Goal: Task Accomplishment & Management: Use online tool/utility

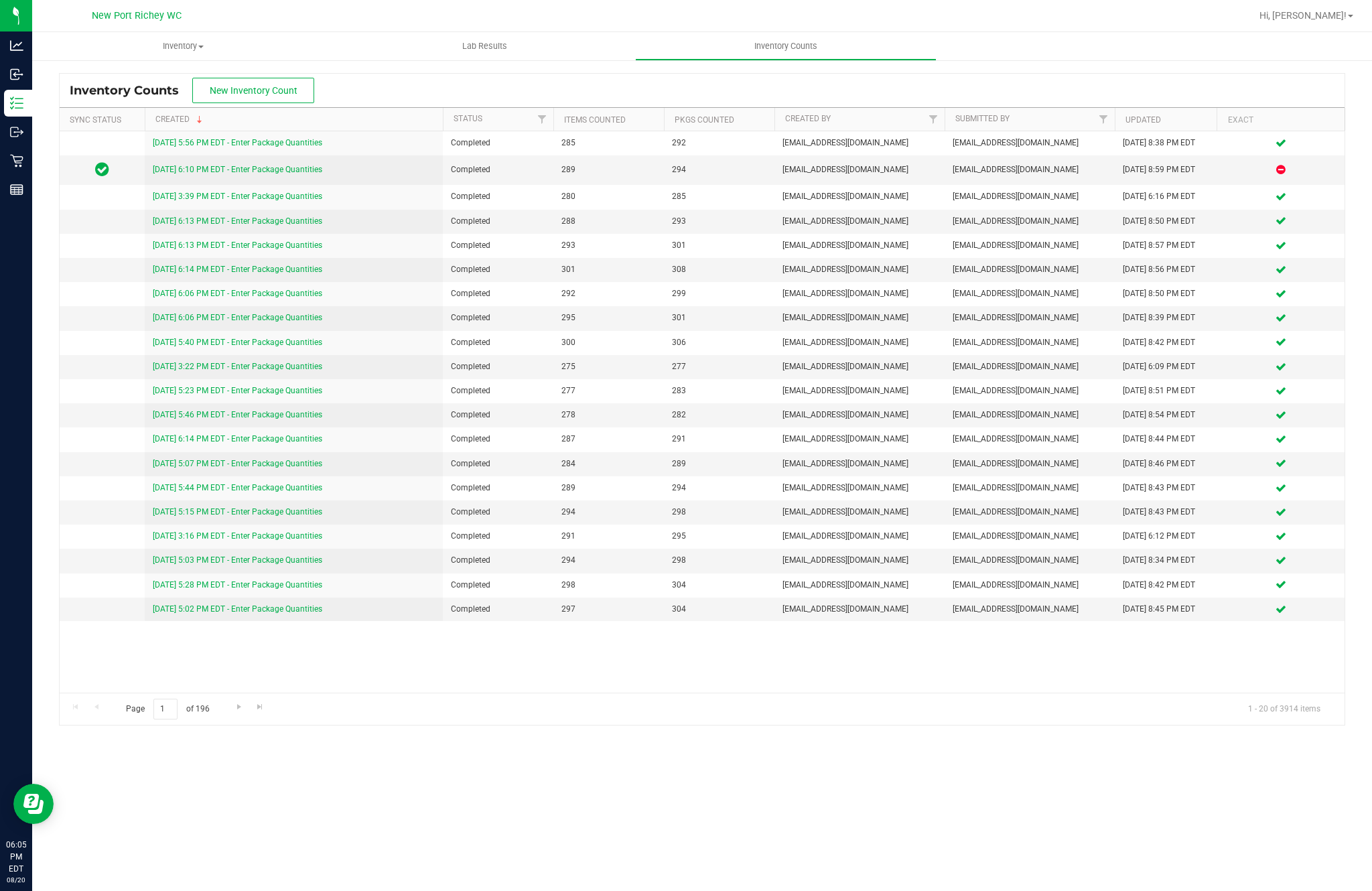
click at [283, 43] on span "Inventory" at bounding box center [183, 45] width 302 height 12
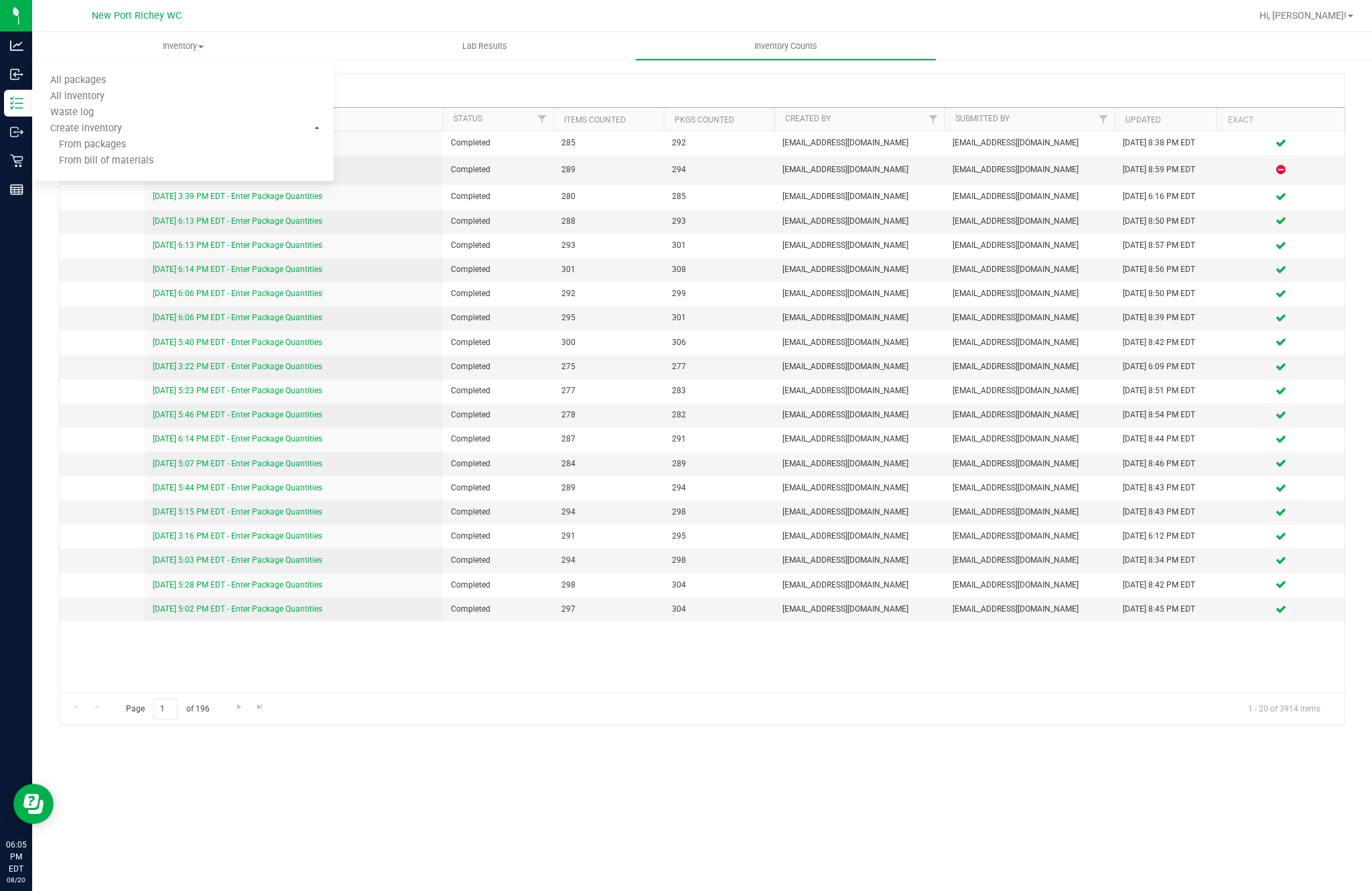
click at [432, 86] on div "Inventory Counts New Inventory Count" at bounding box center [702, 90] width 1285 height 34
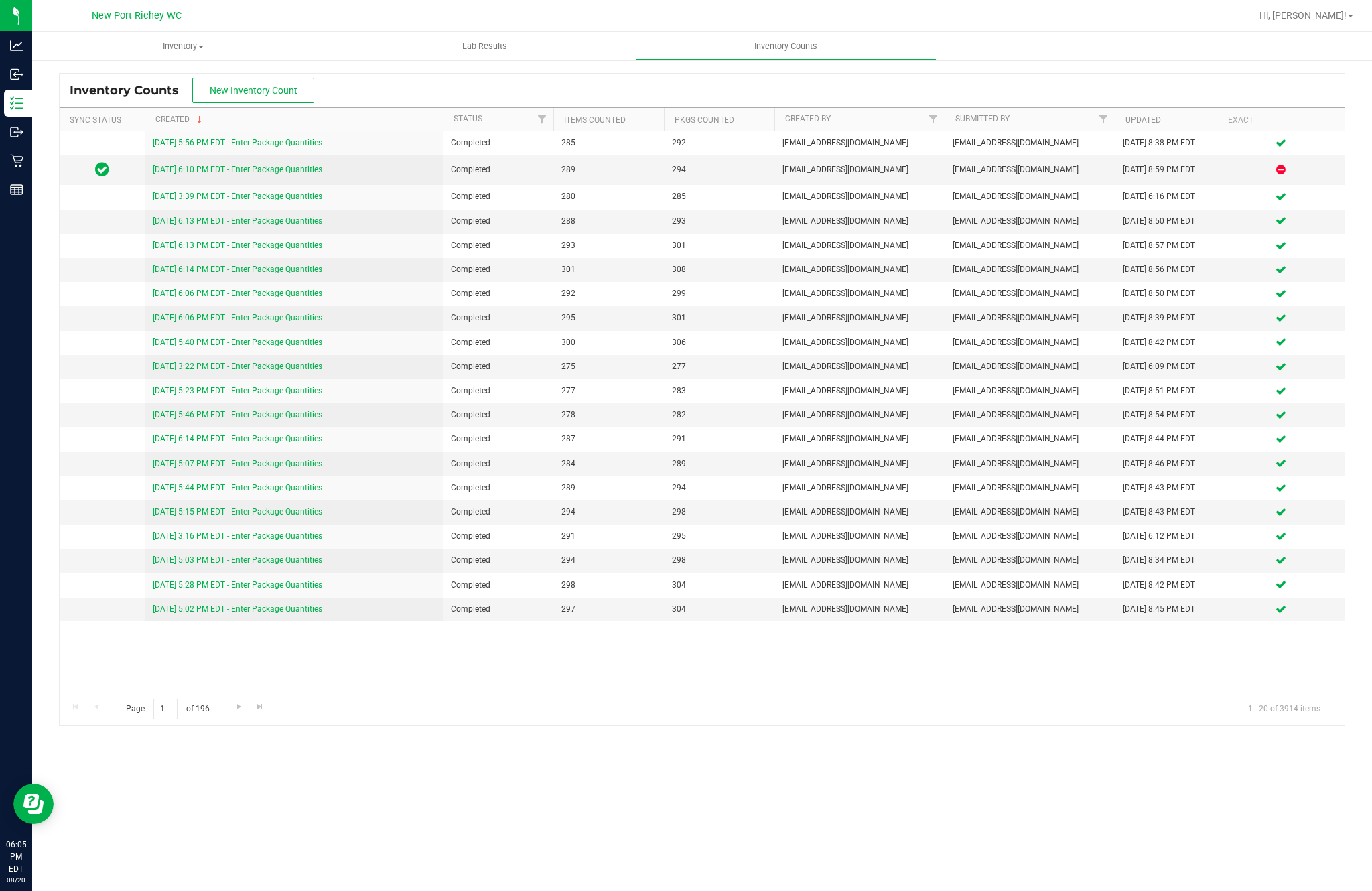
click at [294, 85] on span "New Inventory Count" at bounding box center [254, 91] width 88 height 11
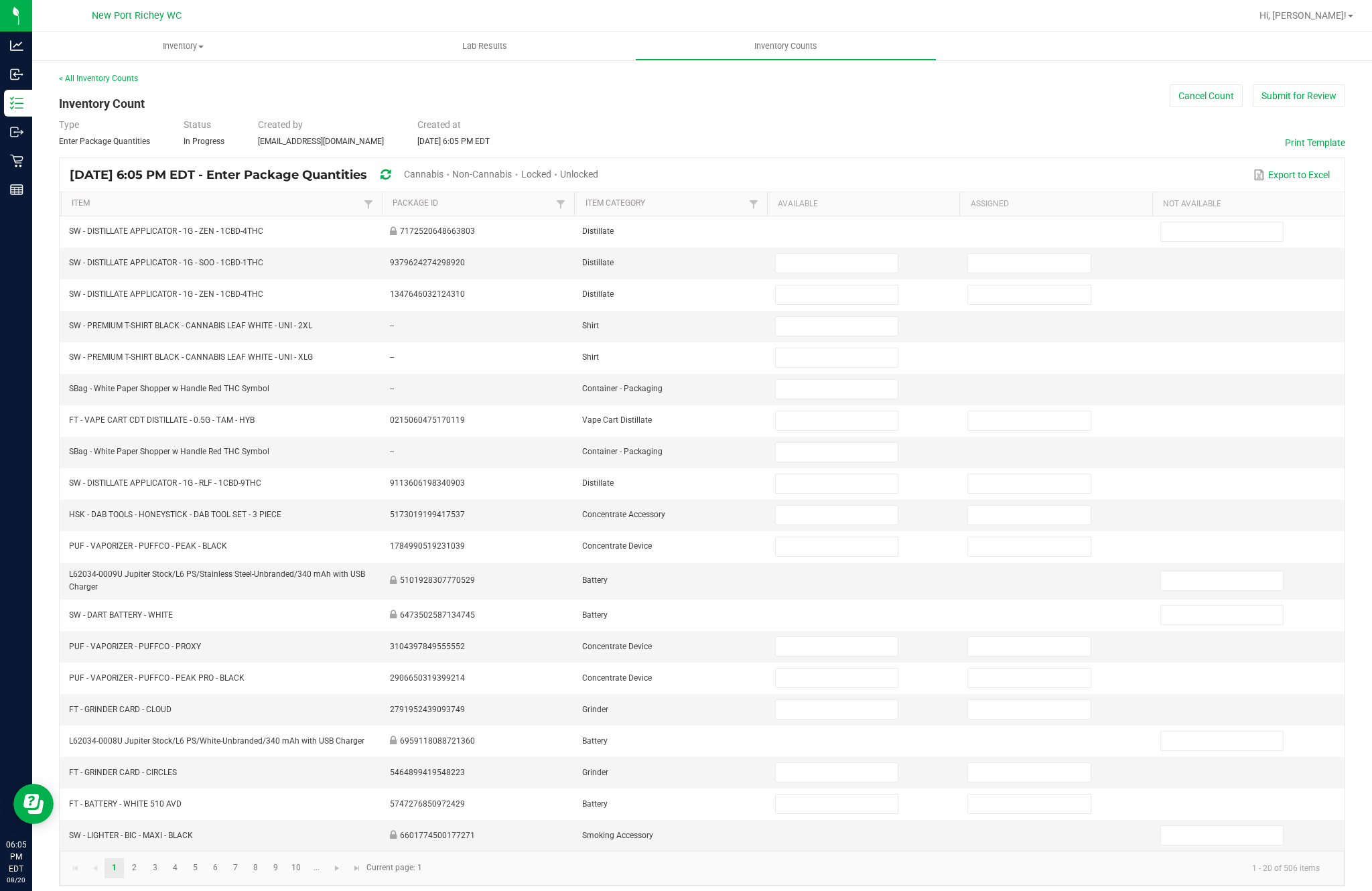
click at [598, 180] on span "Unlocked" at bounding box center [579, 174] width 38 height 11
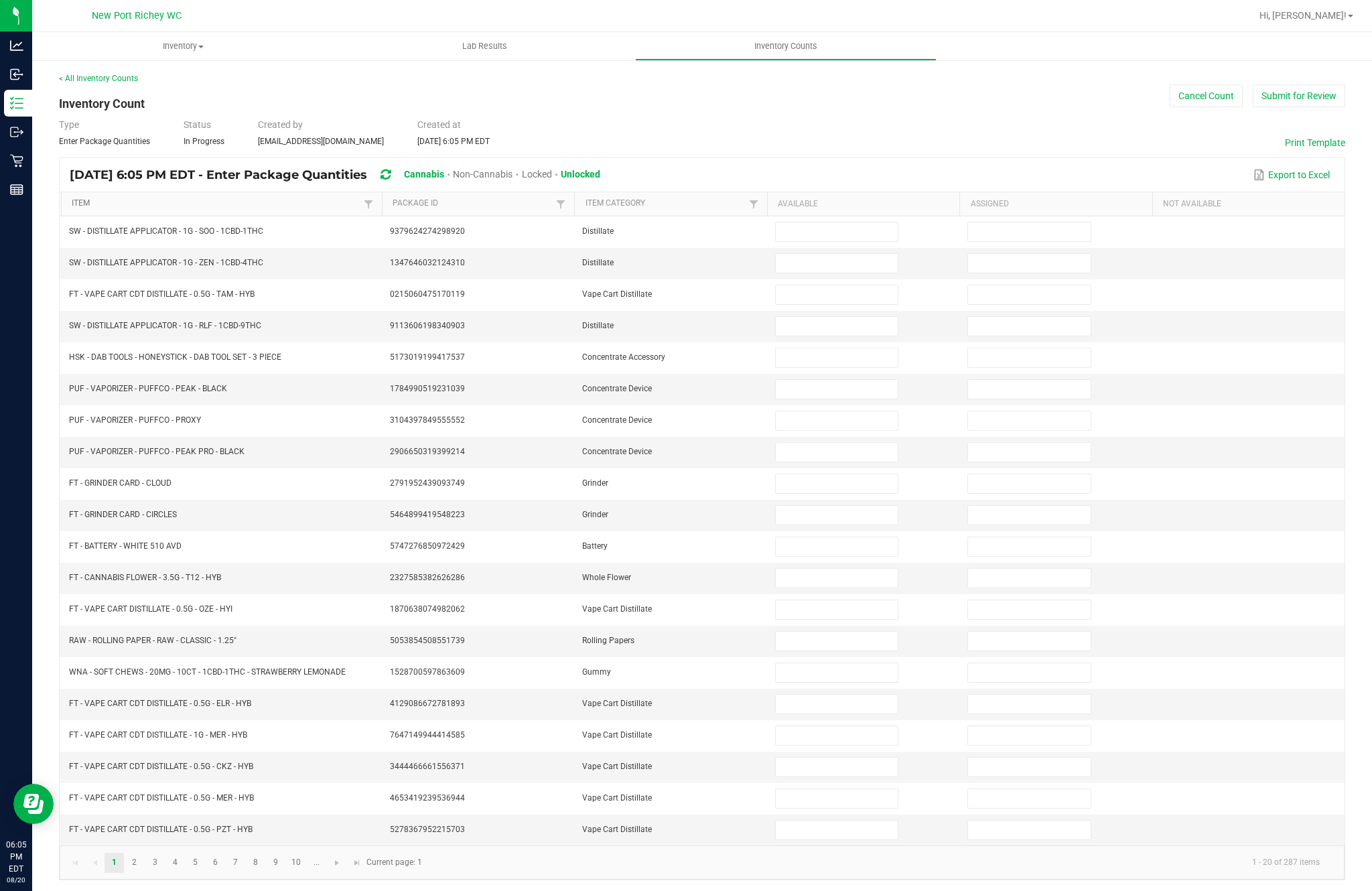
click at [148, 209] on link "Item" at bounding box center [215, 203] width 288 height 11
click at [861, 241] on input at bounding box center [837, 232] width 122 height 19
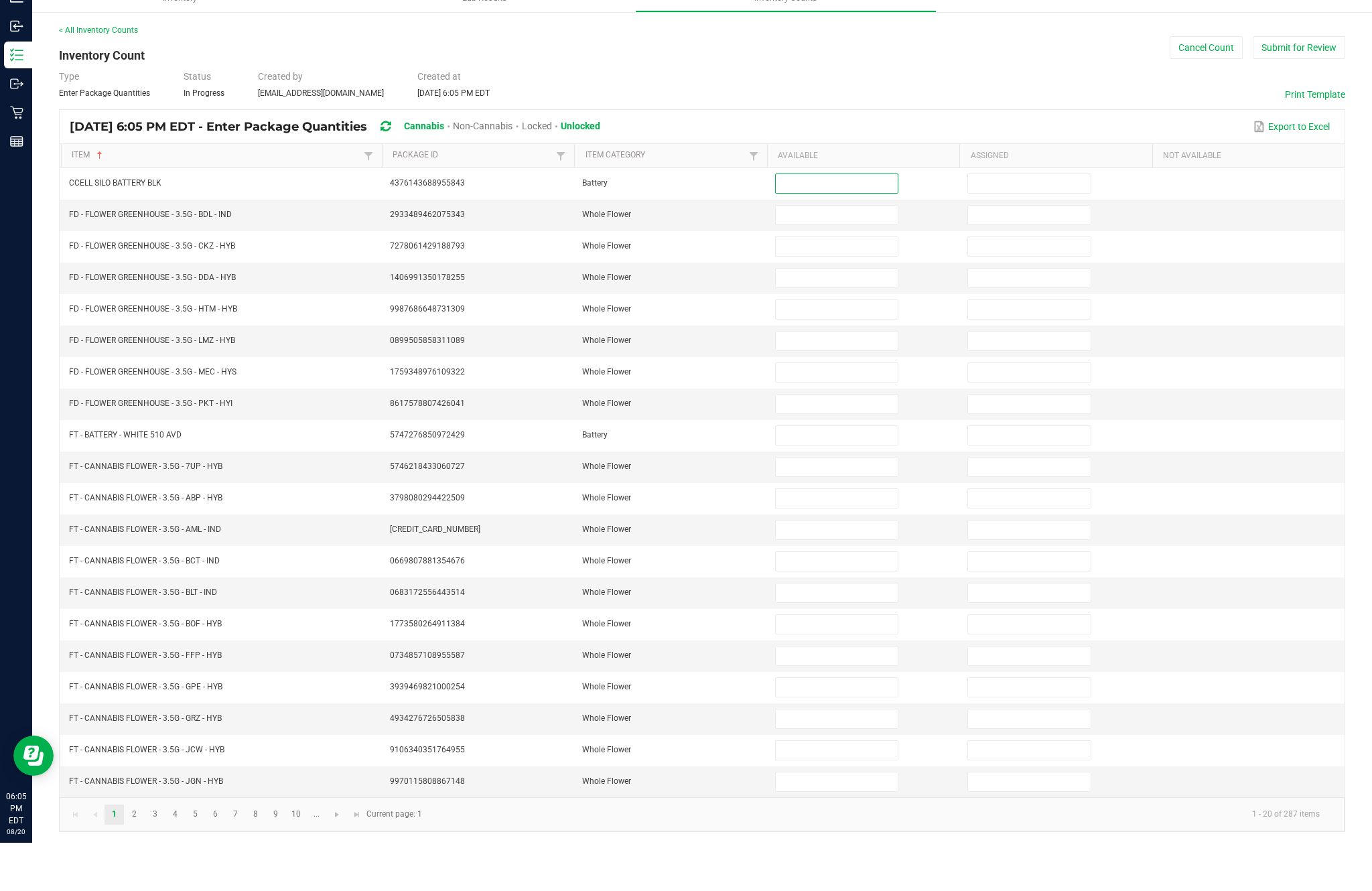
click at [827, 223] on input at bounding box center [837, 232] width 122 height 19
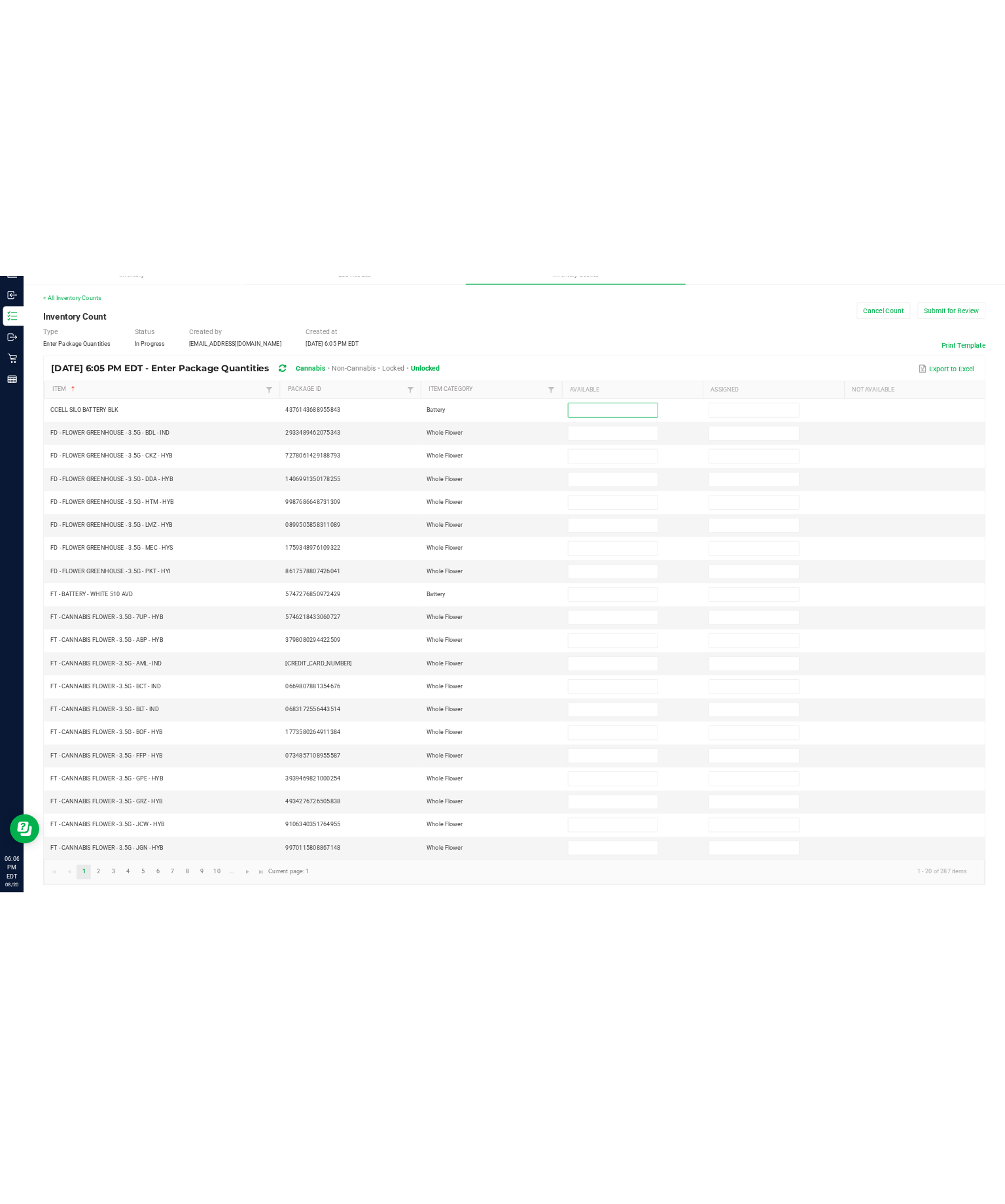
scroll to position [0, 0]
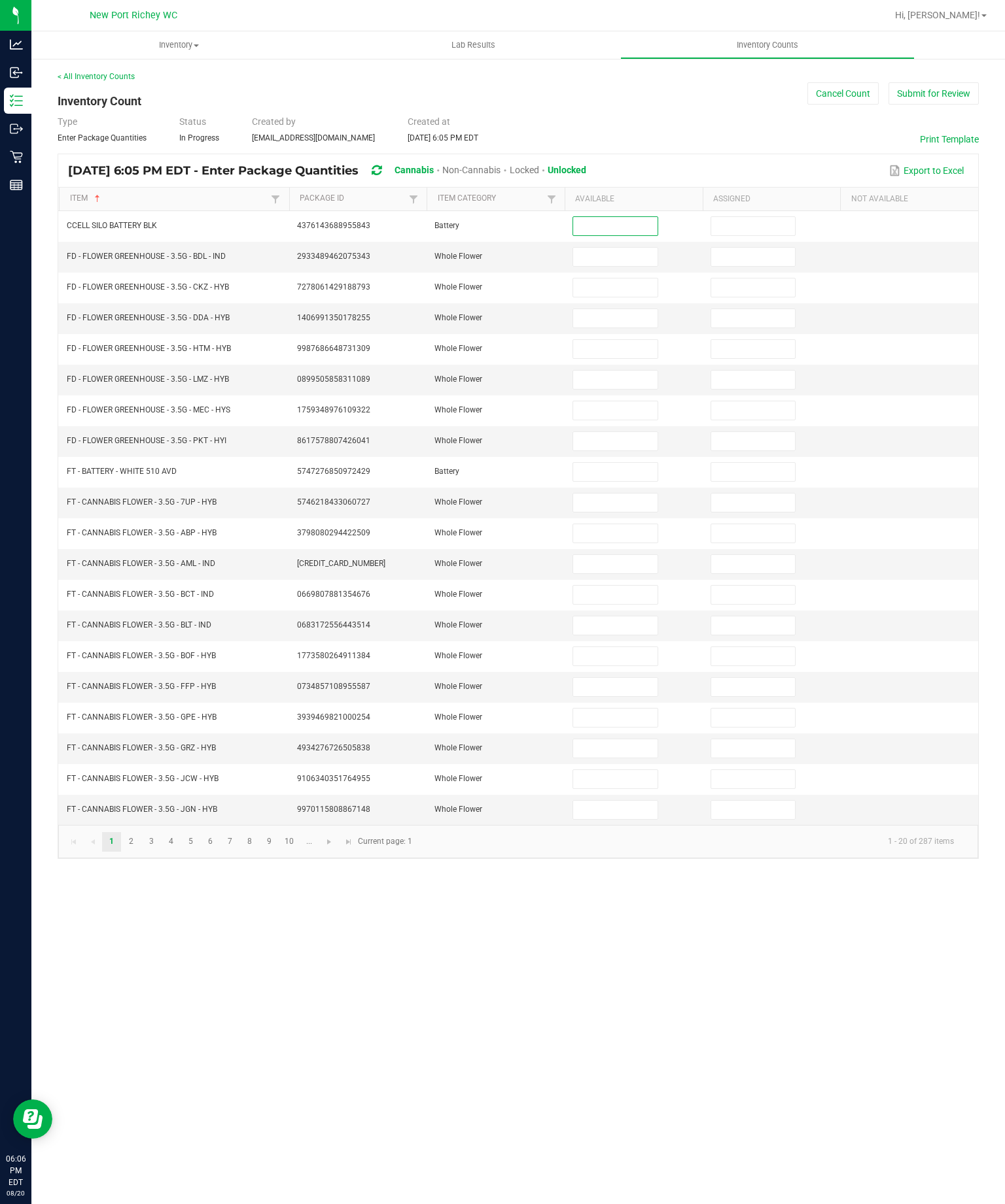
click at [605, 235] on input at bounding box center [615, 226] width 84 height 19
click at [614, 235] on input at bounding box center [615, 226] width 84 height 19
type input "2"
type input "3"
click at [608, 266] on input at bounding box center [615, 256] width 84 height 19
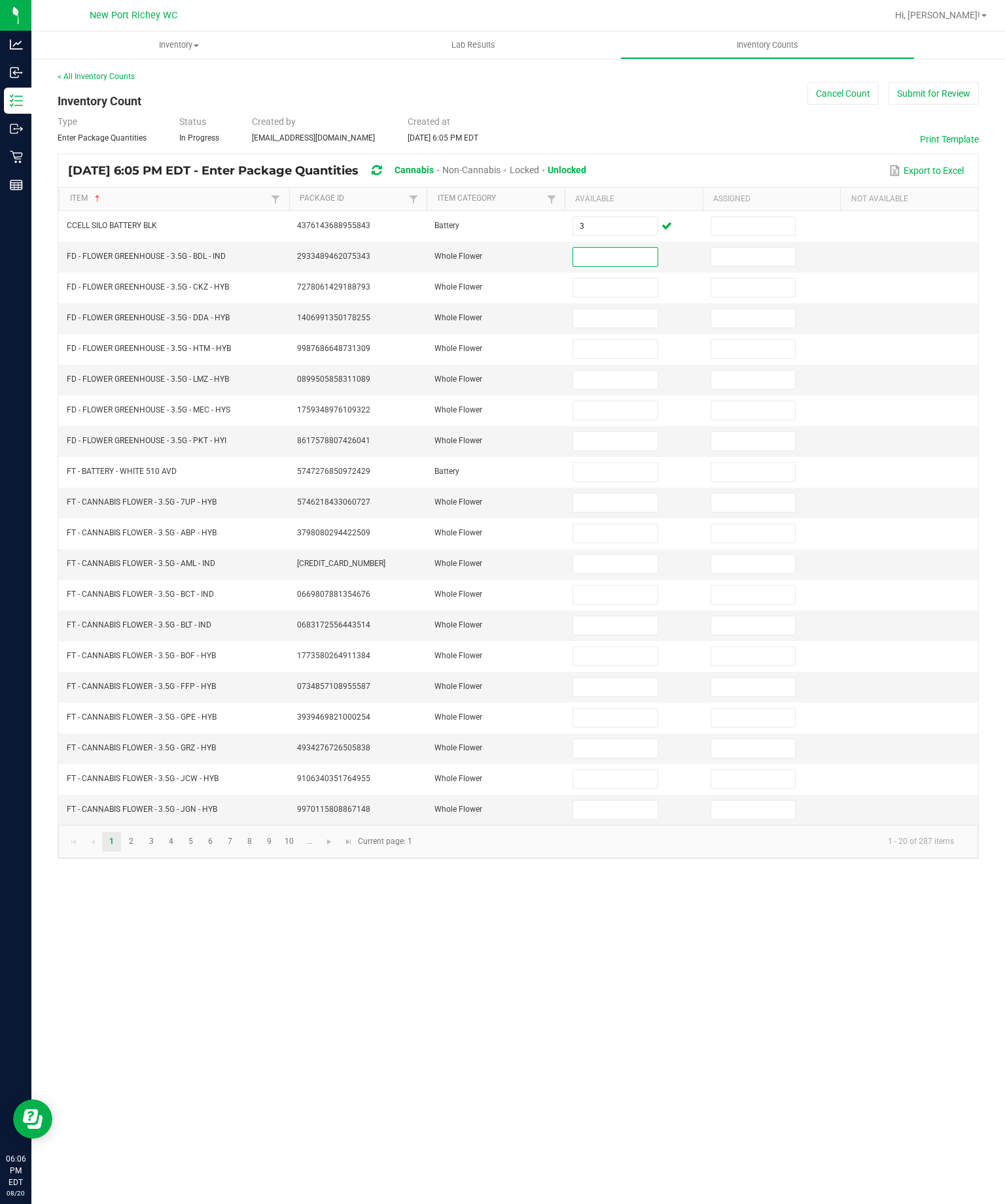
click at [592, 235] on input "3" at bounding box center [615, 226] width 84 height 19
click at [604, 266] on input at bounding box center [615, 256] width 84 height 19
type input "3"
click at [604, 297] on input at bounding box center [615, 287] width 84 height 19
type input "4"
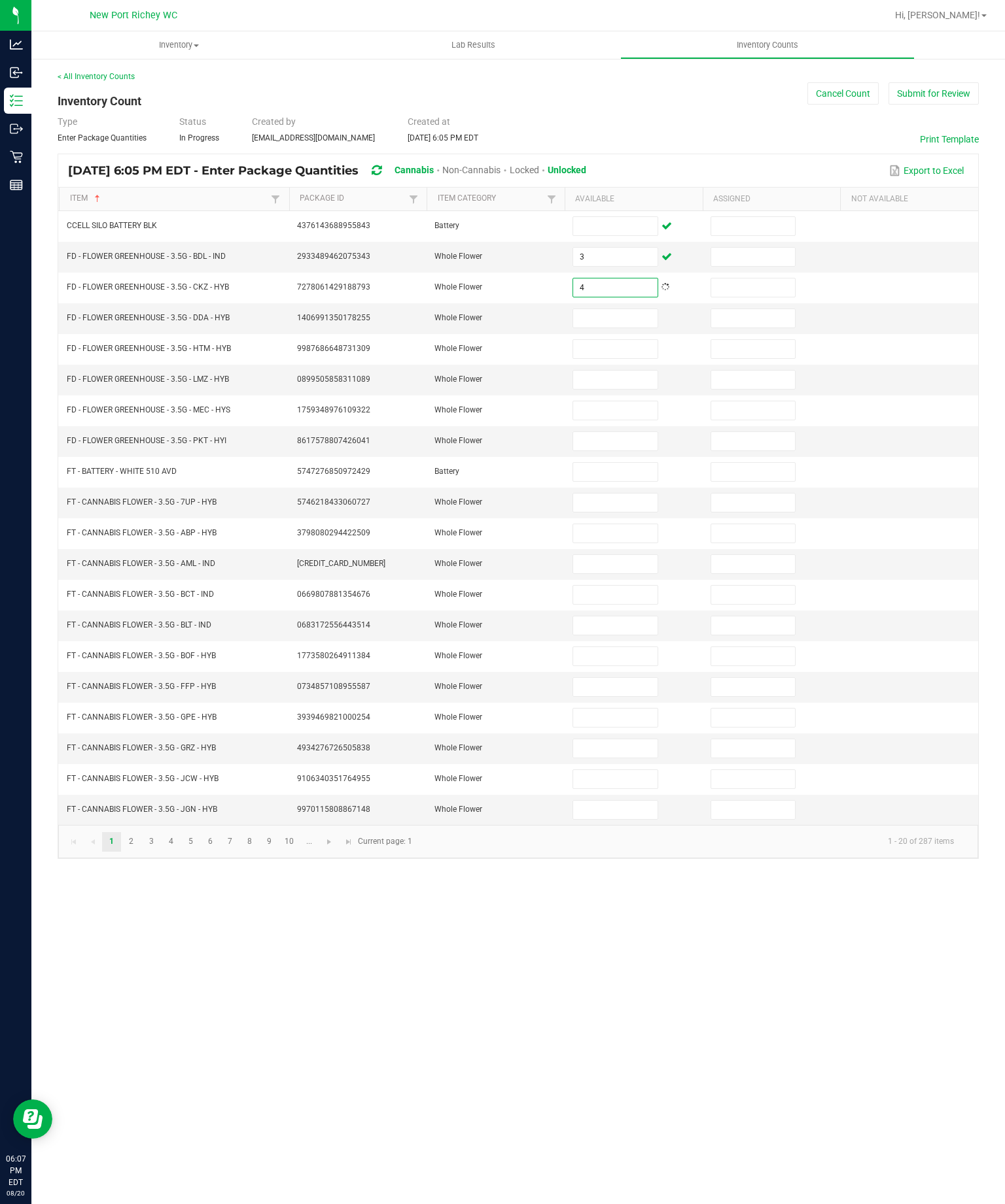
click at [603, 327] on input at bounding box center [615, 318] width 84 height 19
type input "17"
click at [604, 358] on input at bounding box center [615, 348] width 84 height 19
type input "3"
click at [606, 389] on input at bounding box center [615, 379] width 84 height 19
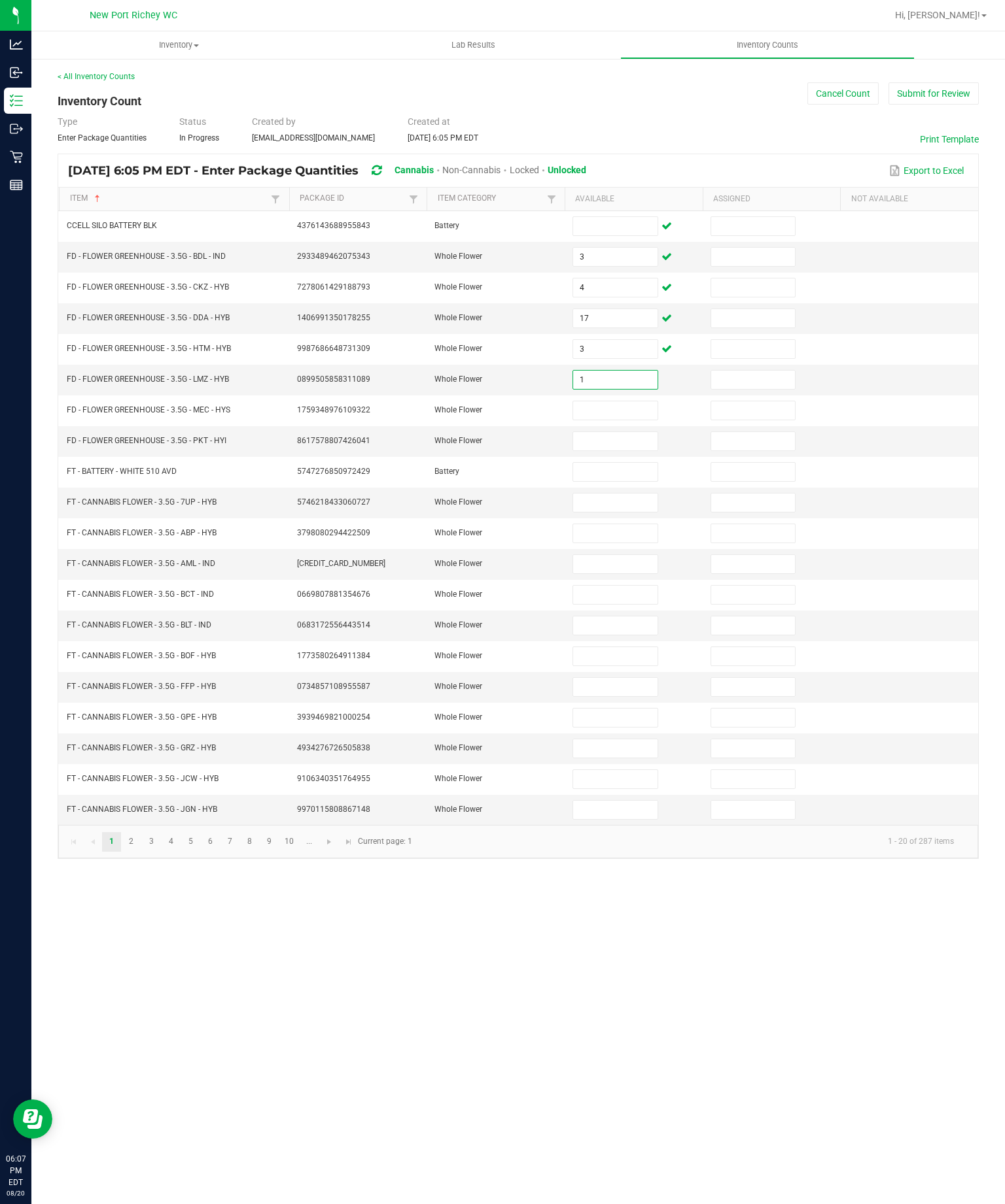
type input "1"
click at [614, 419] on input at bounding box center [615, 410] width 84 height 19
type input "5"
click at [611, 450] on input at bounding box center [615, 441] width 84 height 19
type input "20"
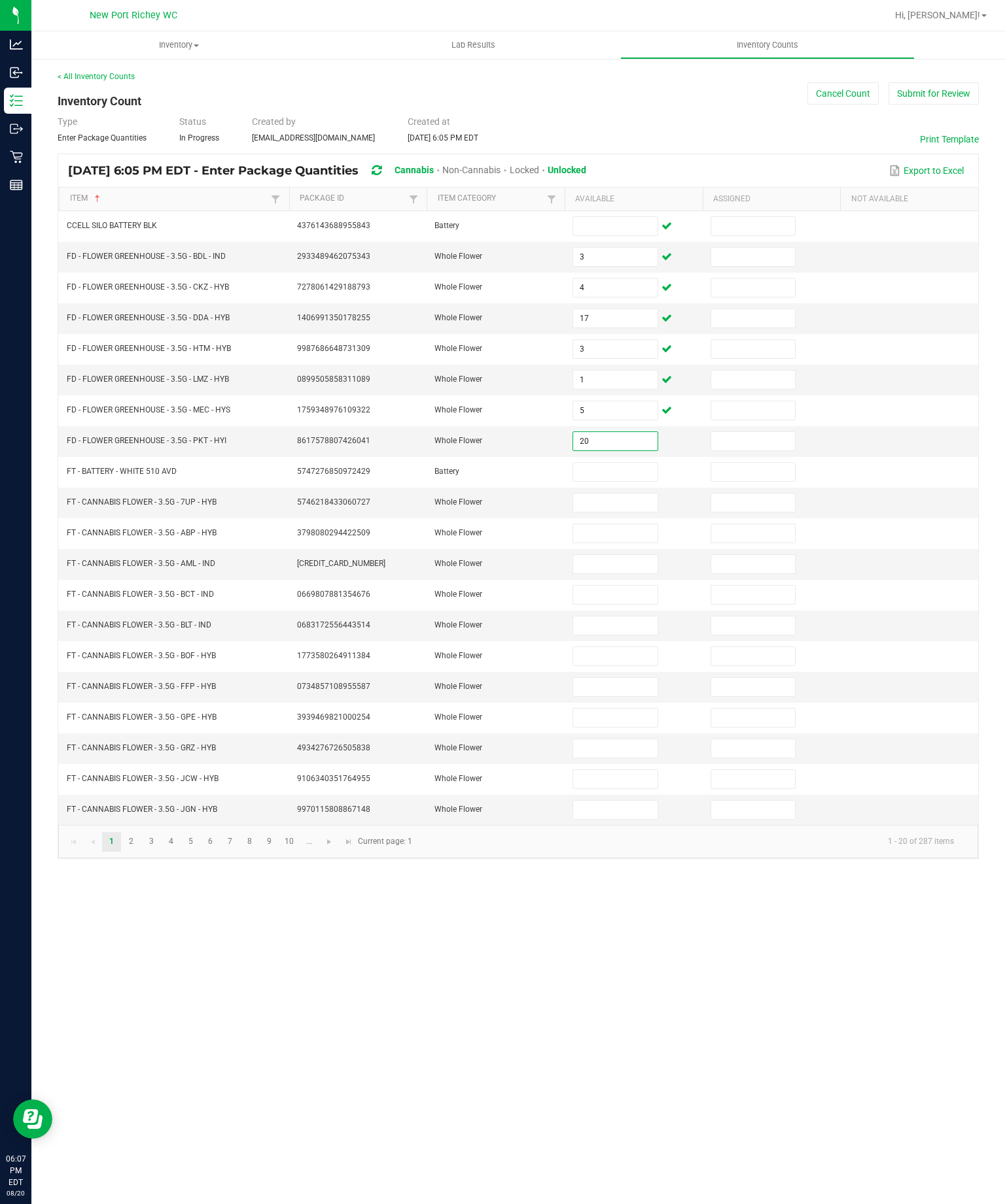
click at [614, 481] on input at bounding box center [615, 472] width 84 height 19
click at [611, 512] on input at bounding box center [615, 503] width 84 height 19
type input "16"
click at [606, 543] on input at bounding box center [615, 533] width 84 height 19
type input "8"
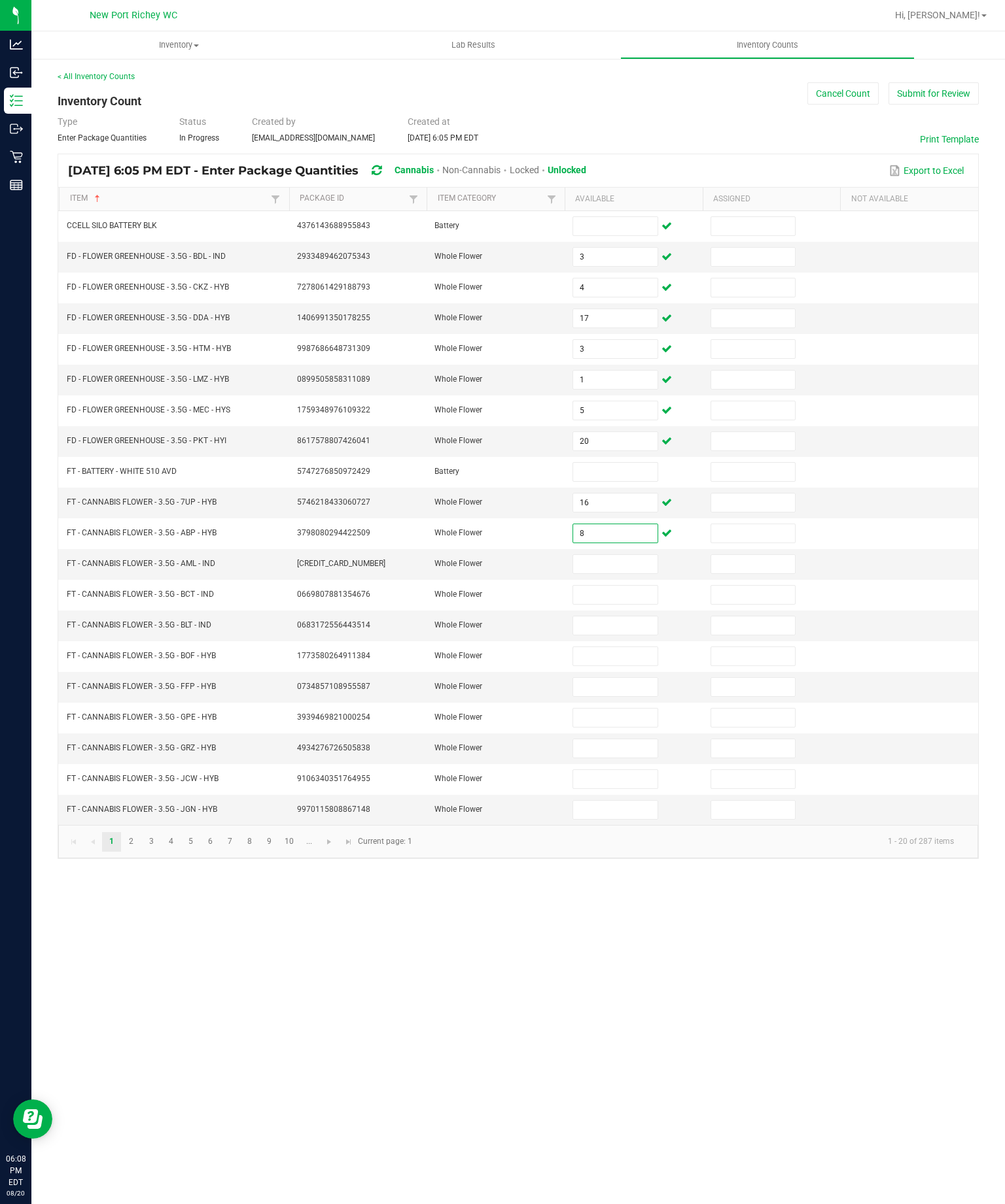
click at [614, 574] on input at bounding box center [615, 564] width 84 height 19
type input "9"
click at [614, 604] on input at bounding box center [615, 595] width 84 height 19
type input "10"
click at [607, 635] on input at bounding box center [615, 625] width 84 height 19
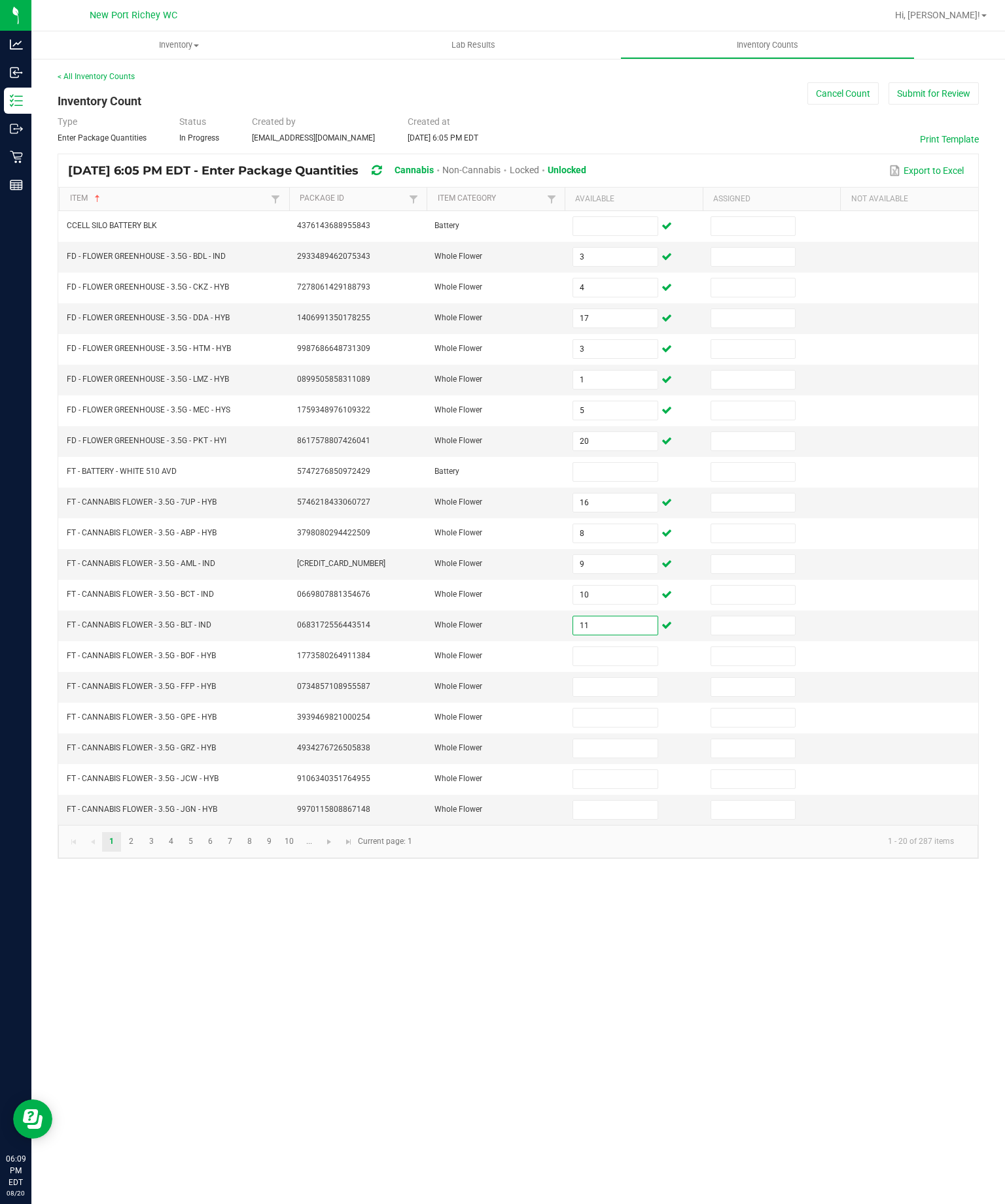
type input "11"
click at [626, 666] on input at bounding box center [615, 656] width 84 height 19
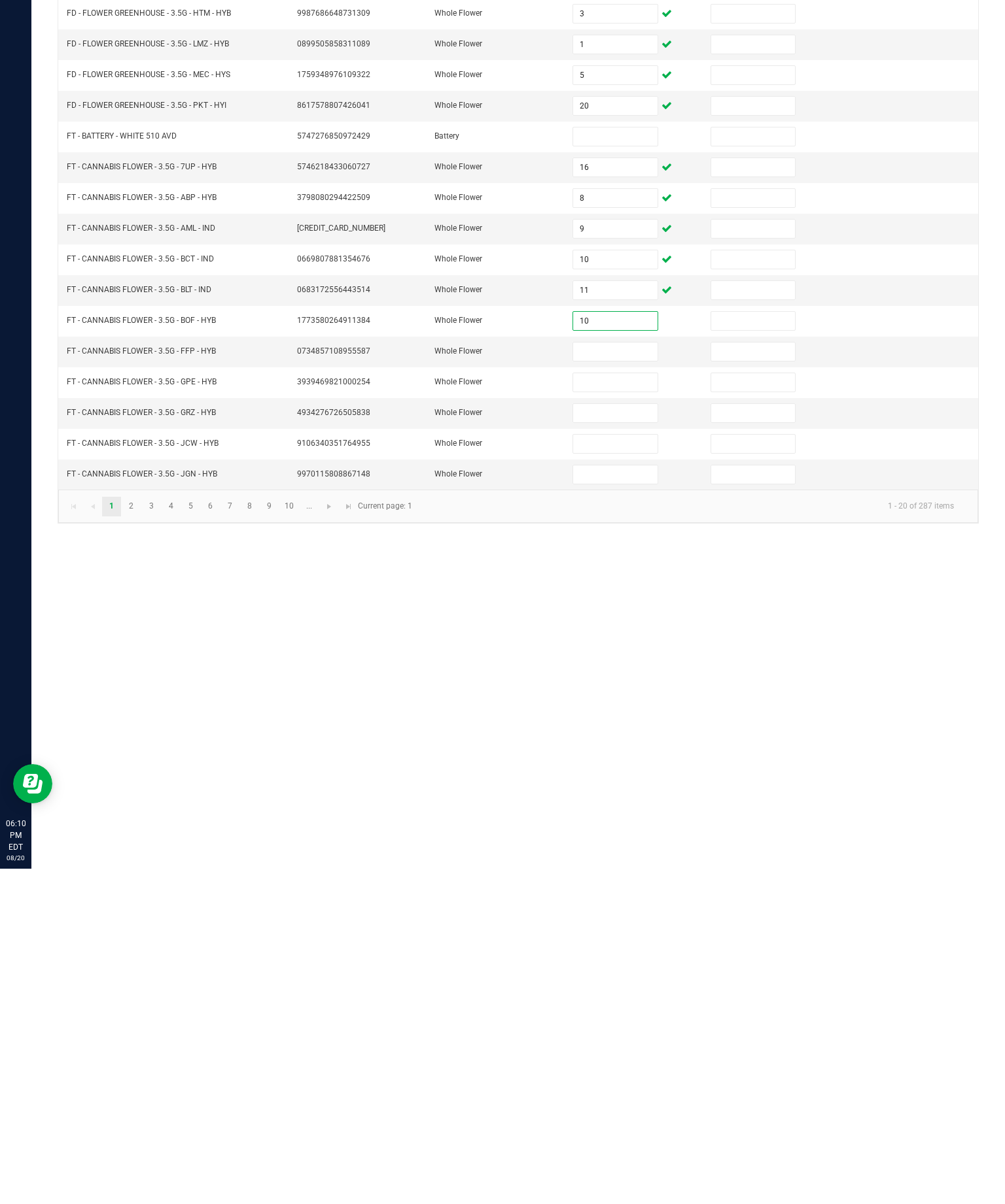
type input "10"
click at [626, 678] on input at bounding box center [615, 687] width 84 height 19
type input "19"
click at [608, 708] on input at bounding box center [615, 717] width 84 height 19
type input "5"
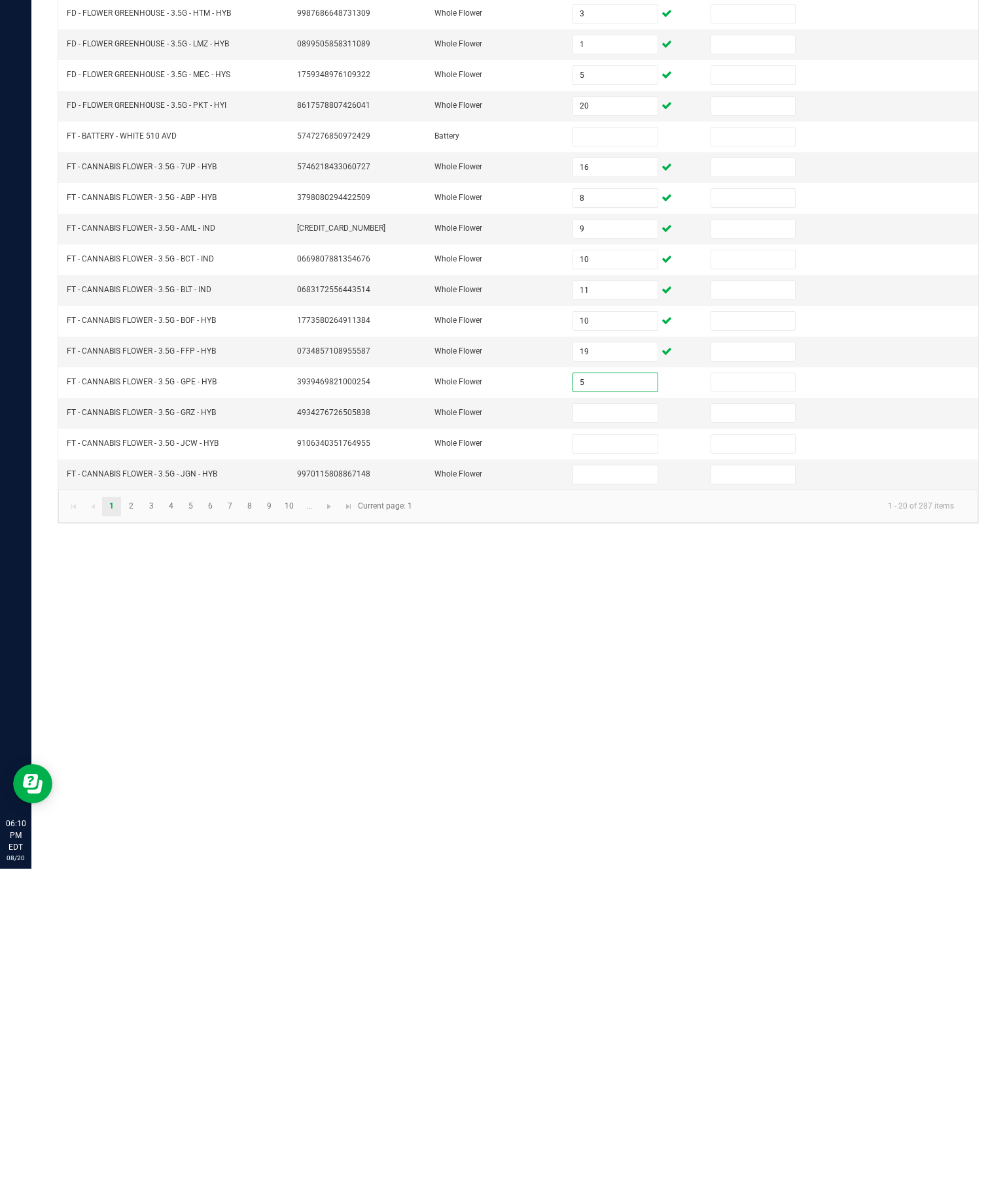
click at [603, 739] on input at bounding box center [615, 748] width 84 height 19
click at [591, 739] on input "8" at bounding box center [615, 748] width 84 height 19
click at [602, 739] on input "8" at bounding box center [615, 748] width 84 height 19
type input "8"
click at [612, 770] on input at bounding box center [615, 779] width 84 height 19
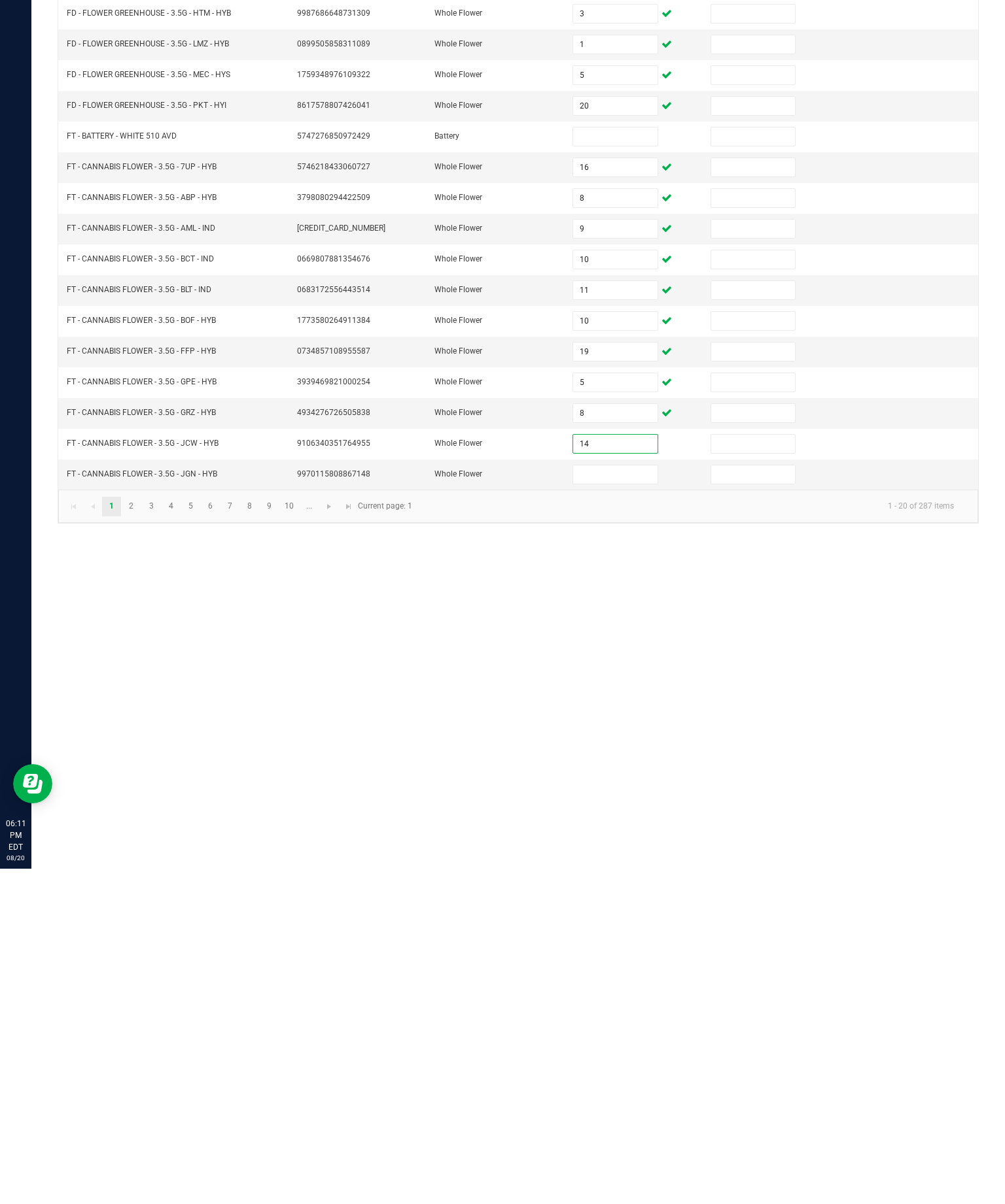
type input "14"
click at [604, 801] on input at bounding box center [615, 809] width 84 height 19
type input "18"
click at [141, 833] on link "2" at bounding box center [130, 842] width 19 height 20
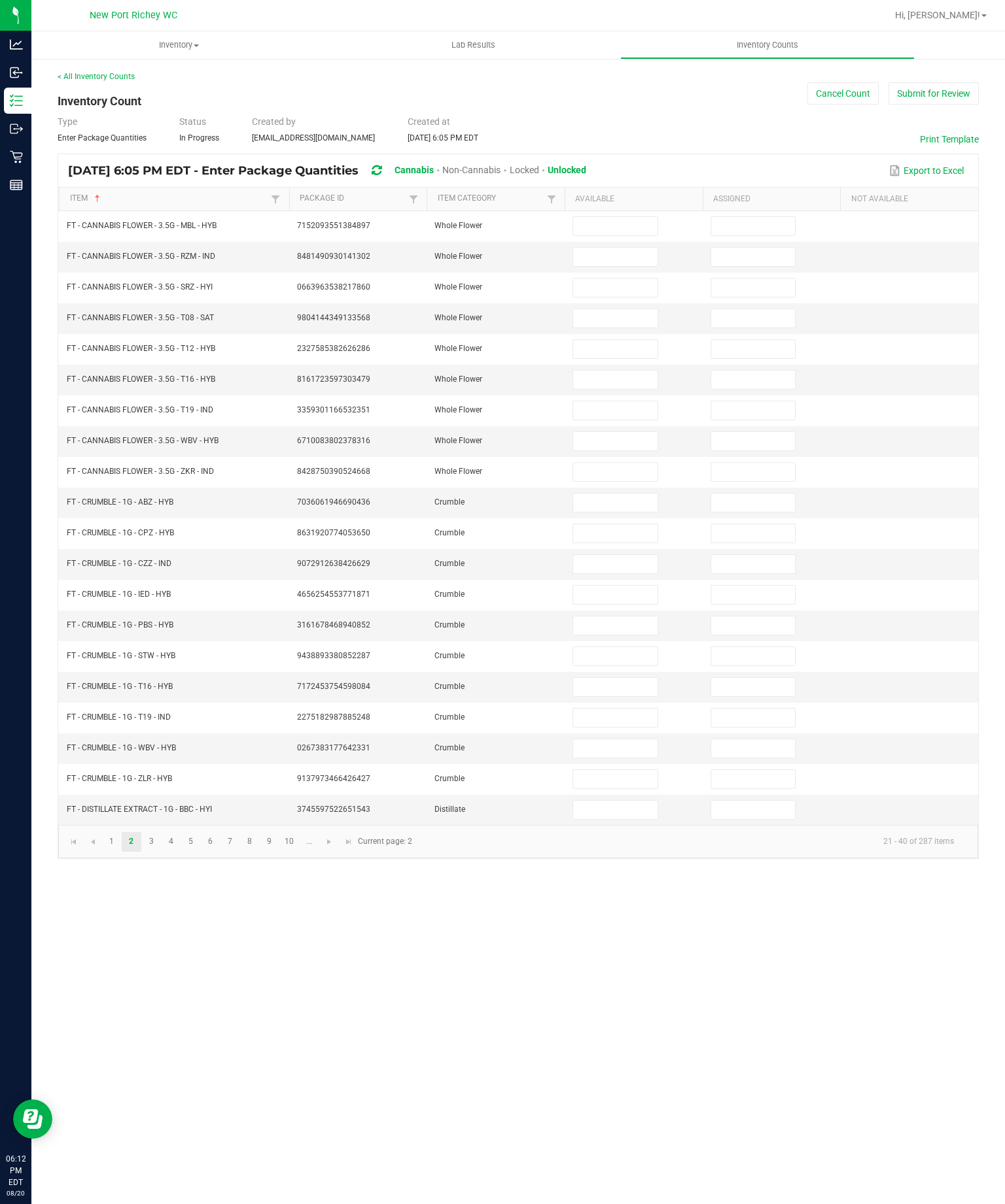
click at [616, 234] on input at bounding box center [615, 226] width 84 height 19
type input "10"
click at [589, 266] on input at bounding box center [615, 256] width 84 height 19
click at [603, 266] on input "13" at bounding box center [615, 256] width 84 height 19
type input "13"
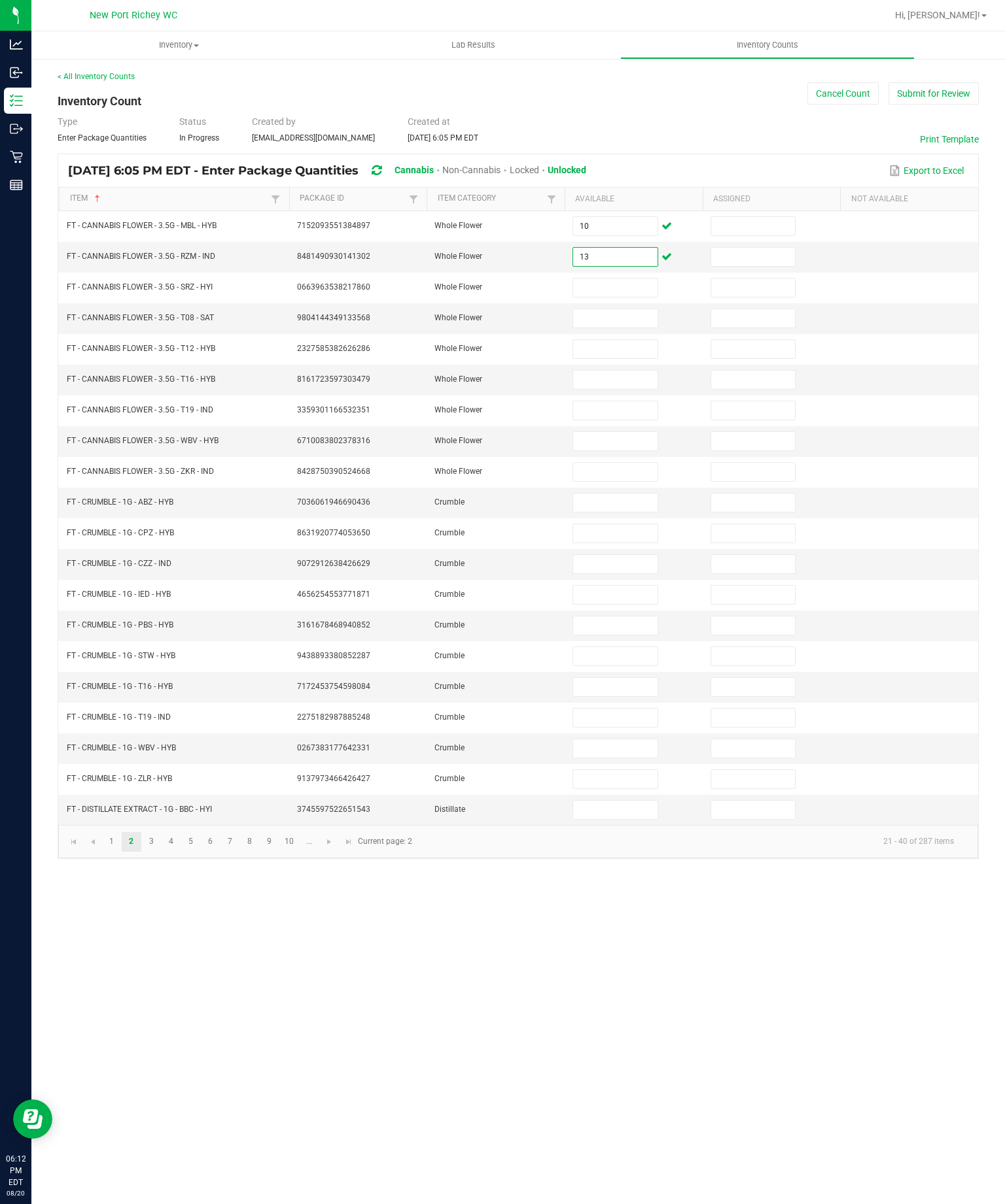
click at [599, 296] on input at bounding box center [615, 287] width 84 height 19
type input "1"
click at [607, 327] on input at bounding box center [615, 318] width 84 height 19
type input "13"
click at [592, 358] on input at bounding box center [615, 348] width 84 height 19
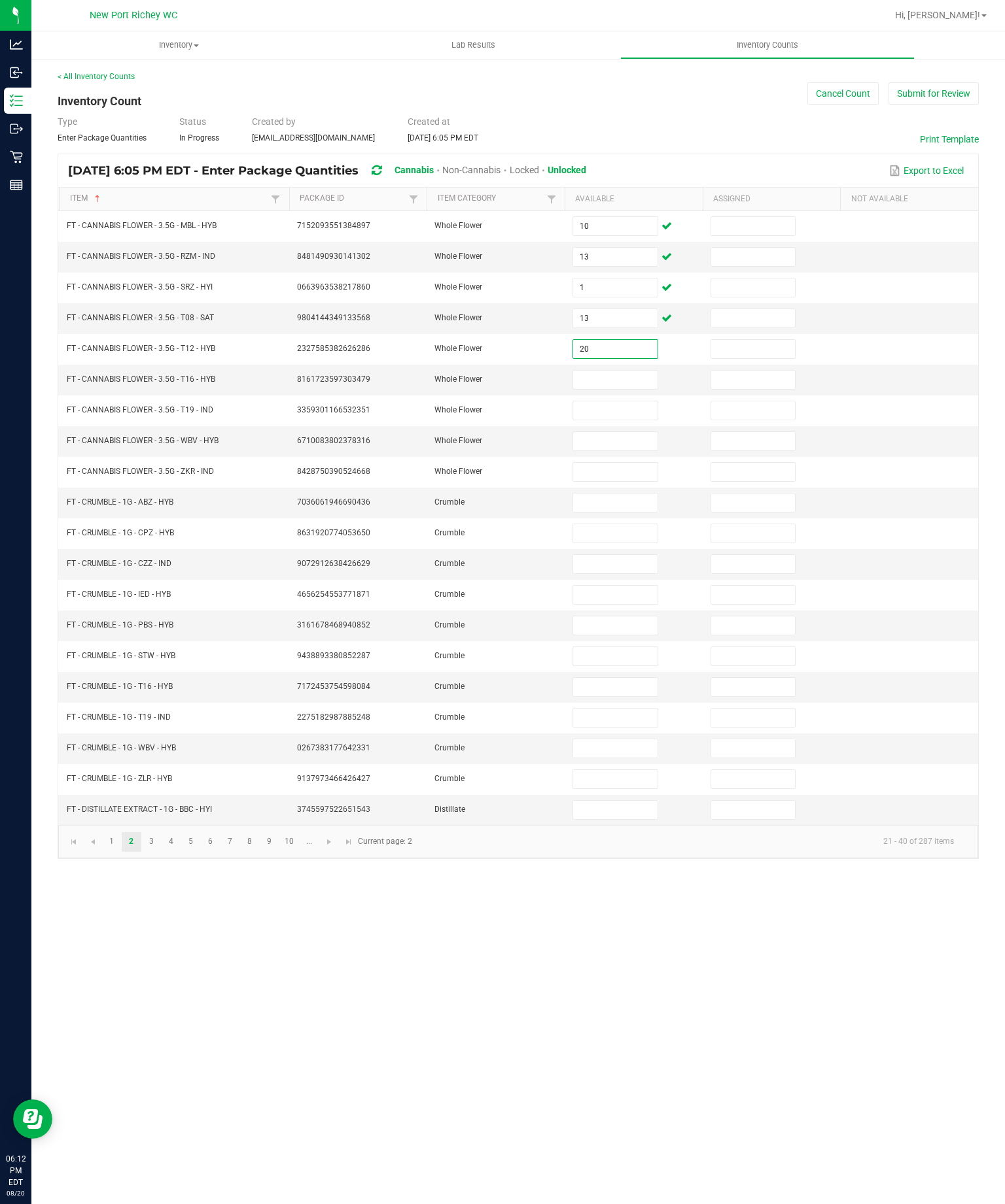
type input "20"
click at [597, 389] on input at bounding box center [615, 379] width 84 height 19
type input "8"
click at [596, 419] on input at bounding box center [615, 410] width 84 height 19
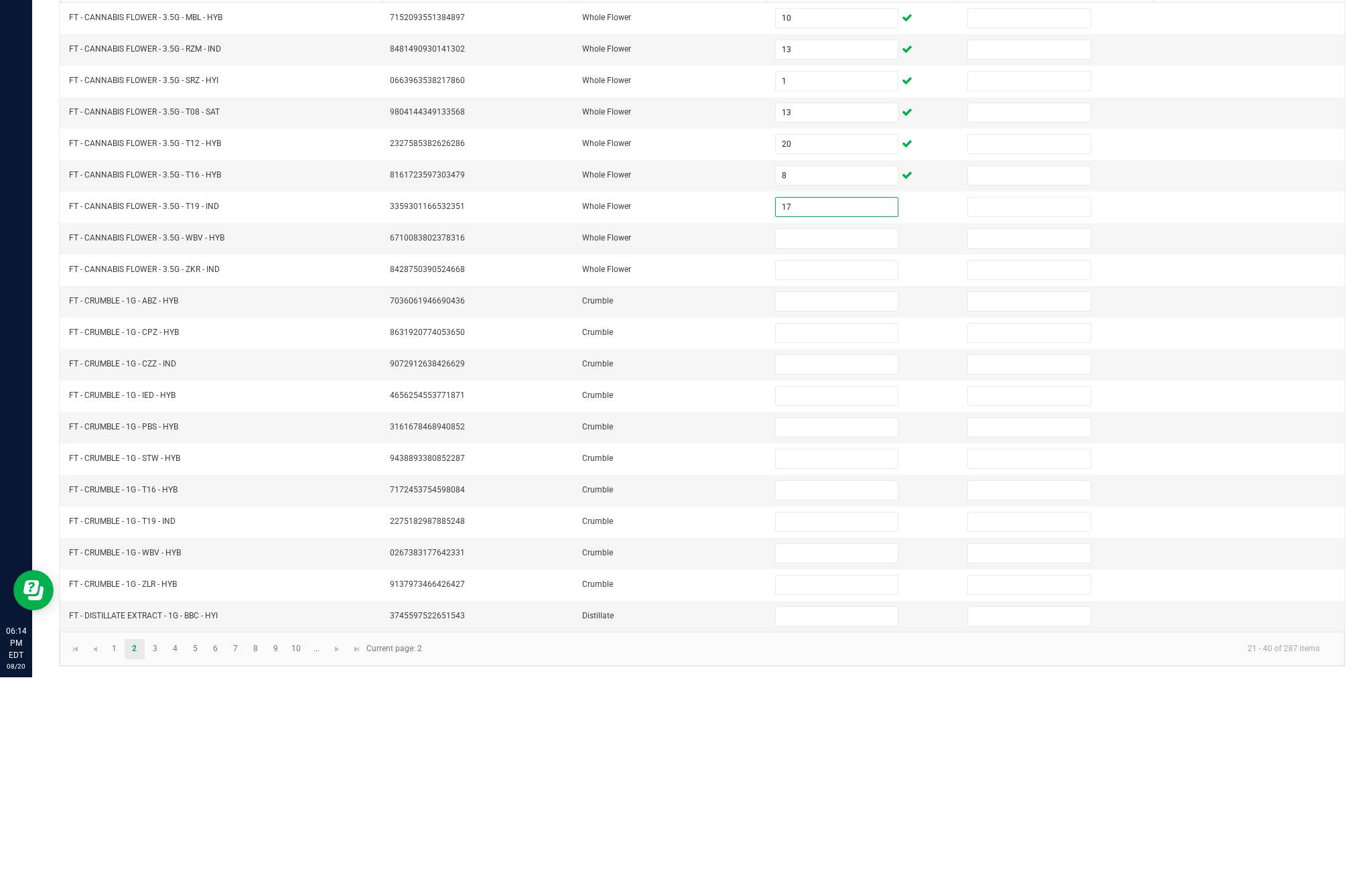
type input "17"
click at [871, 442] on input at bounding box center [837, 451] width 122 height 19
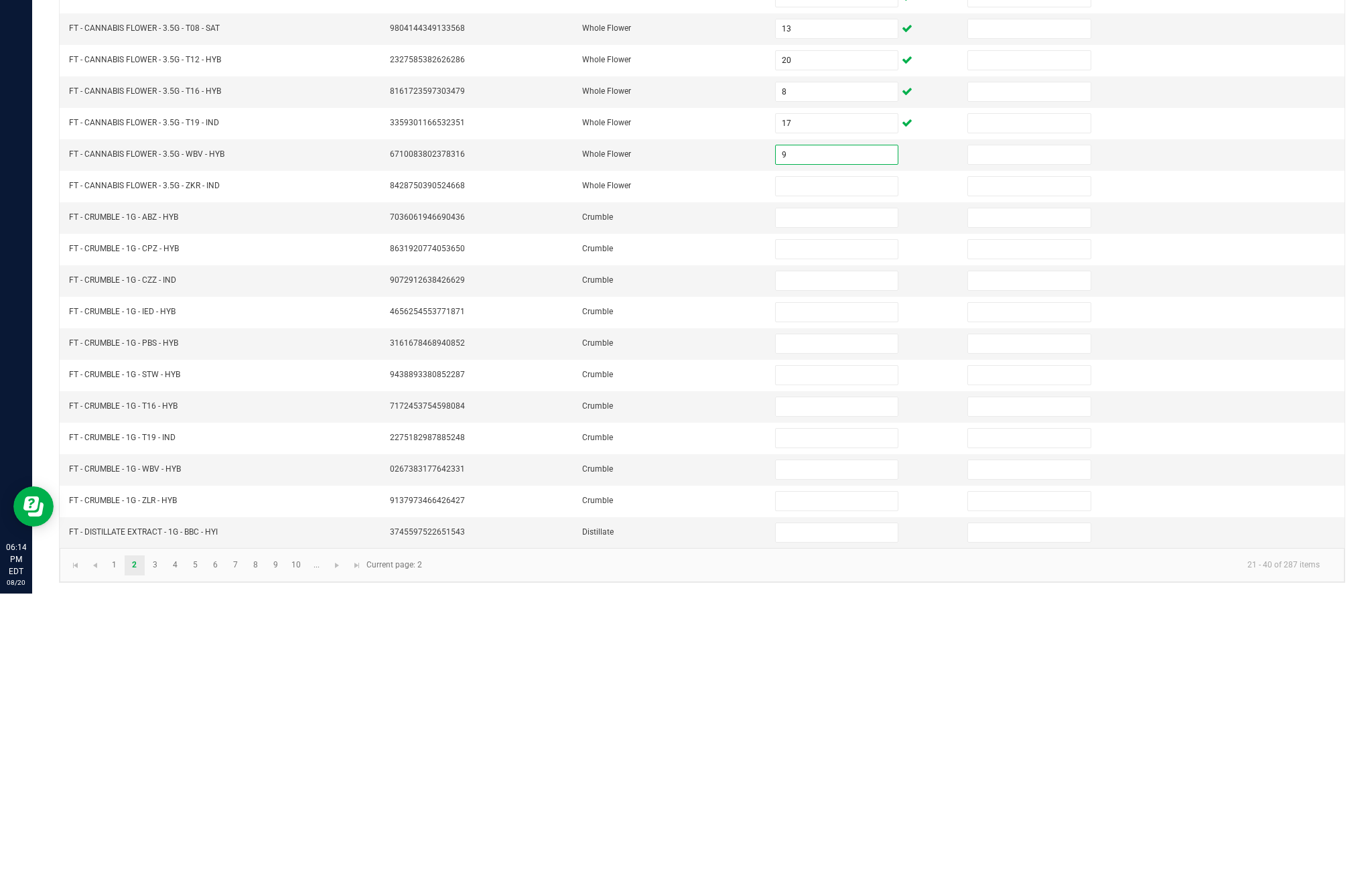
type input "9"
click at [839, 474] on input at bounding box center [837, 483] width 122 height 19
type input "18"
click at [842, 506] on input at bounding box center [837, 515] width 122 height 19
type input "6"
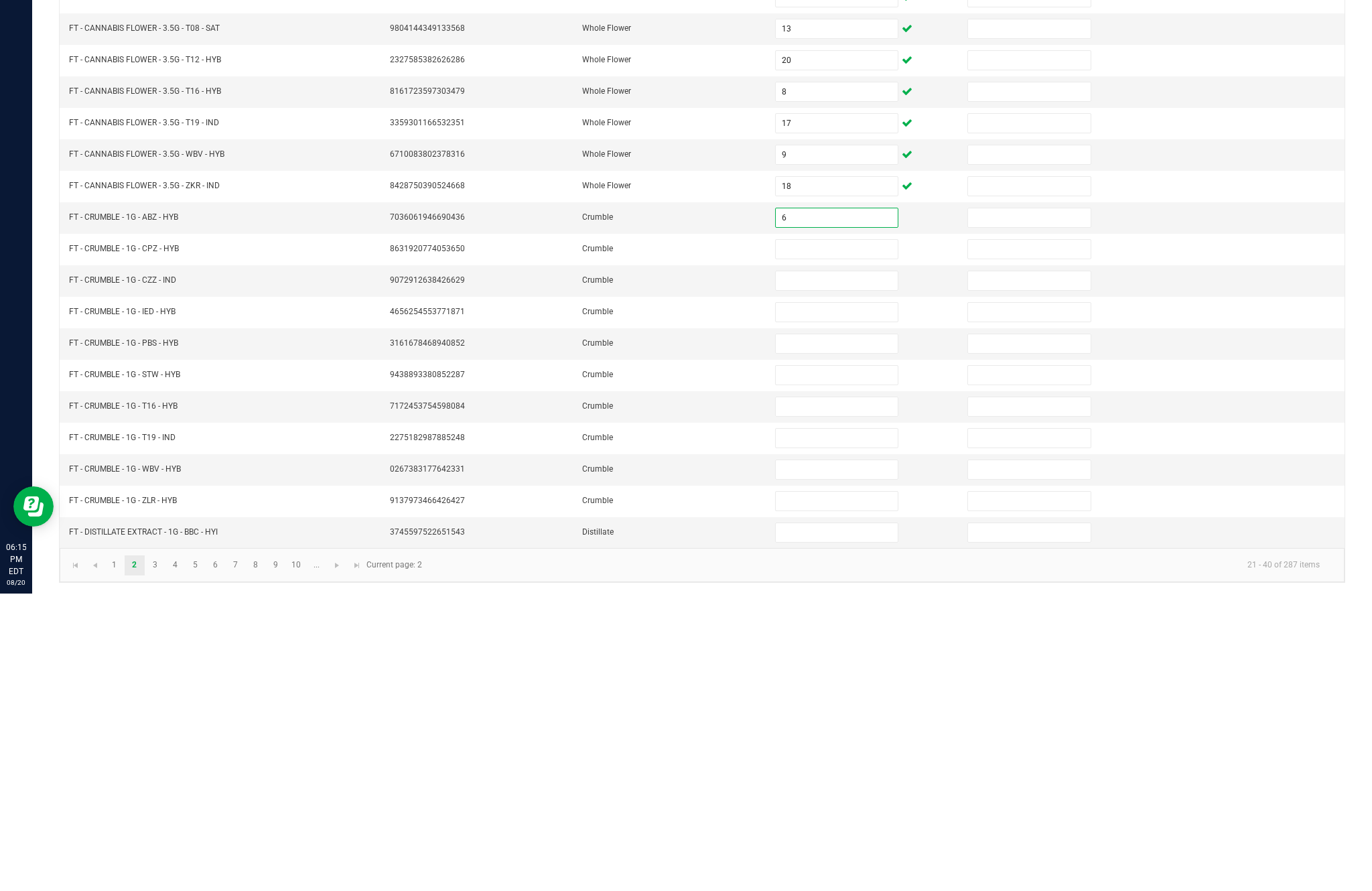
click at [869, 537] on input at bounding box center [837, 546] width 122 height 19
type input "1"
click at [873, 569] on input at bounding box center [837, 578] width 122 height 19
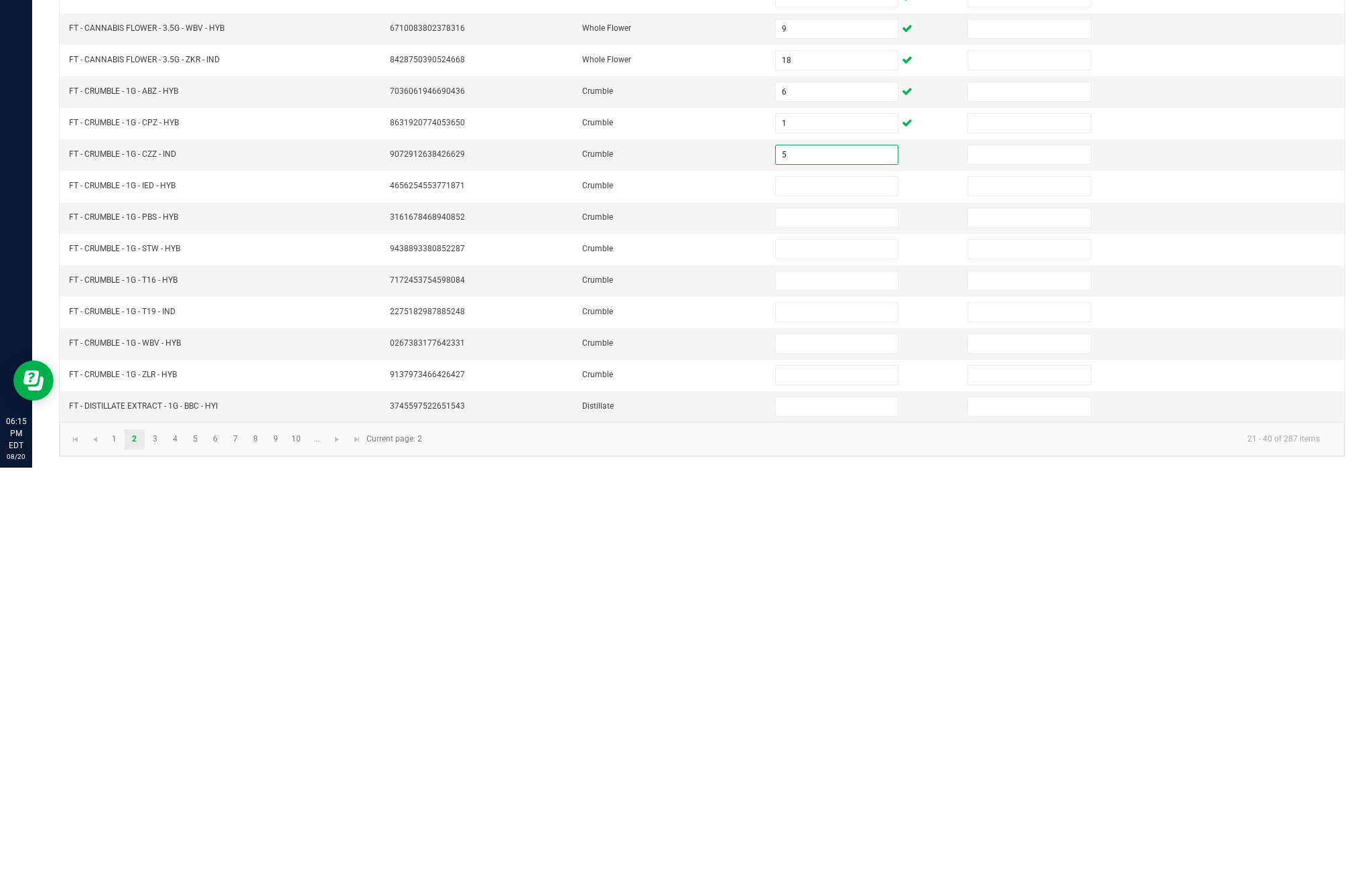
type input "5"
click at [889, 600] on input at bounding box center [837, 609] width 122 height 19
type input "6"
click at [842, 631] on input at bounding box center [837, 640] width 122 height 19
type input "1"
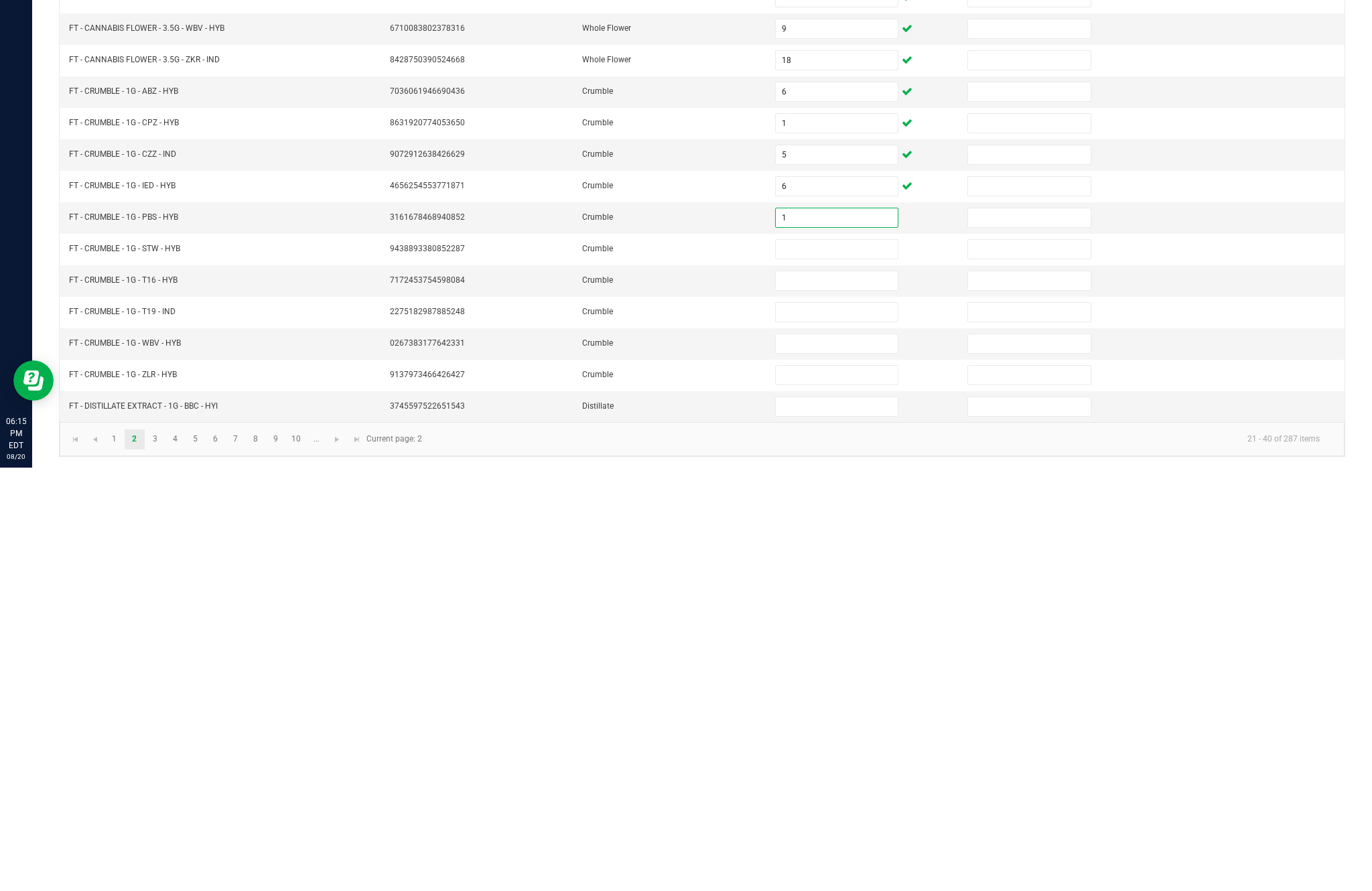
click at [856, 663] on input at bounding box center [837, 672] width 122 height 19
type input "8"
click at [876, 695] on input at bounding box center [837, 704] width 122 height 19
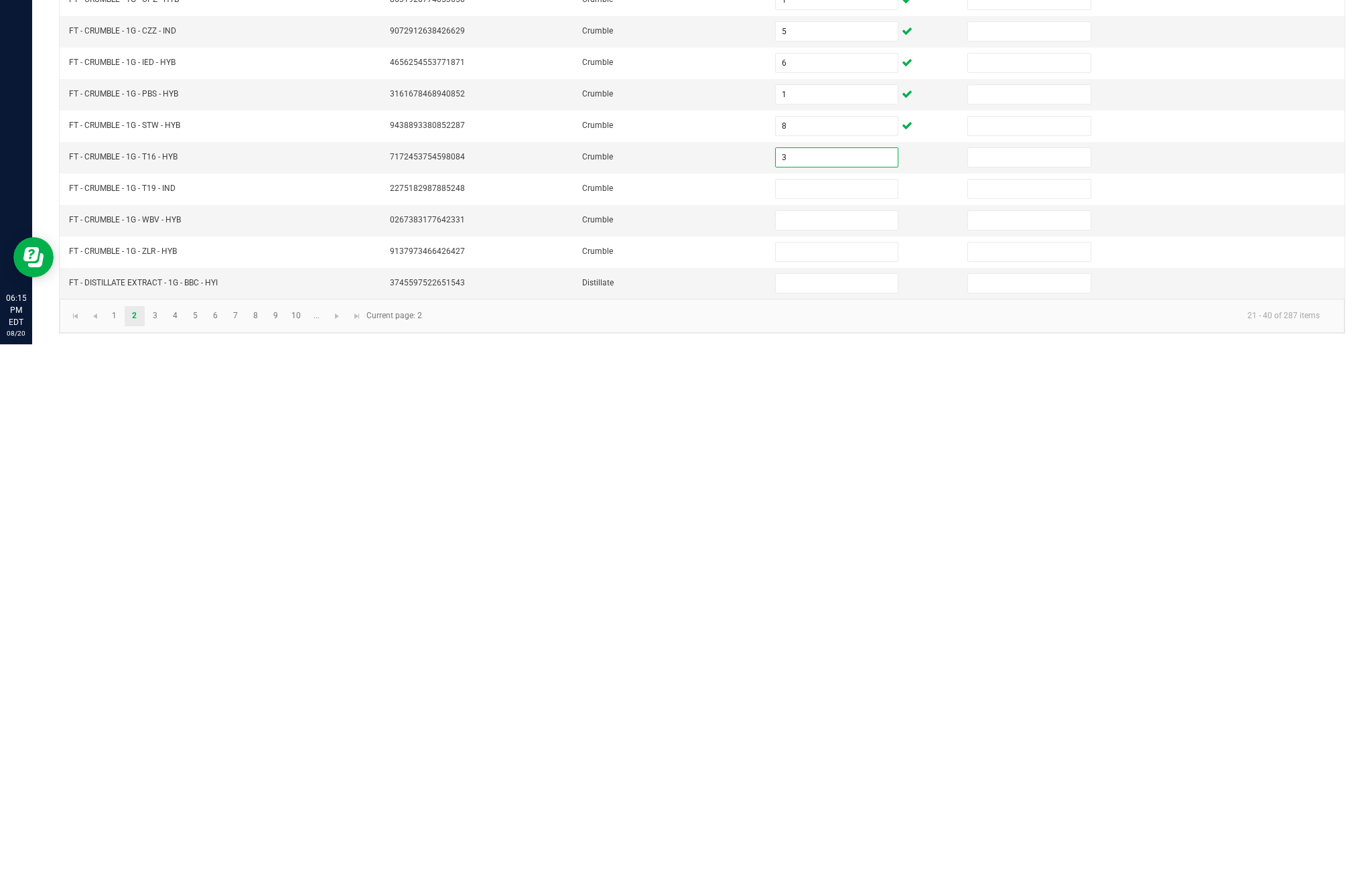
type input "3"
click at [853, 726] on input at bounding box center [837, 735] width 122 height 19
type input "6"
click at [856, 757] on input at bounding box center [837, 767] width 122 height 19
type input "2"
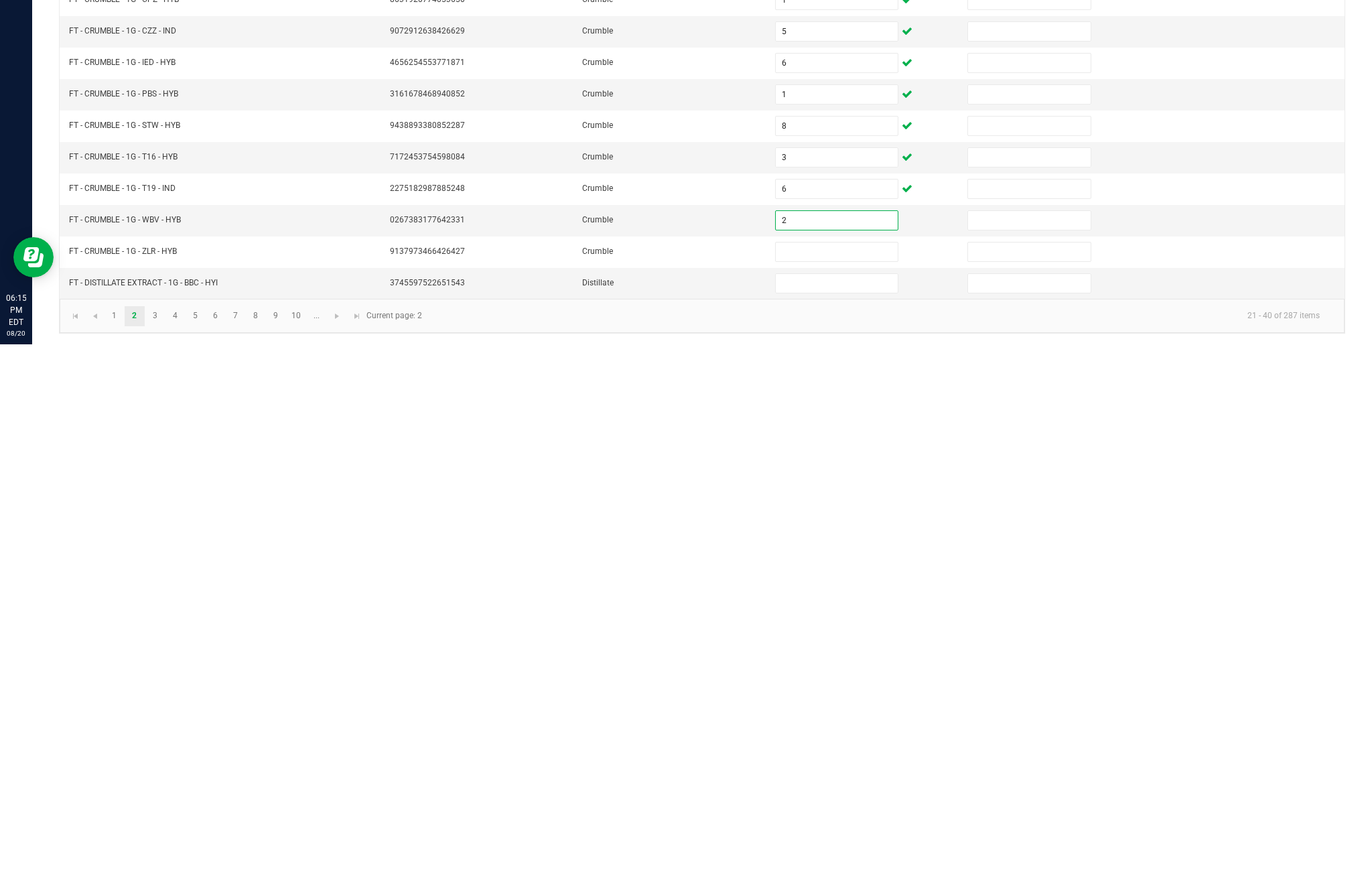
click at [884, 789] on input at bounding box center [837, 798] width 122 height 19
type input "5"
click at [866, 820] on input at bounding box center [837, 829] width 122 height 19
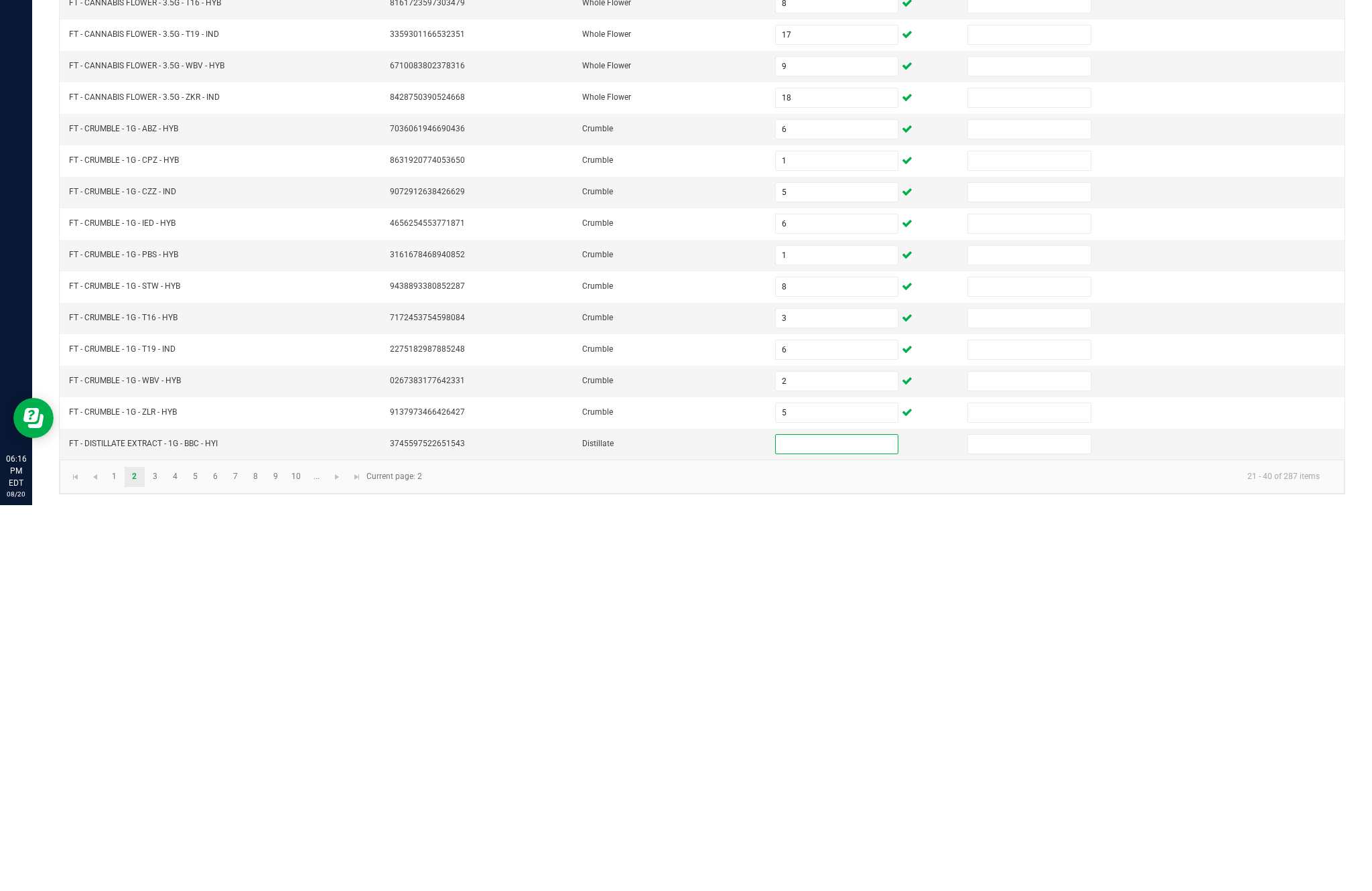
scroll to position [85, 0]
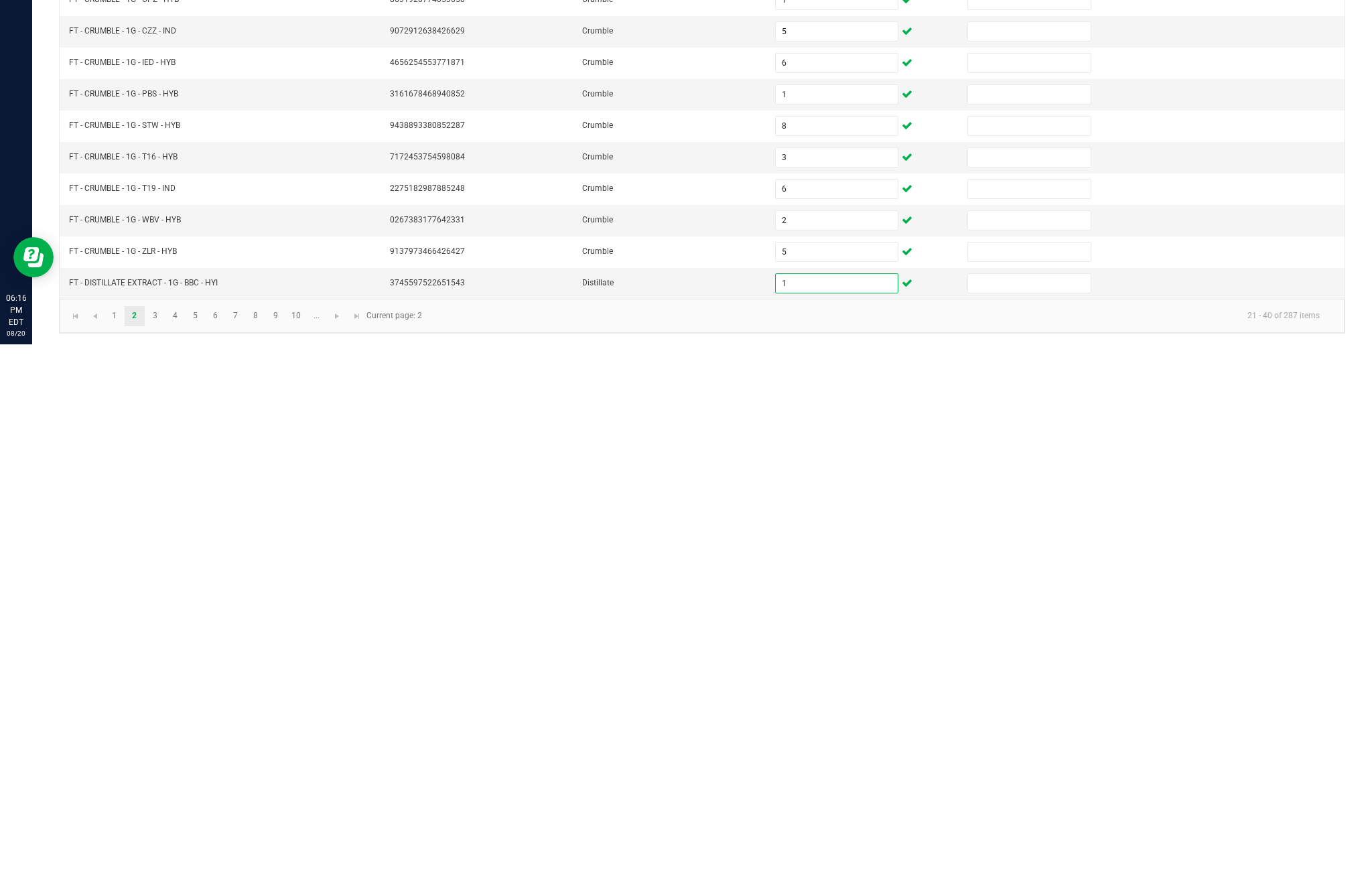
type input "1"
click at [164, 853] on link "3" at bounding box center [154, 863] width 19 height 20
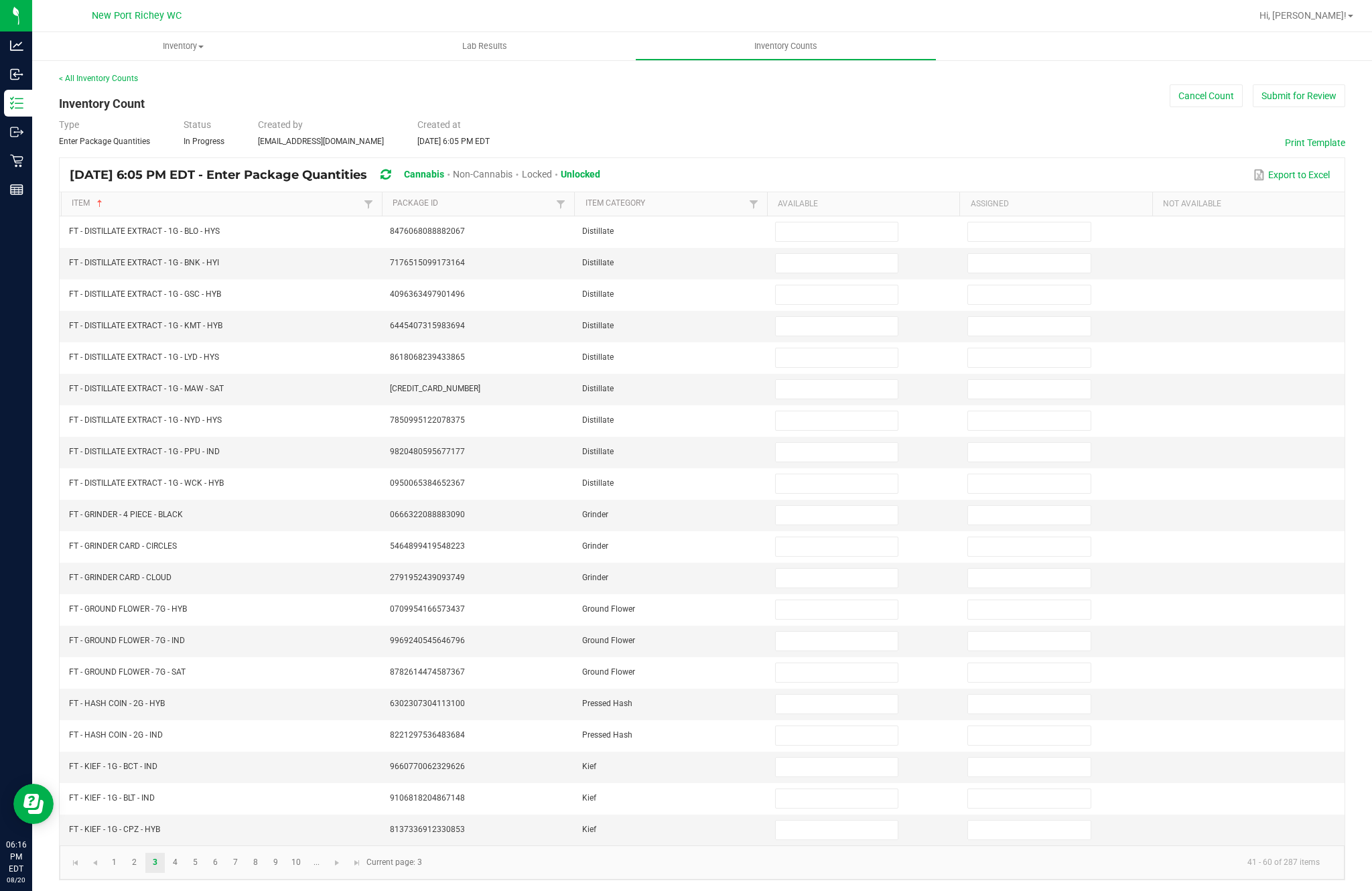
click at [844, 223] on input at bounding box center [837, 232] width 122 height 19
type input "11"
click at [836, 253] on input at bounding box center [837, 262] width 122 height 19
type input "3"
click at [864, 285] on input at bounding box center [837, 294] width 122 height 19
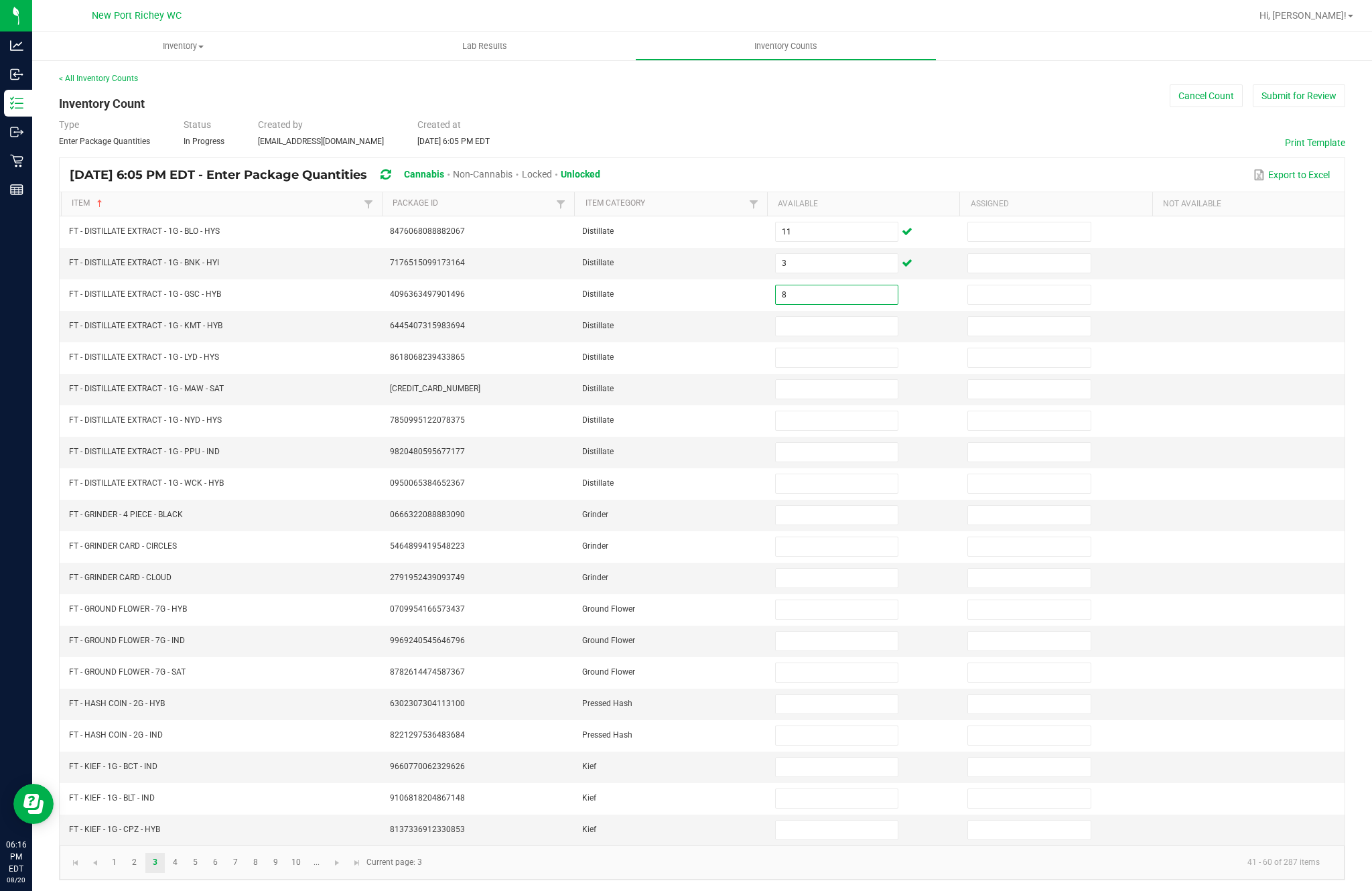
type input "8"
click at [871, 317] on input at bounding box center [837, 326] width 122 height 19
type input "8"
click at [855, 348] on input at bounding box center [837, 357] width 122 height 19
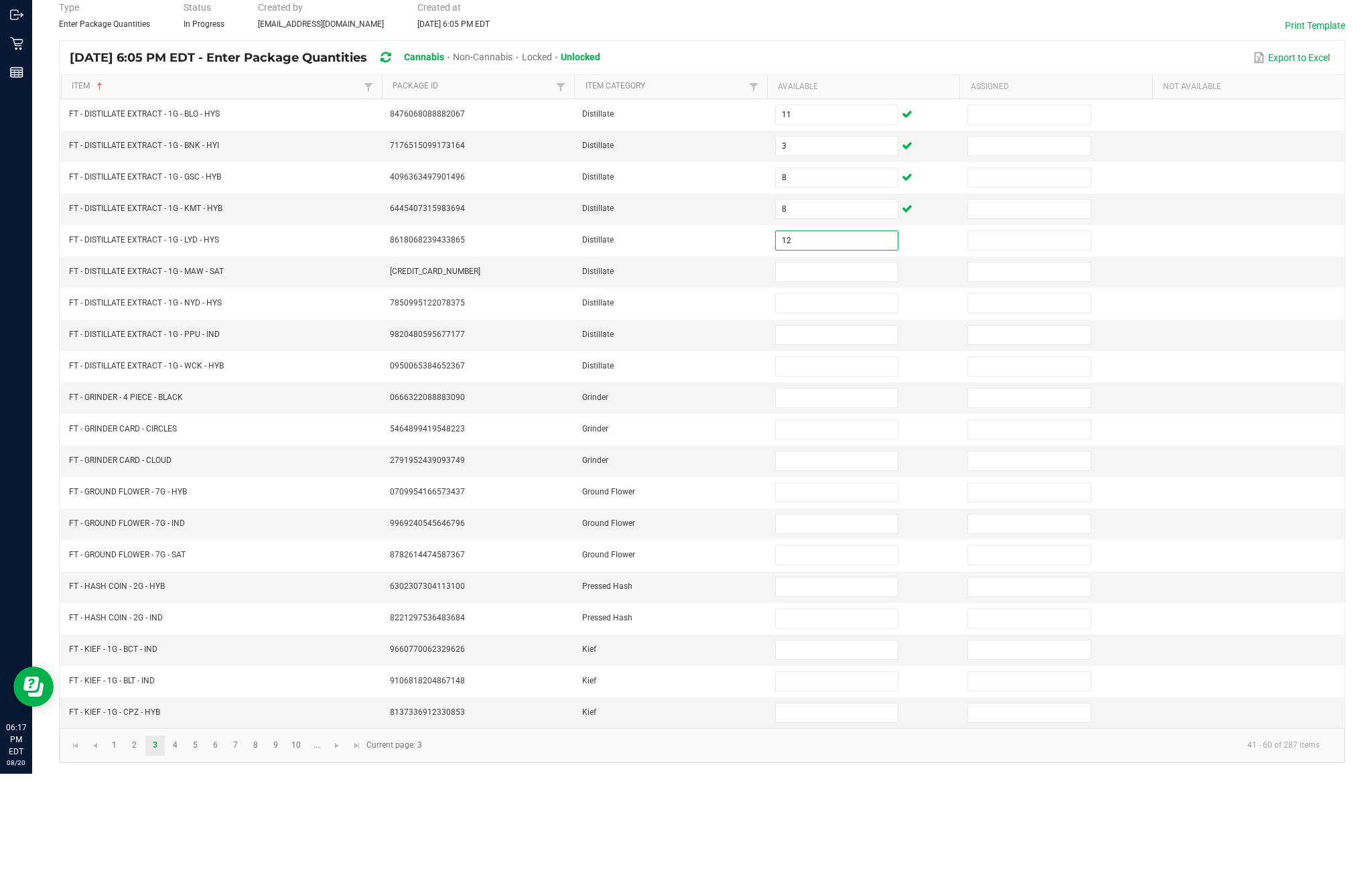
type input "12"
click at [869, 380] on input at bounding box center [837, 389] width 122 height 19
type input "4"
click at [832, 411] on input at bounding box center [837, 421] width 122 height 19
type input "1"
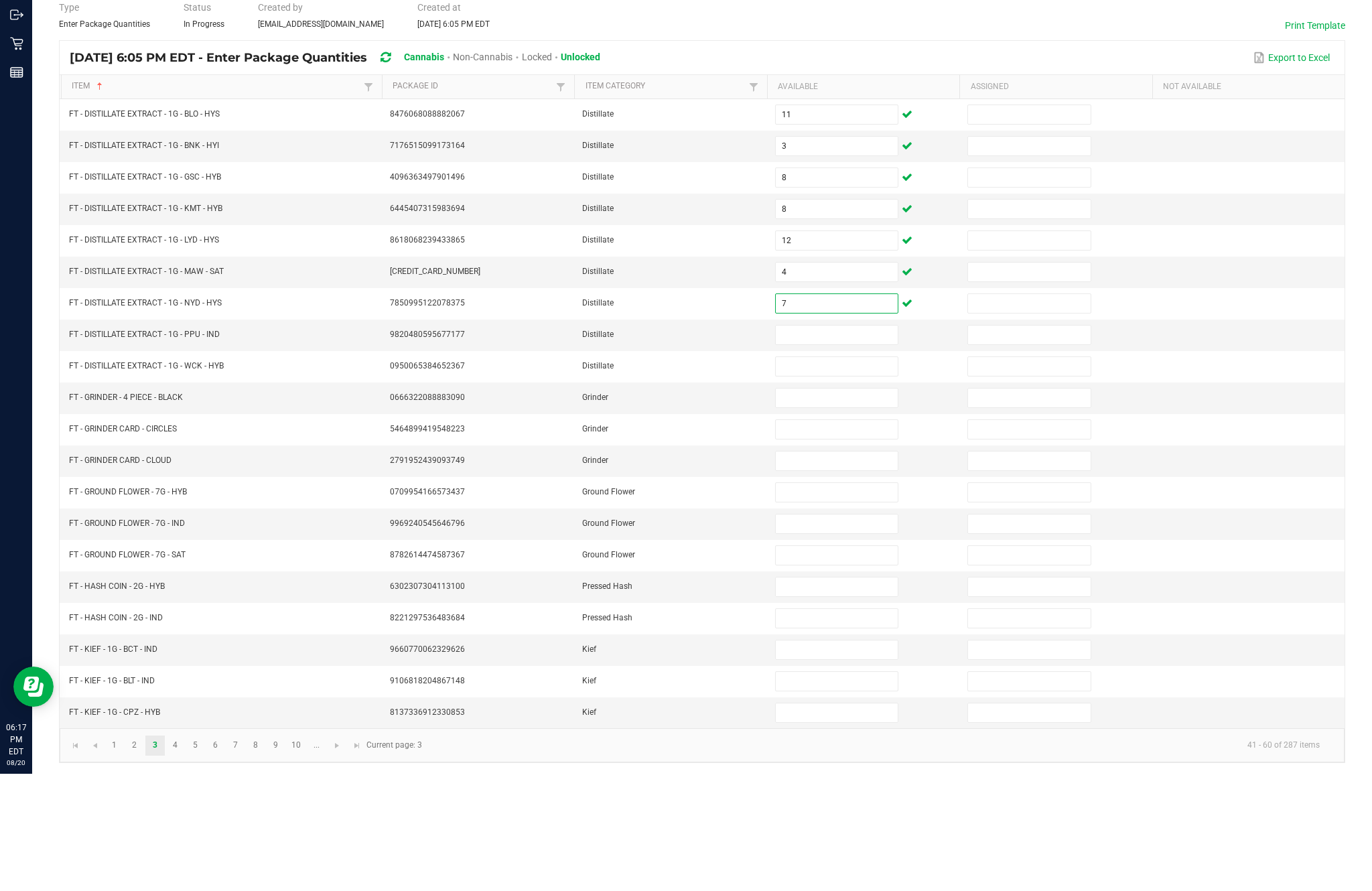
click at [851, 411] on input "7" at bounding box center [837, 421] width 122 height 19
type input "7"
click at [879, 442] on input at bounding box center [837, 451] width 122 height 19
type input "8"
click at [866, 474] on input at bounding box center [837, 483] width 122 height 19
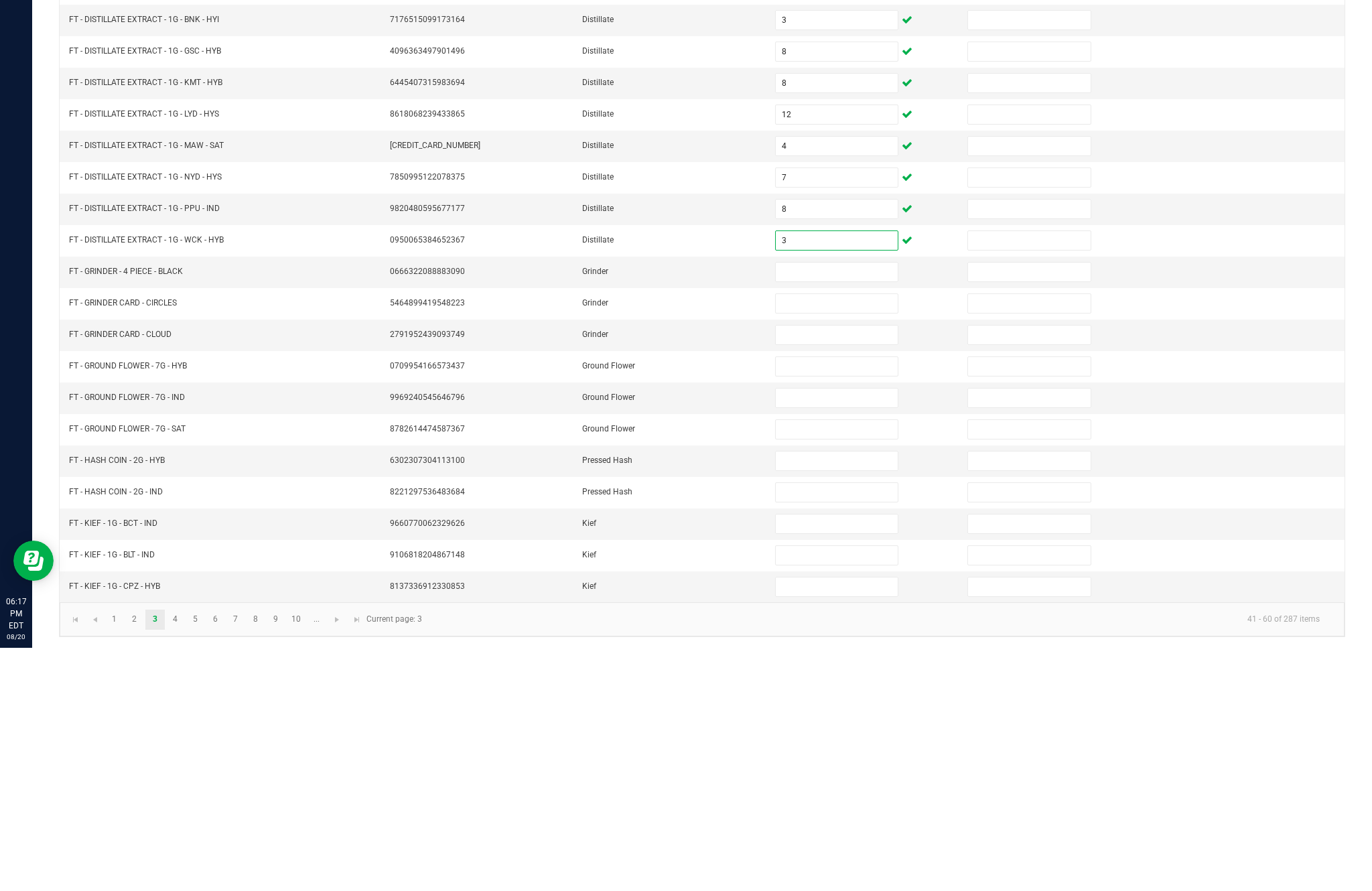
type input "3"
click at [870, 506] on input at bounding box center [837, 515] width 122 height 19
type input "4"
click at [823, 537] on input at bounding box center [837, 546] width 122 height 19
type input "1"
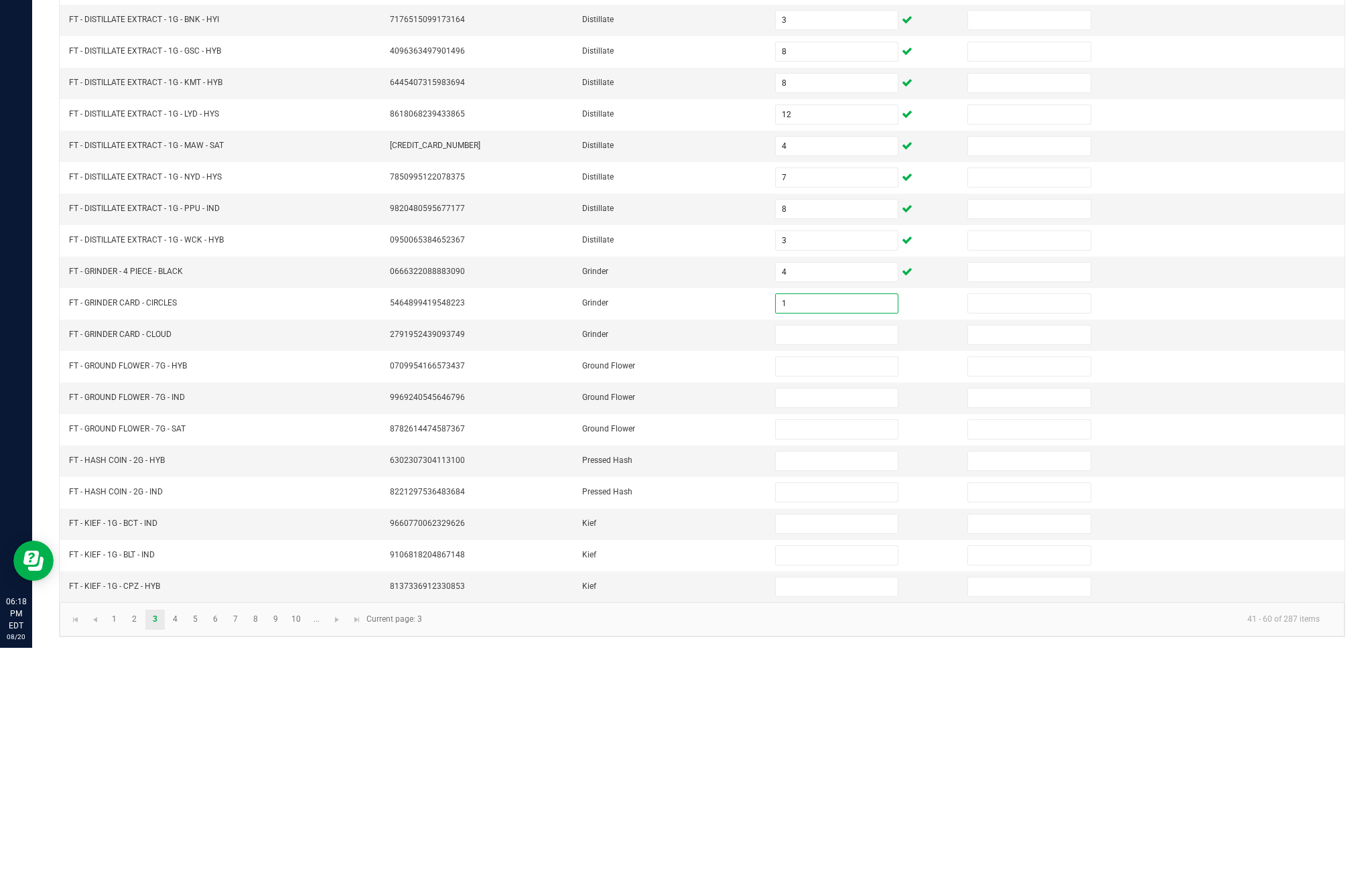
click at [823, 569] on input at bounding box center [837, 578] width 122 height 19
type input "1"
click at [826, 600] on input at bounding box center [837, 609] width 122 height 19
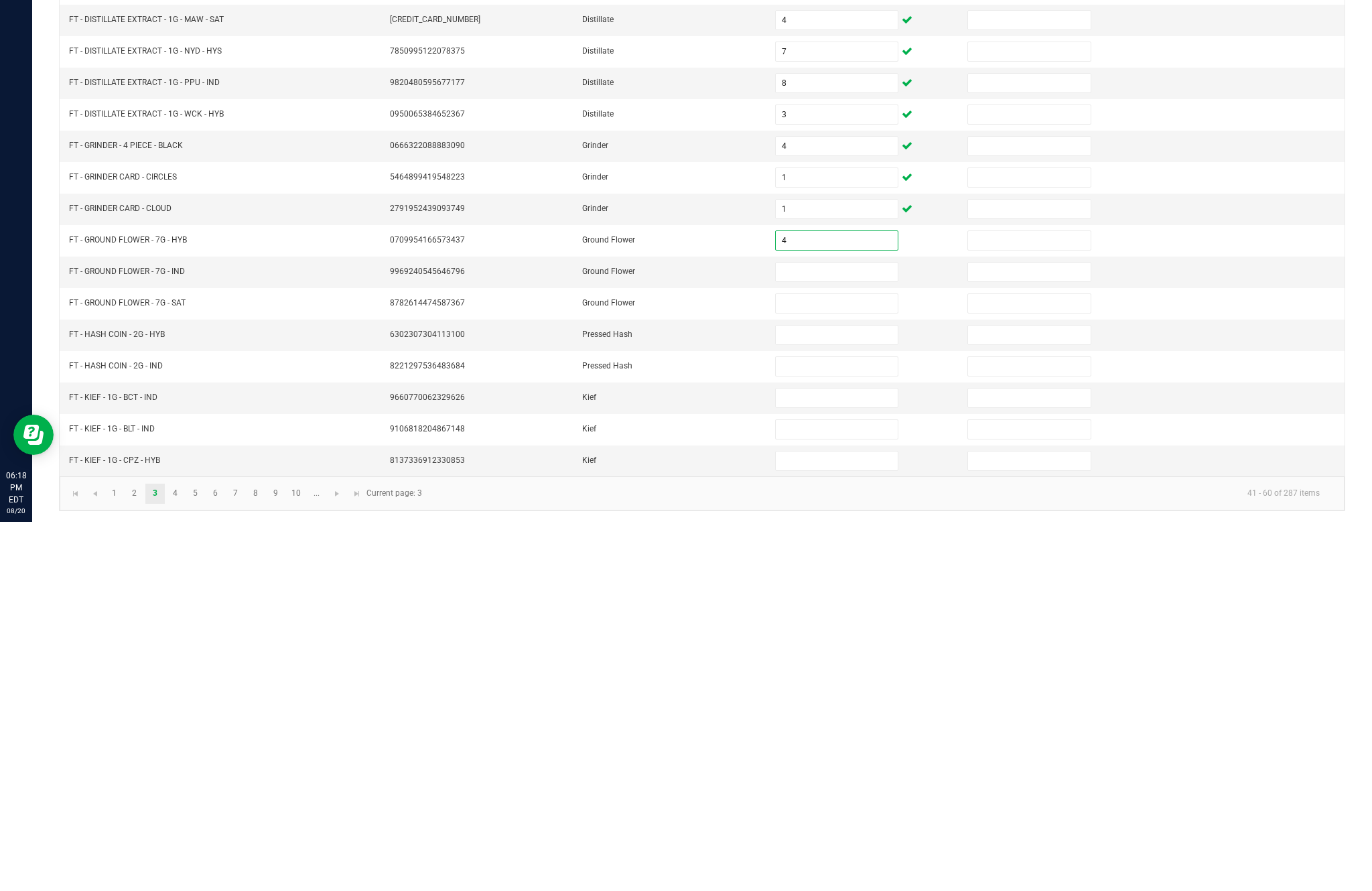
type input "4"
click at [855, 631] on input at bounding box center [837, 640] width 122 height 19
type input "3"
click at [873, 663] on input at bounding box center [837, 672] width 122 height 19
type input "2"
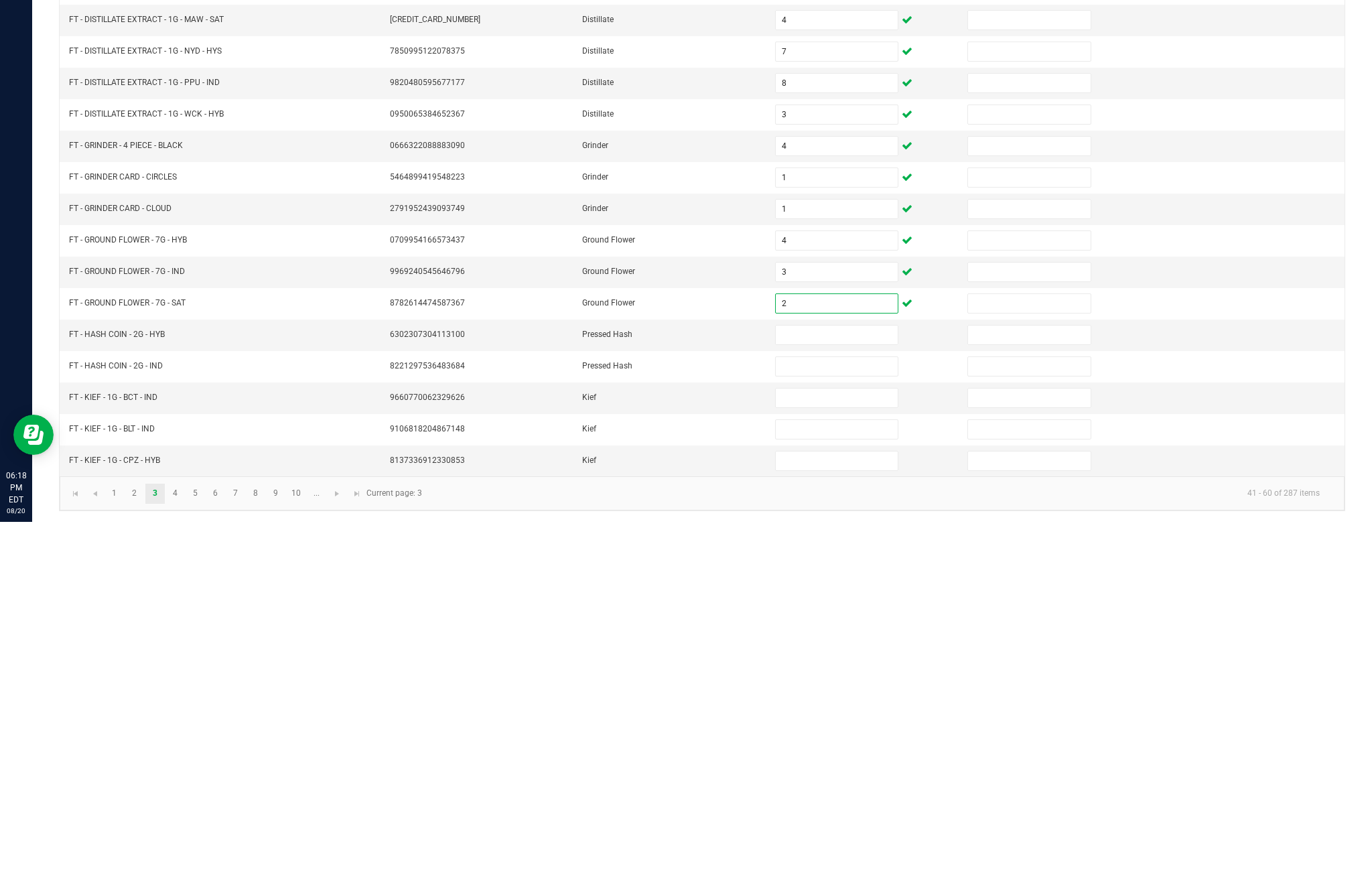
click at [829, 695] on input at bounding box center [837, 704] width 122 height 19
type input "0"
click at [836, 726] on input at bounding box center [837, 735] width 122 height 19
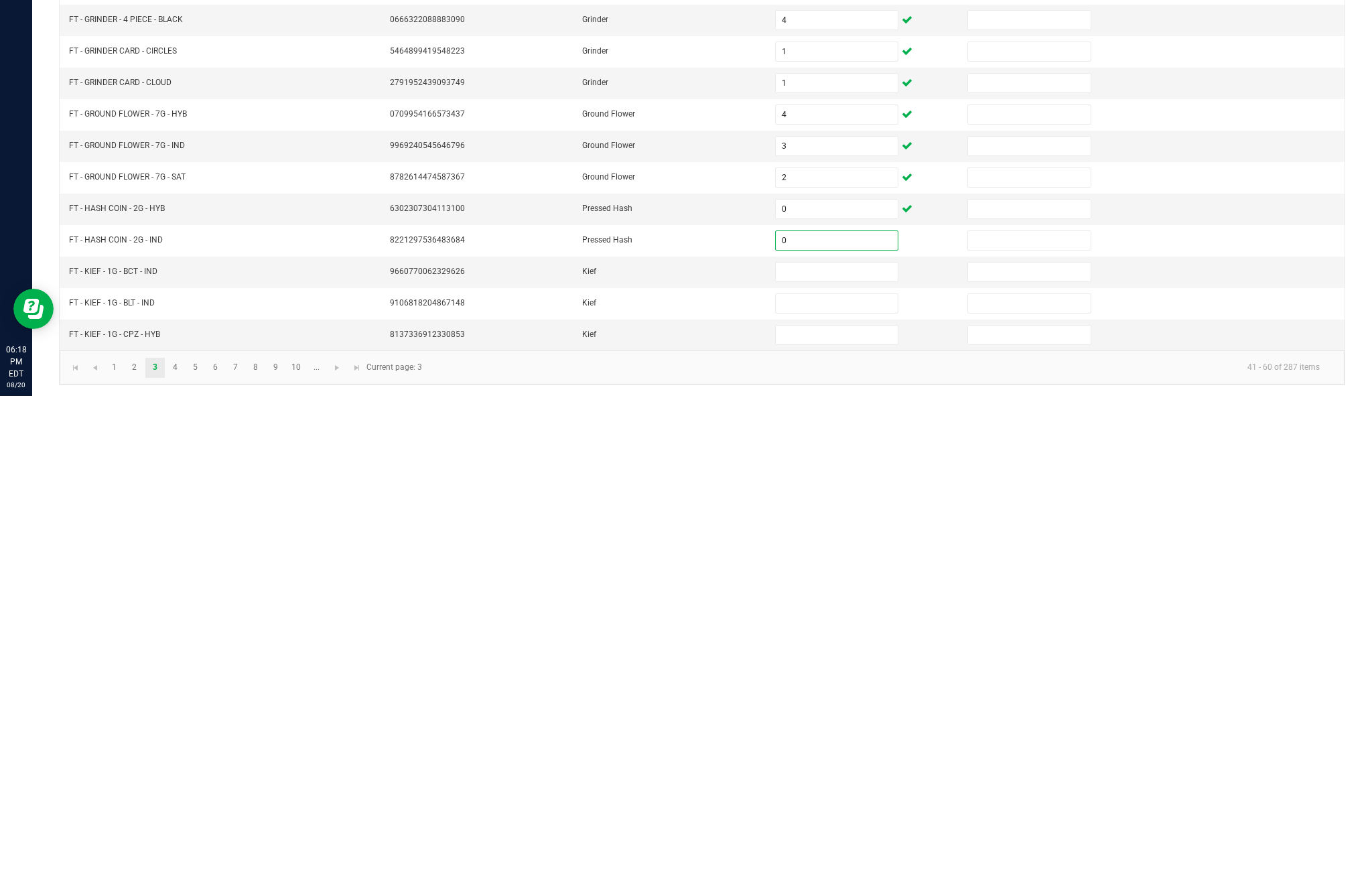
type input "0"
click at [841, 757] on input at bounding box center [837, 767] width 122 height 19
type input "1"
click at [834, 789] on input at bounding box center [837, 798] width 122 height 19
type input "7"
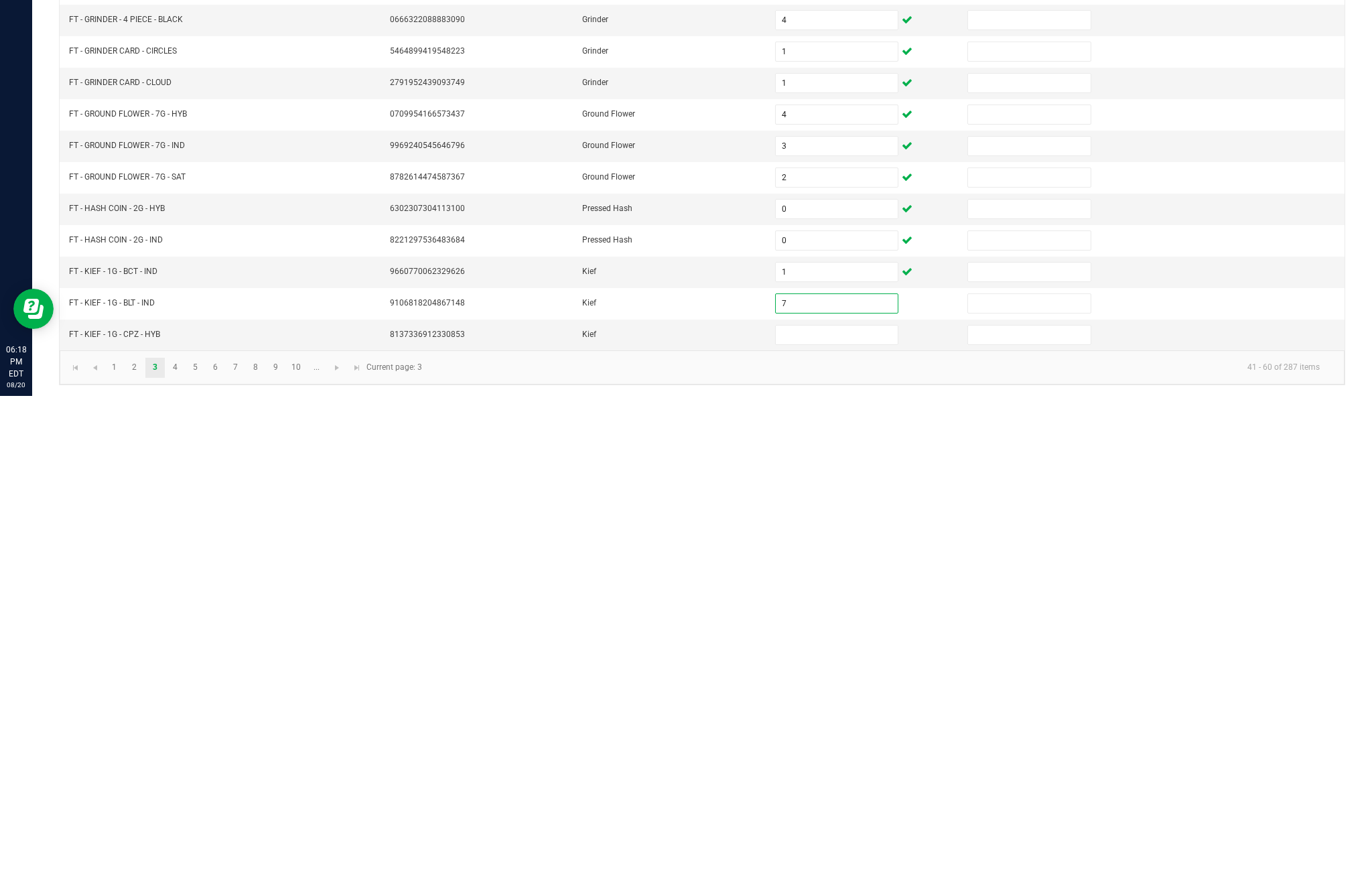
click at [854, 820] on input at bounding box center [837, 829] width 122 height 19
type input "8"
click at [719, 851] on kendo-pager-info "41 - 60 of 287 items" at bounding box center [880, 862] width 900 height 22
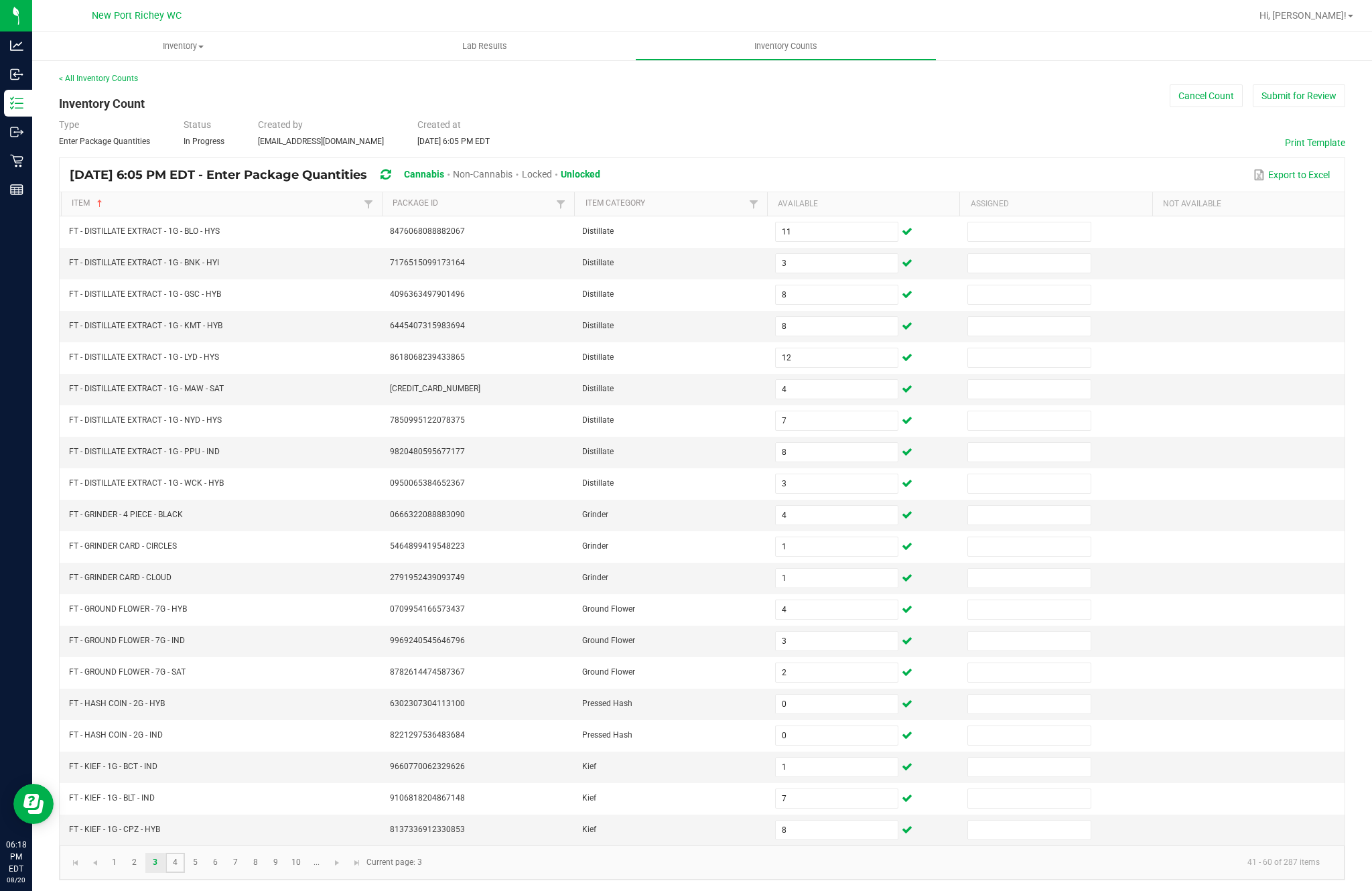
click at [185, 853] on link "4" at bounding box center [174, 863] width 19 height 20
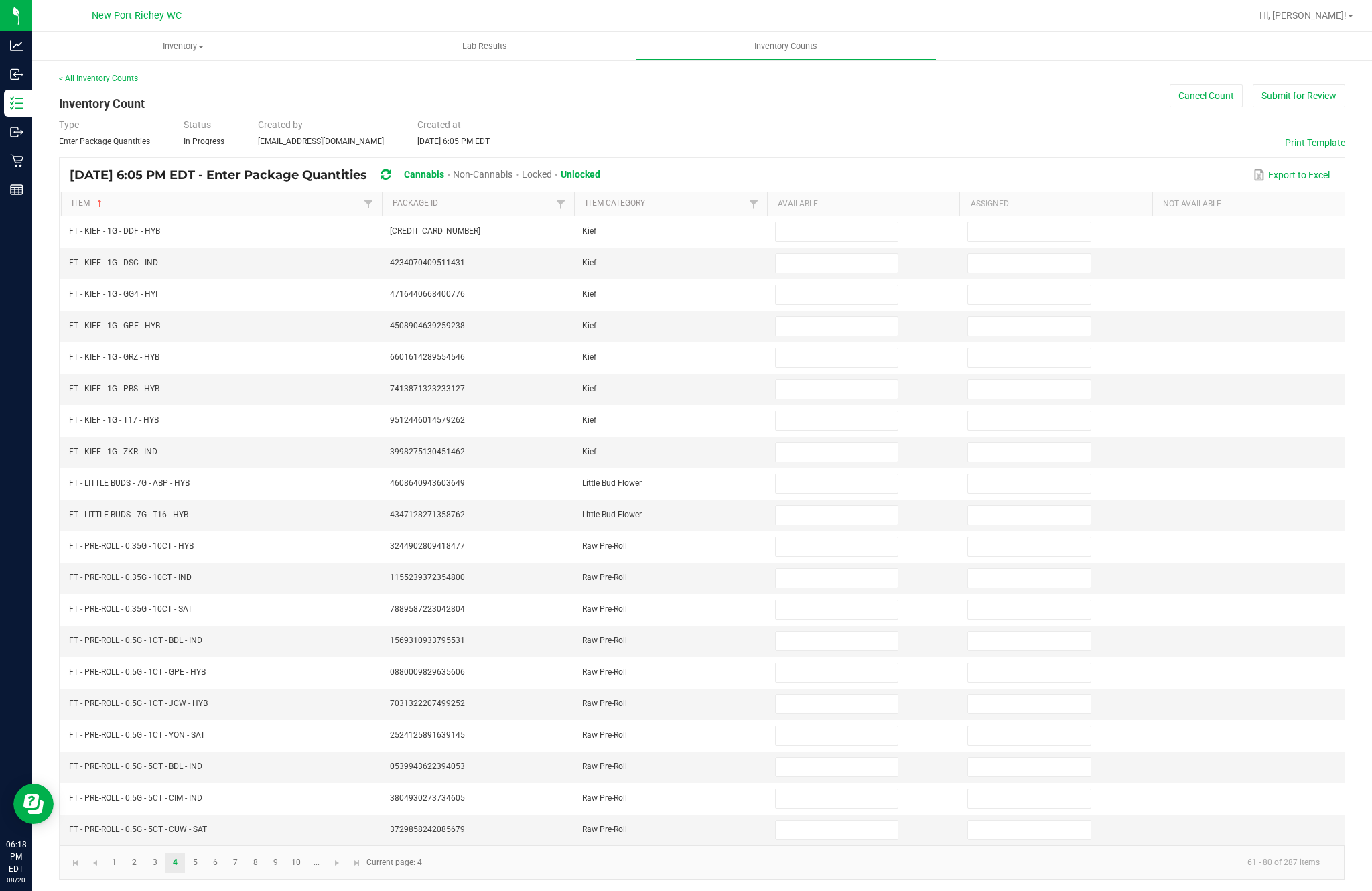
click at [830, 223] on input at bounding box center [837, 232] width 122 height 19
type input "6"
click at [856, 253] on input at bounding box center [837, 262] width 122 height 19
type input "5"
click at [838, 285] on input at bounding box center [837, 294] width 122 height 19
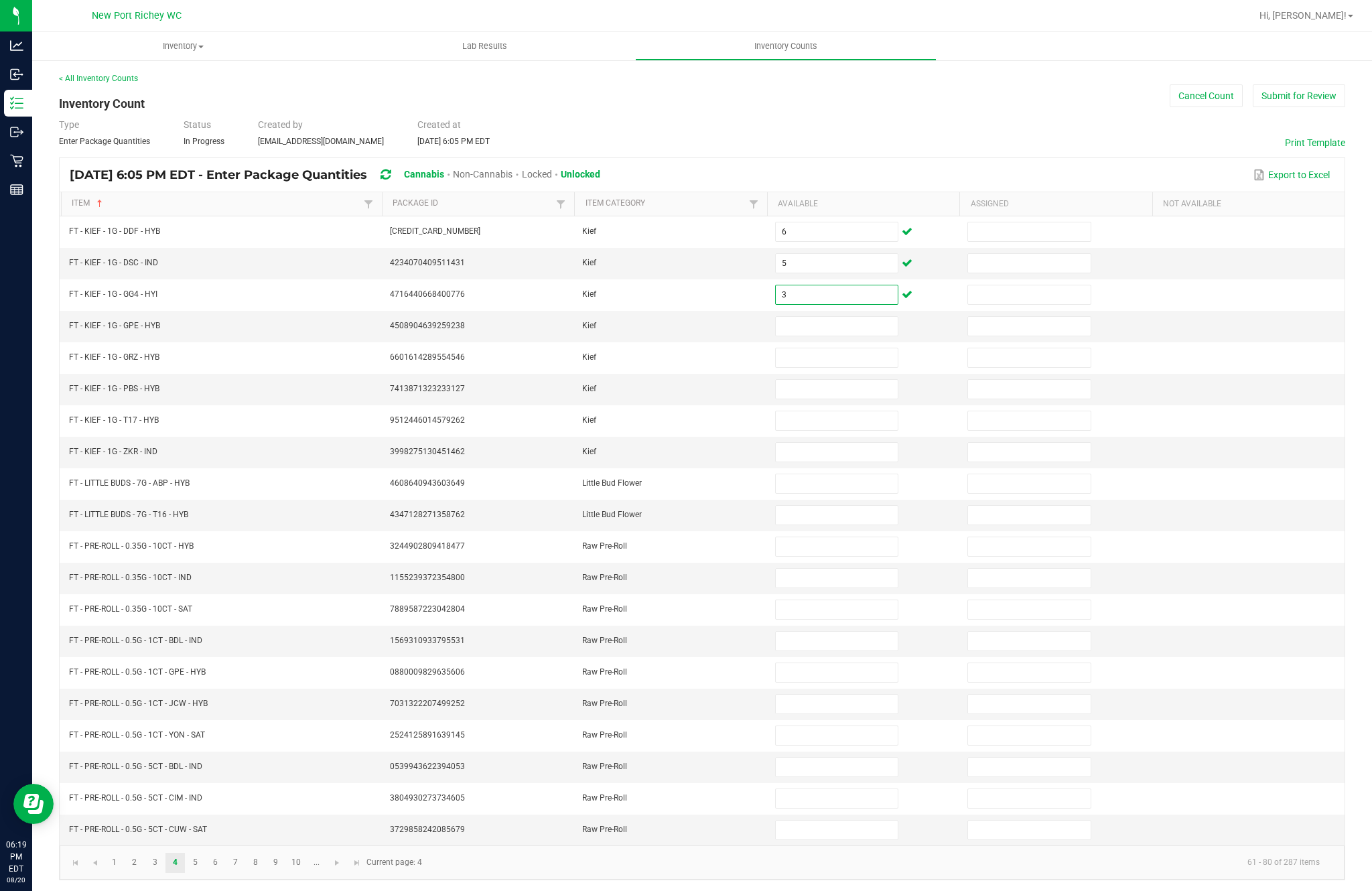
type input "3"
click at [876, 317] on input at bounding box center [837, 326] width 122 height 19
type input "4"
click at [840, 348] on input at bounding box center [837, 357] width 122 height 19
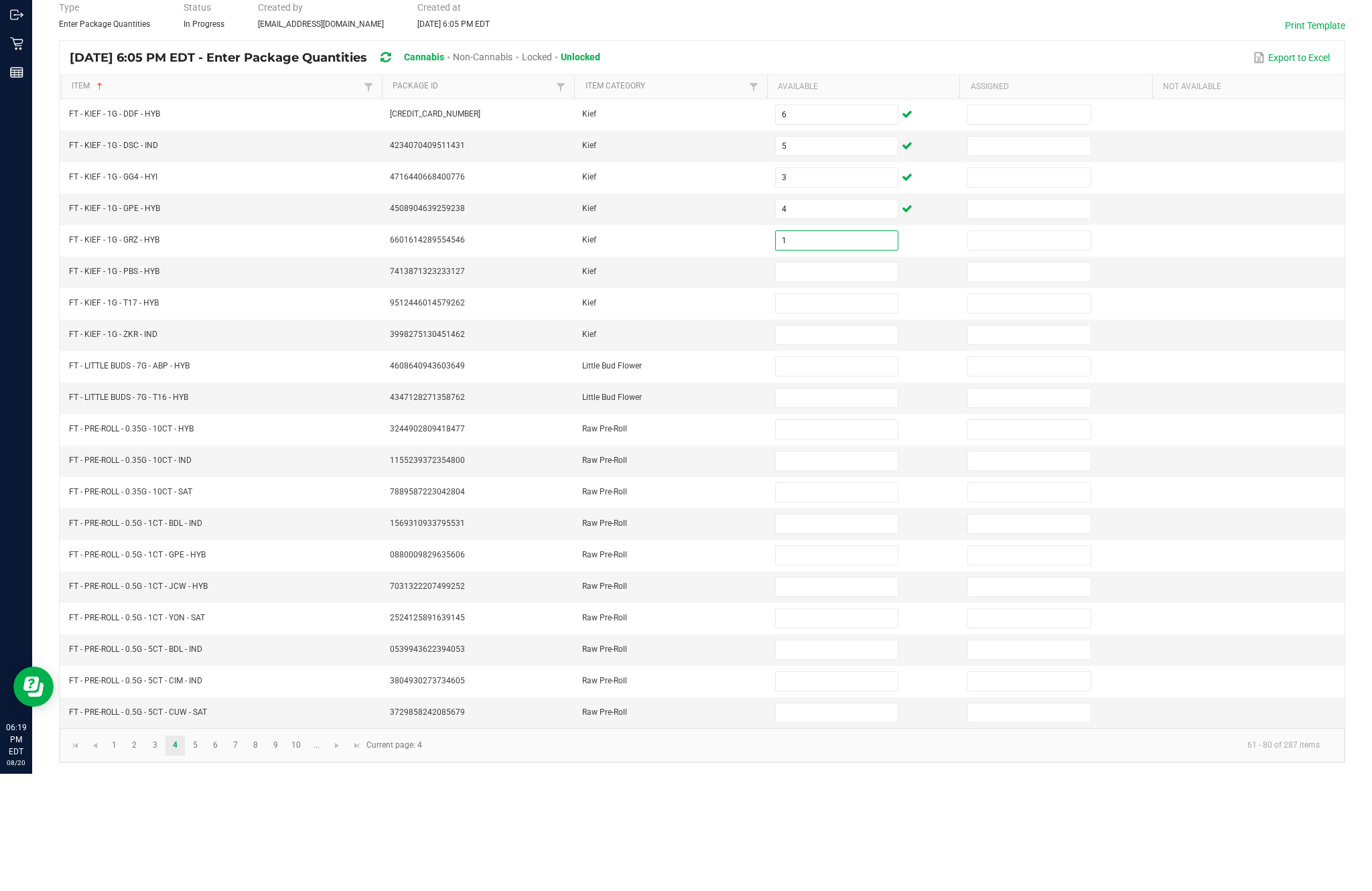
type input "1"
click at [867, 380] on input at bounding box center [837, 389] width 122 height 19
type input "7"
click at [845, 411] on input at bounding box center [837, 421] width 122 height 19
click at [808, 442] on input at bounding box center [837, 451] width 122 height 19
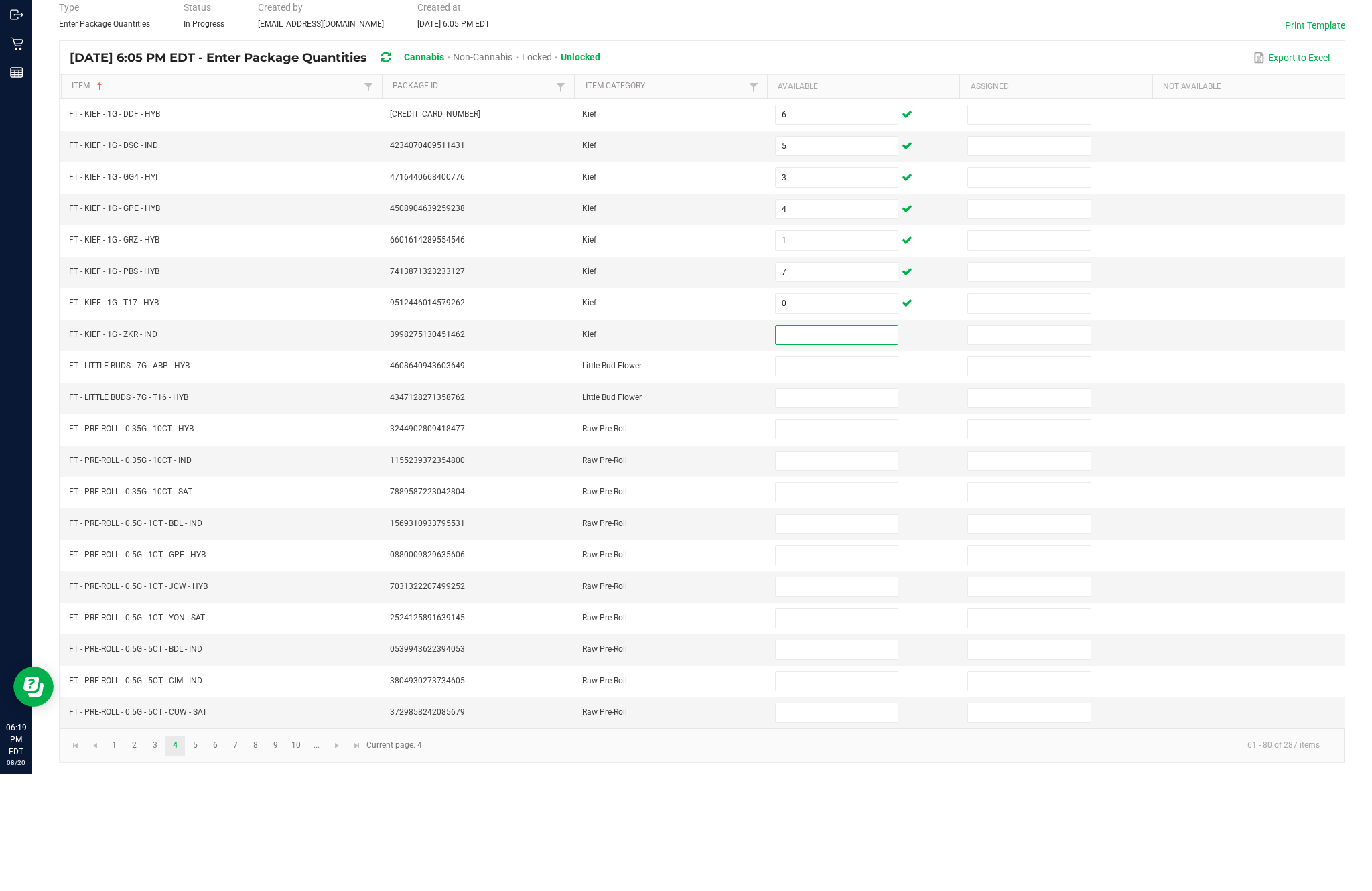
click at [866, 411] on input "0" at bounding box center [837, 421] width 122 height 19
type input "8"
click at [868, 442] on input at bounding box center [837, 451] width 122 height 19
type input "5"
click at [838, 474] on input at bounding box center [837, 483] width 122 height 19
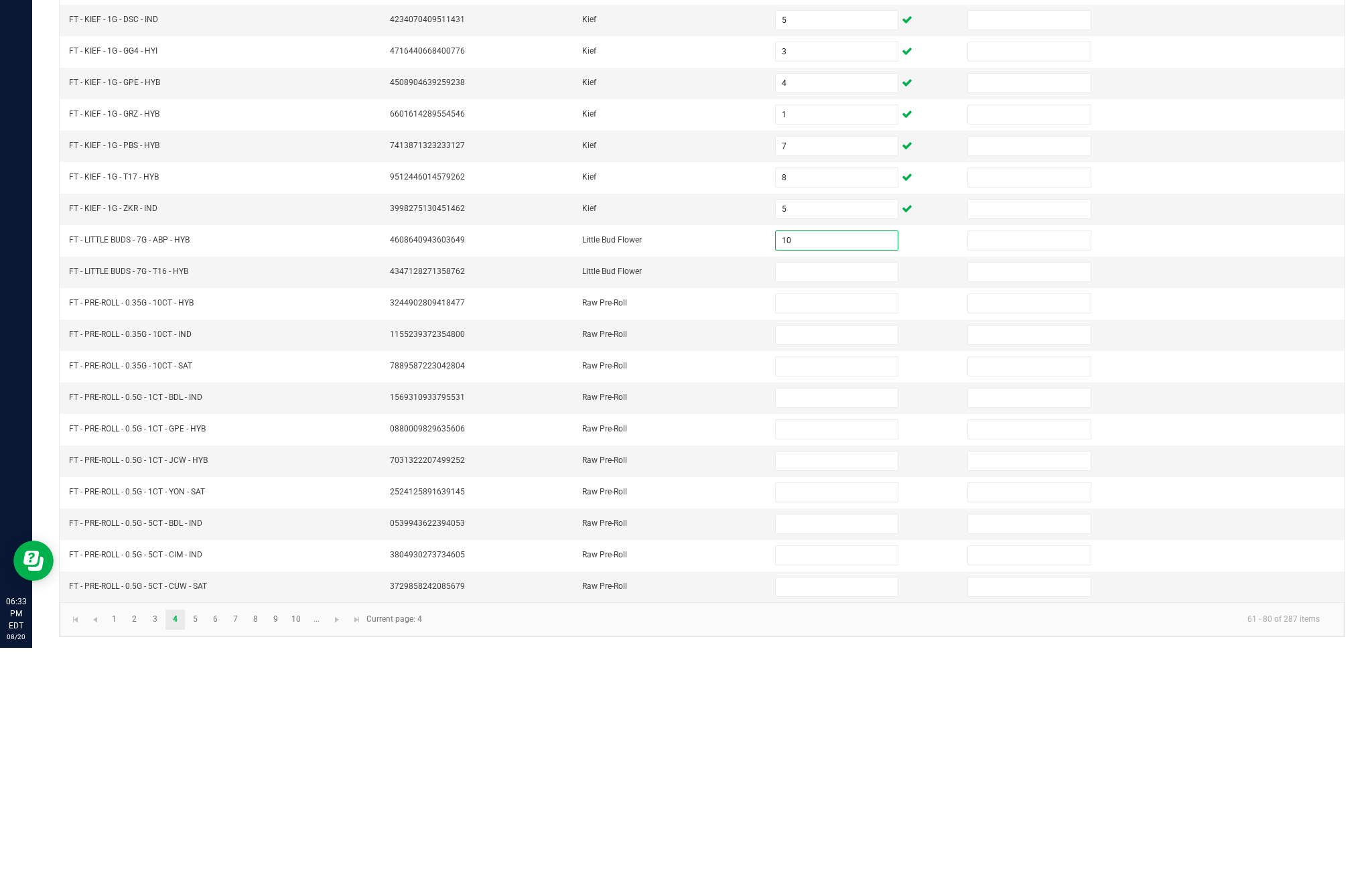
type input "10"
click at [810, 506] on input at bounding box center [837, 515] width 122 height 19
type input "11"
click at [881, 537] on input at bounding box center [837, 546] width 122 height 19
type input "11"
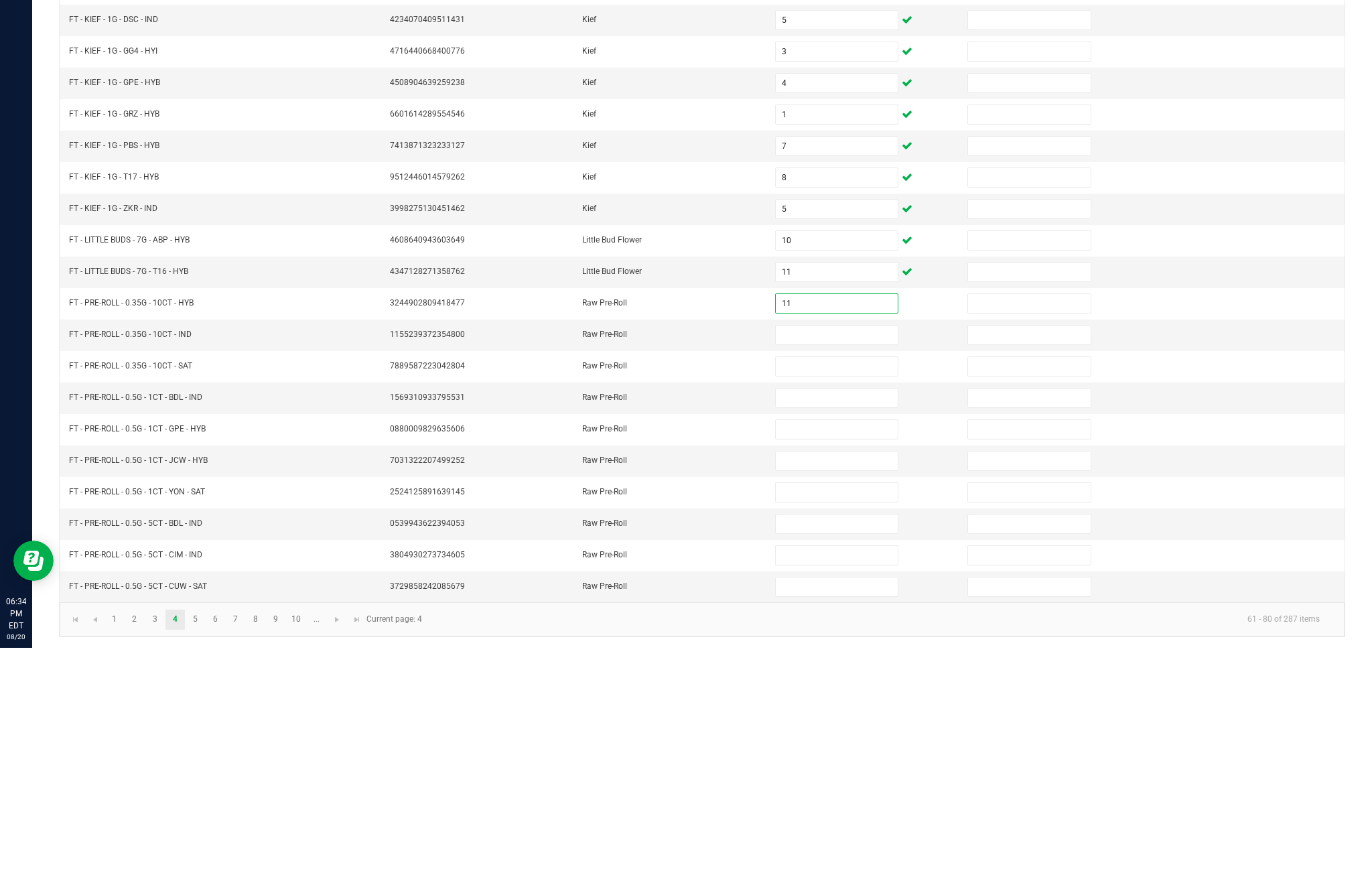
click at [833, 569] on input at bounding box center [837, 578] width 122 height 19
click at [848, 600] on input at bounding box center [837, 609] width 122 height 19
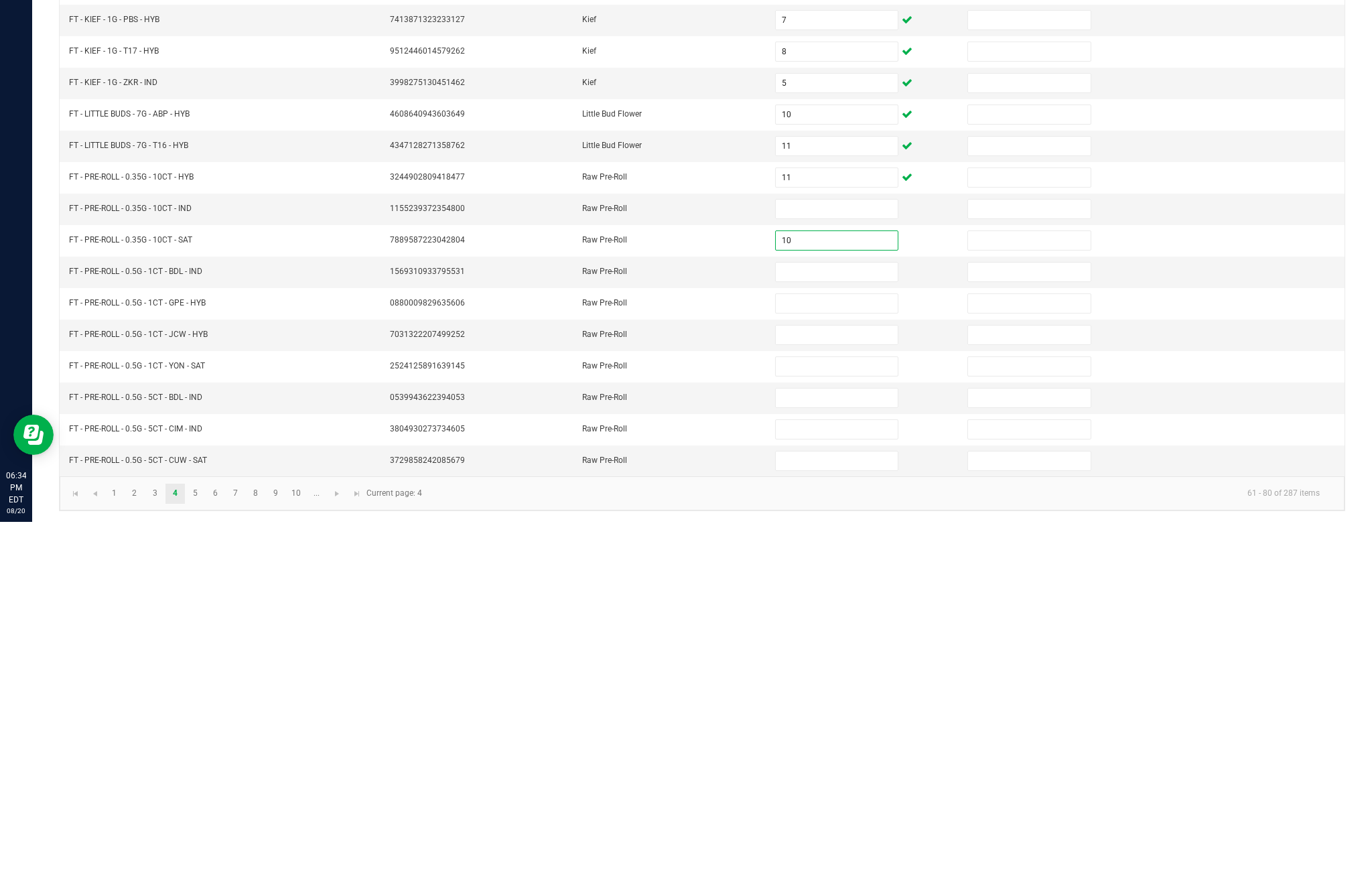
type input "10"
click at [870, 569] on input at bounding box center [837, 578] width 122 height 19
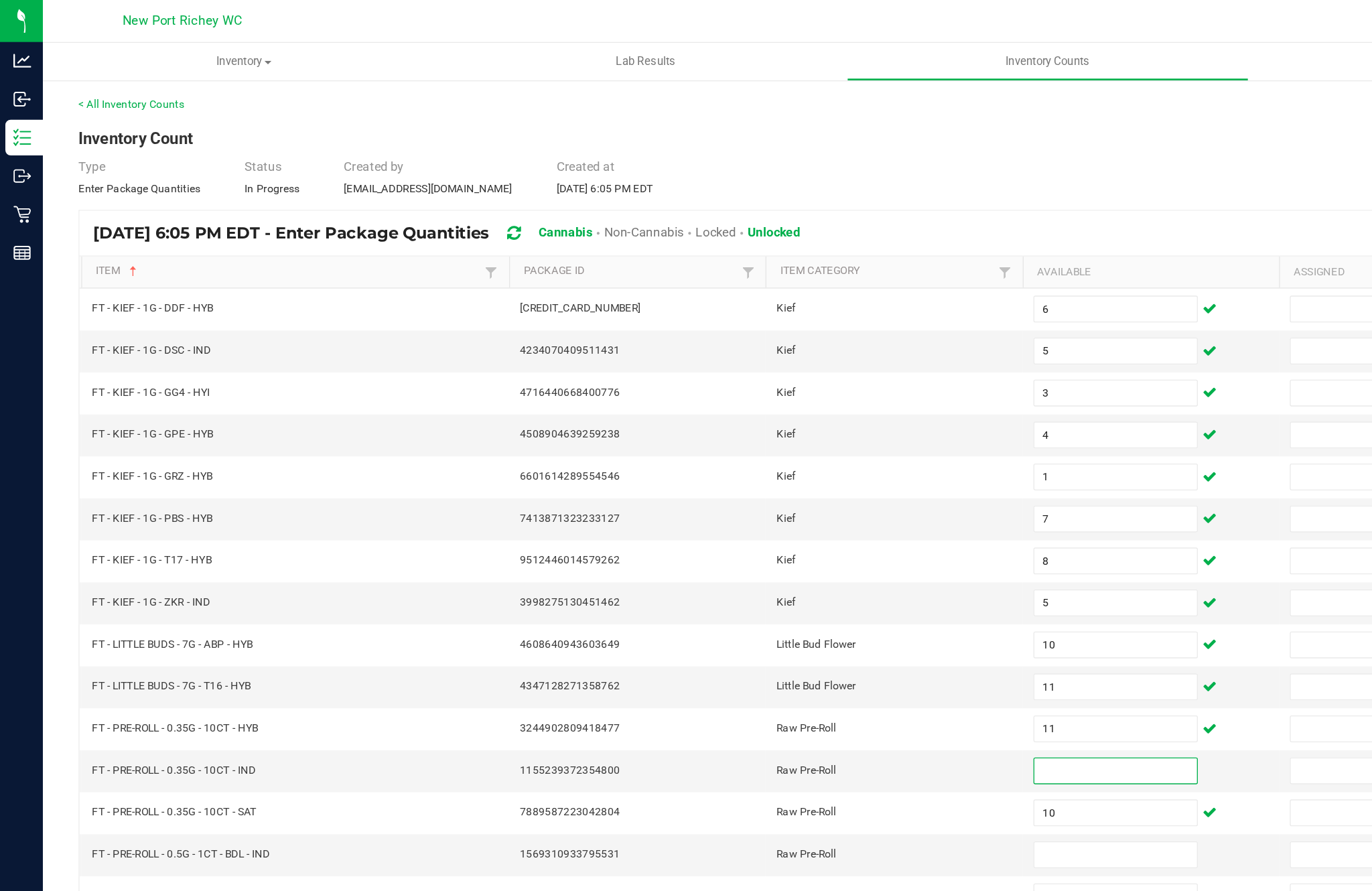
scroll to position [0, 0]
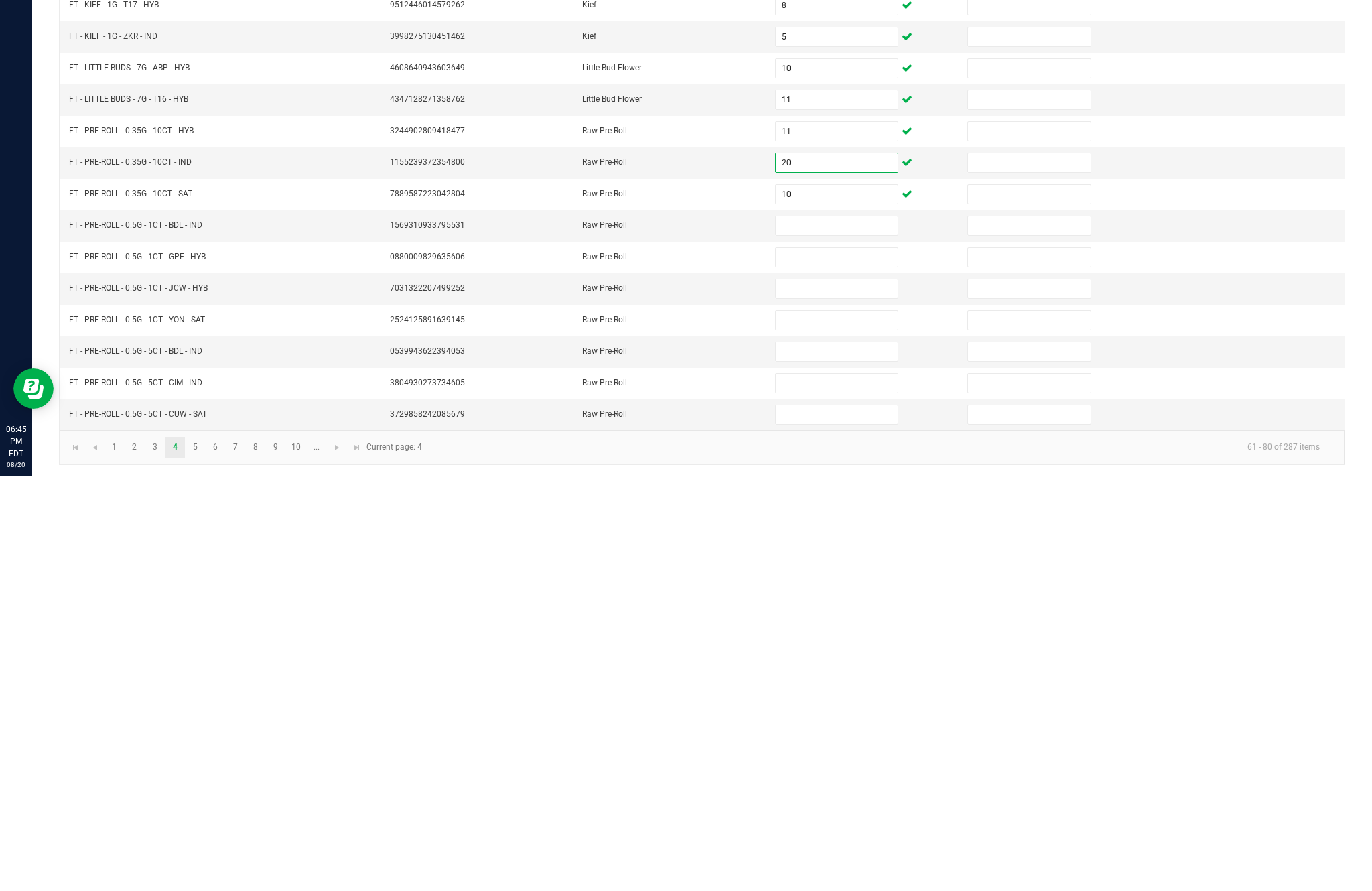
type input "20"
click at [871, 631] on input at bounding box center [837, 640] width 122 height 19
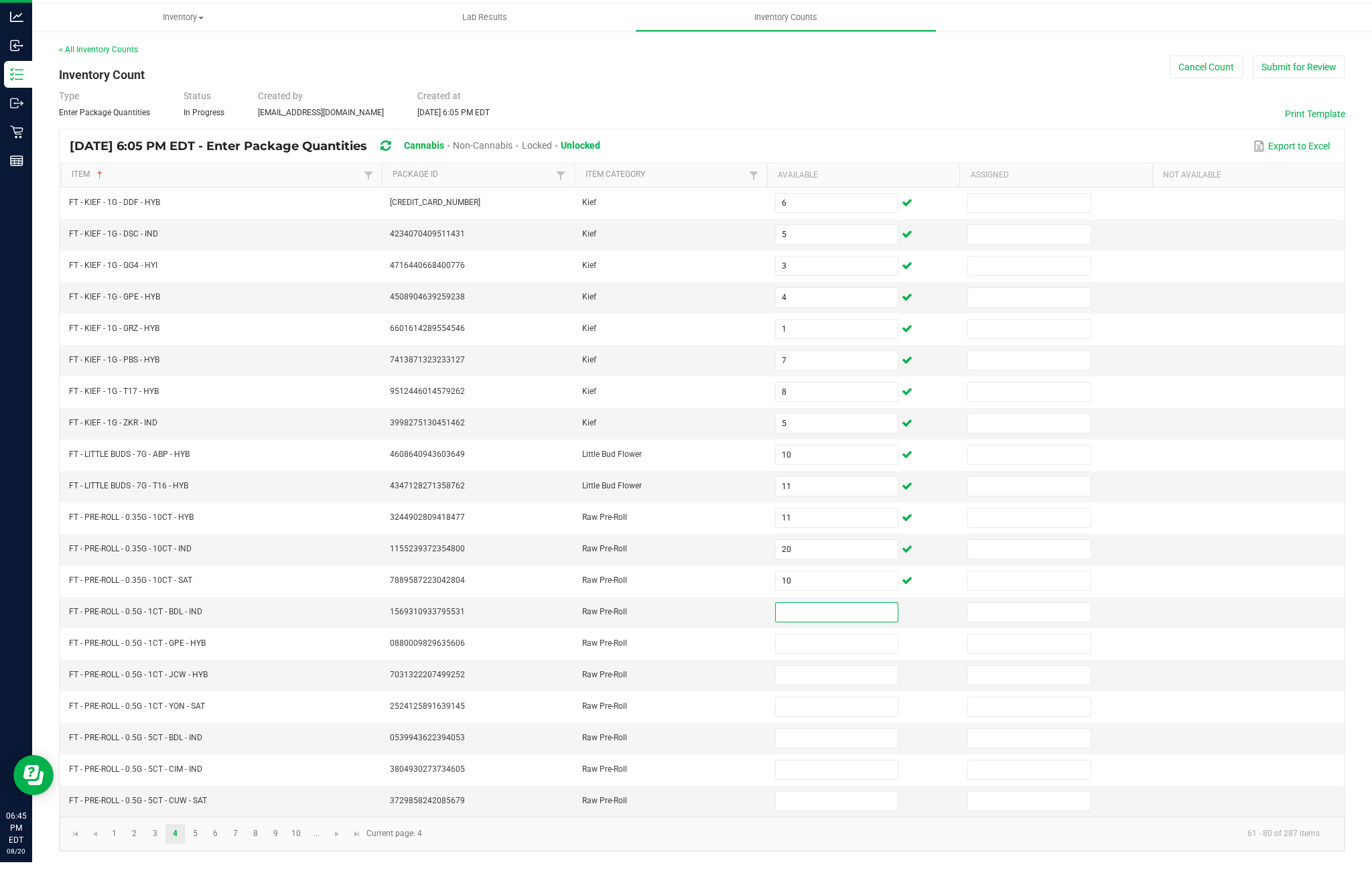
scroll to position [62, 0]
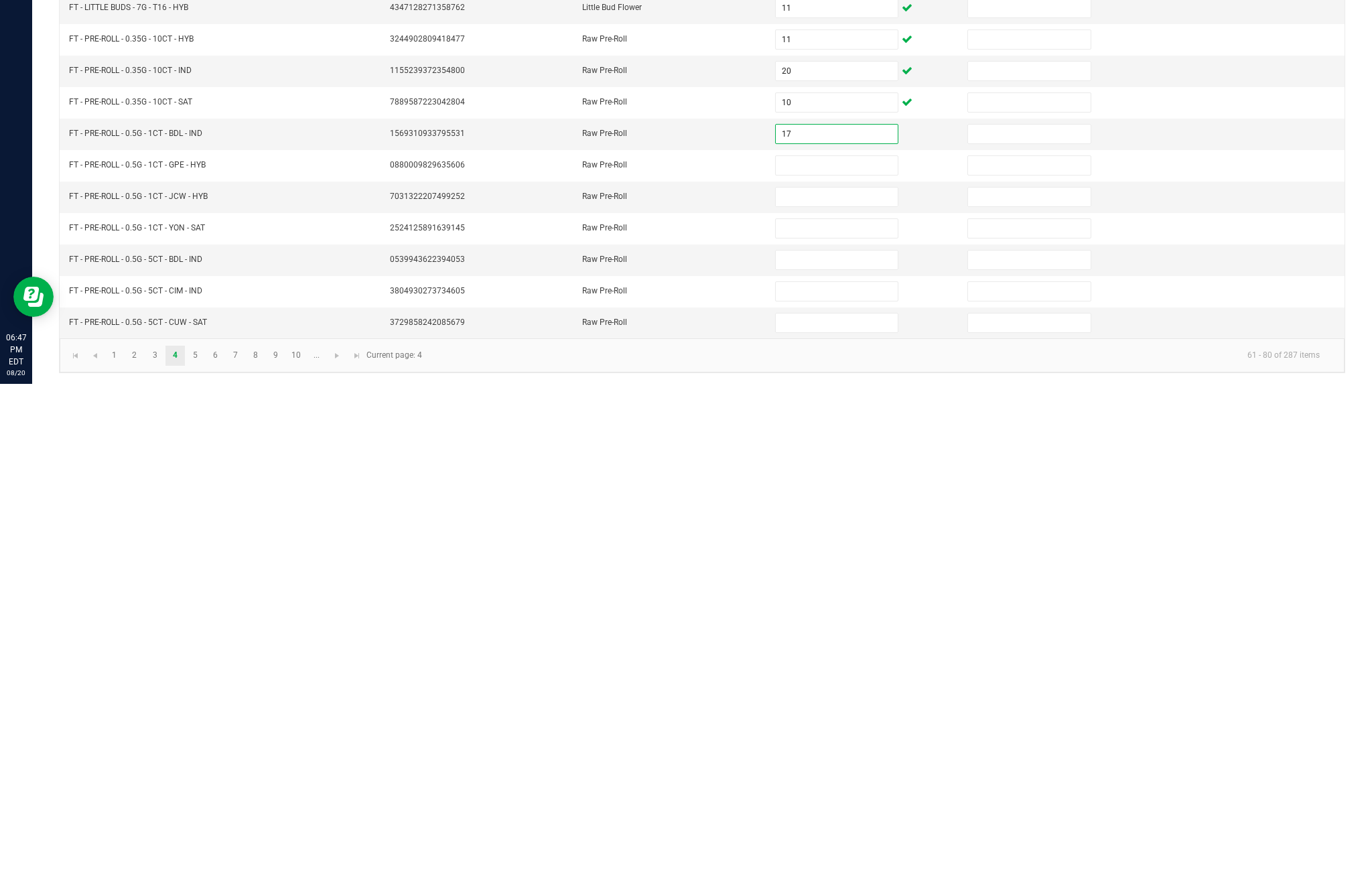
type input "17"
click at [862, 663] on input at bounding box center [837, 672] width 122 height 19
type input "15"
click at [843, 695] on input at bounding box center [837, 704] width 122 height 19
type input "2"
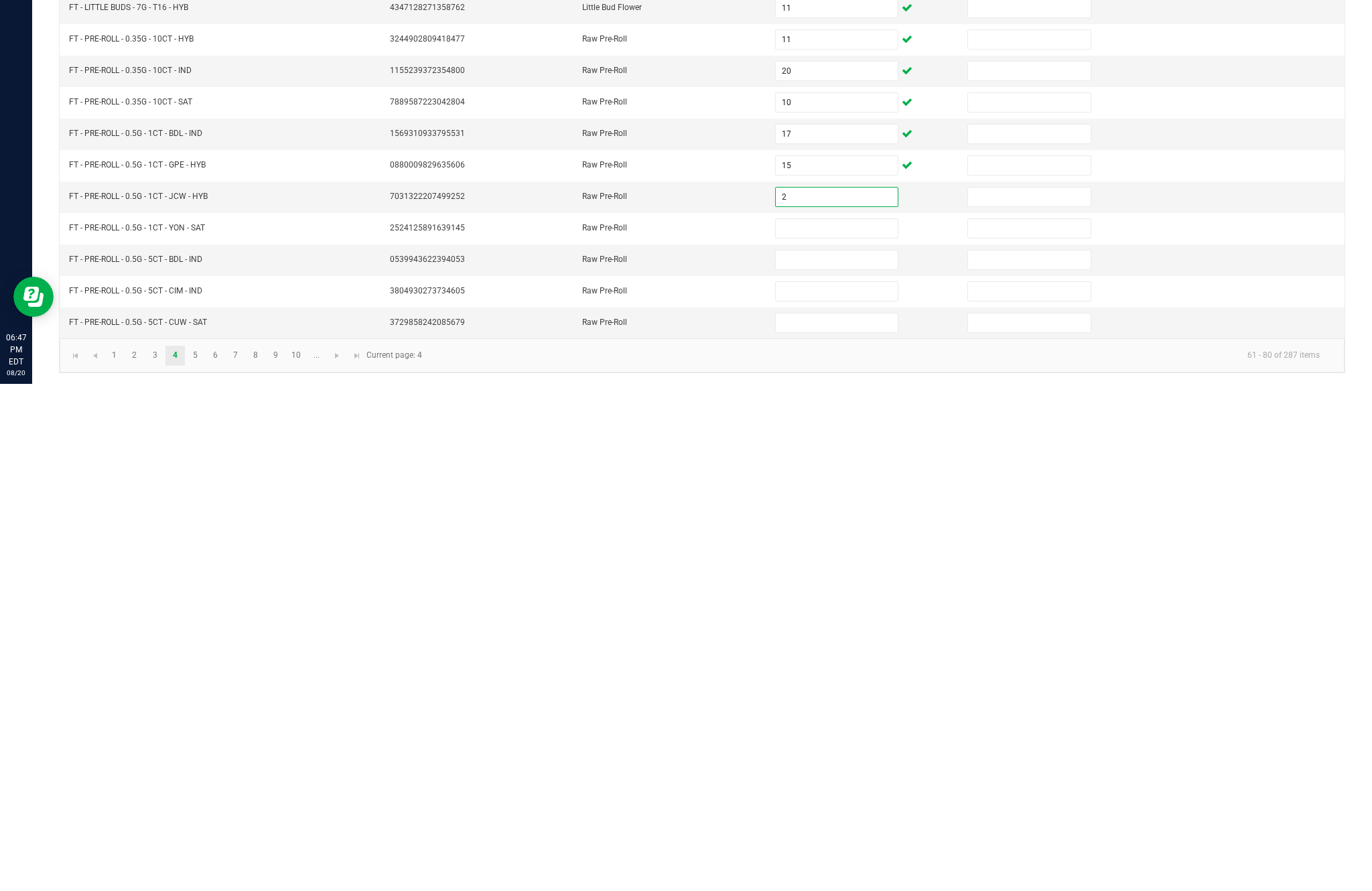
click at [838, 726] on input at bounding box center [837, 735] width 122 height 19
type input "19"
click at [840, 757] on input at bounding box center [837, 767] width 122 height 19
type input "10"
click at [840, 789] on input at bounding box center [837, 798] width 122 height 19
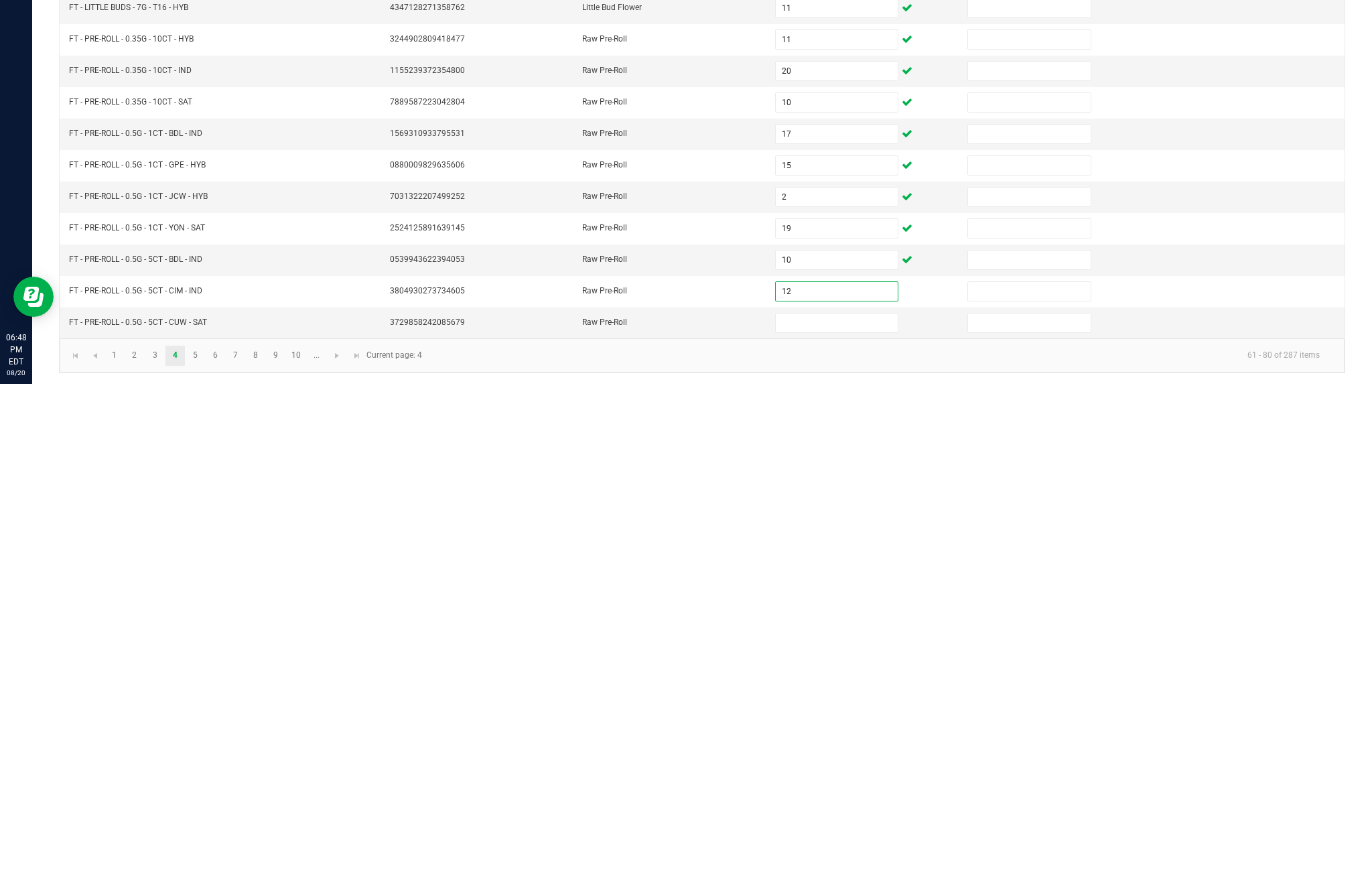
type input "12"
click at [833, 820] on input at bounding box center [837, 829] width 122 height 19
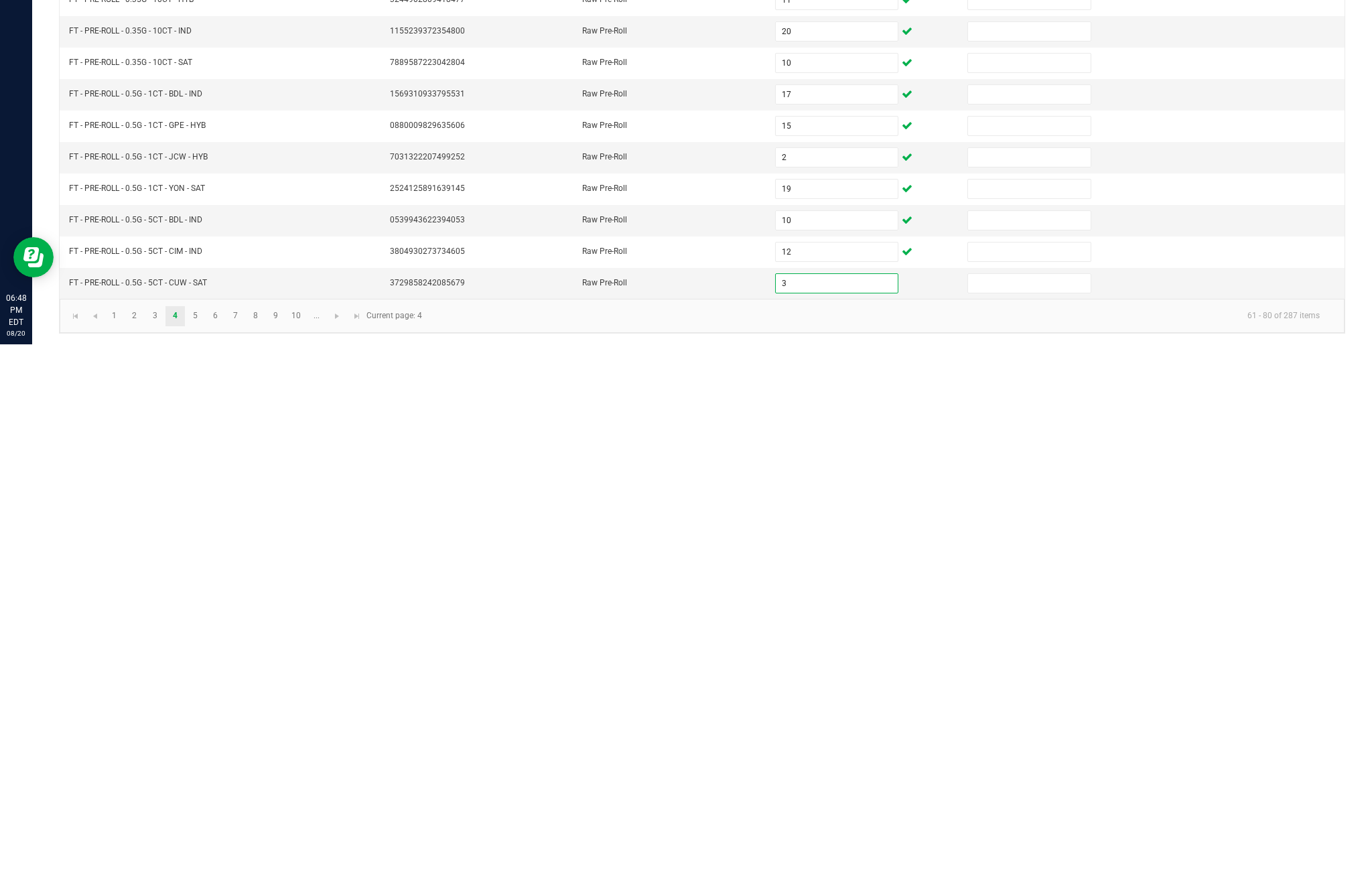
type input "3"
click at [205, 853] on link "5" at bounding box center [194, 863] width 19 height 20
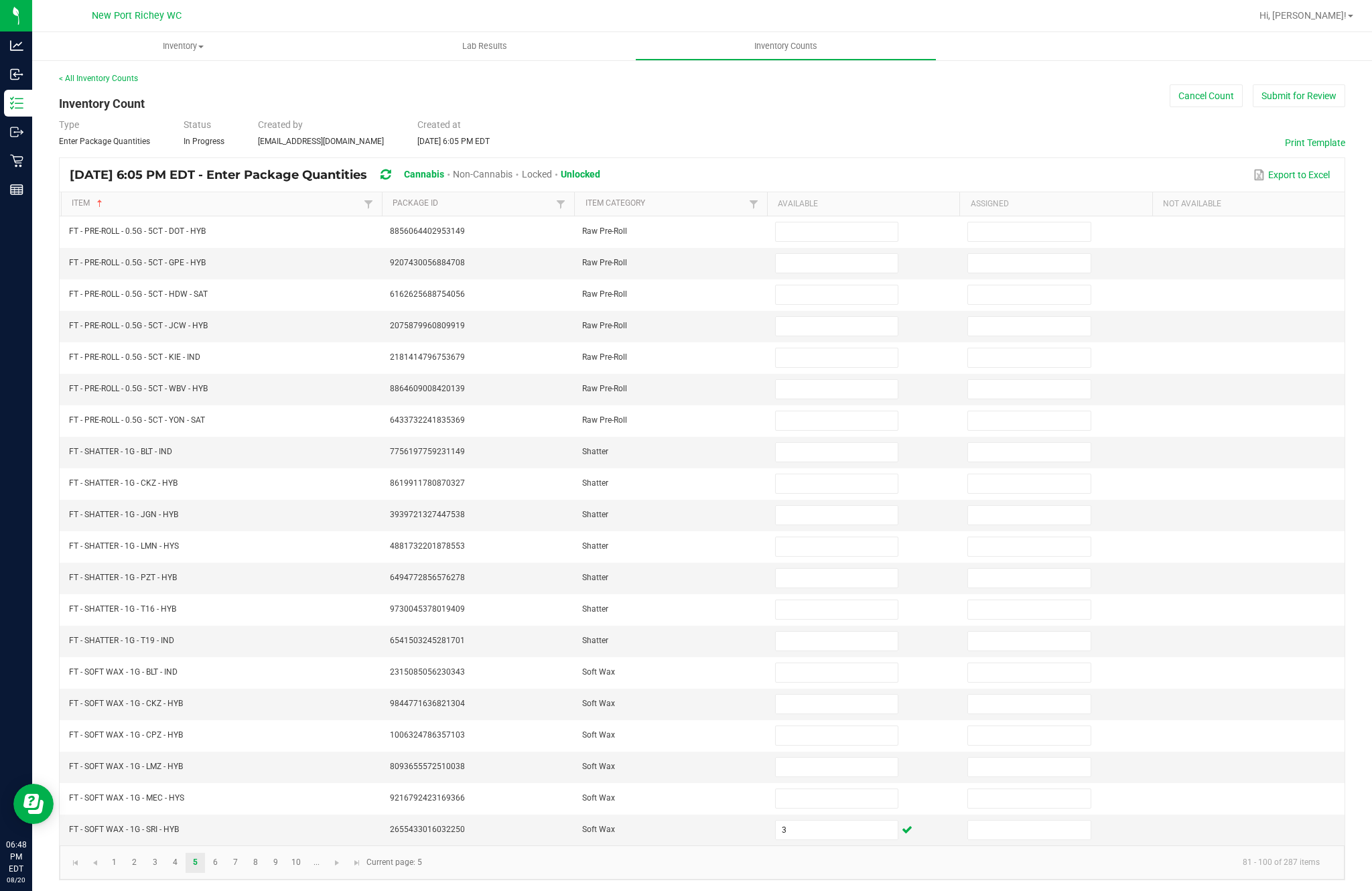
click at [861, 223] on input at bounding box center [837, 232] width 122 height 19
type input "6"
click at [866, 253] on input at bounding box center [837, 262] width 122 height 19
type input "10"
click at [868, 285] on input at bounding box center [837, 294] width 122 height 19
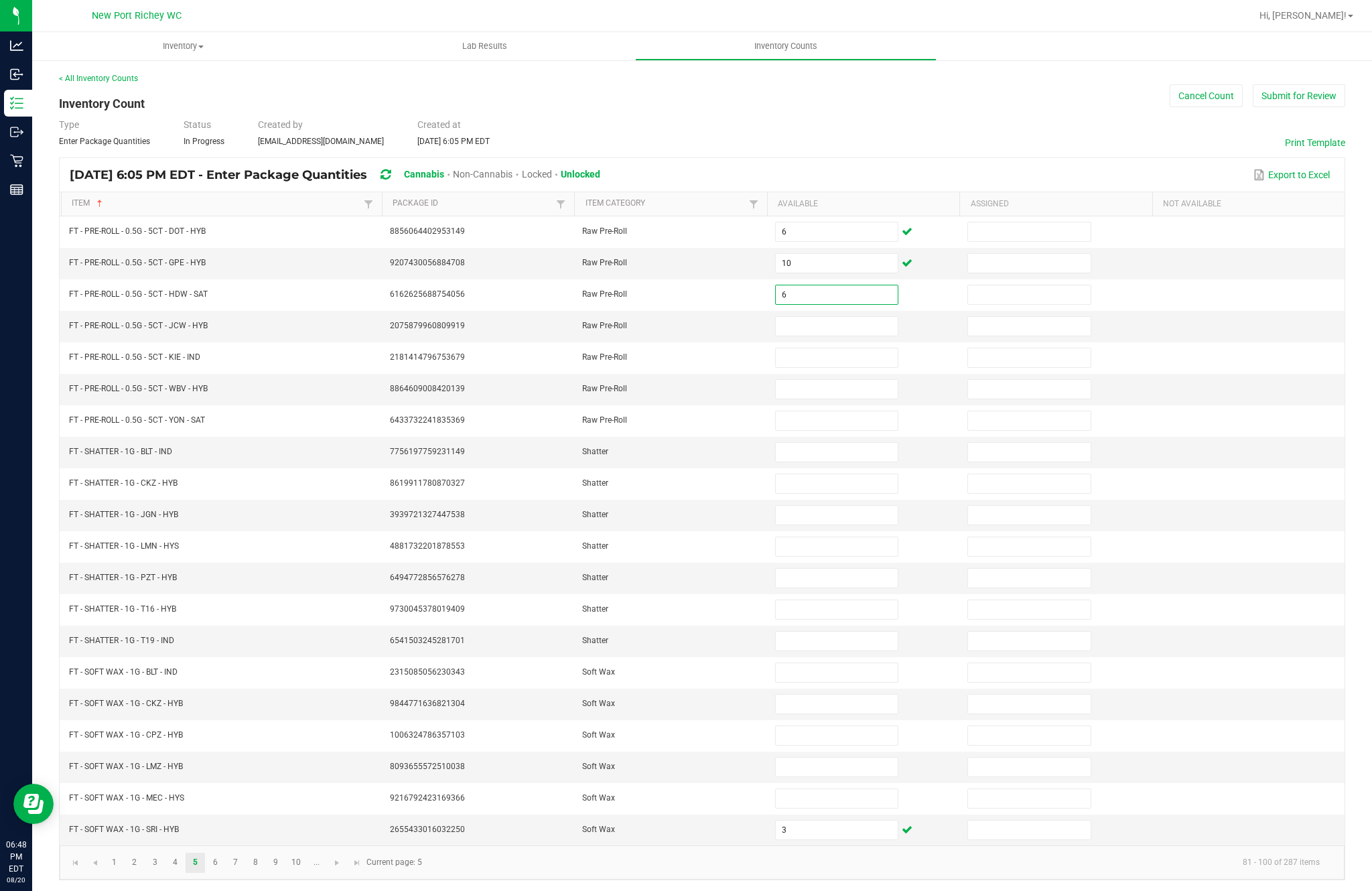
type input "6"
click at [845, 317] on input at bounding box center [837, 326] width 122 height 19
type input "4"
click at [838, 380] on input at bounding box center [837, 389] width 122 height 19
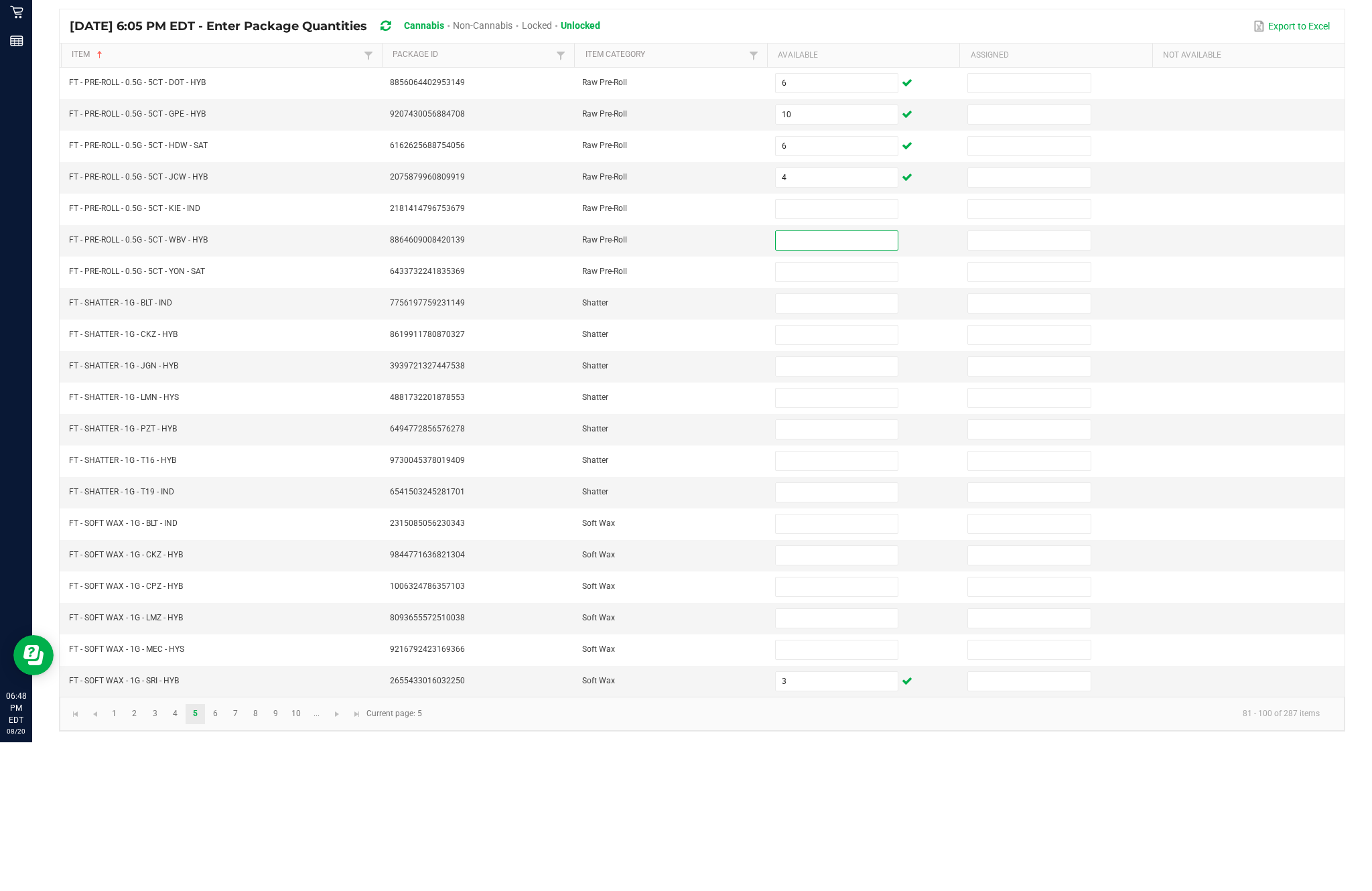
click at [855, 348] on input at bounding box center [837, 357] width 122 height 19
type input "11"
click at [824, 380] on input at bounding box center [837, 389] width 122 height 19
type input "1"
click at [818, 411] on input at bounding box center [837, 421] width 122 height 19
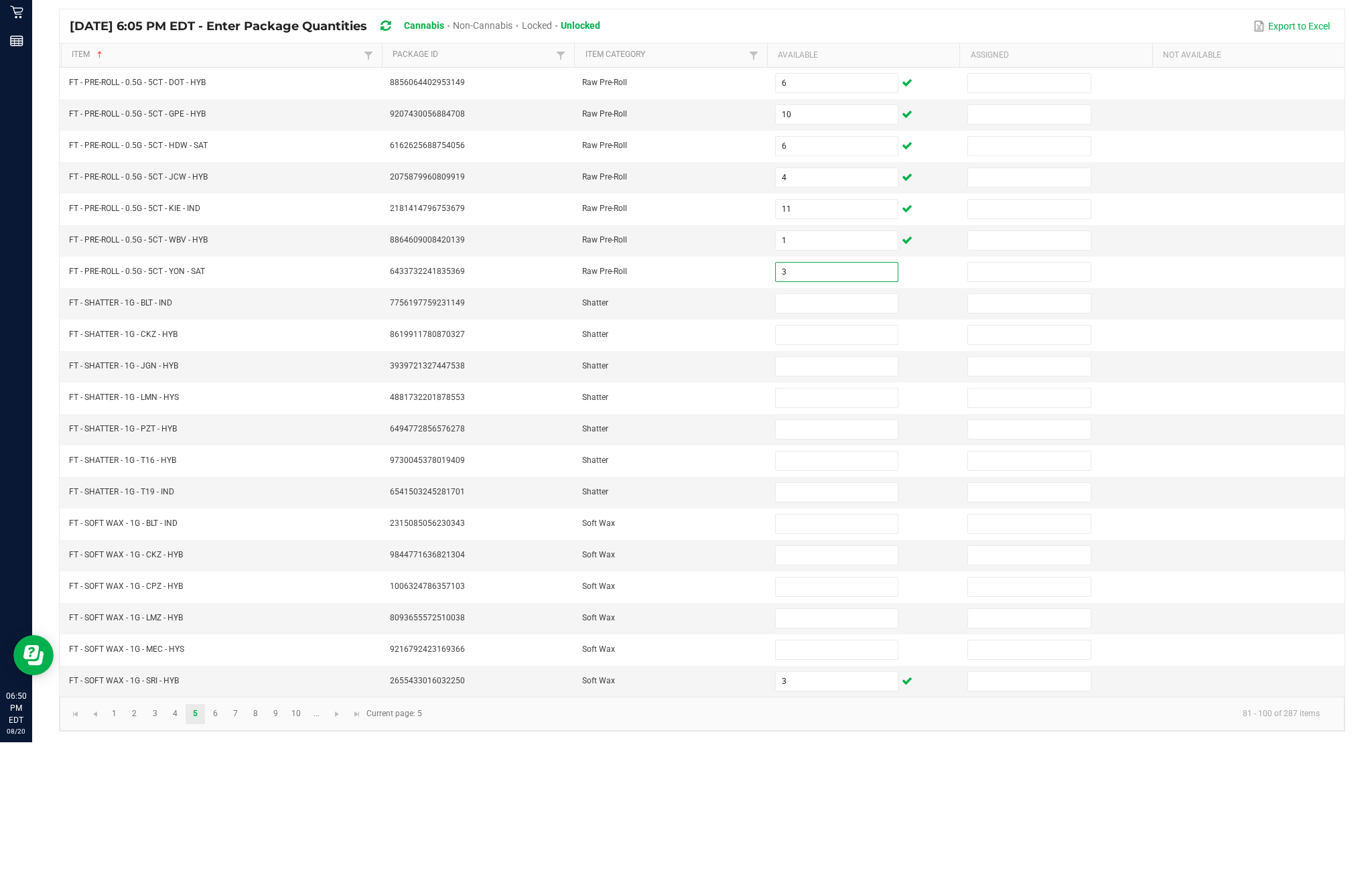
type input "3"
click at [843, 442] on input at bounding box center [837, 451] width 122 height 19
type input "7"
click at [854, 474] on input at bounding box center [837, 483] width 122 height 19
type input "5"
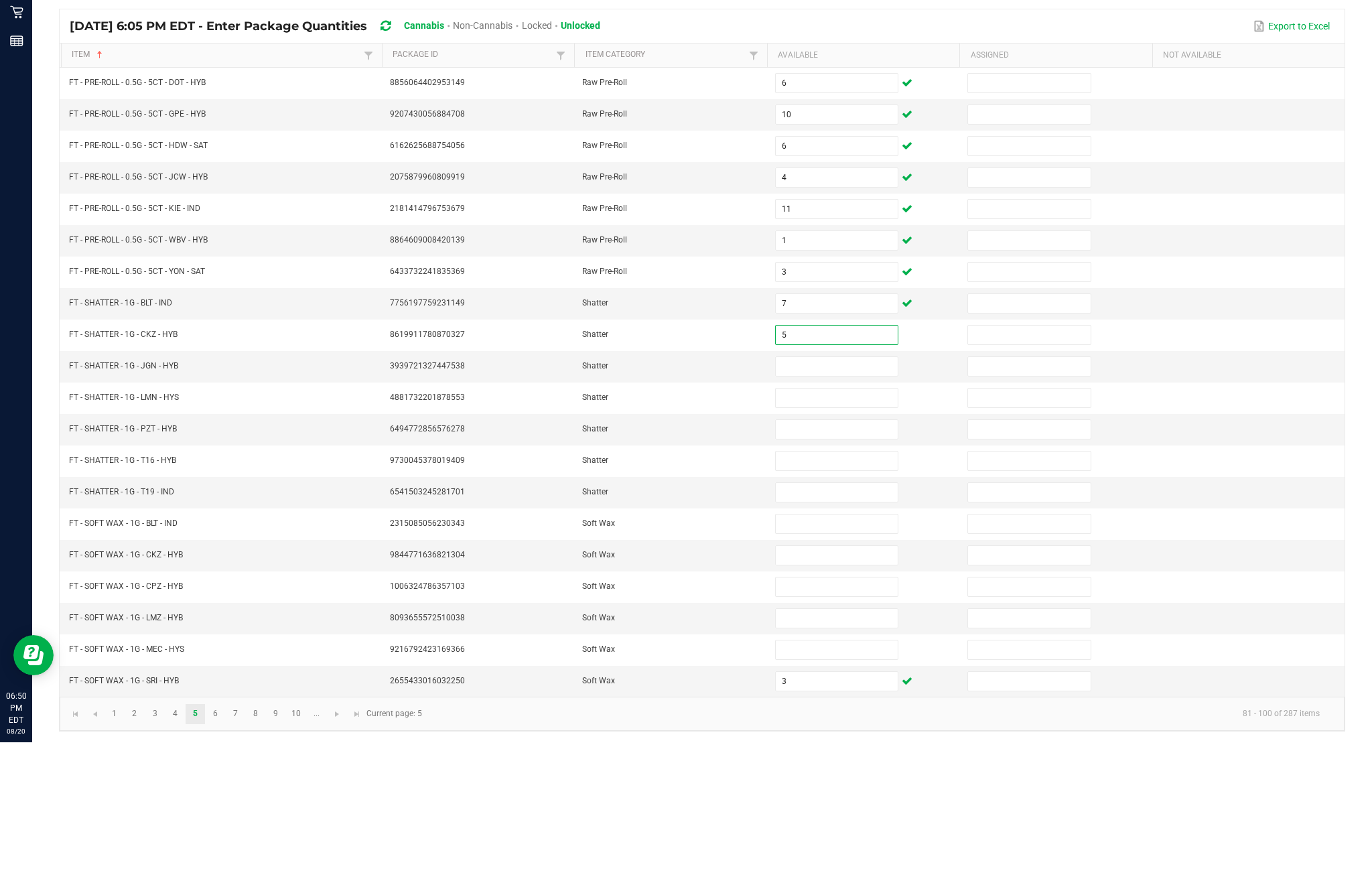
click at [831, 506] on input at bounding box center [837, 515] width 122 height 19
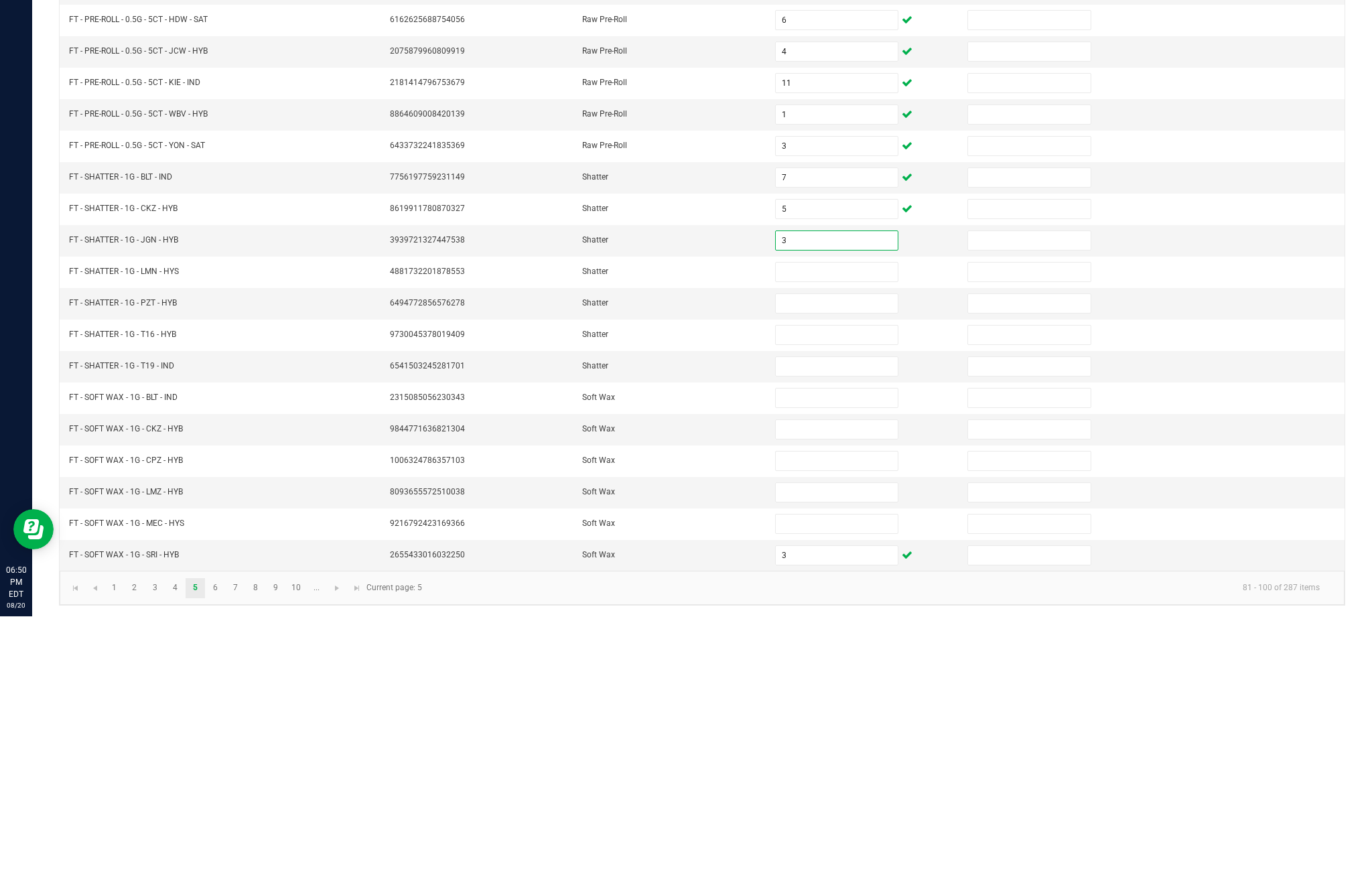
type input "3"
click at [851, 537] on input at bounding box center [837, 546] width 122 height 19
type input "3"
click at [837, 569] on input at bounding box center [837, 578] width 122 height 19
type input "5"
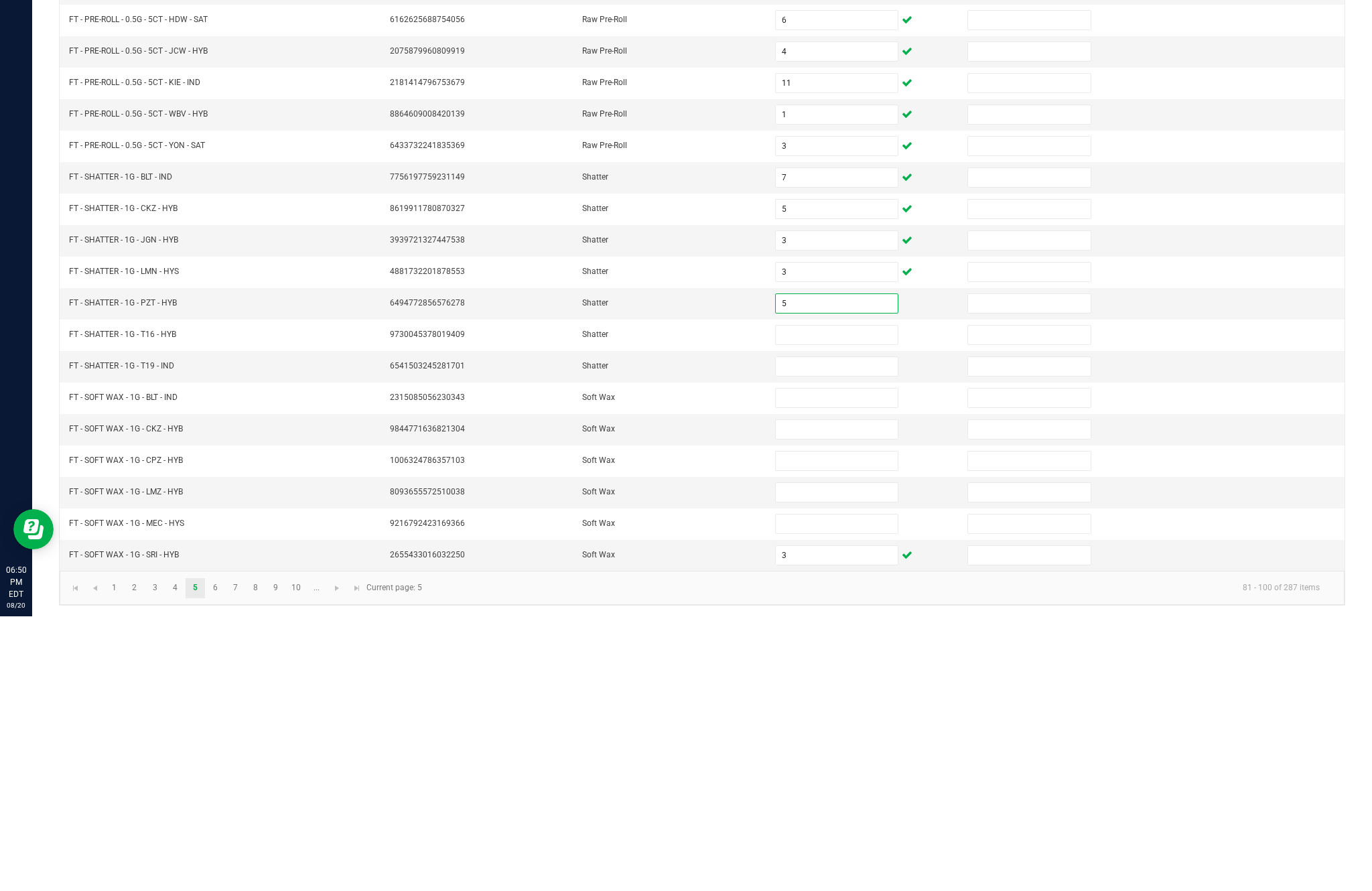
click at [853, 600] on input at bounding box center [837, 609] width 122 height 19
type input "4"
click at [854, 631] on input at bounding box center [837, 640] width 122 height 19
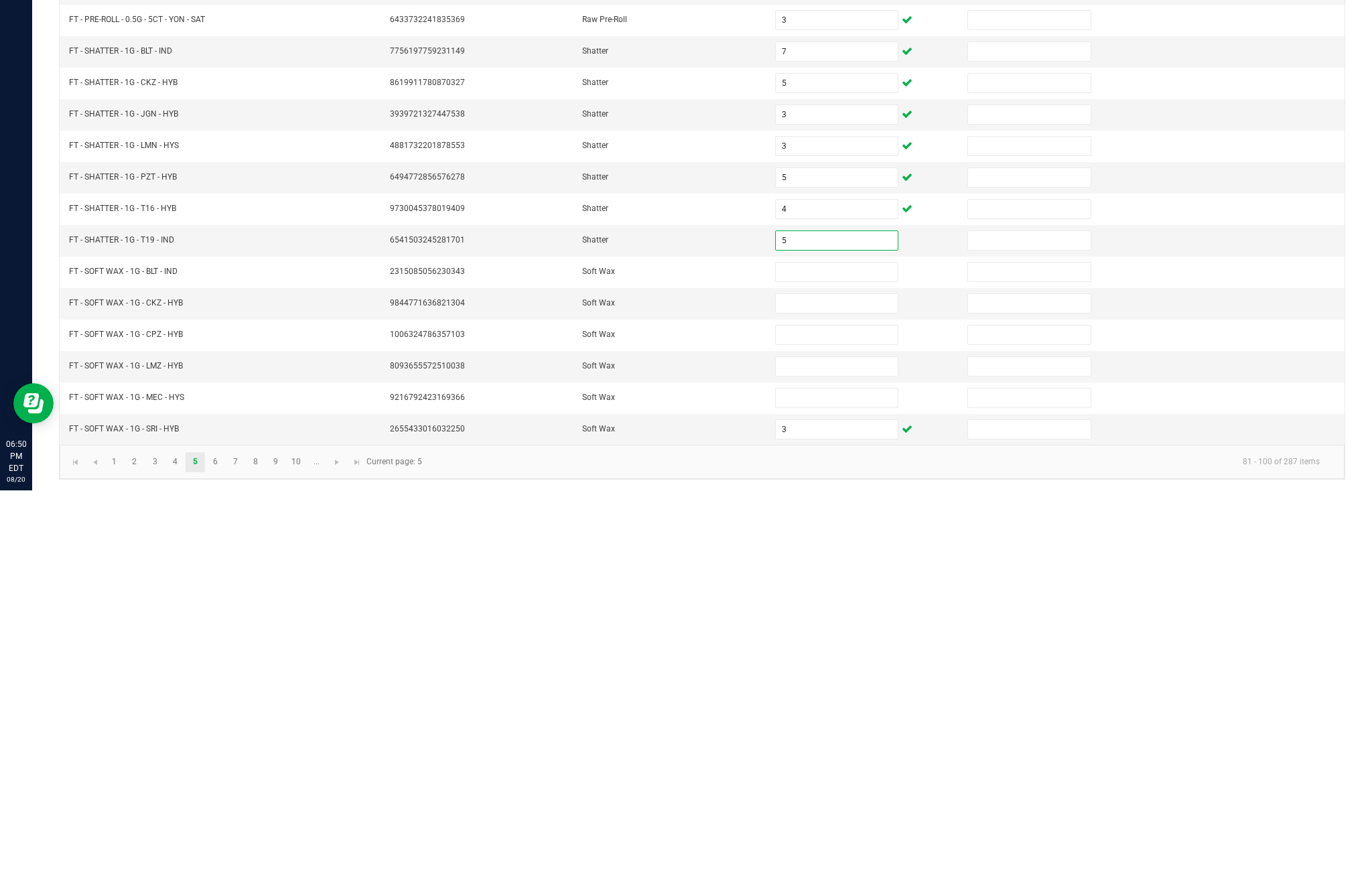
type input "5"
click at [825, 663] on input at bounding box center [837, 672] width 122 height 19
type input "8"
click at [841, 695] on input at bounding box center [837, 704] width 122 height 19
type input "1"
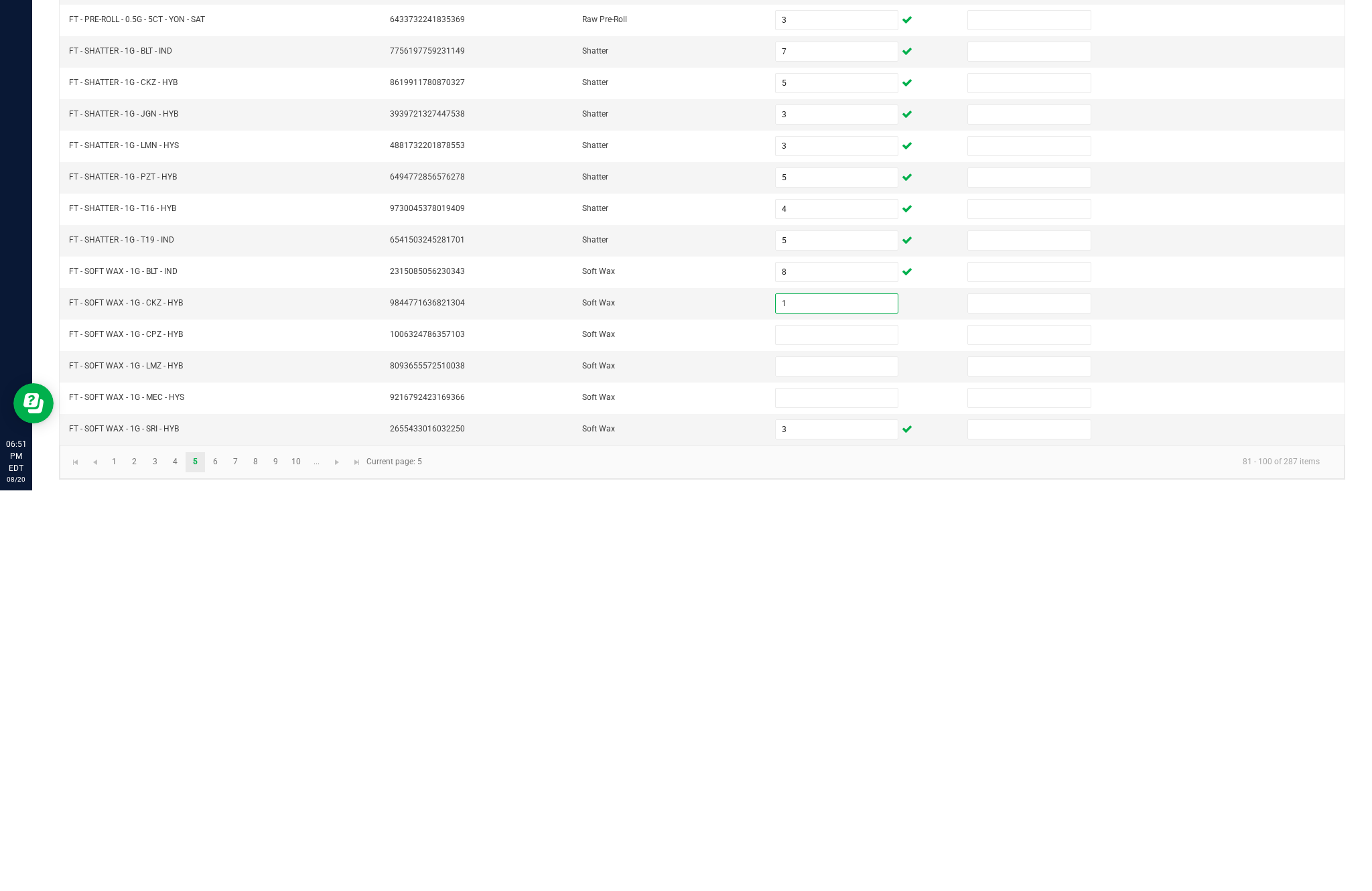
click at [848, 726] on input at bounding box center [837, 735] width 122 height 19
type input "3"
click at [859, 757] on input at bounding box center [837, 767] width 122 height 19
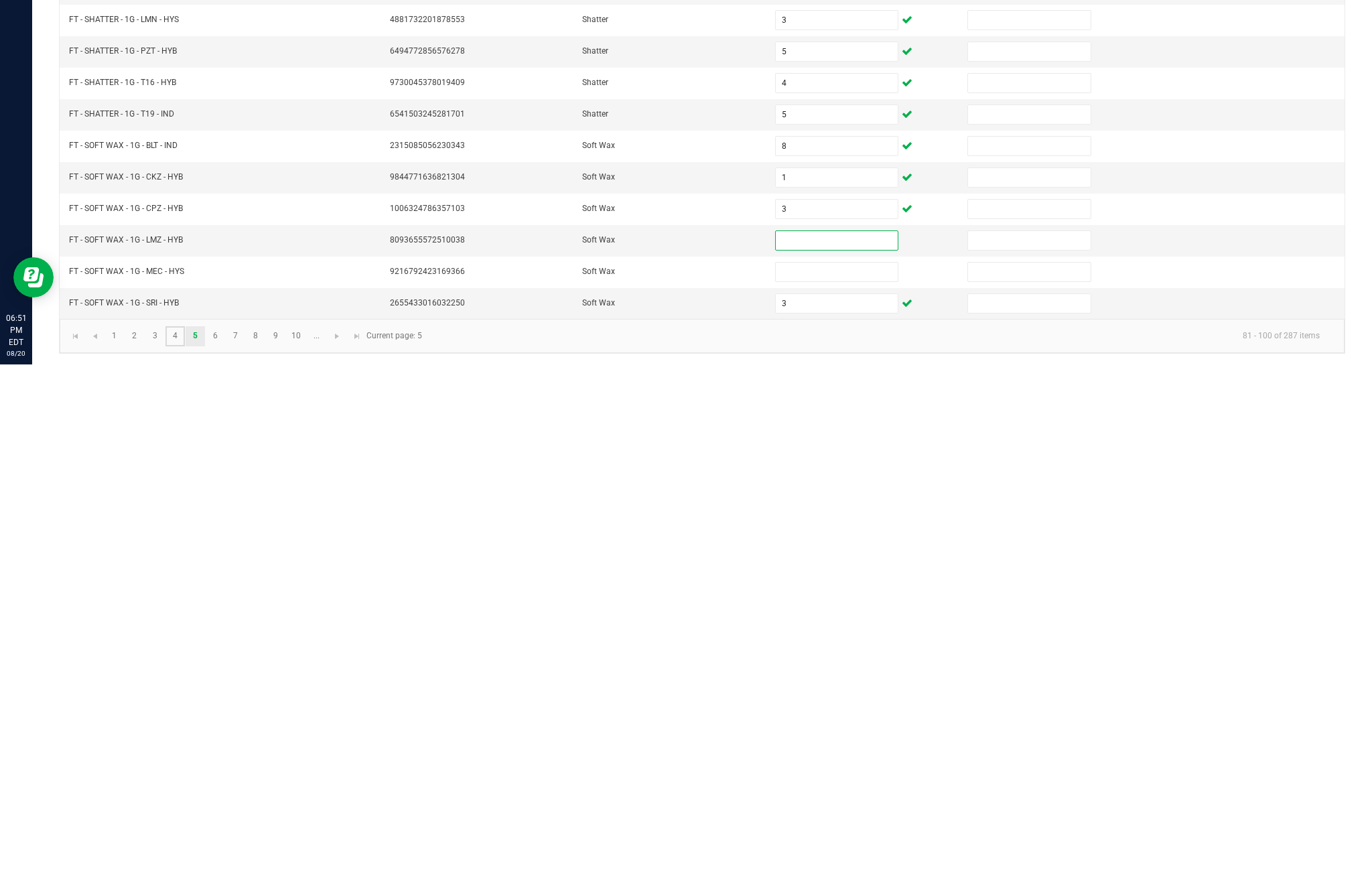
click at [185, 853] on link "4" at bounding box center [174, 863] width 19 height 20
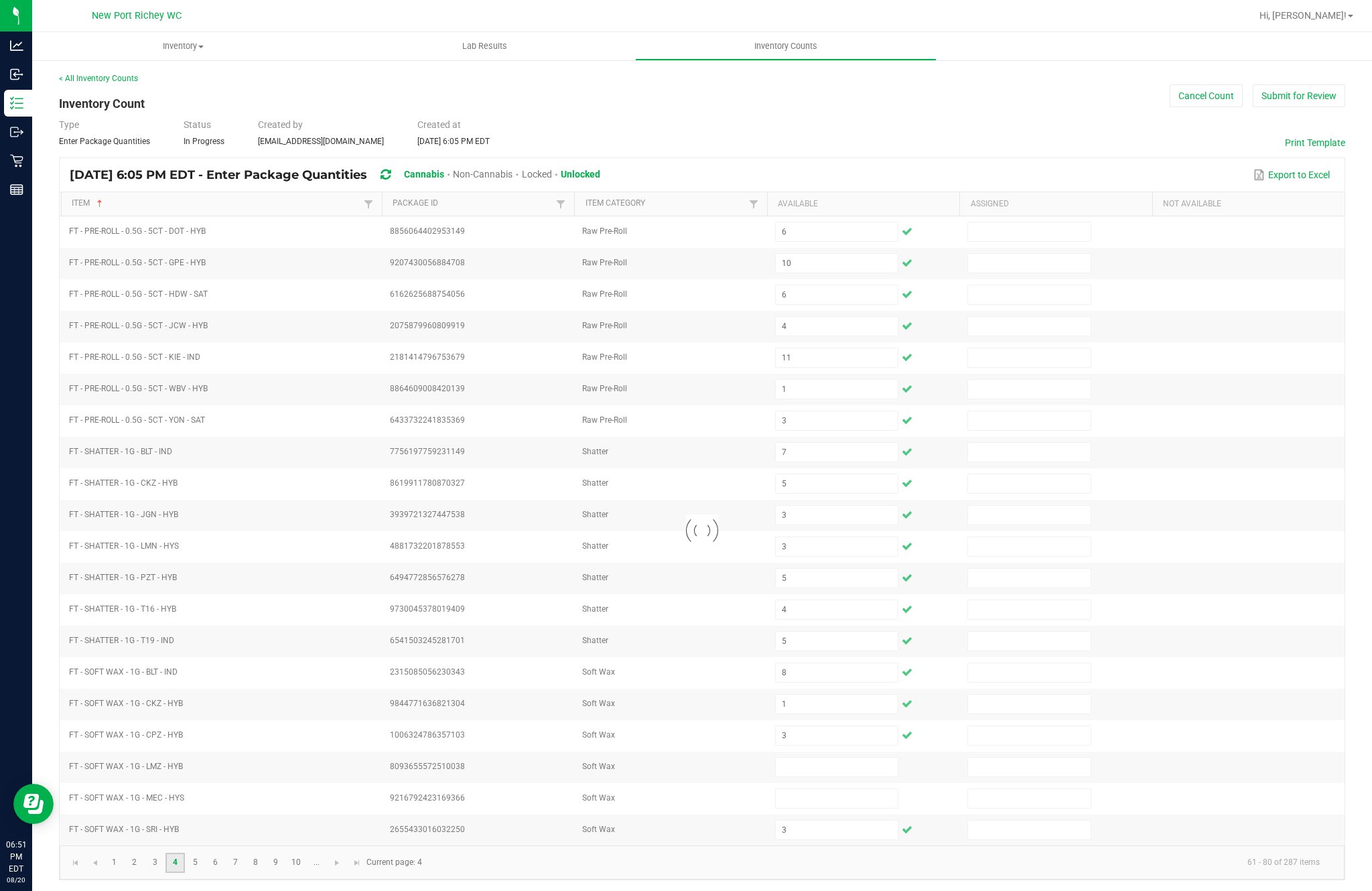
type input "5"
type input "3"
type input "1"
type input "7"
type input "8"
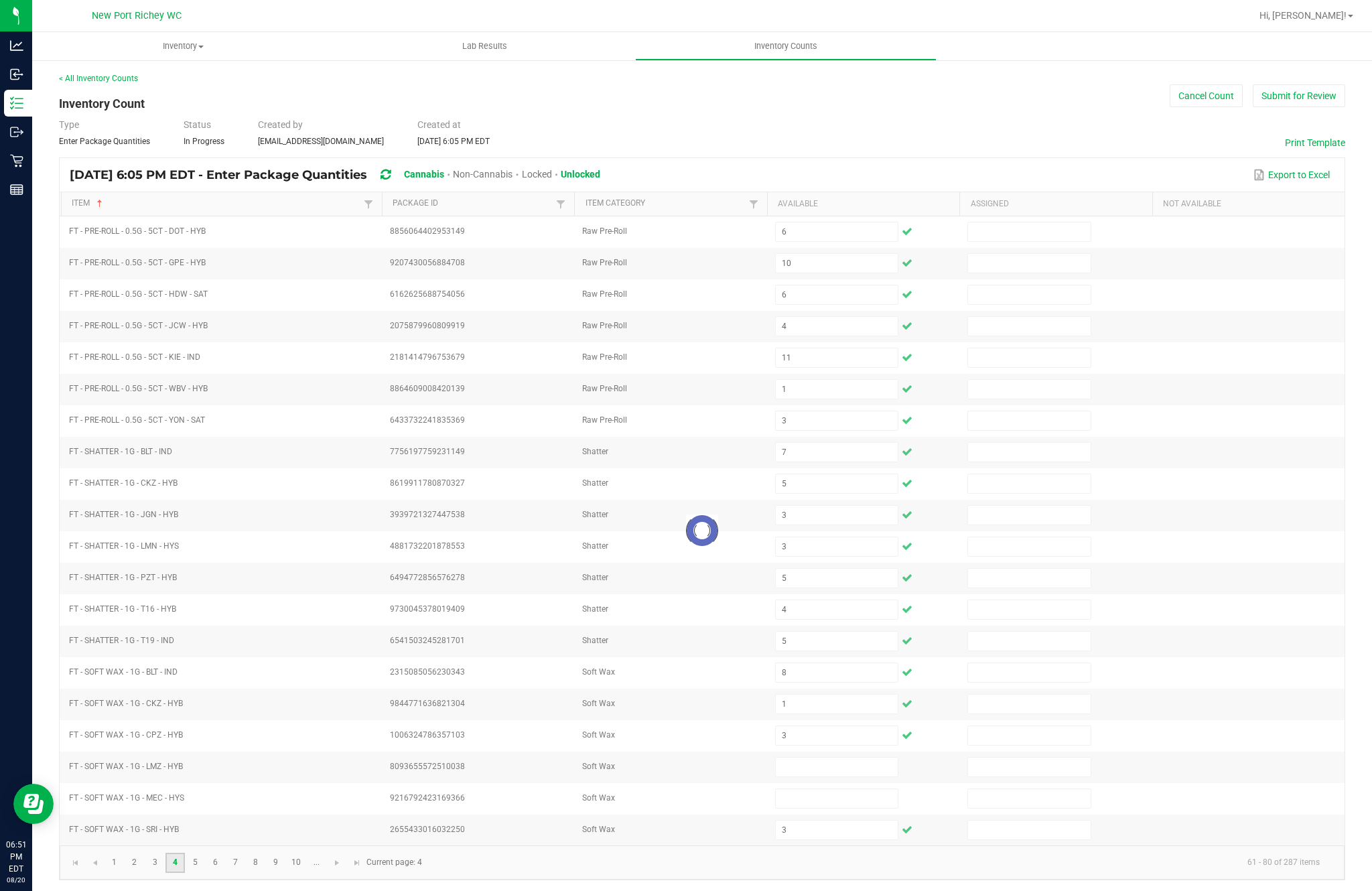
type input "5"
type input "10"
type input "11"
type input "17"
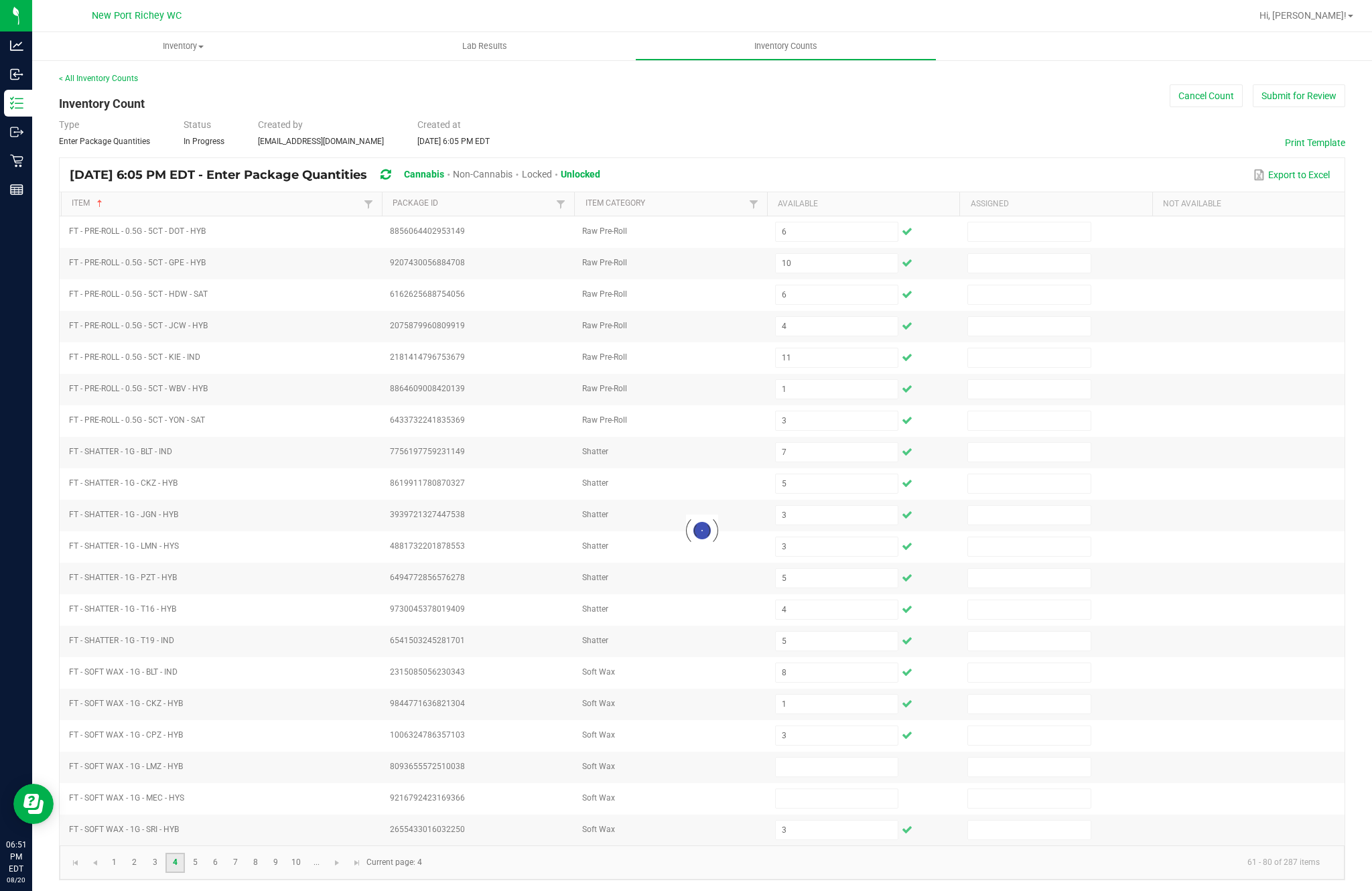
type input "15"
type input "2"
type input "10"
type input "12"
type input "20"
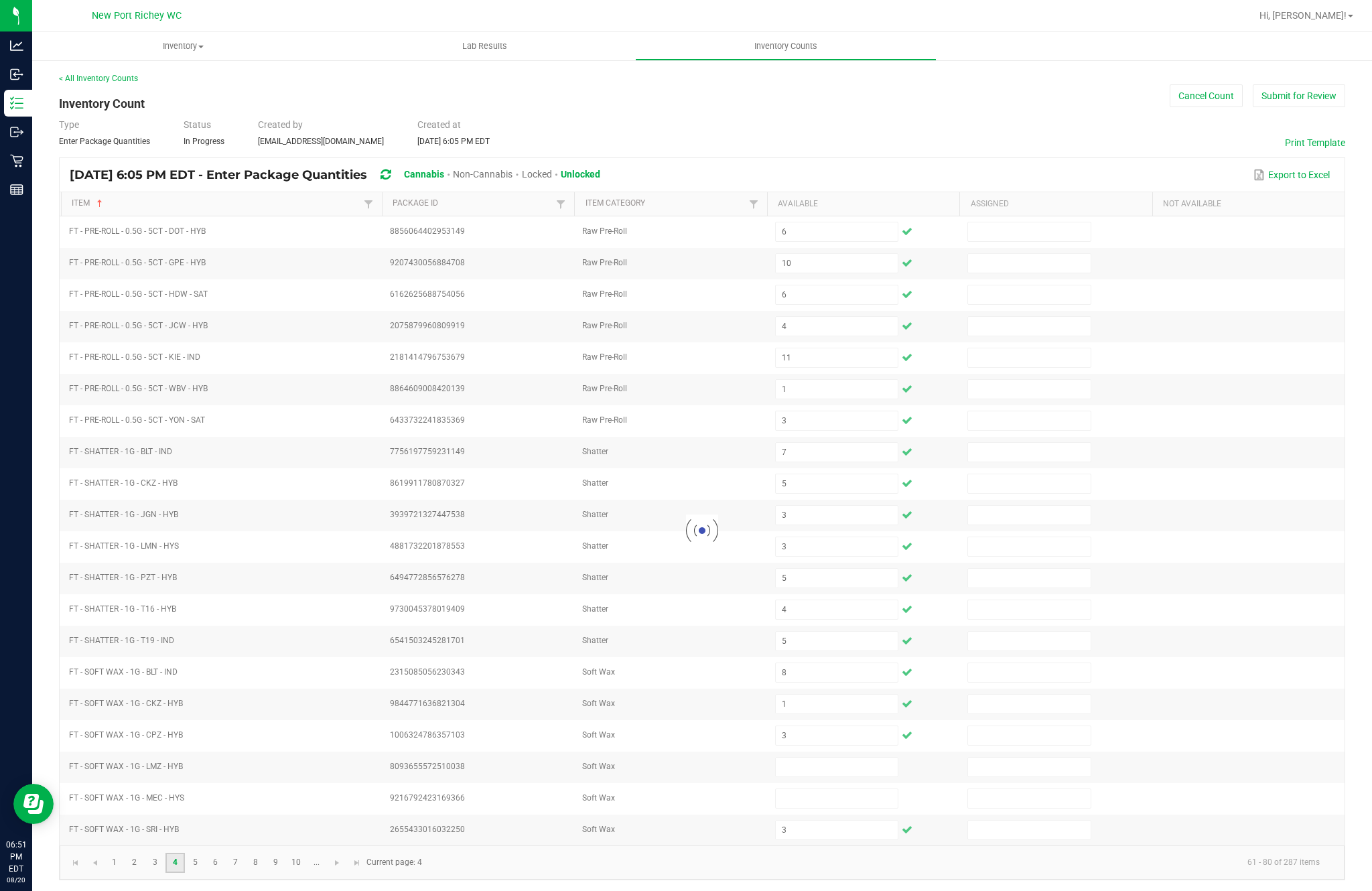
type input "10"
type input "19"
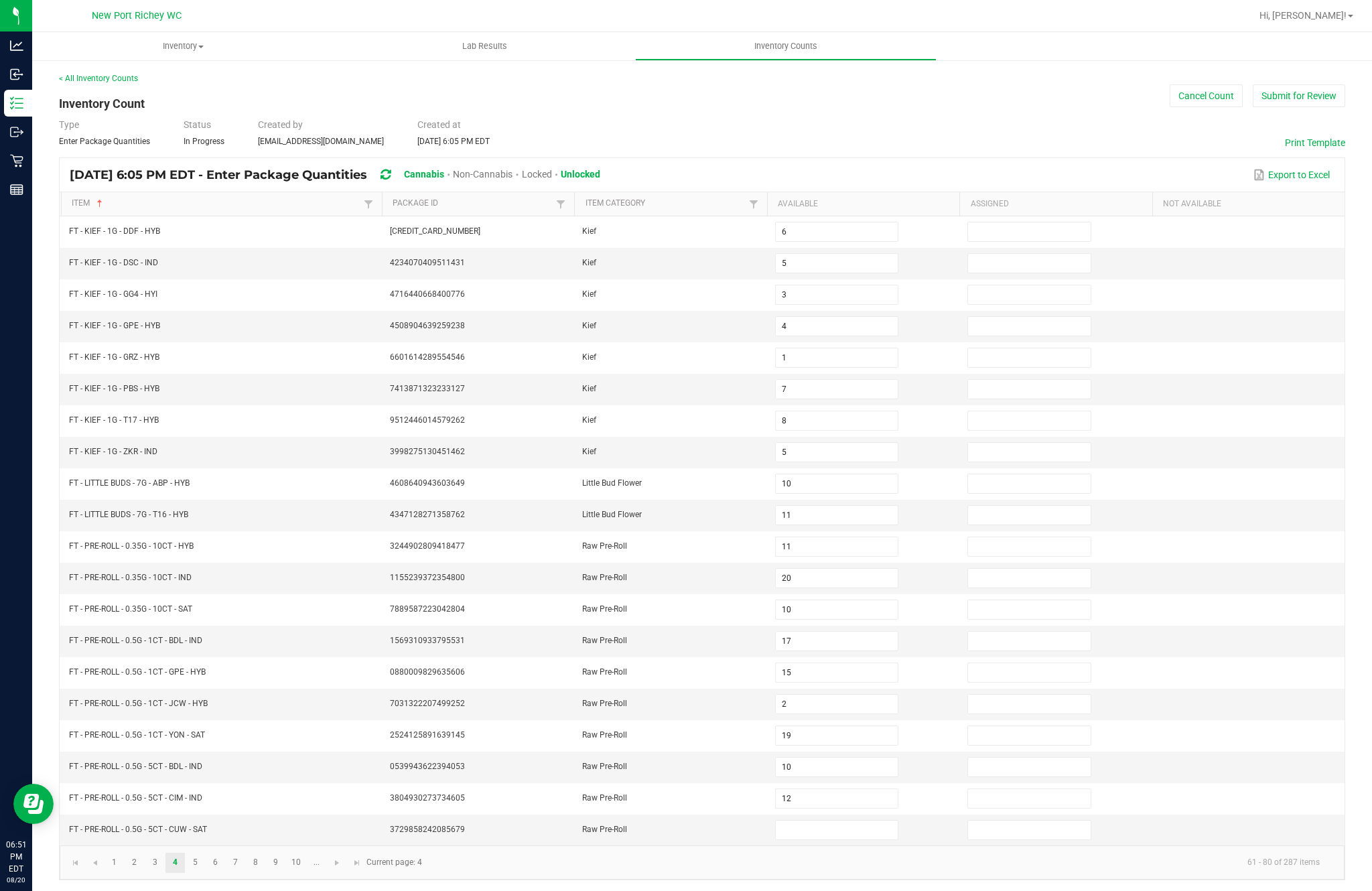
click at [859, 820] on input at bounding box center [837, 829] width 122 height 19
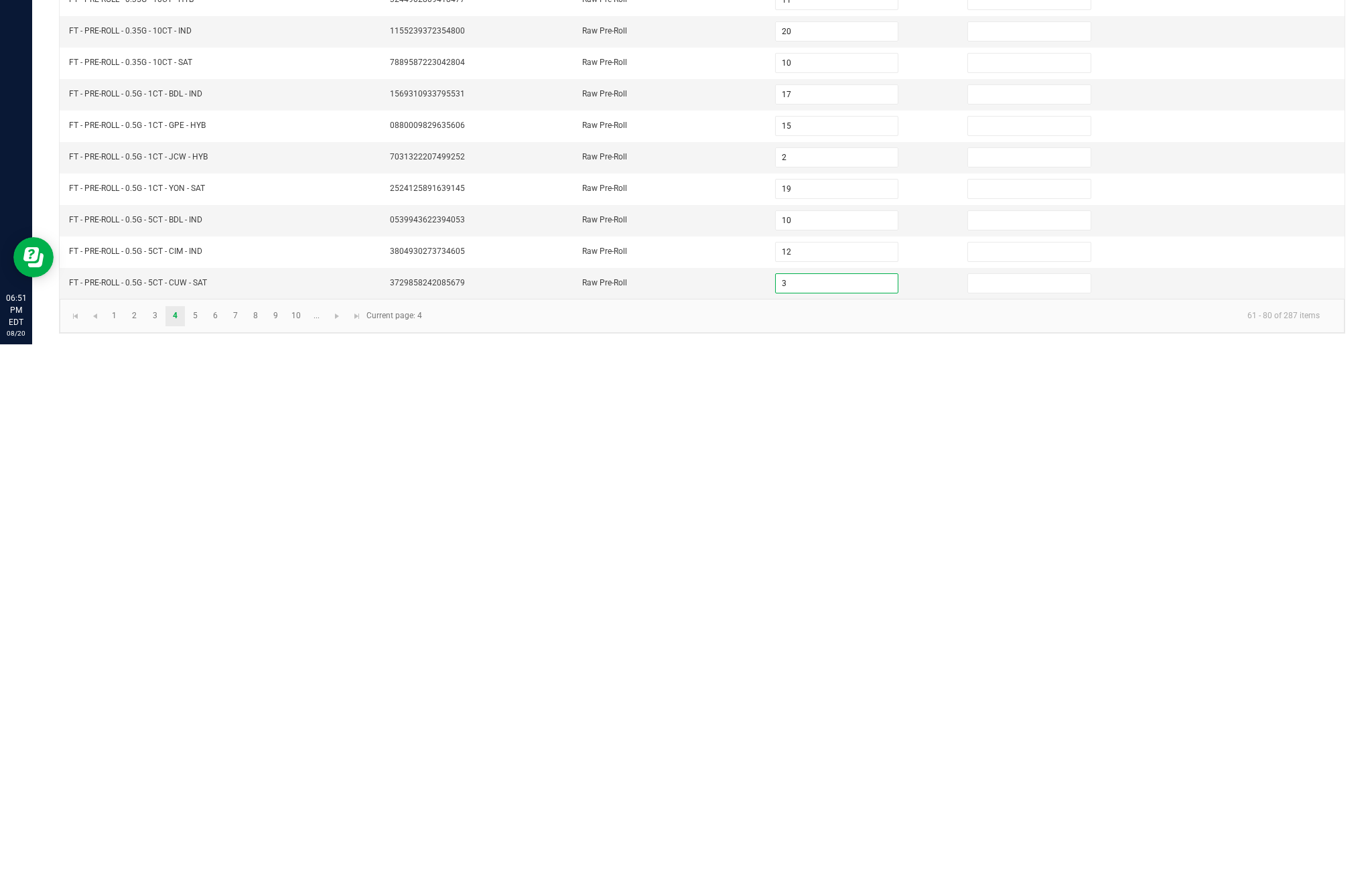
type input "3"
click at [723, 312] on div "Inventory All packages All inventory Waste log Create inventory Lab Results Inv…" at bounding box center [701, 460] width 1340 height 858
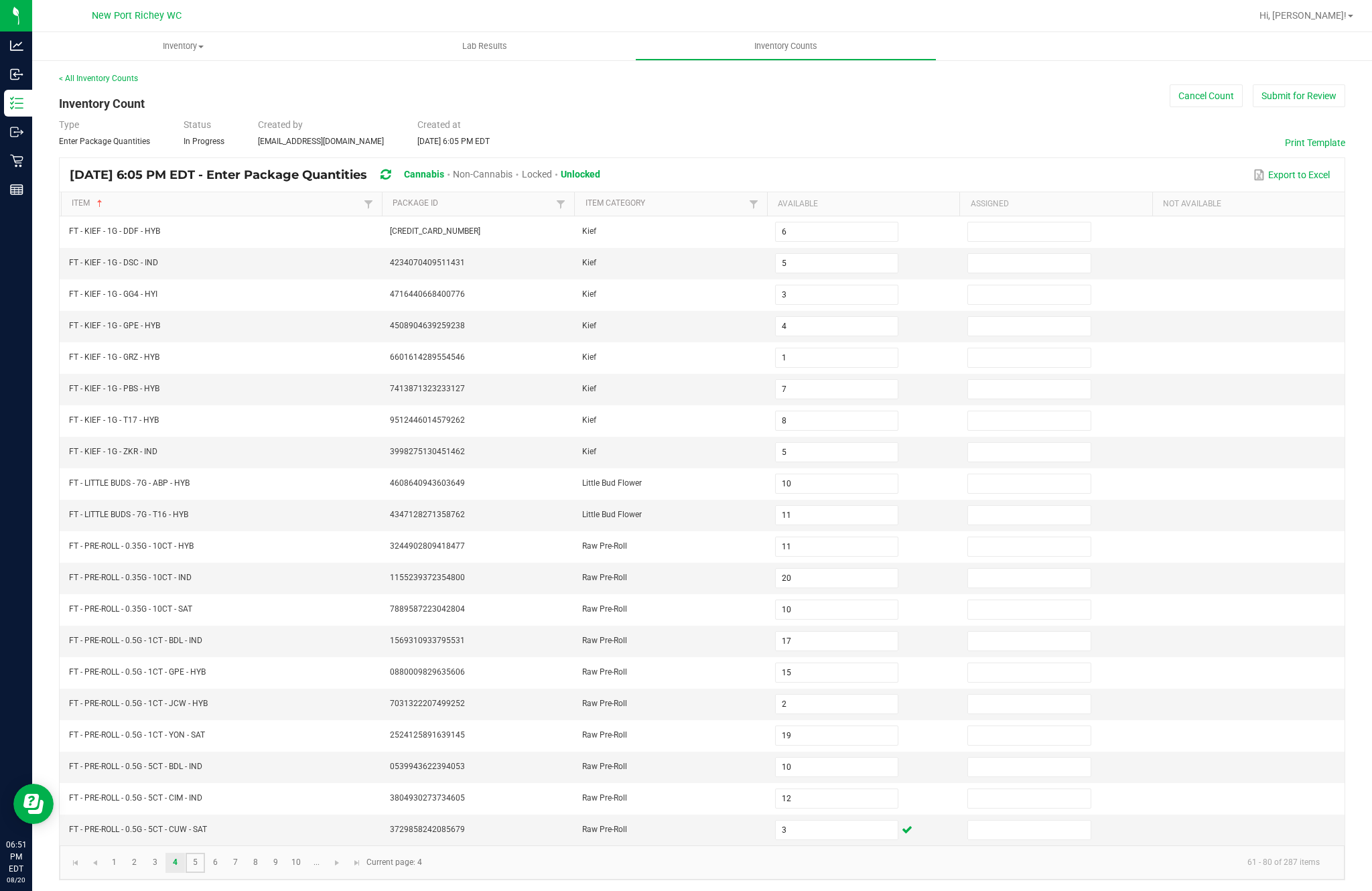
click at [205, 853] on link "5" at bounding box center [194, 863] width 19 height 20
type input "10"
type input "6"
type input "11"
type input "1"
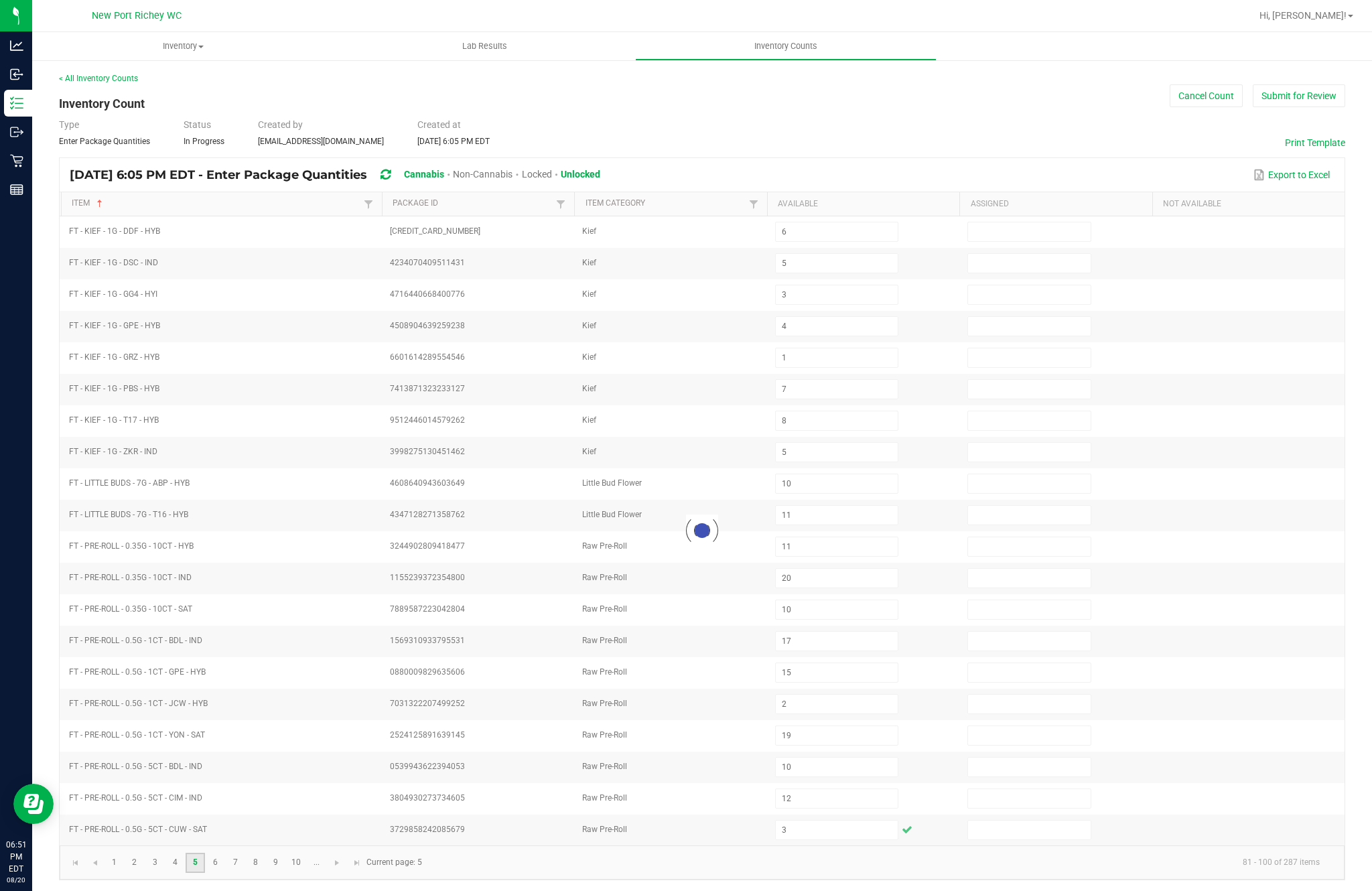
type input "3"
type input "7"
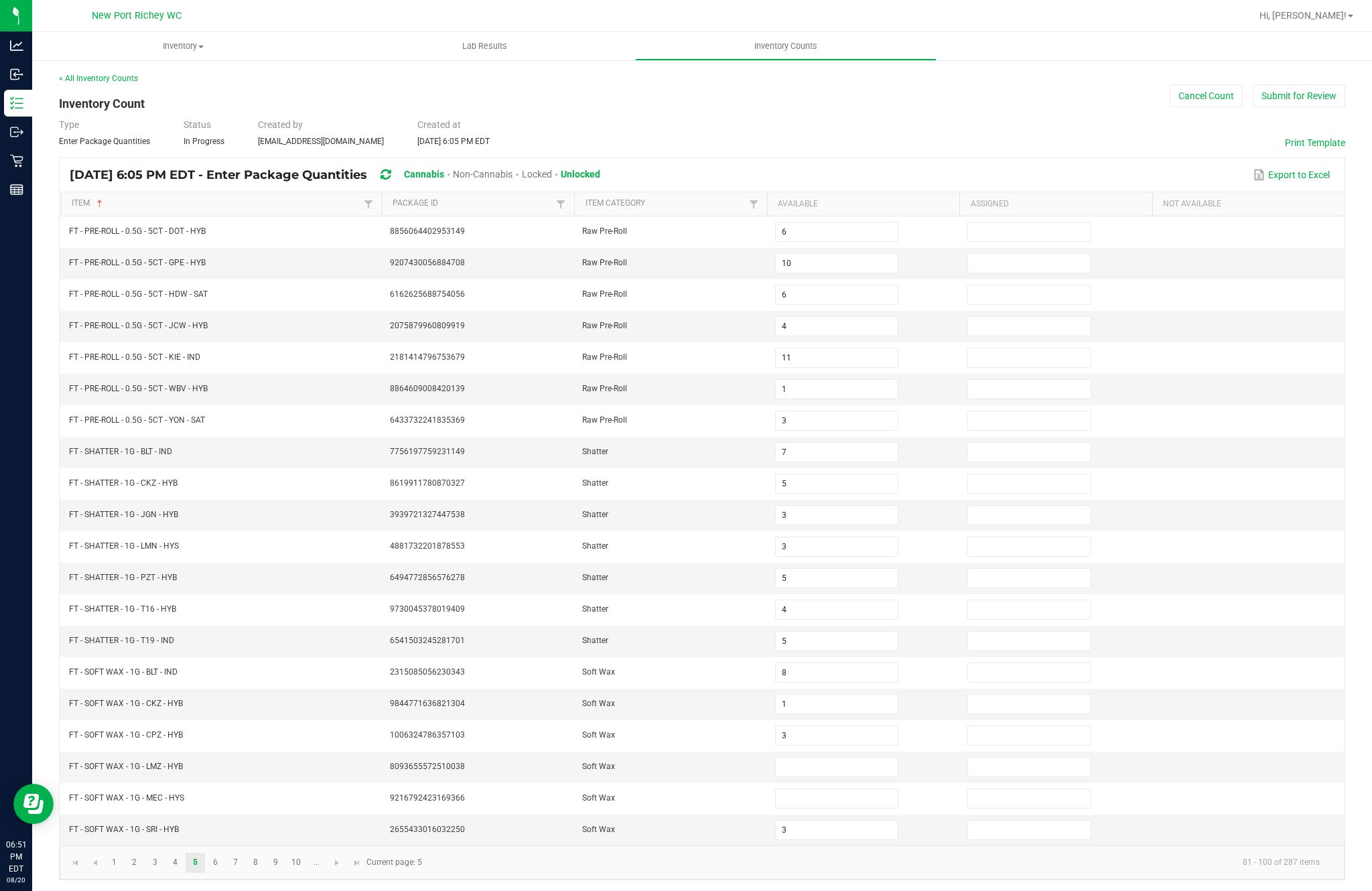
click at [842, 820] on input "3" at bounding box center [837, 829] width 122 height 19
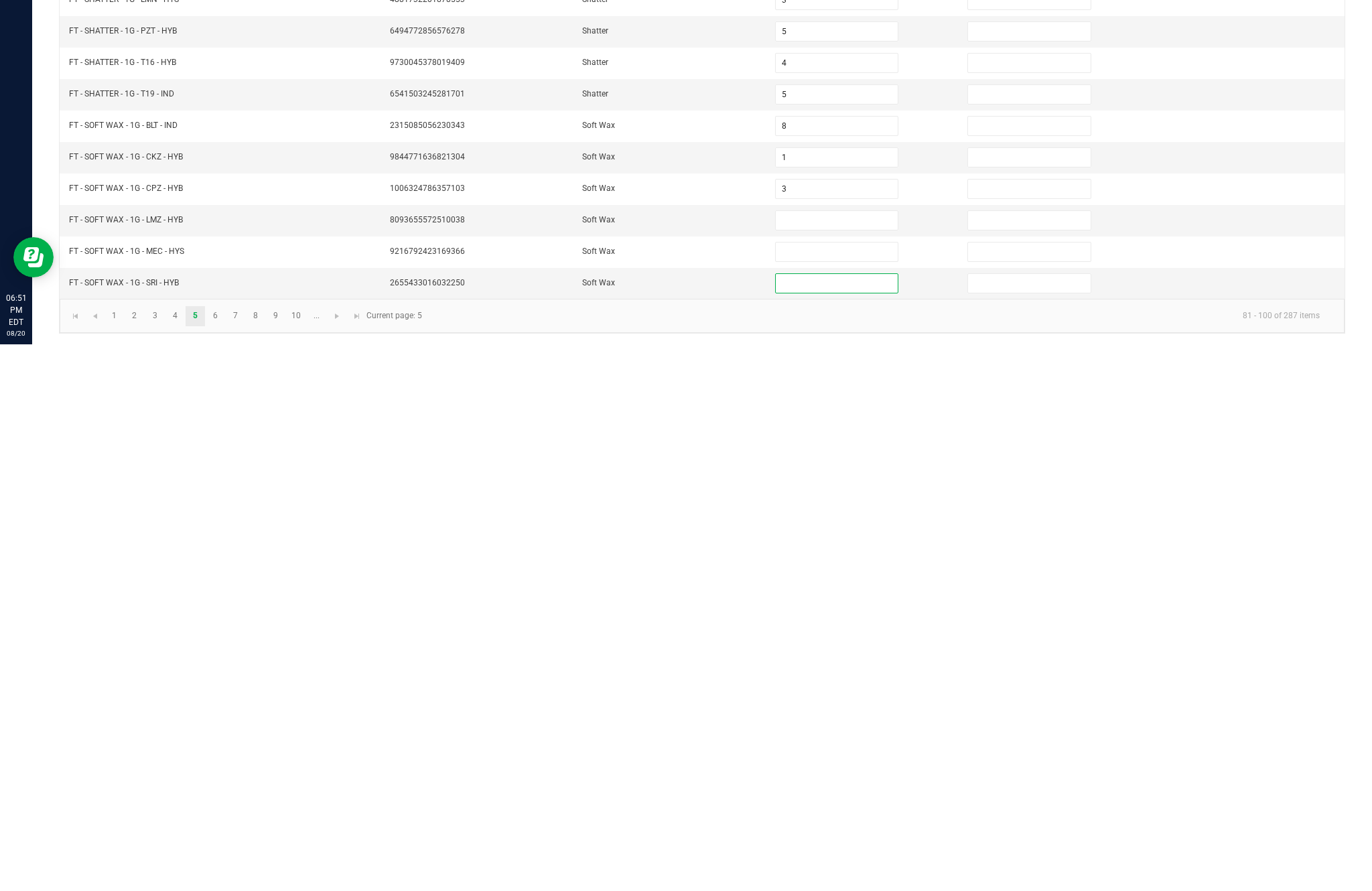
click at [840, 757] on input at bounding box center [837, 767] width 122 height 19
click at [872, 789] on input at bounding box center [837, 798] width 122 height 19
click at [843, 820] on input at bounding box center [837, 829] width 122 height 19
click at [737, 299] on div "Inventory All packages All inventory Waste log Create inventory Lab Results Inv…" at bounding box center [701, 460] width 1340 height 858
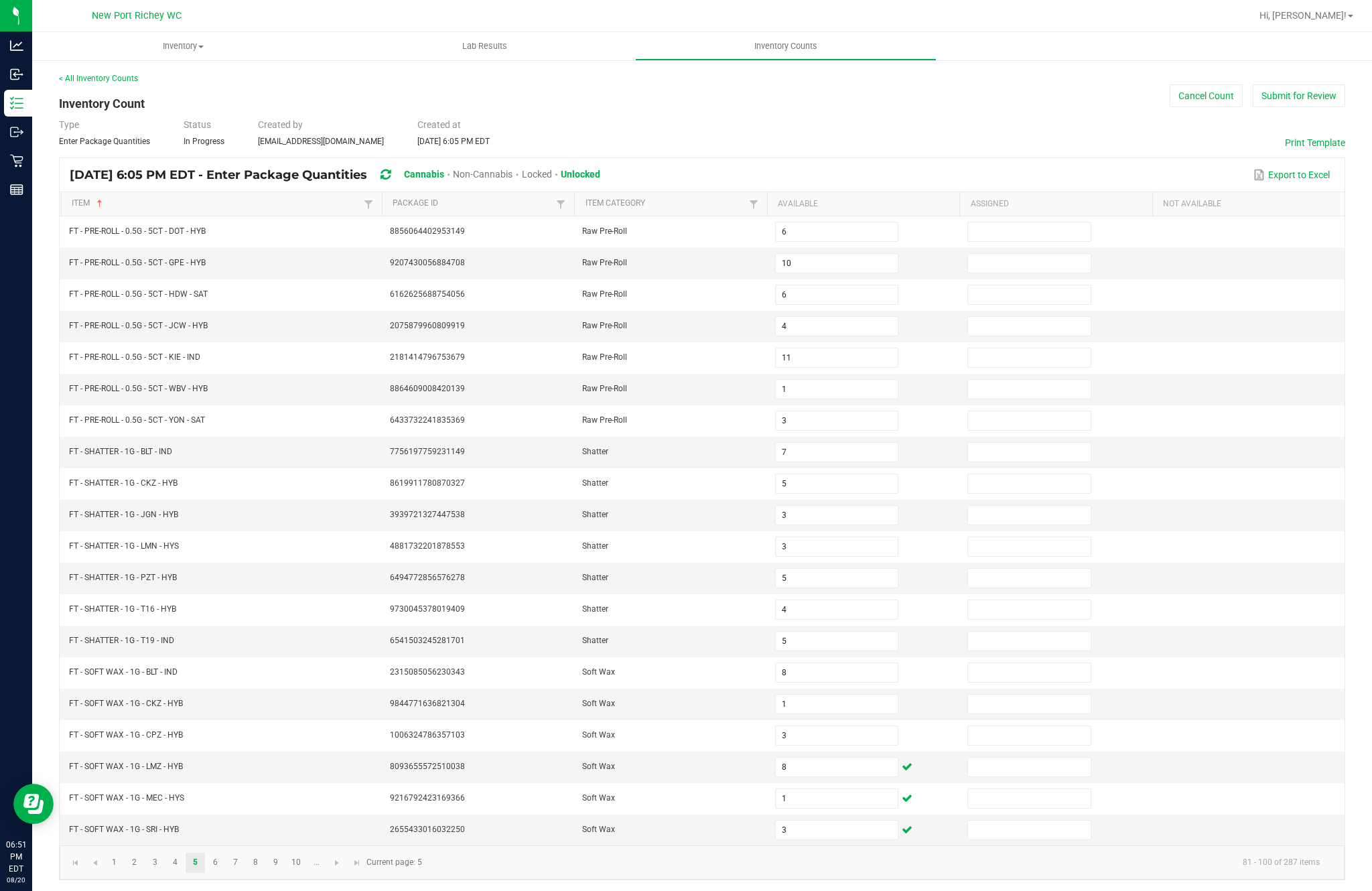
click at [218, 815] on td "FT - SOFT WAX - 1G - SRI - HYB" at bounding box center [221, 830] width 321 height 31
click at [225, 853] on link "6" at bounding box center [214, 863] width 19 height 20
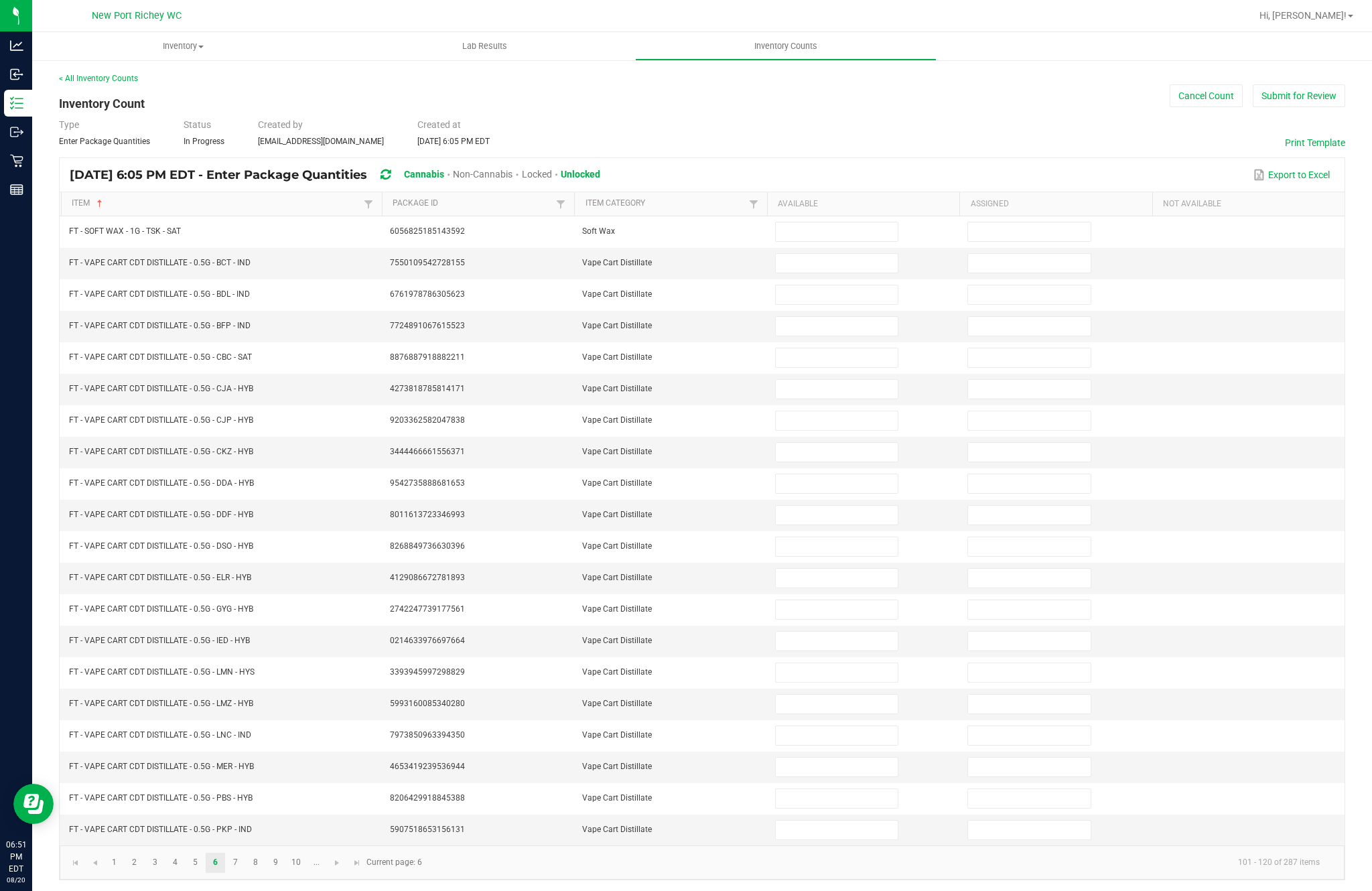
click at [843, 223] on input at bounding box center [837, 232] width 122 height 19
click at [843, 253] on input at bounding box center [837, 262] width 122 height 19
click at [834, 285] on input at bounding box center [837, 294] width 122 height 19
click at [827, 317] on input at bounding box center [837, 326] width 122 height 19
click at [865, 348] on input at bounding box center [837, 357] width 122 height 19
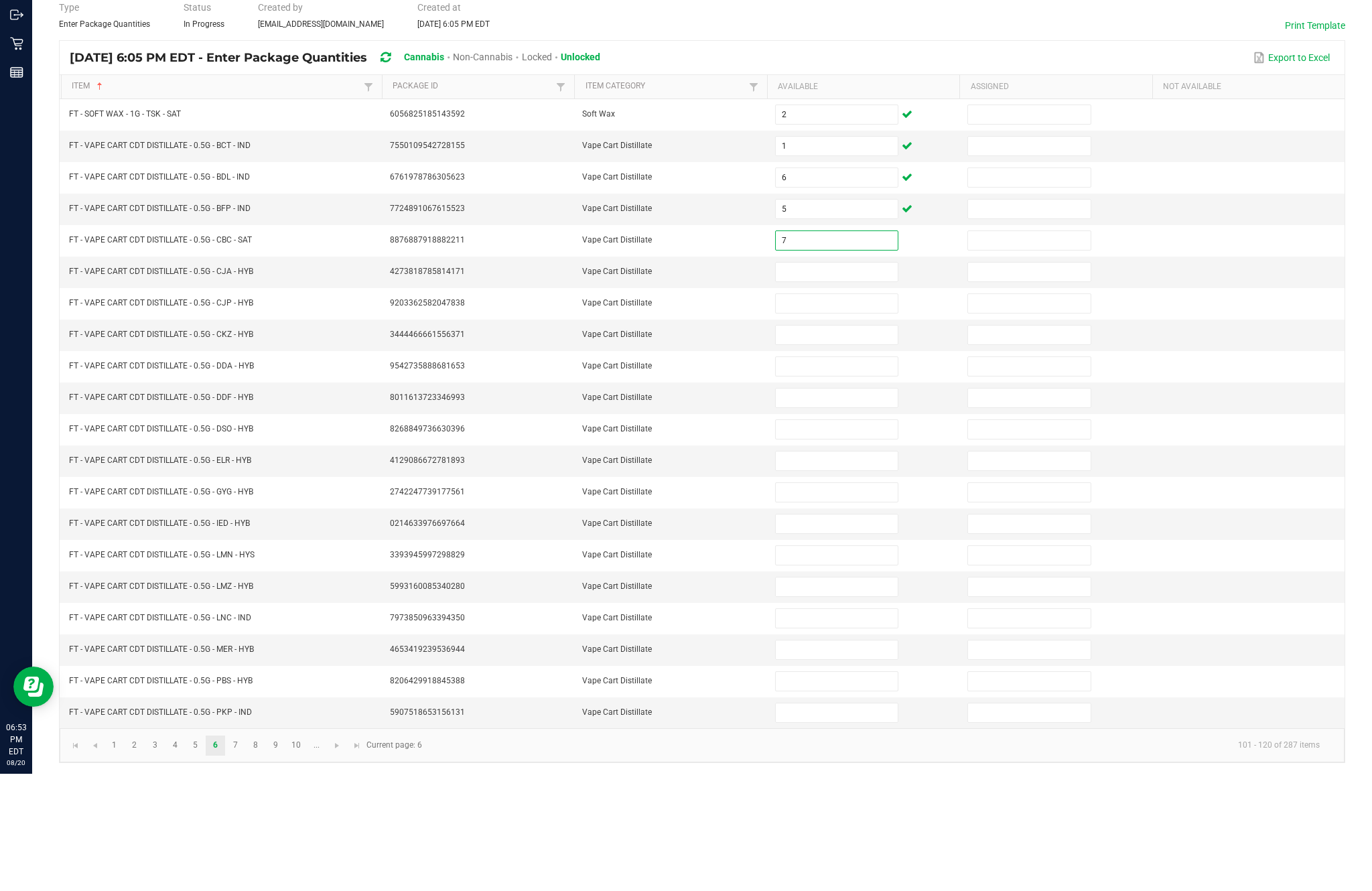
click at [848, 380] on input at bounding box center [837, 389] width 122 height 19
click at [858, 411] on input at bounding box center [837, 421] width 122 height 19
click at [887, 442] on input at bounding box center [837, 451] width 122 height 19
click at [859, 474] on input at bounding box center [837, 483] width 122 height 19
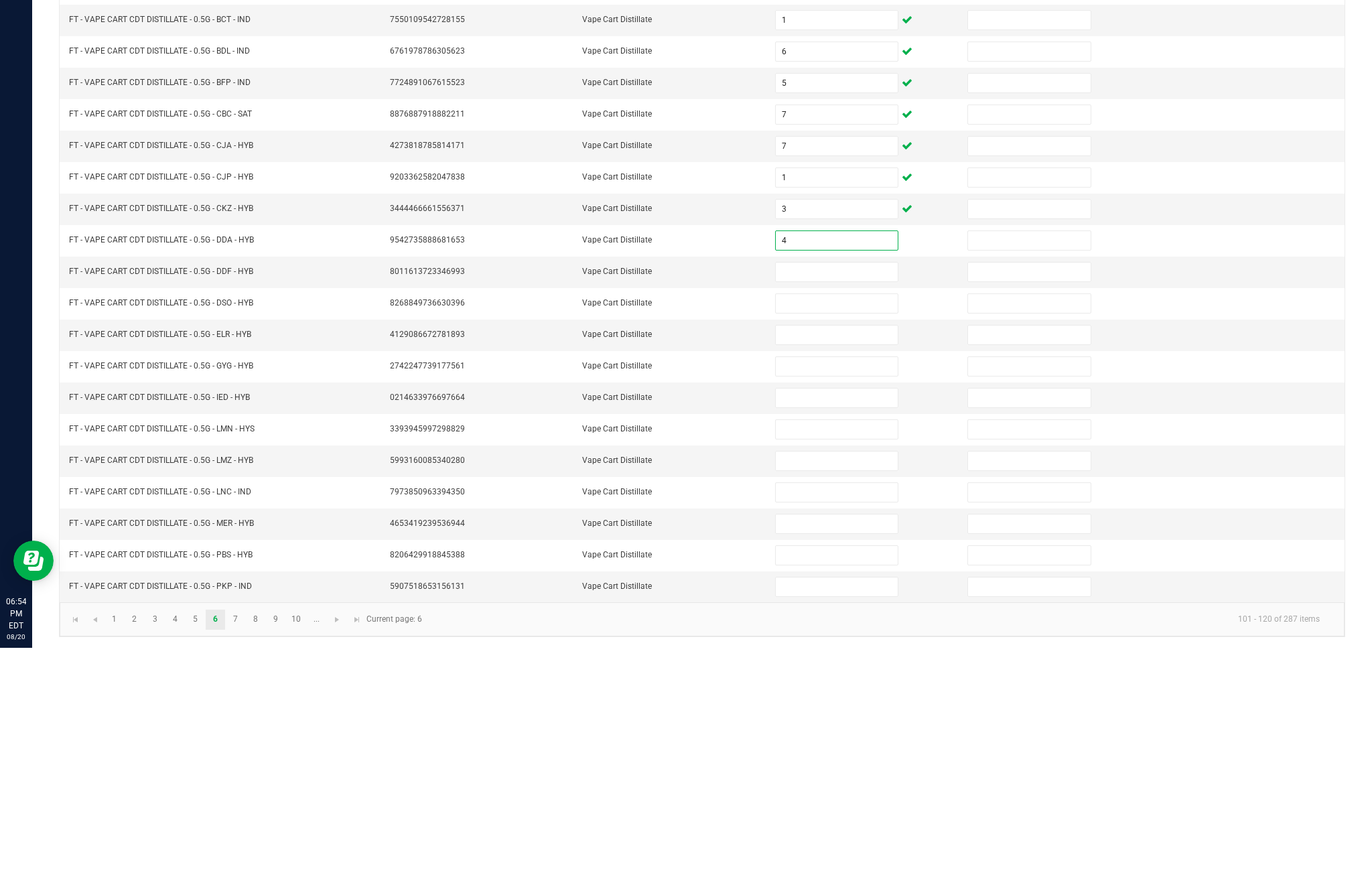
click at [830, 506] on input at bounding box center [837, 515] width 122 height 19
click at [850, 537] on input at bounding box center [837, 546] width 122 height 19
click at [859, 569] on input at bounding box center [837, 578] width 122 height 19
click at [860, 600] on input at bounding box center [837, 609] width 122 height 19
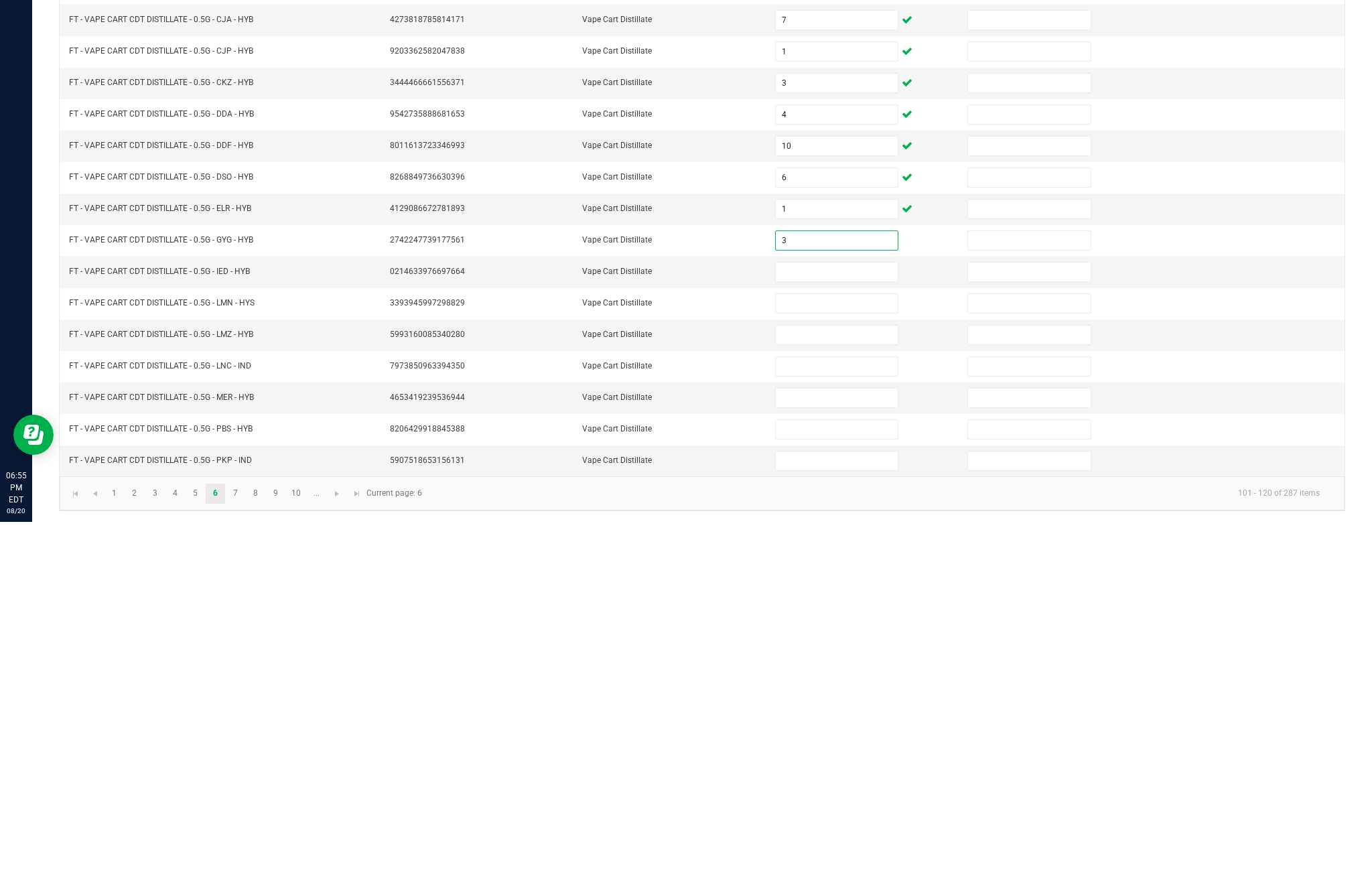
click at [871, 631] on input at bounding box center [837, 640] width 122 height 19
click at [842, 663] on input at bounding box center [837, 672] width 122 height 19
click at [870, 695] on input at bounding box center [837, 704] width 122 height 19
click at [866, 726] on input at bounding box center [837, 735] width 122 height 19
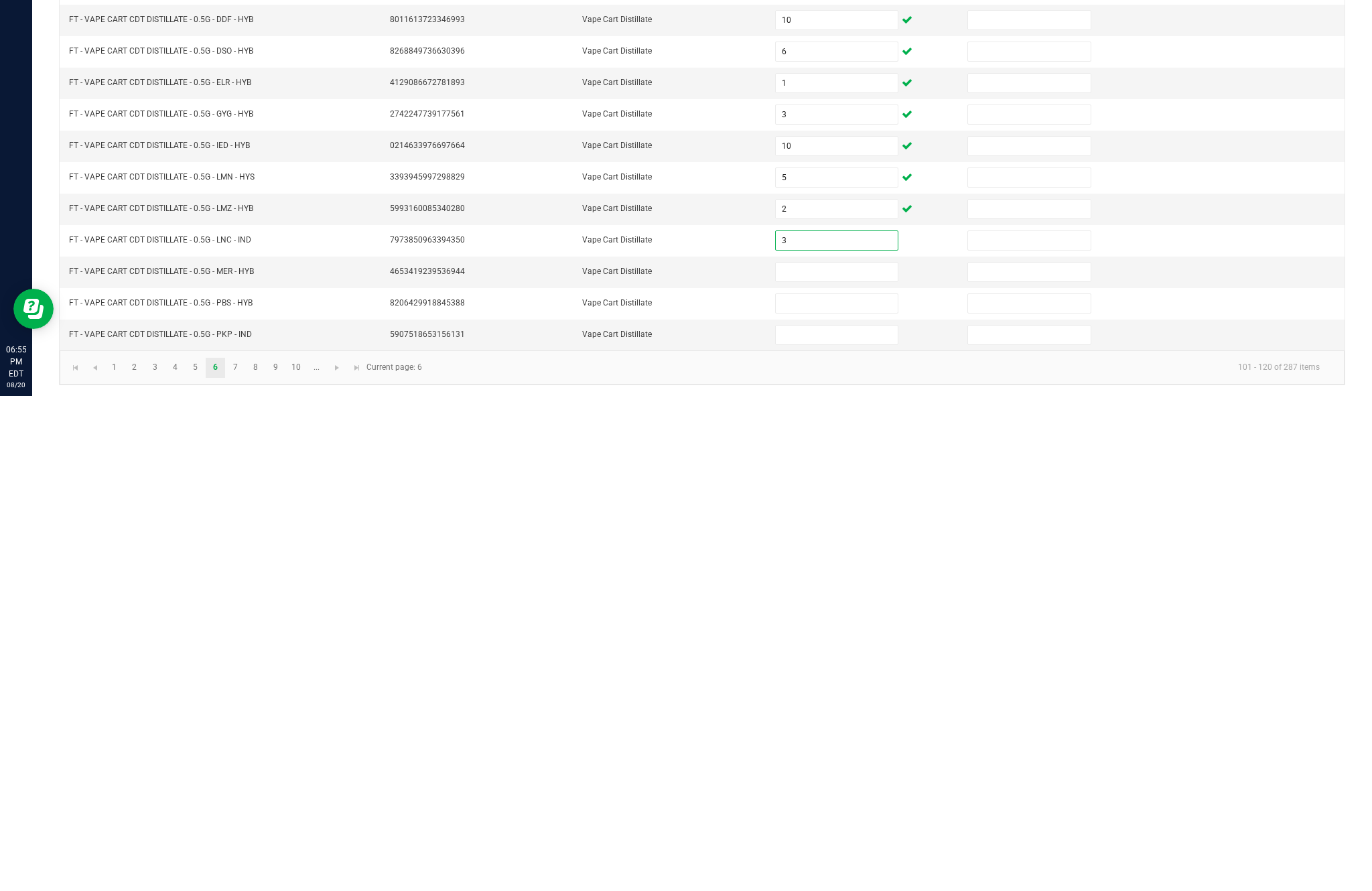
click at [820, 757] on input at bounding box center [837, 767] width 122 height 19
click at [869, 789] on input at bounding box center [837, 798] width 122 height 19
click at [847, 820] on input at bounding box center [837, 829] width 122 height 19
click at [777, 851] on kendo-pager-info "101 - 120 of 287 items" at bounding box center [880, 862] width 900 height 22
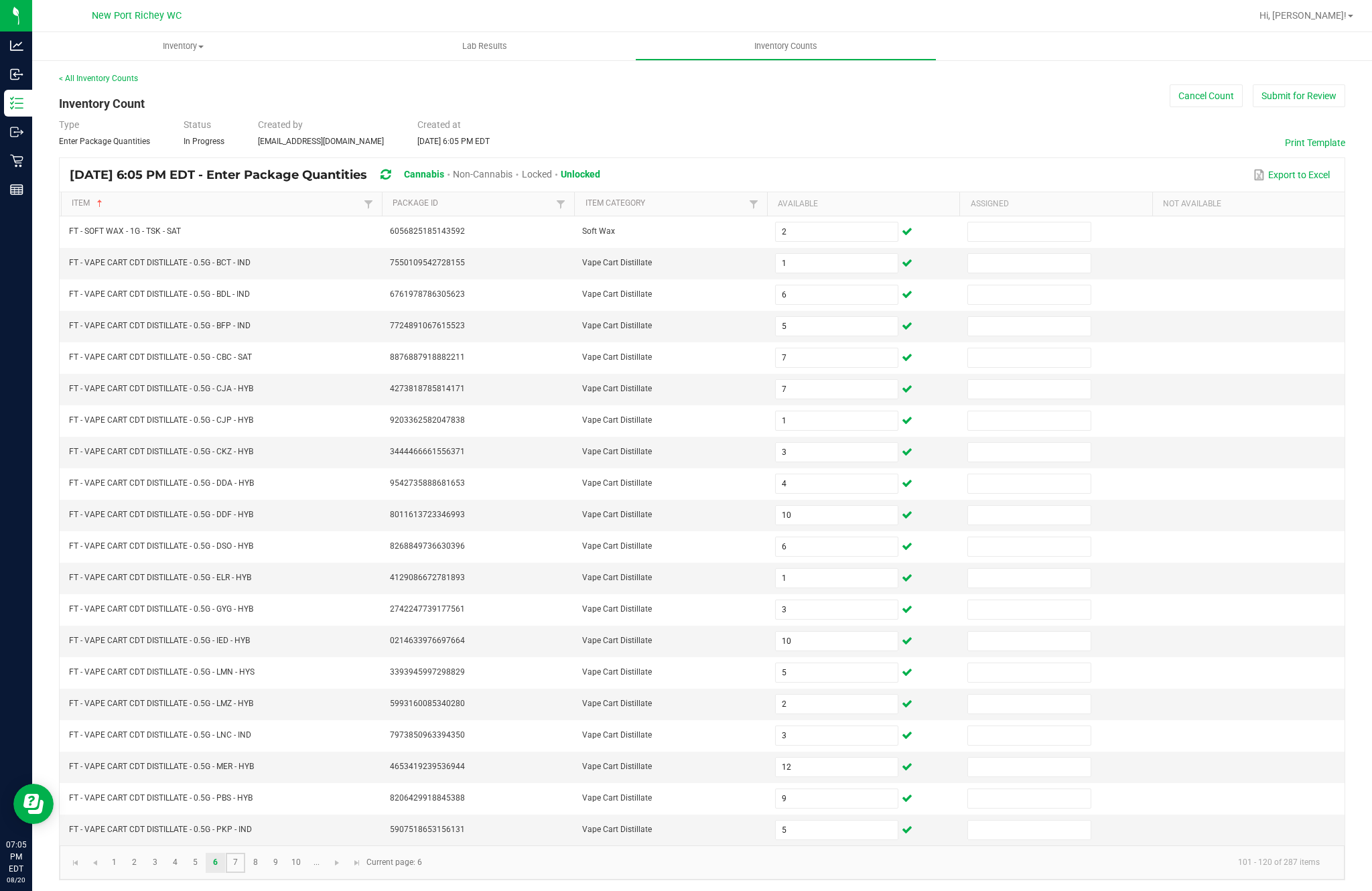
click at [245, 853] on link "7" at bounding box center [234, 863] width 19 height 20
click at [815, 223] on input at bounding box center [837, 232] width 122 height 19
click at [859, 253] on input at bounding box center [837, 262] width 122 height 19
click at [860, 285] on input at bounding box center [837, 294] width 122 height 19
click at [859, 317] on input at bounding box center [837, 326] width 122 height 19
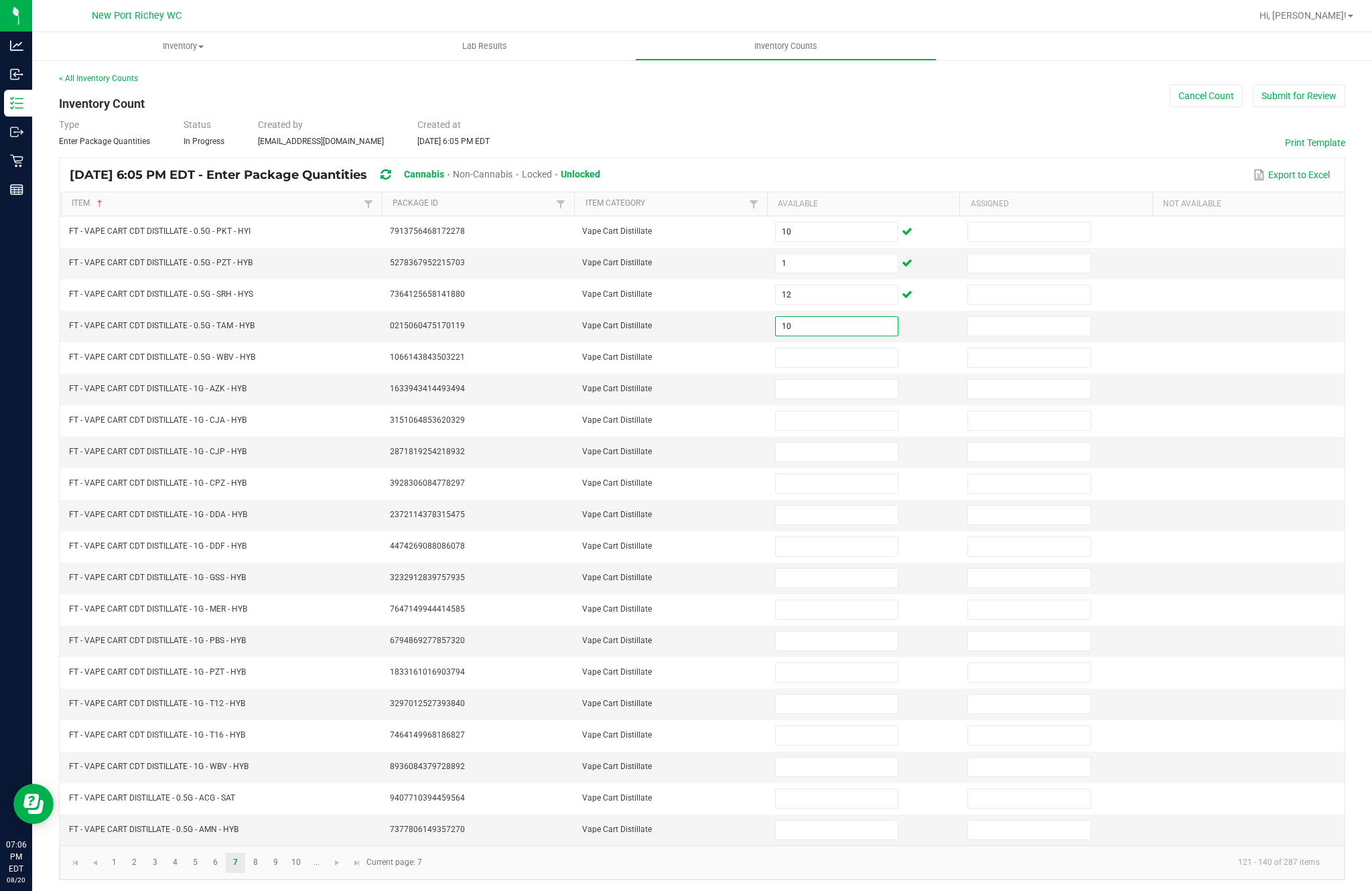
click at [848, 348] on input at bounding box center [837, 357] width 122 height 19
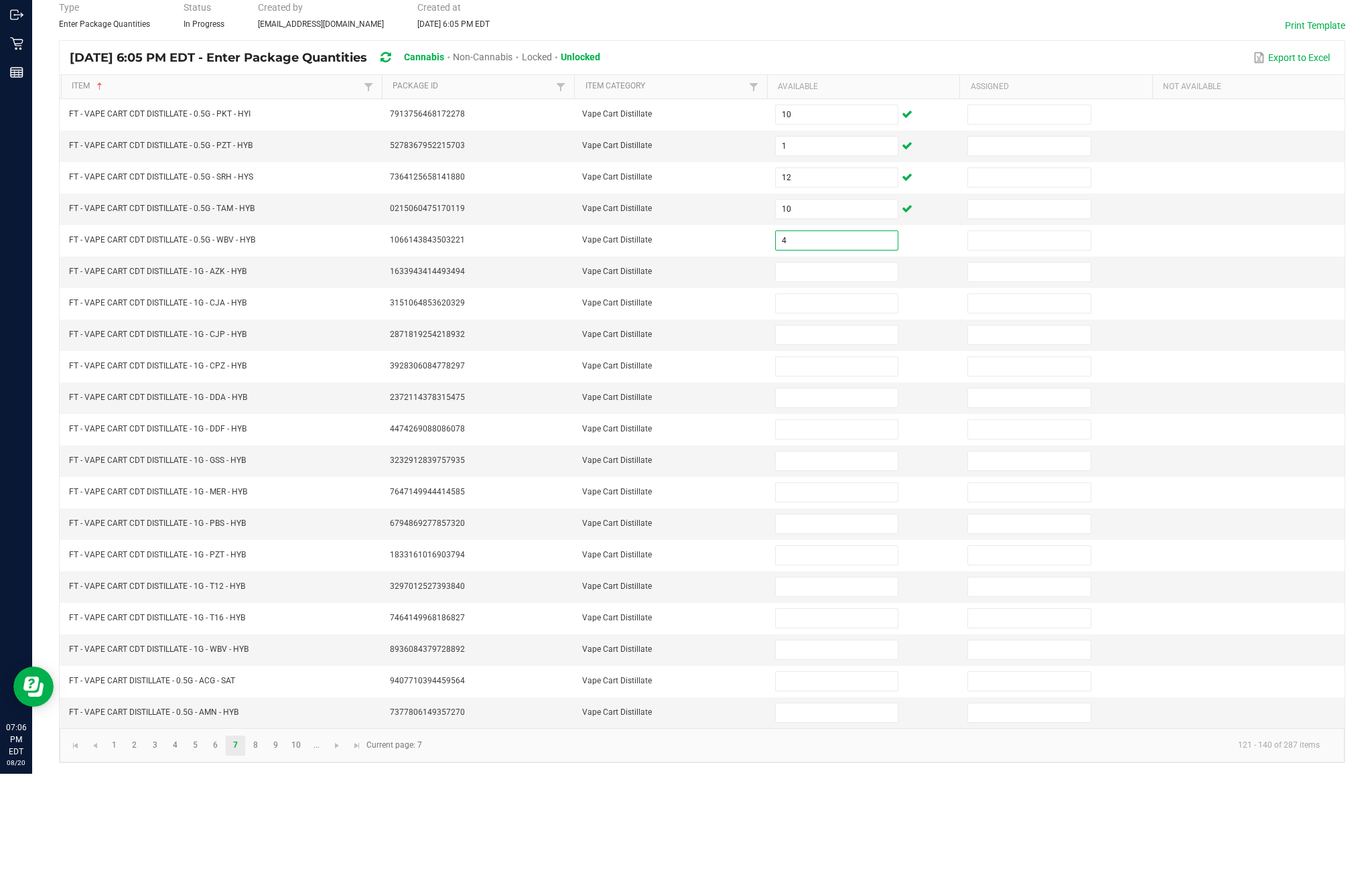
click at [866, 380] on input at bounding box center [837, 389] width 122 height 19
click at [868, 411] on input at bounding box center [837, 421] width 122 height 19
click at [869, 442] on input at bounding box center [837, 451] width 122 height 19
click at [841, 474] on input at bounding box center [837, 483] width 122 height 19
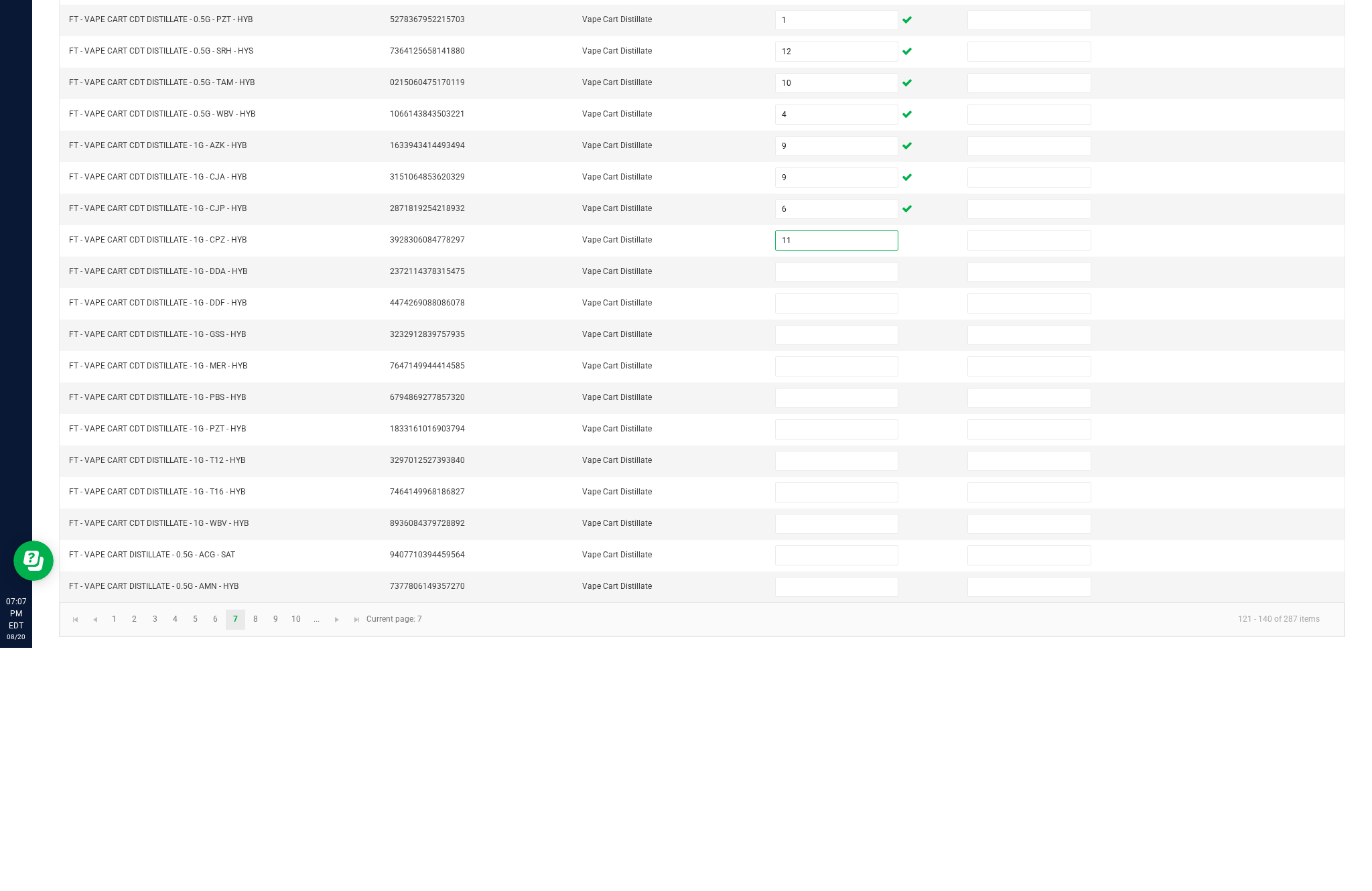
click at [850, 474] on input "11" at bounding box center [837, 483] width 122 height 19
click at [878, 506] on input at bounding box center [837, 515] width 122 height 19
click at [859, 537] on input at bounding box center [837, 546] width 122 height 19
click at [888, 569] on input at bounding box center [837, 578] width 122 height 19
click at [851, 600] on input at bounding box center [837, 609] width 122 height 19
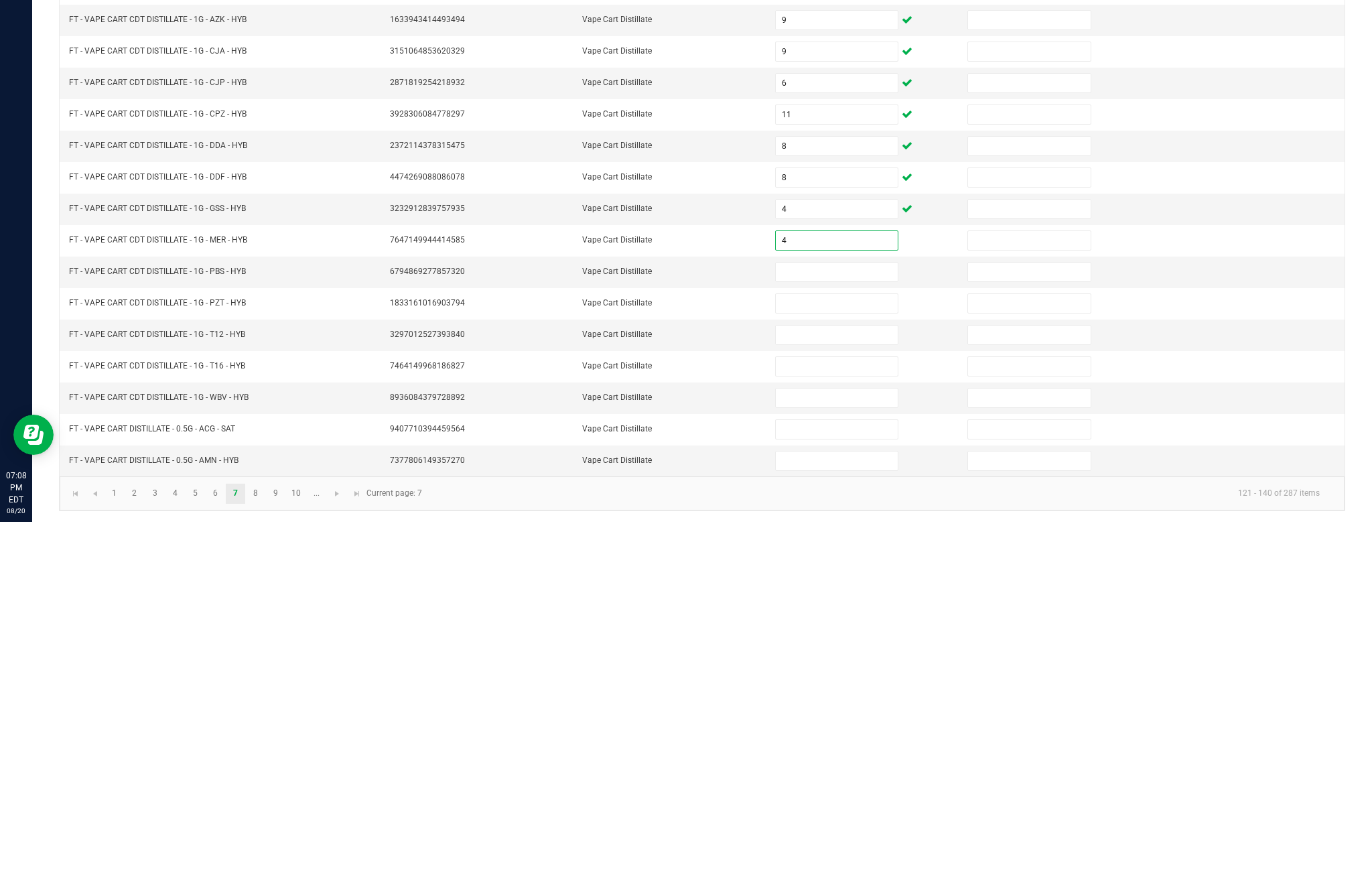
click at [850, 631] on input at bounding box center [837, 640] width 122 height 19
click at [869, 663] on input at bounding box center [837, 672] width 122 height 19
click at [860, 663] on input "11" at bounding box center [837, 672] width 122 height 19
click at [812, 695] on input at bounding box center [837, 704] width 122 height 19
click at [867, 726] on input at bounding box center [837, 735] width 122 height 19
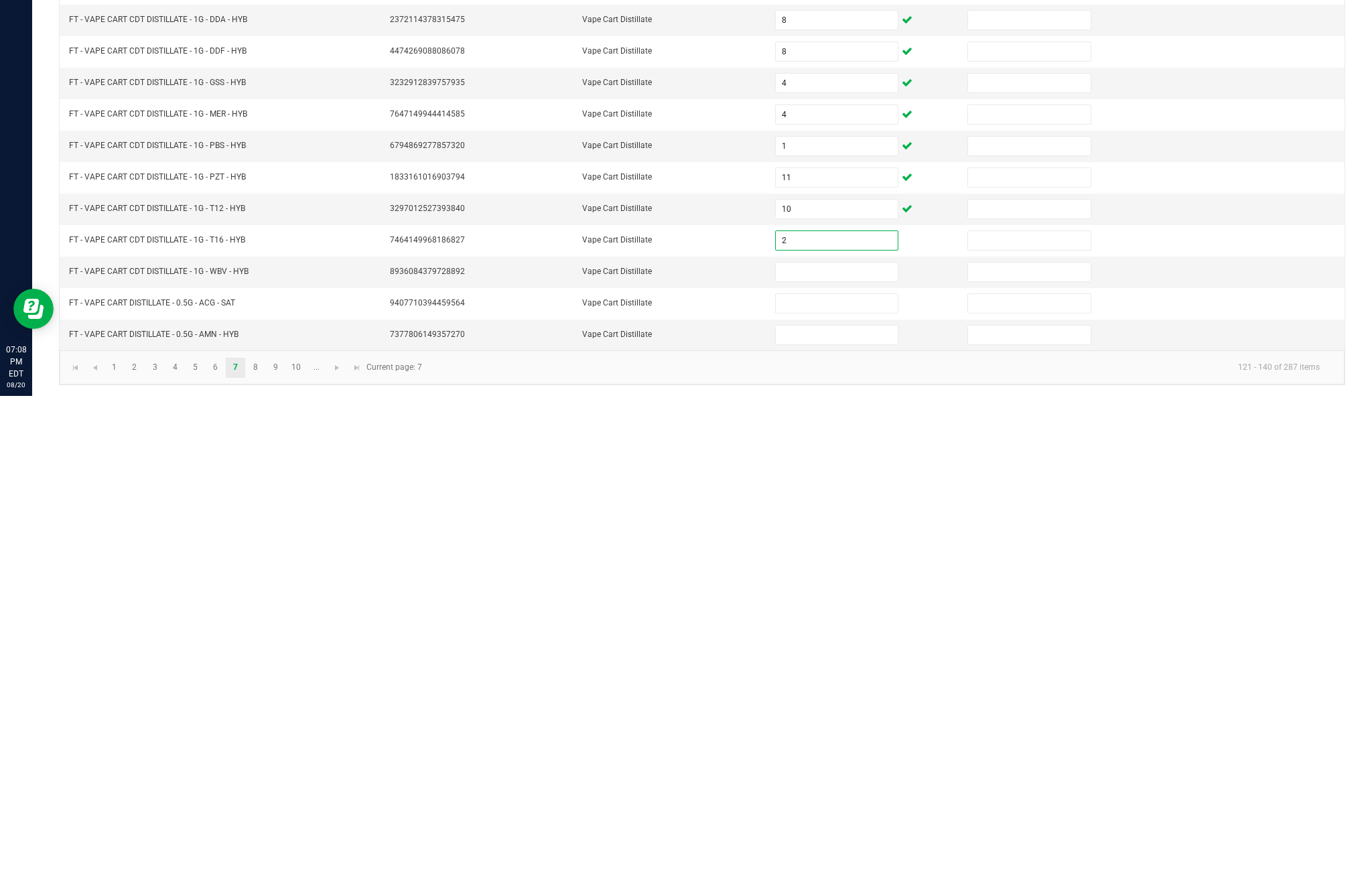
click at [879, 757] on input at bounding box center [837, 767] width 122 height 19
click at [879, 757] on input "3" at bounding box center [837, 767] width 122 height 19
click at [677, 815] on td "Vape Cart Distillate" at bounding box center [671, 830] width 193 height 31
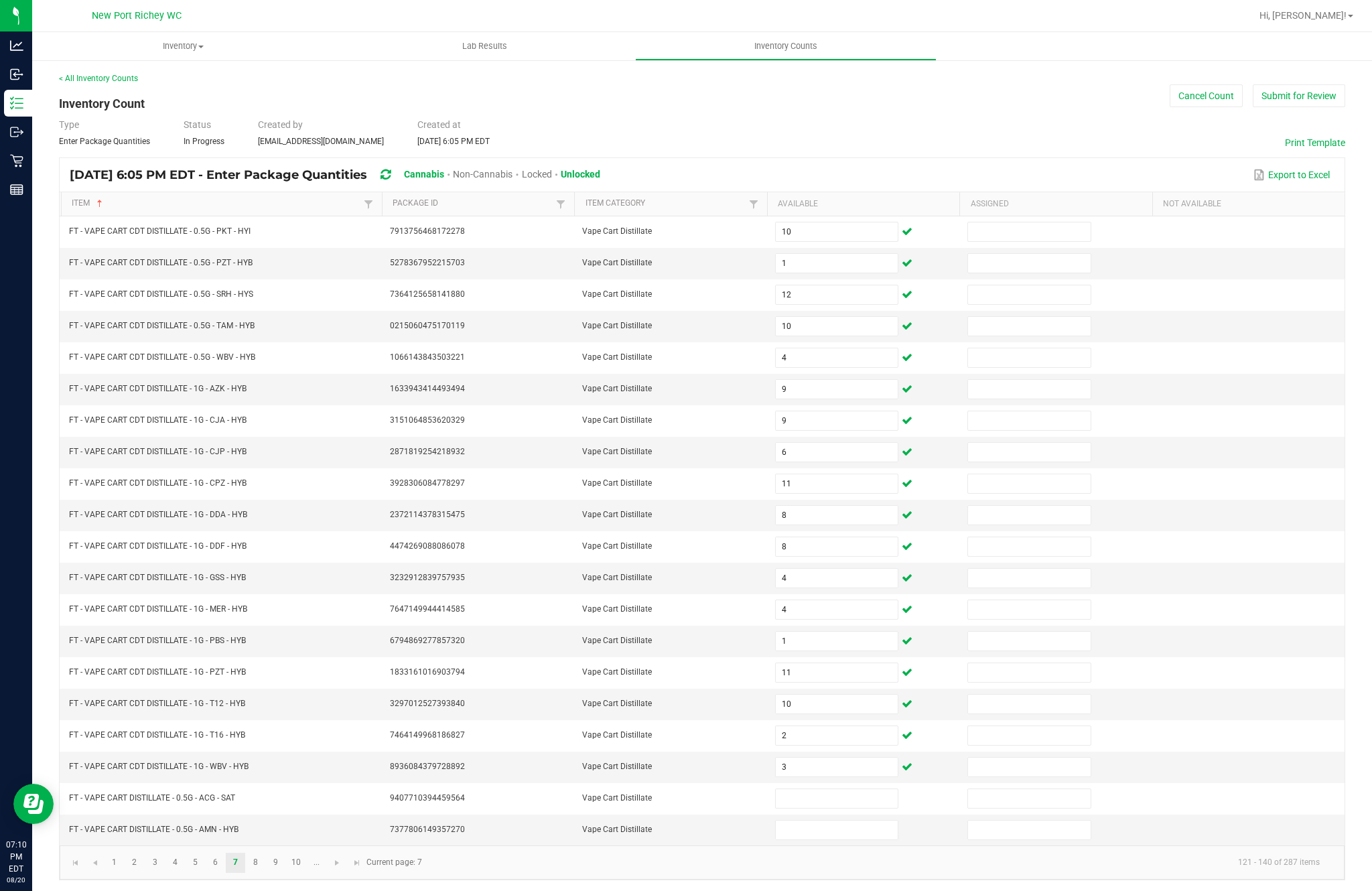
click at [873, 789] on input at bounding box center [837, 798] width 122 height 19
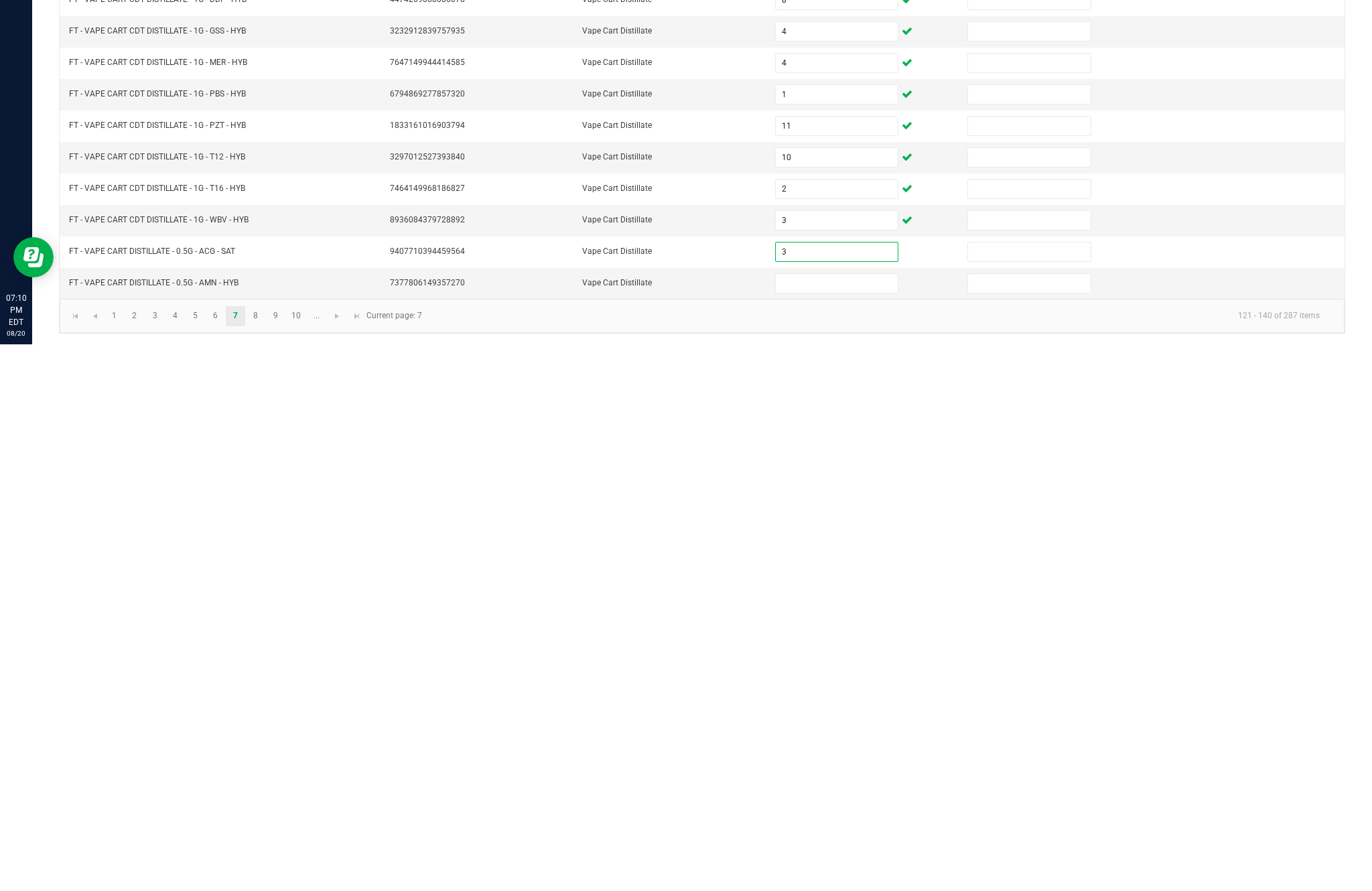
click at [833, 820] on input at bounding box center [837, 829] width 122 height 19
click at [300, 308] on div "Inventory All packages All inventory Waste log Create inventory Lab Results Inv…" at bounding box center [701, 460] width 1340 height 858
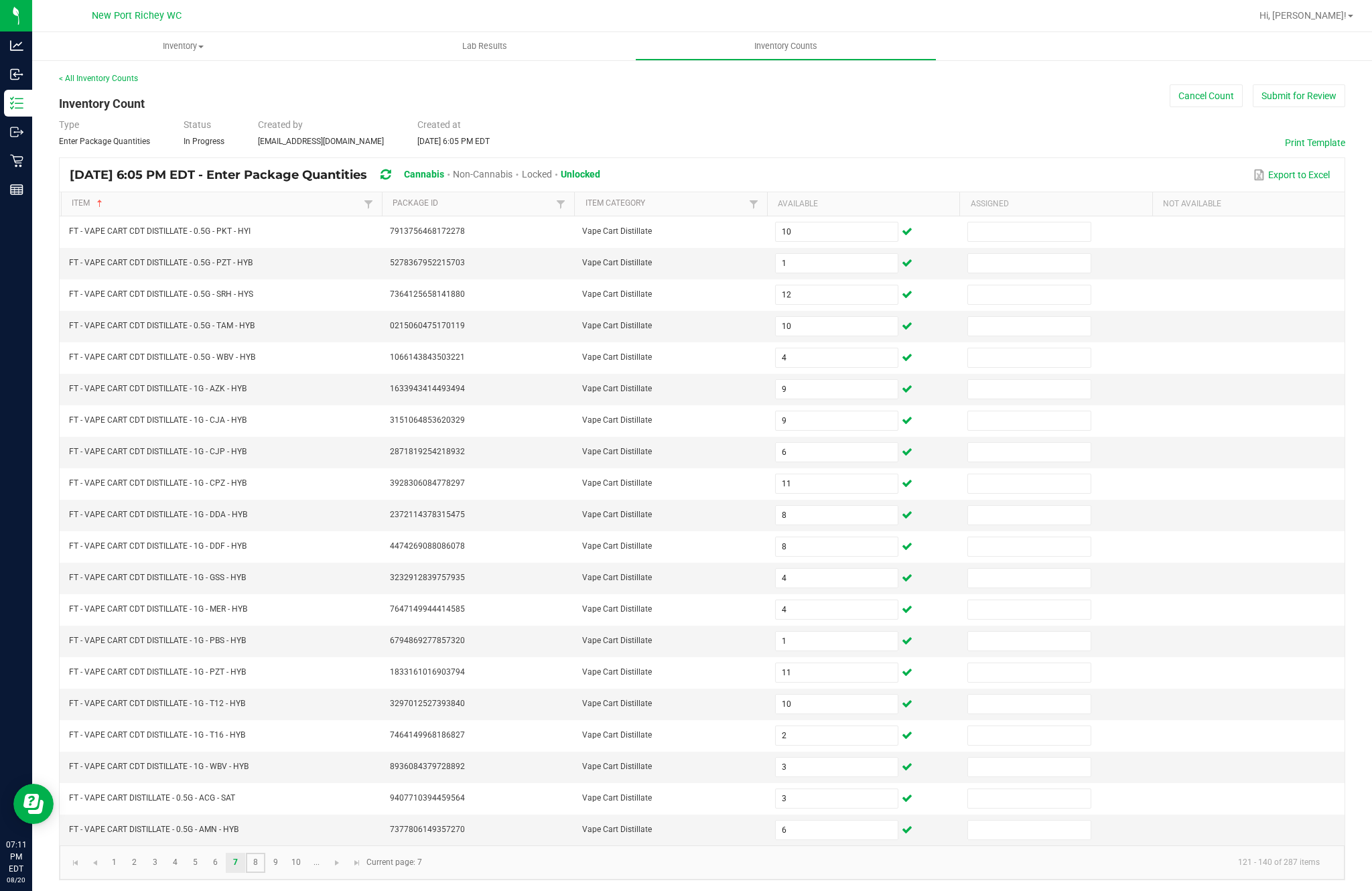
click at [265, 853] on link "8" at bounding box center [255, 863] width 19 height 20
click at [843, 223] on input at bounding box center [837, 232] width 122 height 19
click at [845, 253] on input at bounding box center [837, 262] width 122 height 19
click at [843, 285] on input at bounding box center [837, 294] width 122 height 19
click at [847, 317] on input at bounding box center [837, 326] width 122 height 19
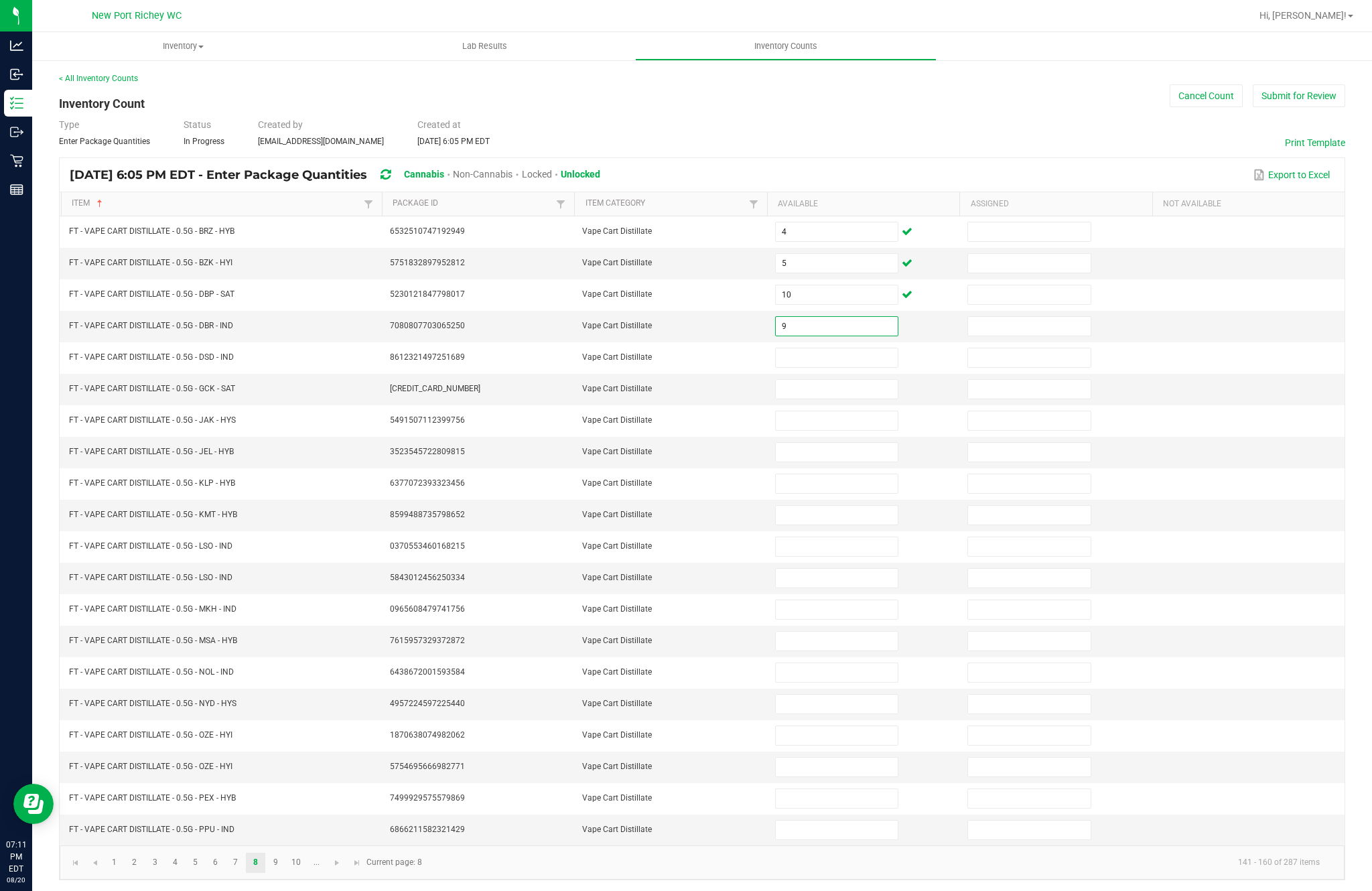
click at [859, 348] on input at bounding box center [837, 357] width 122 height 19
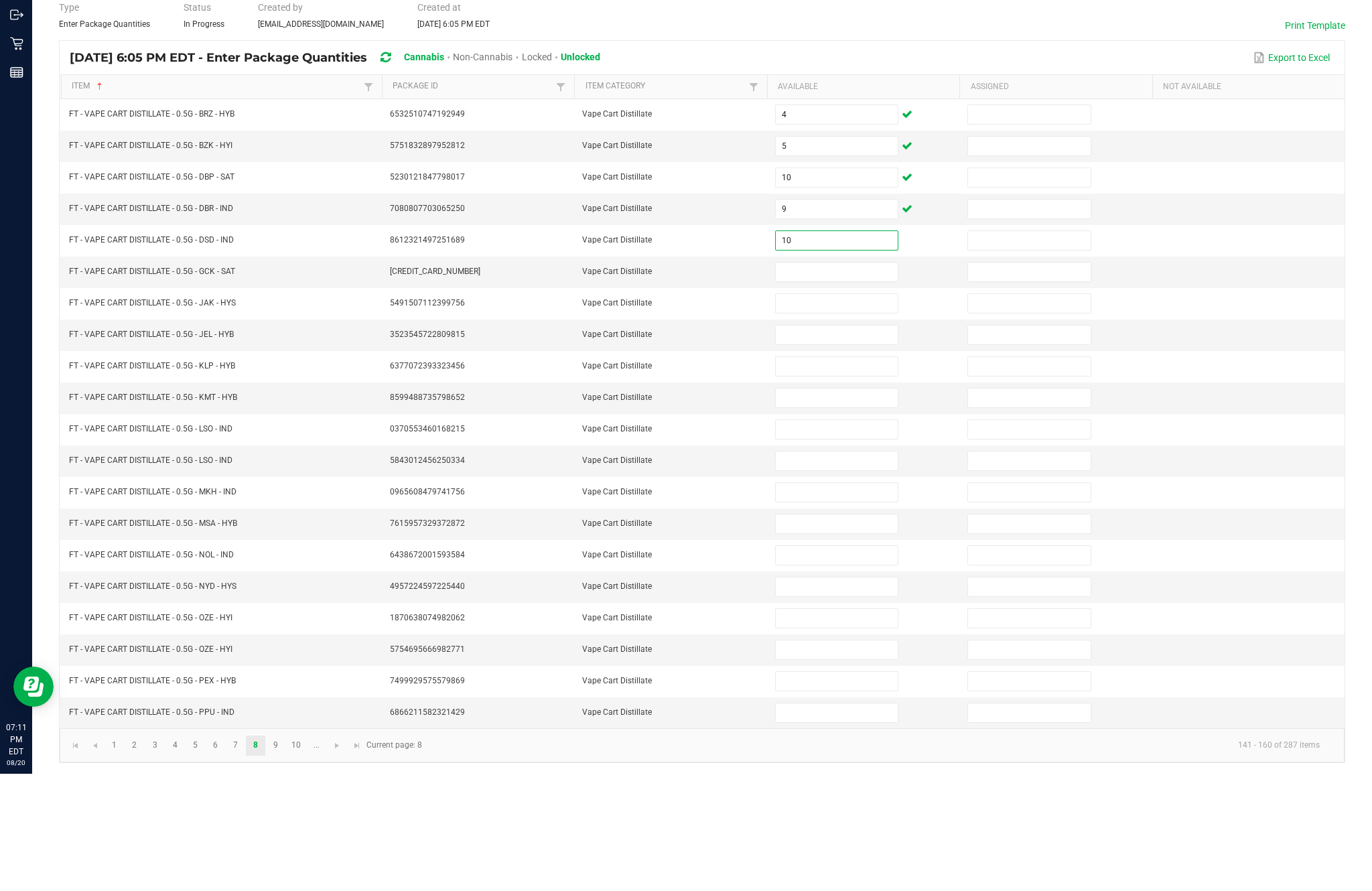
click at [837, 380] on input at bounding box center [837, 389] width 122 height 19
click at [867, 411] on input at bounding box center [837, 421] width 122 height 19
click at [838, 442] on input at bounding box center [837, 451] width 122 height 19
click at [867, 474] on input at bounding box center [837, 483] width 122 height 19
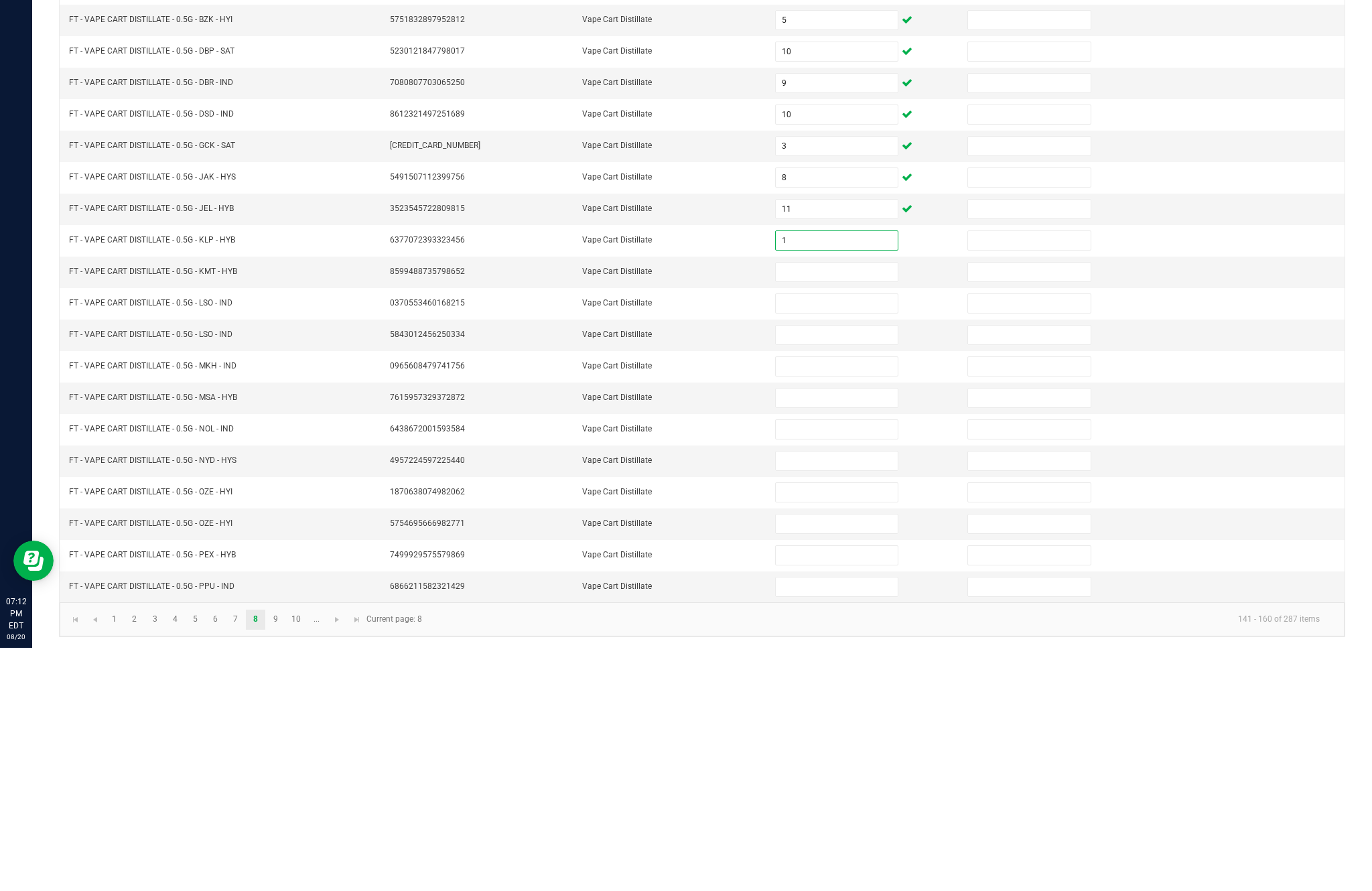
click at [860, 506] on input at bounding box center [837, 515] width 122 height 19
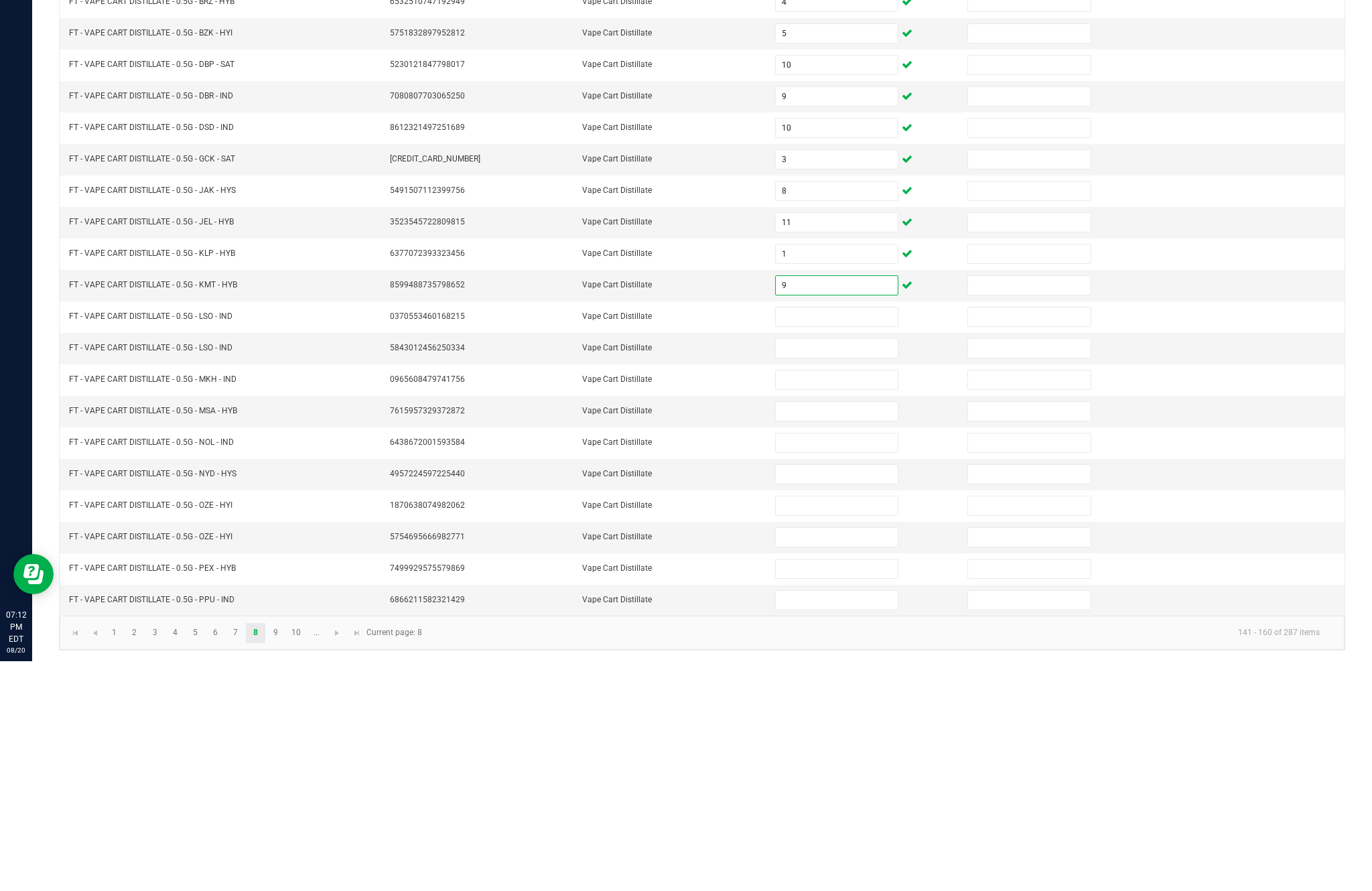
click at [850, 537] on input at bounding box center [837, 546] width 122 height 19
click at [862, 569] on input at bounding box center [837, 578] width 122 height 19
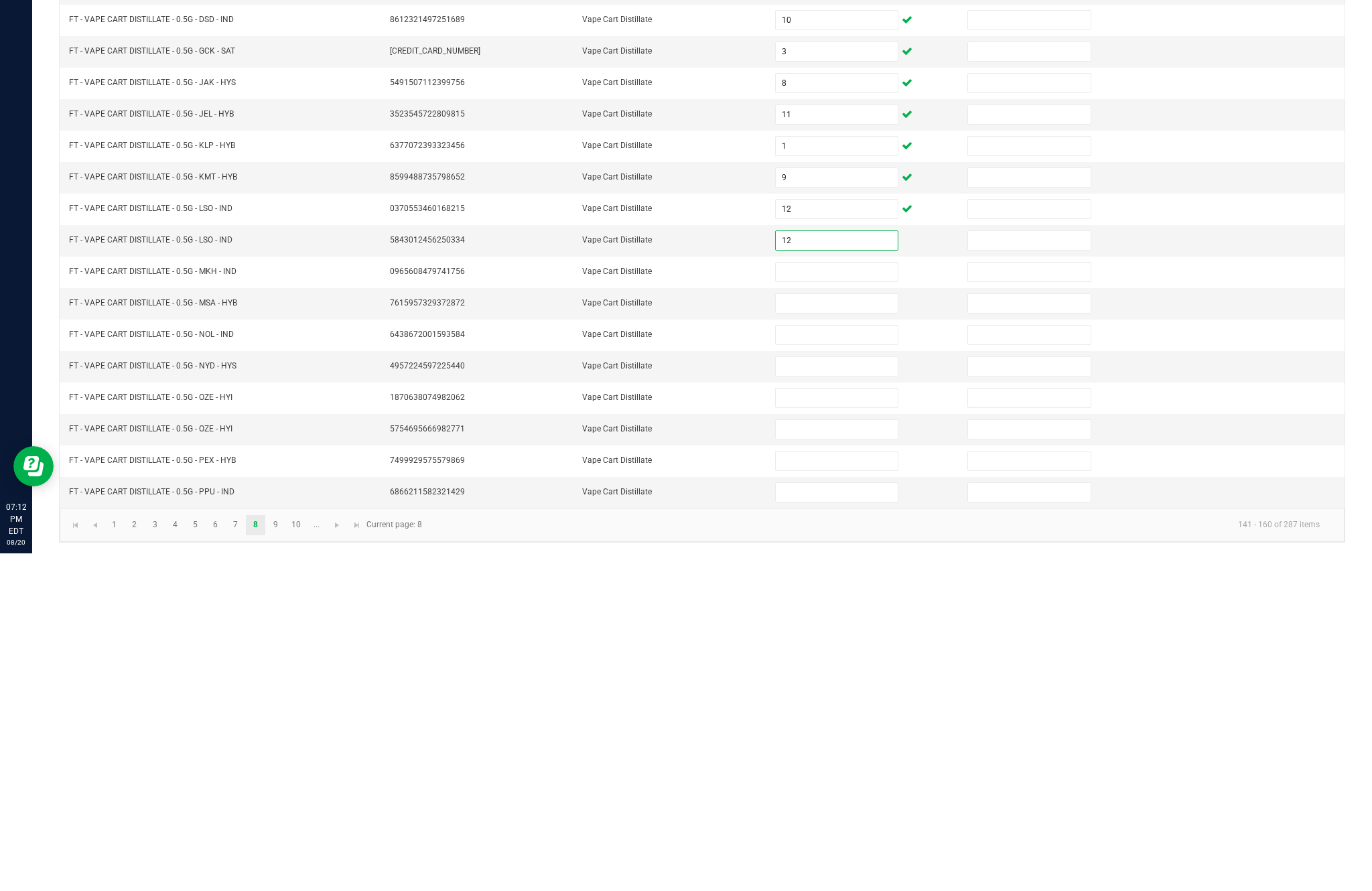
click at [856, 600] on input at bounding box center [837, 609] width 122 height 19
click at [862, 631] on input at bounding box center [837, 640] width 122 height 19
click at [863, 663] on input at bounding box center [837, 672] width 122 height 19
click at [855, 695] on input at bounding box center [837, 704] width 122 height 19
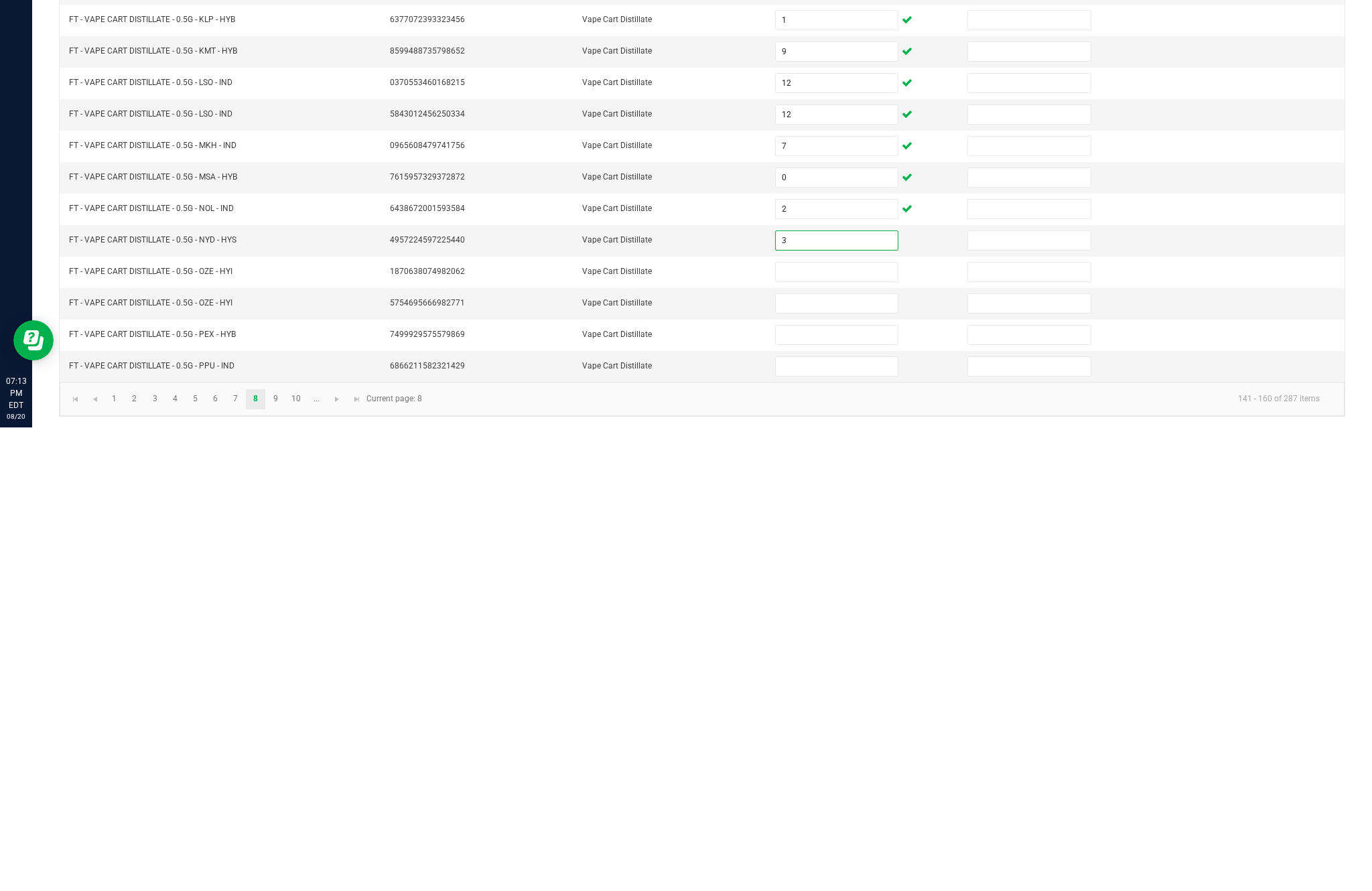
click at [861, 726] on input at bounding box center [837, 735] width 122 height 19
click at [859, 757] on input at bounding box center [837, 767] width 122 height 19
click at [870, 789] on input at bounding box center [837, 798] width 122 height 19
click at [862, 820] on input at bounding box center [837, 829] width 122 height 19
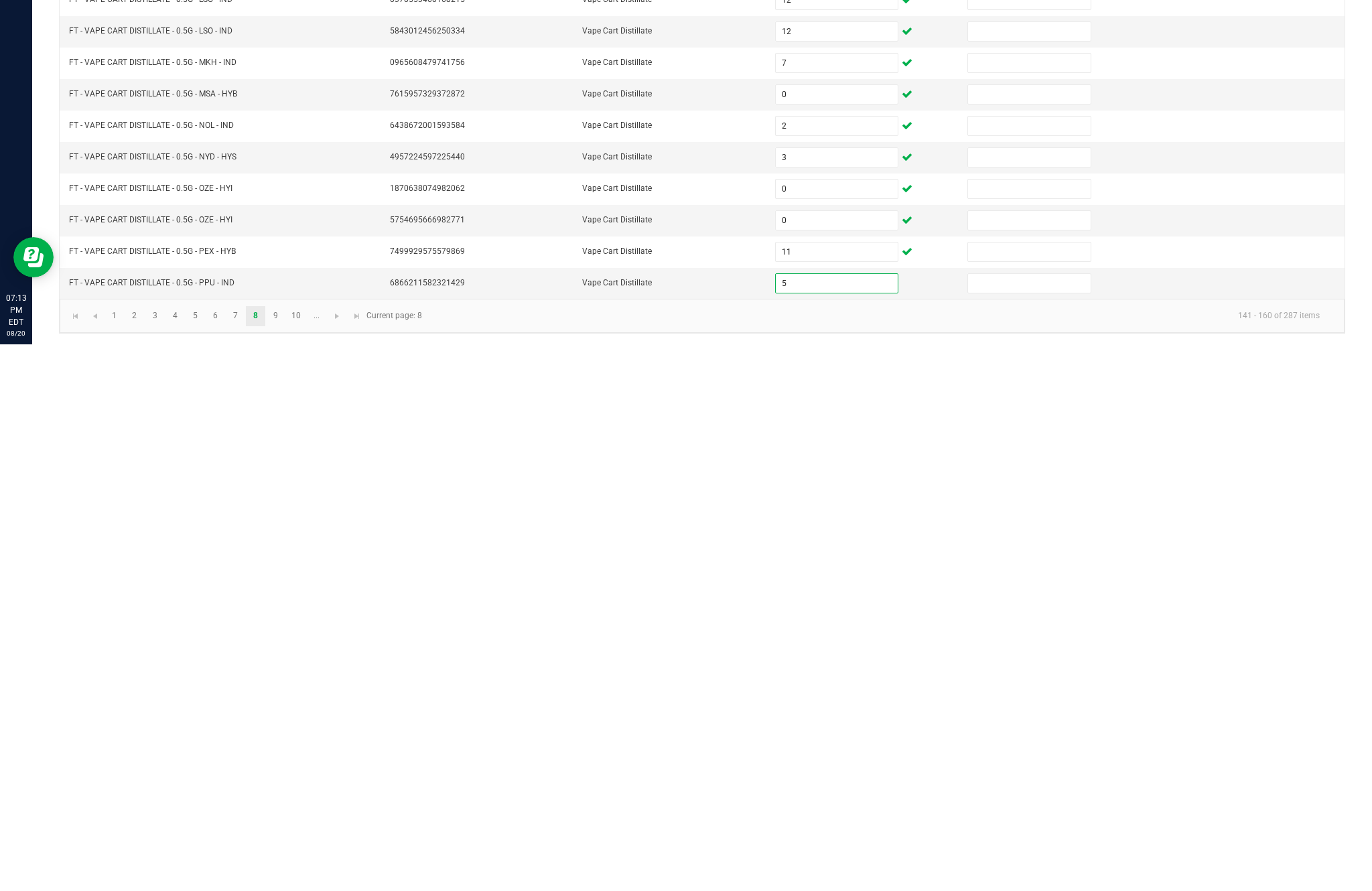
click at [717, 306] on div "Inventory All packages All inventory Waste log Create inventory Lab Results Inv…" at bounding box center [701, 460] width 1340 height 858
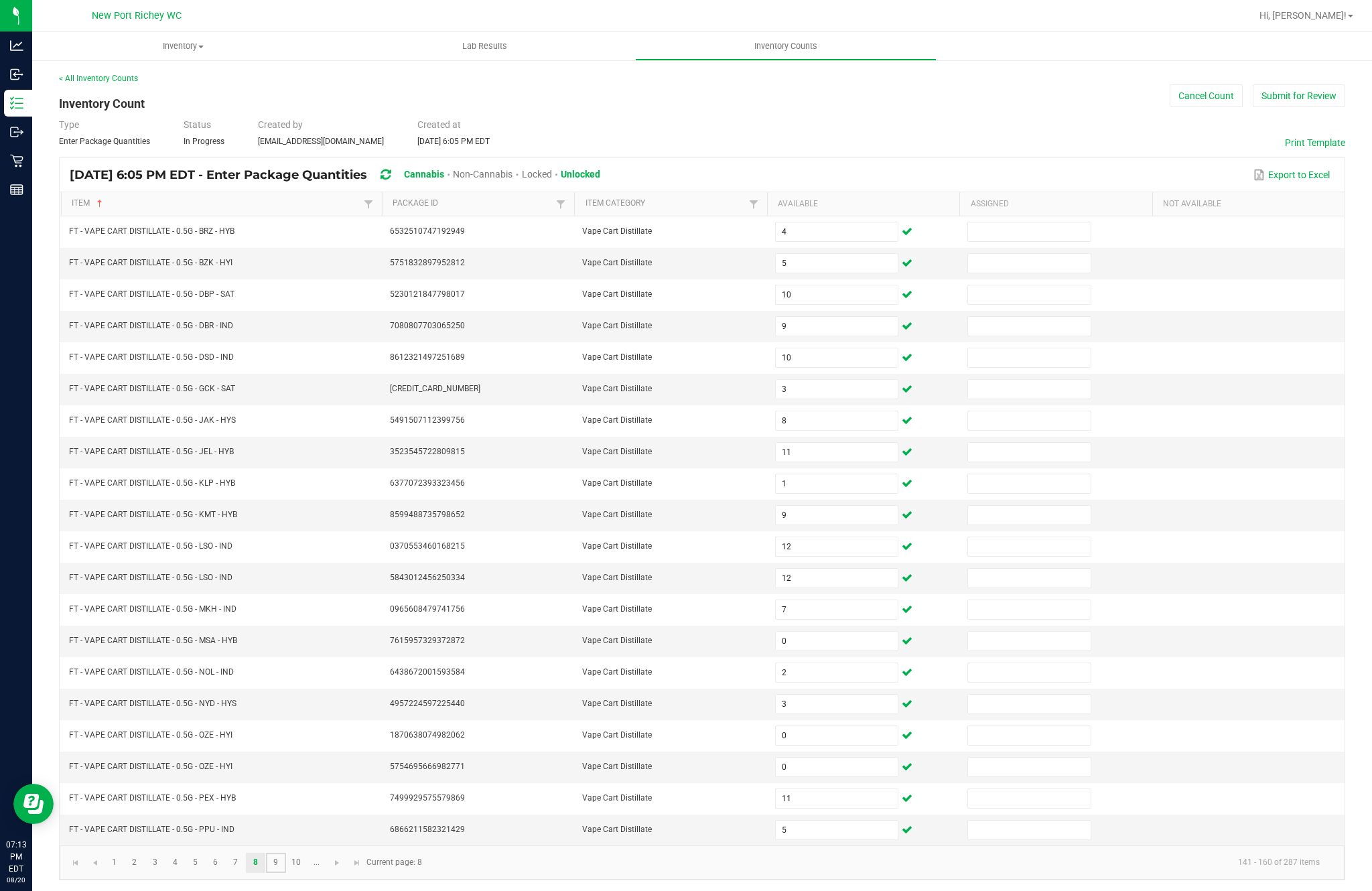
click at [285, 853] on link "9" at bounding box center [275, 863] width 19 height 20
click at [848, 223] on input at bounding box center [837, 232] width 122 height 19
click at [839, 253] on input at bounding box center [837, 262] width 122 height 19
click at [868, 285] on input at bounding box center [837, 294] width 122 height 19
click at [880, 317] on input at bounding box center [837, 326] width 122 height 19
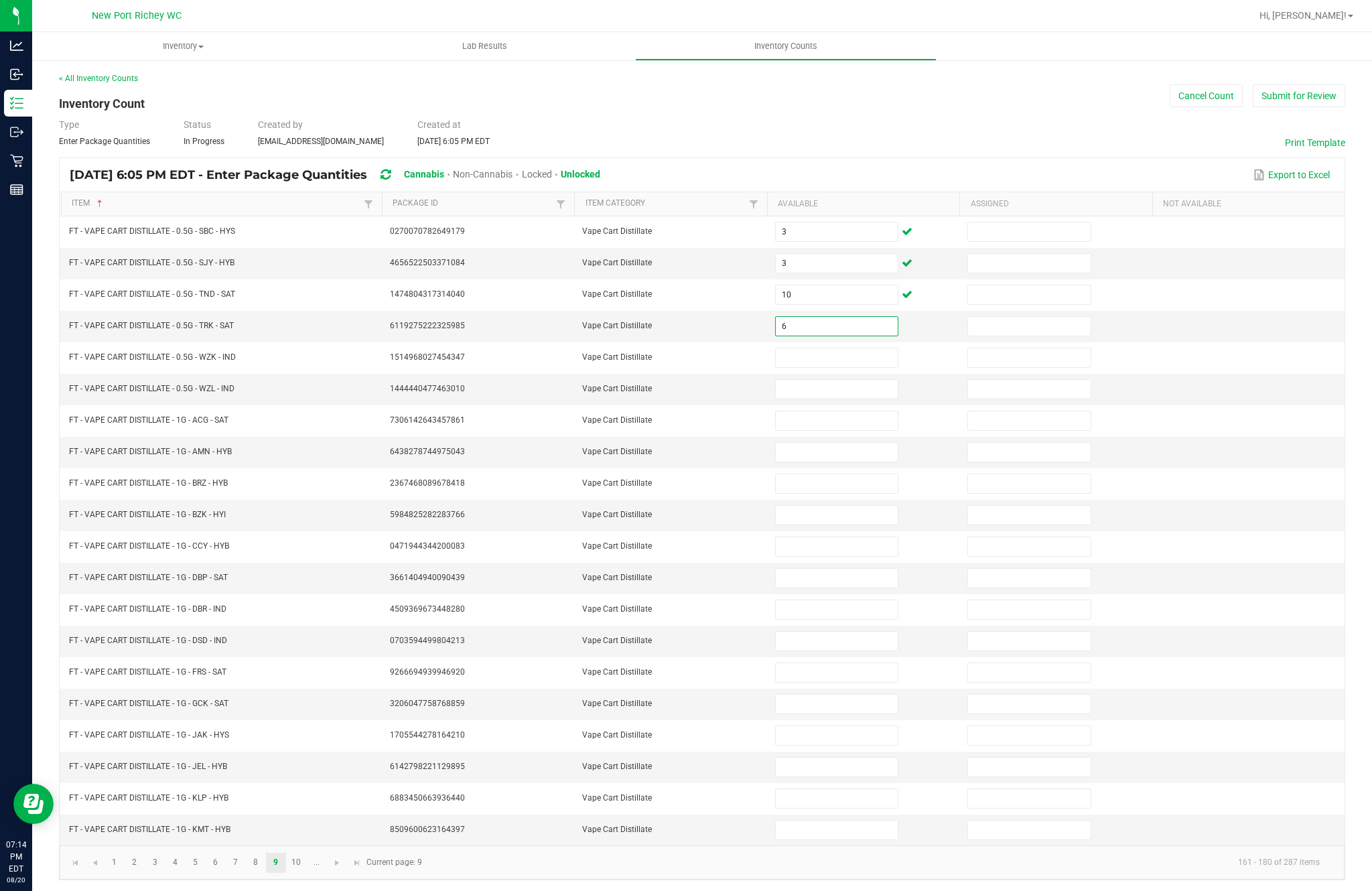
click at [862, 348] on input at bounding box center [837, 357] width 122 height 19
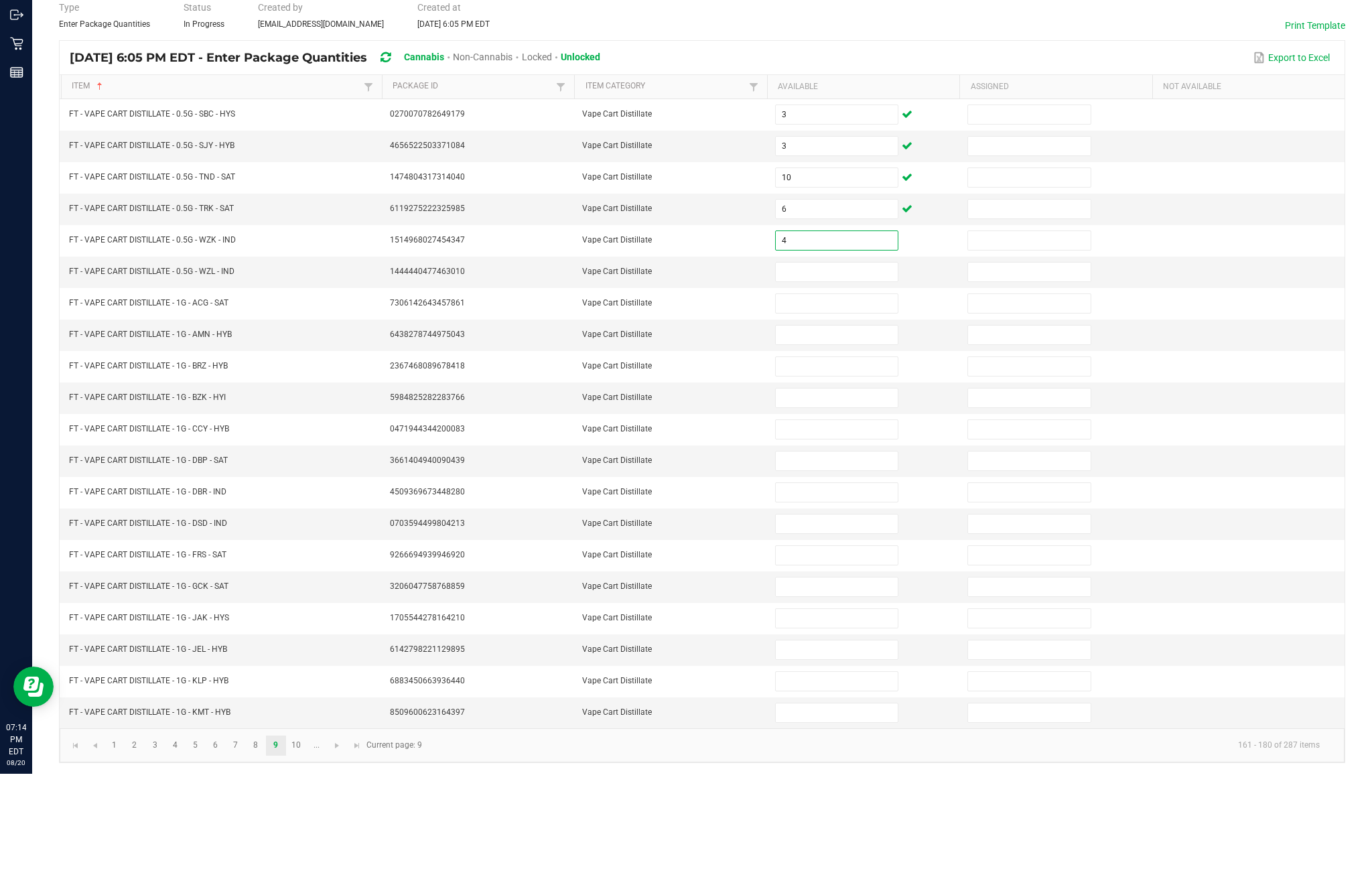
click at [861, 380] on input at bounding box center [837, 389] width 122 height 19
click at [846, 411] on input at bounding box center [837, 421] width 122 height 19
click at [854, 442] on input at bounding box center [837, 451] width 122 height 19
click at [843, 474] on input at bounding box center [837, 483] width 122 height 19
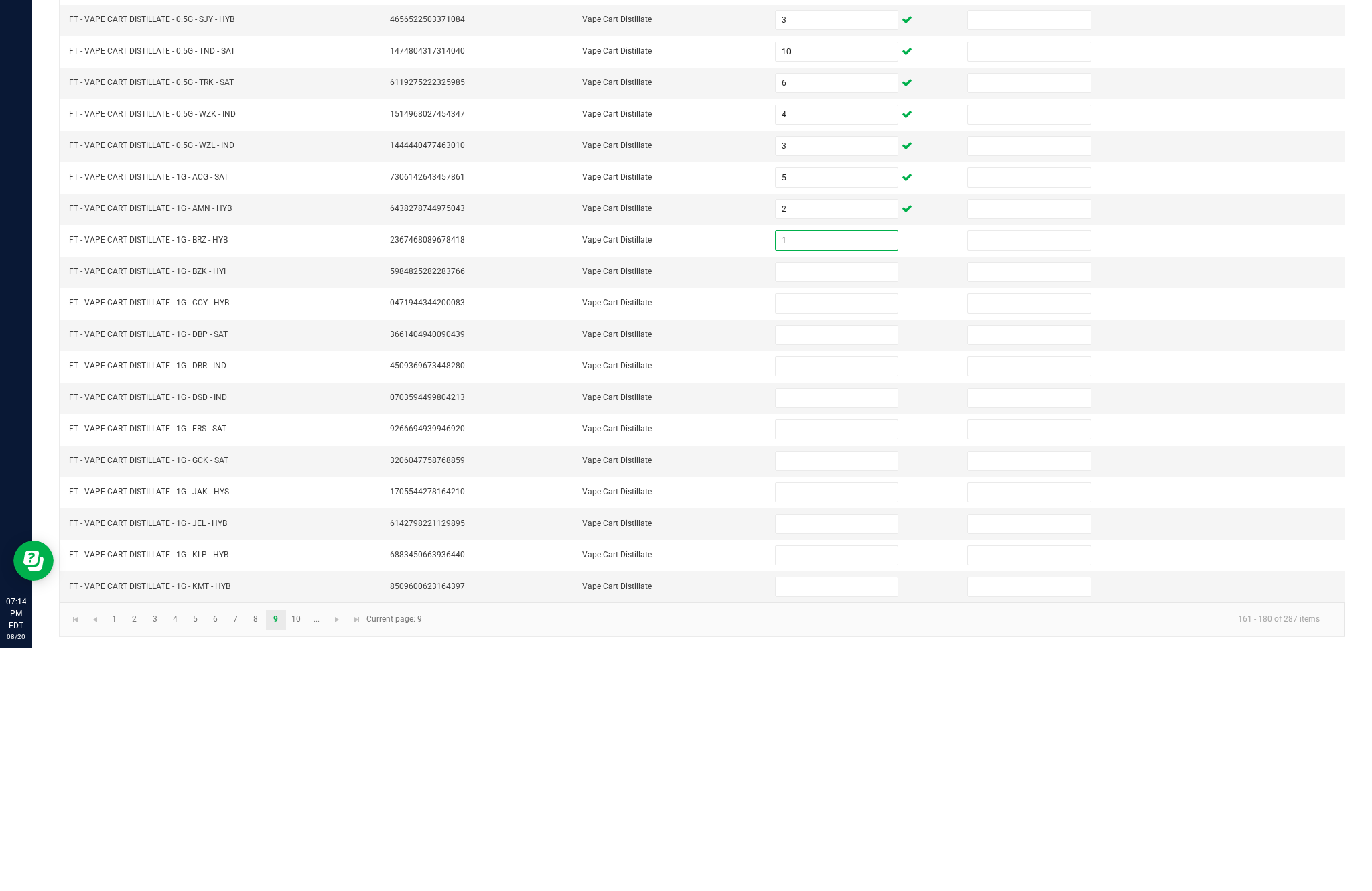
click at [823, 506] on input at bounding box center [837, 515] width 122 height 19
click at [880, 537] on input at bounding box center [837, 546] width 122 height 19
click at [808, 569] on input at bounding box center [837, 578] width 122 height 19
click at [834, 600] on input at bounding box center [837, 609] width 122 height 19
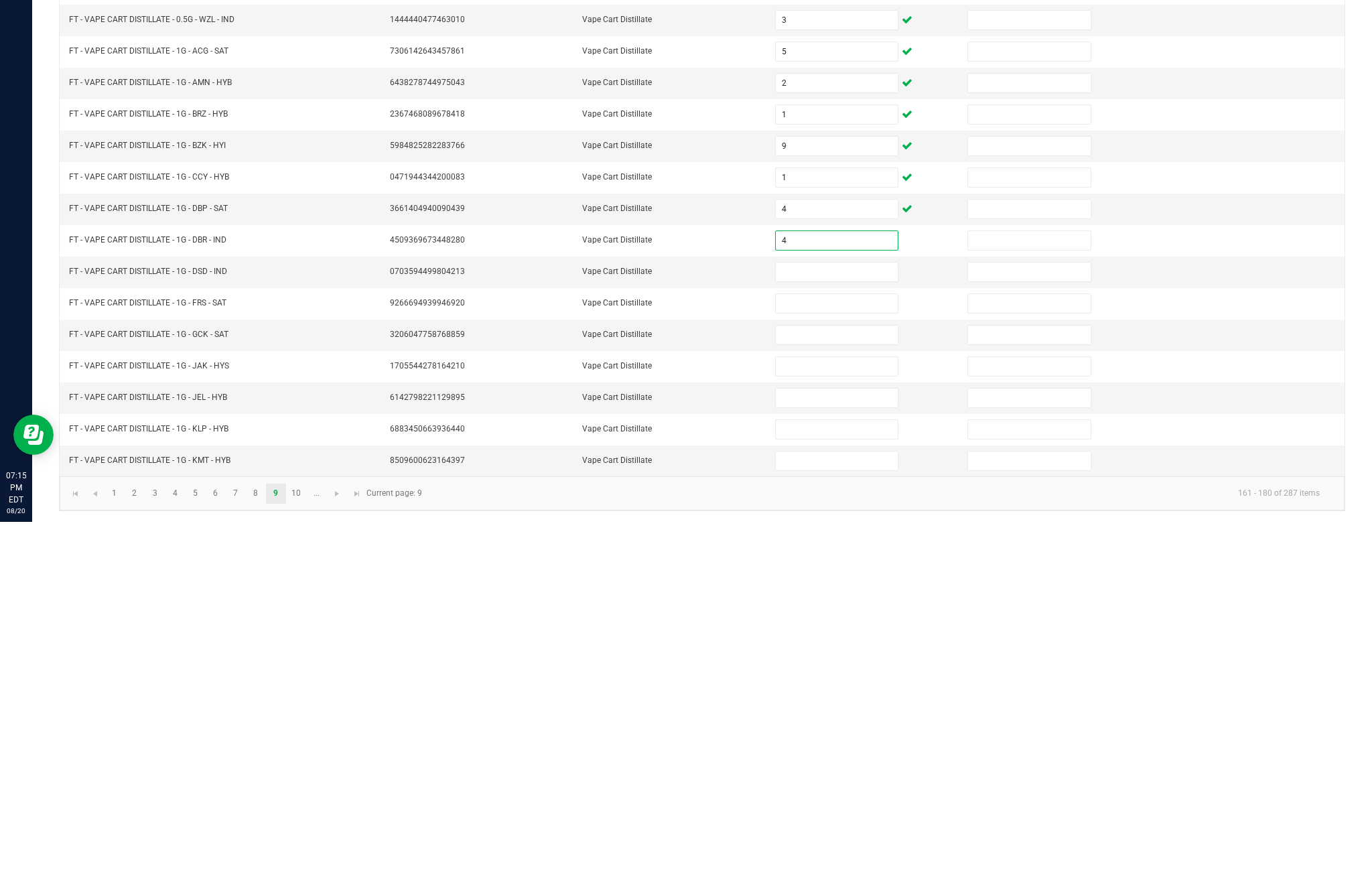
click at [840, 631] on input at bounding box center [837, 640] width 122 height 19
click at [846, 663] on input at bounding box center [837, 672] width 122 height 19
click at [862, 695] on input at bounding box center [837, 704] width 122 height 19
click at [862, 726] on input at bounding box center [837, 735] width 122 height 19
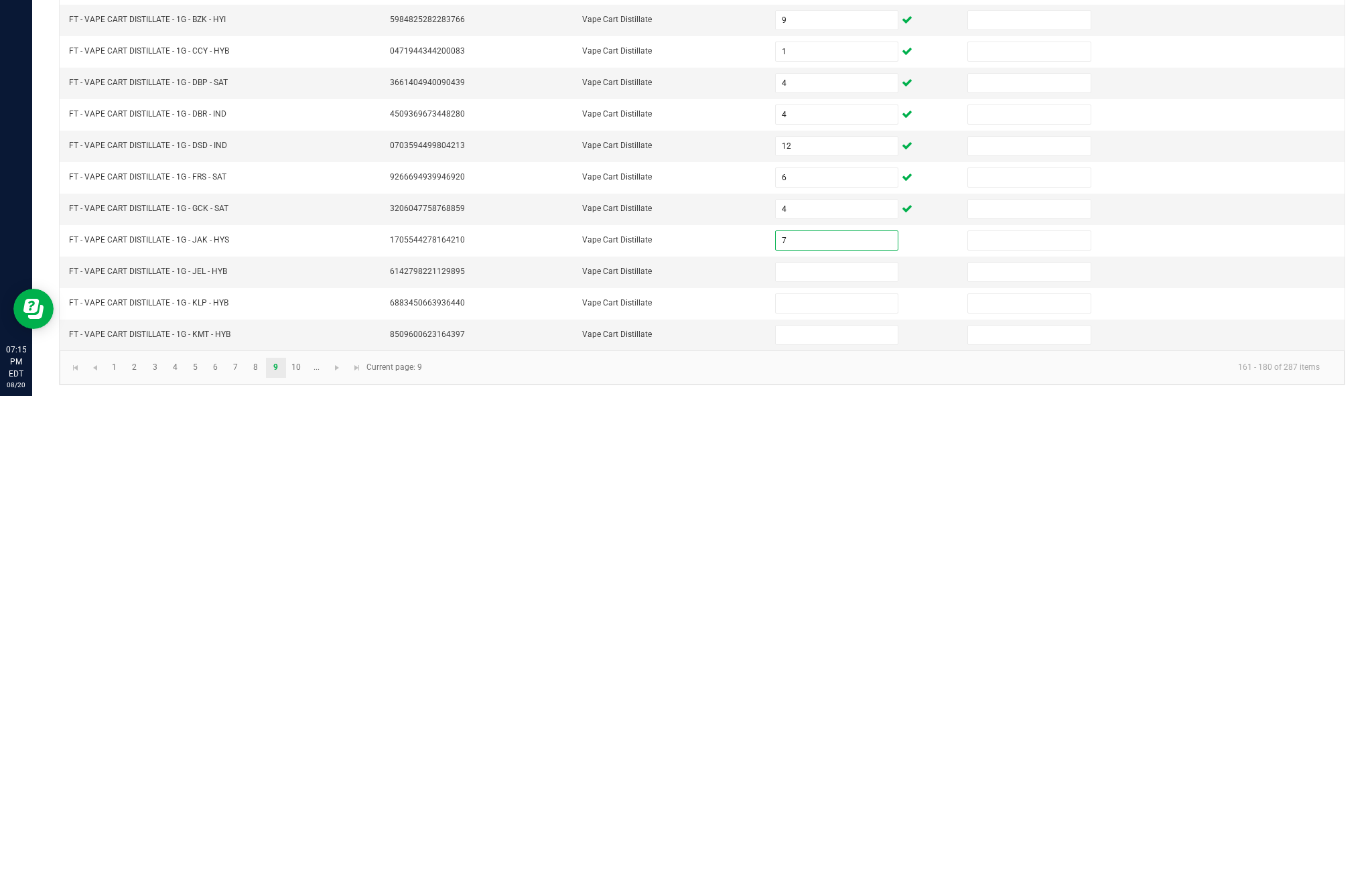
click at [836, 757] on input at bounding box center [837, 767] width 122 height 19
click at [840, 789] on input at bounding box center [837, 798] width 122 height 19
click at [859, 820] on input at bounding box center [837, 829] width 122 height 19
click at [306, 853] on link "10" at bounding box center [296, 863] width 19 height 20
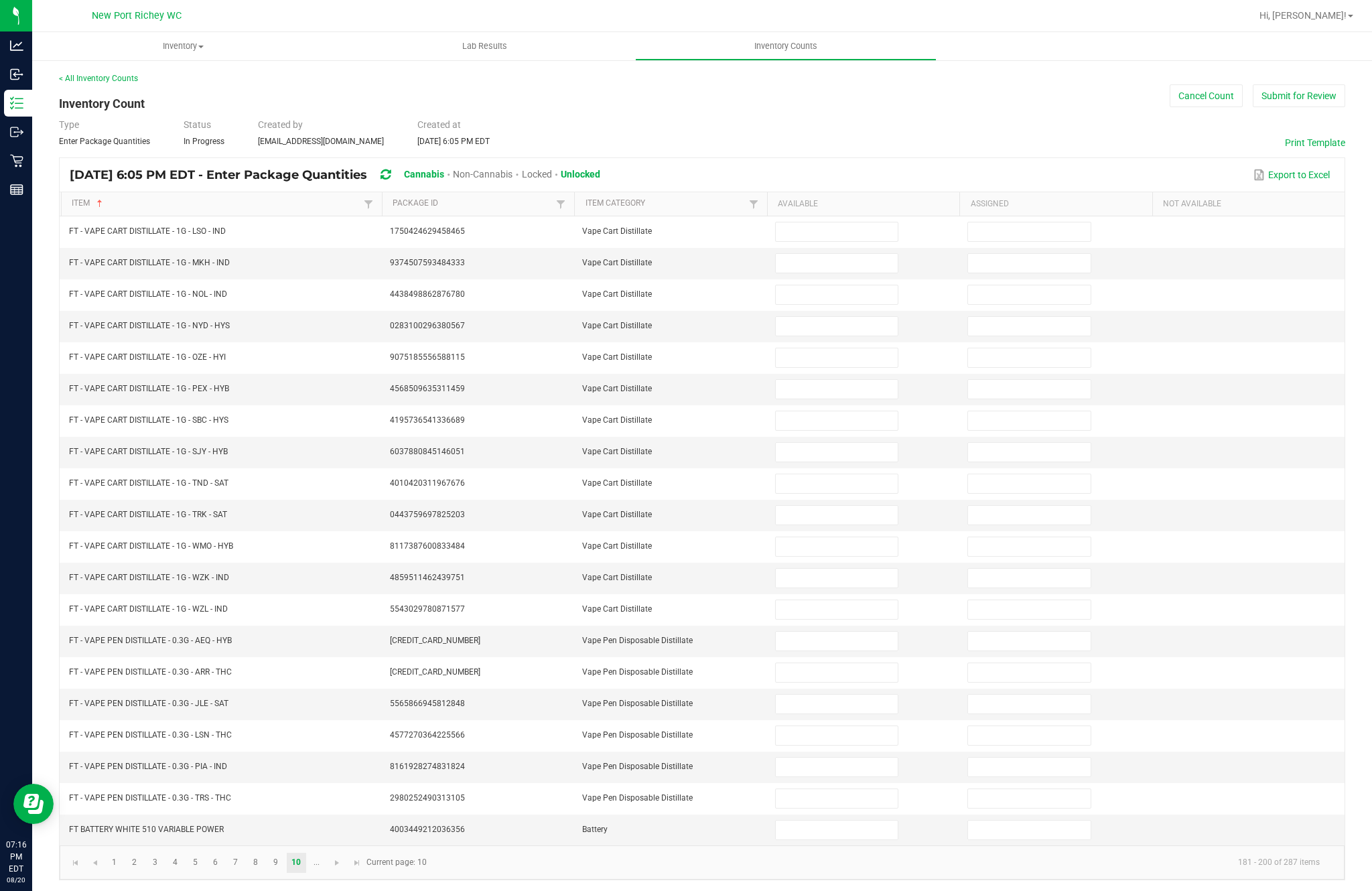
click at [850, 223] on input at bounding box center [837, 232] width 122 height 19
click at [843, 253] on input at bounding box center [837, 262] width 122 height 19
click at [827, 285] on input at bounding box center [837, 294] width 122 height 19
click at [843, 317] on input at bounding box center [837, 326] width 122 height 19
click at [855, 348] on input at bounding box center [837, 357] width 122 height 19
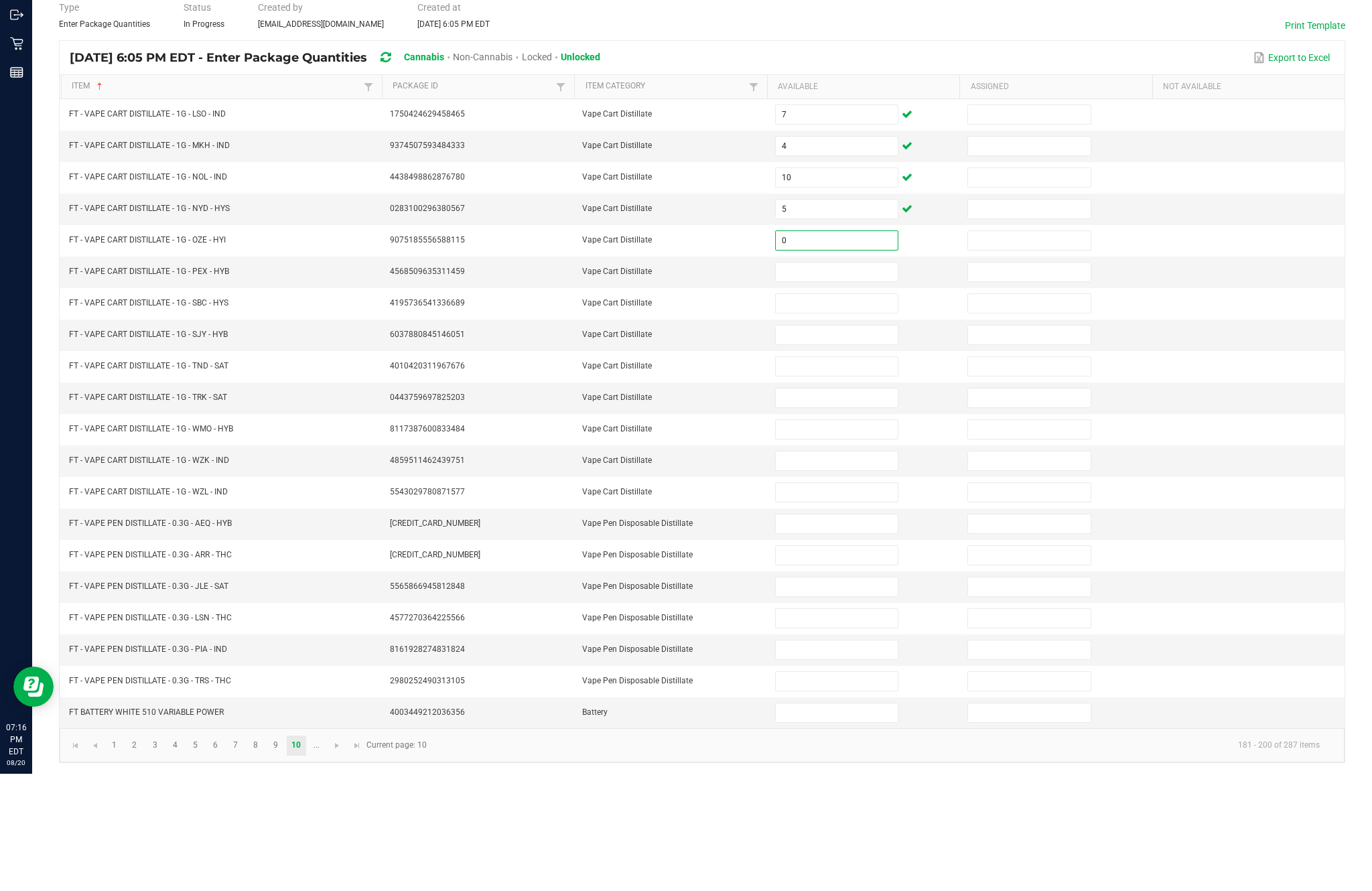
click at [869, 380] on input at bounding box center [837, 389] width 122 height 19
click at [850, 411] on input at bounding box center [837, 421] width 122 height 19
click at [883, 442] on input at bounding box center [837, 451] width 122 height 19
click at [849, 474] on input at bounding box center [837, 483] width 122 height 19
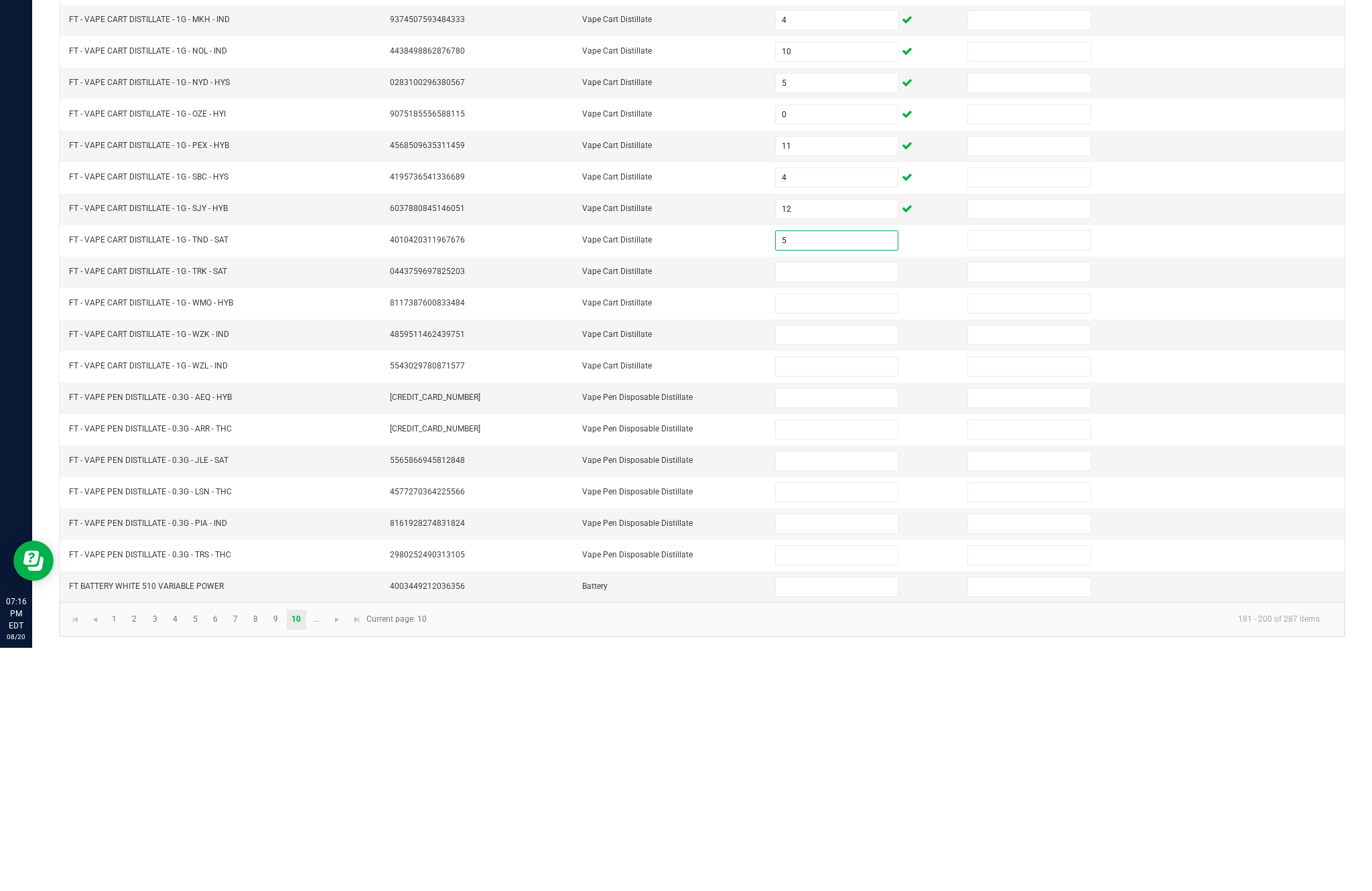
click at [869, 506] on input at bounding box center [837, 515] width 122 height 19
click at [853, 537] on input at bounding box center [837, 546] width 122 height 19
click at [831, 569] on input at bounding box center [837, 578] width 122 height 19
click at [859, 600] on input at bounding box center [837, 609] width 122 height 19
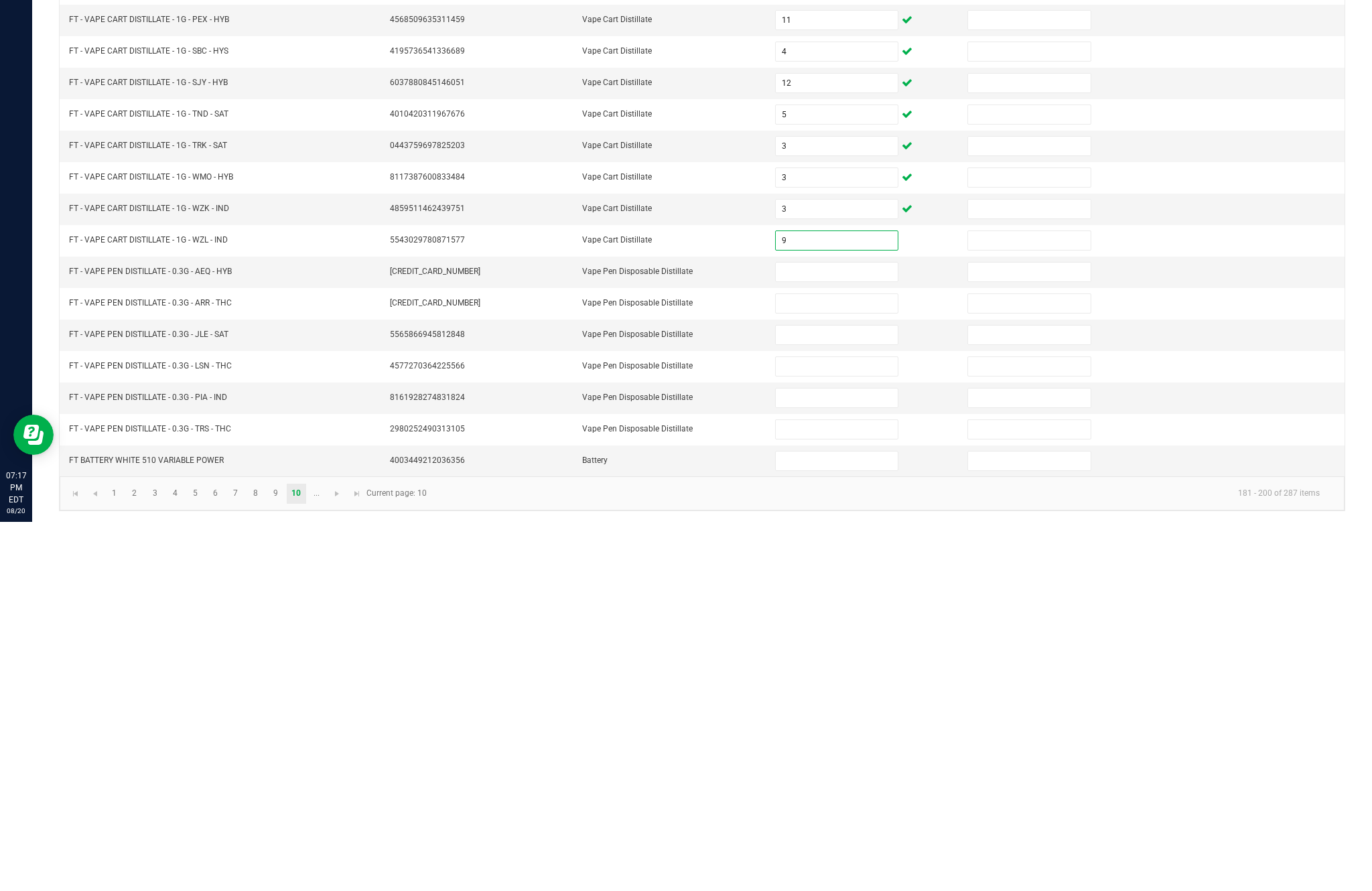
click at [834, 631] on input at bounding box center [837, 640] width 122 height 19
click at [865, 663] on input at bounding box center [837, 672] width 122 height 19
click at [846, 695] on input at bounding box center [837, 704] width 122 height 19
click at [858, 726] on input at bounding box center [837, 735] width 122 height 19
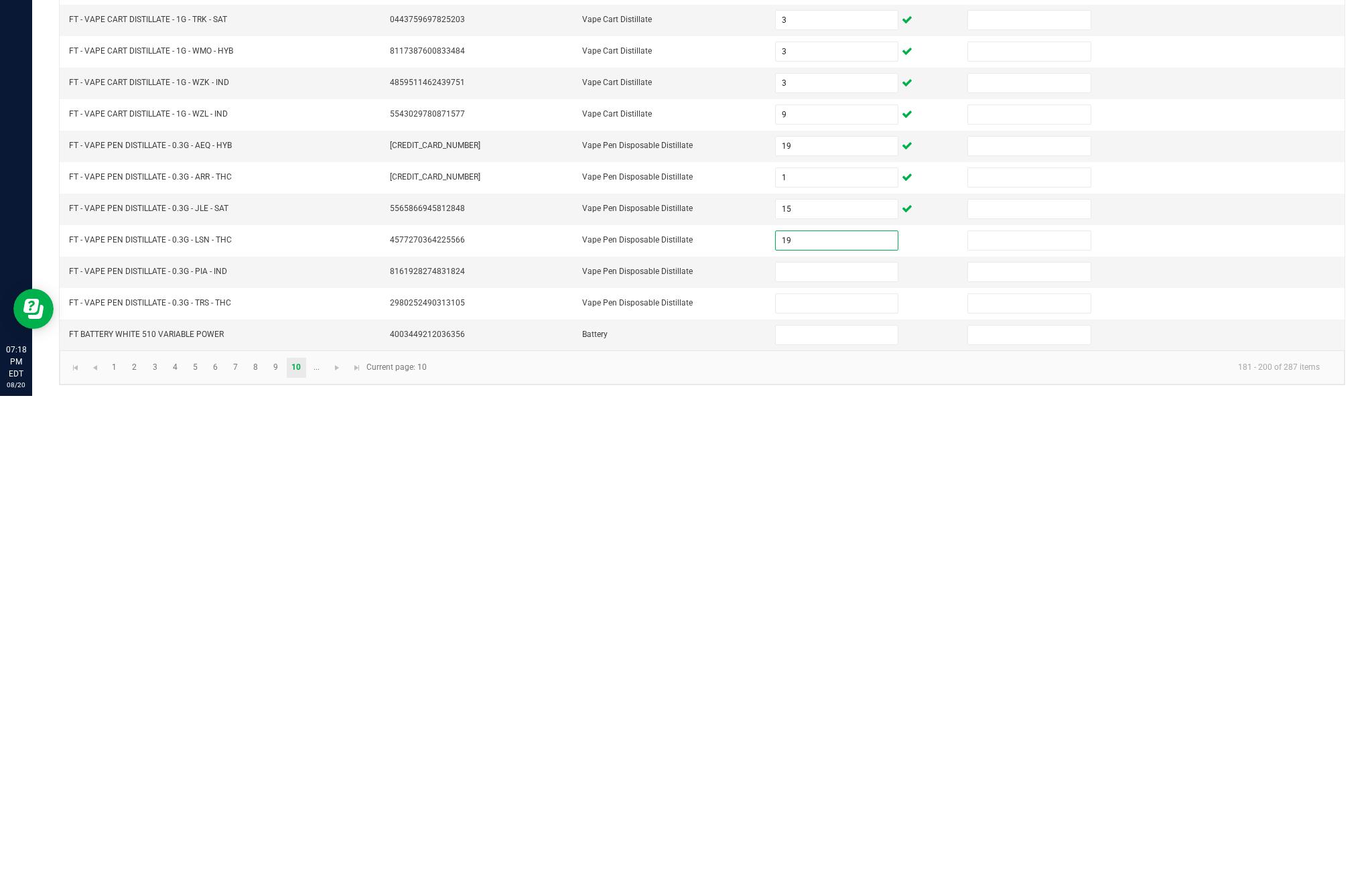
click at [850, 757] on input at bounding box center [837, 767] width 122 height 19
click at [853, 789] on input at bounding box center [837, 798] width 122 height 19
click at [849, 820] on input at bounding box center [837, 829] width 122 height 19
click at [701, 846] on kendo-pager "1 2 3 4 5 6 7 8 9 10 ... 181 - 200 of 287 items Current page: 10" at bounding box center [702, 863] width 1285 height 35
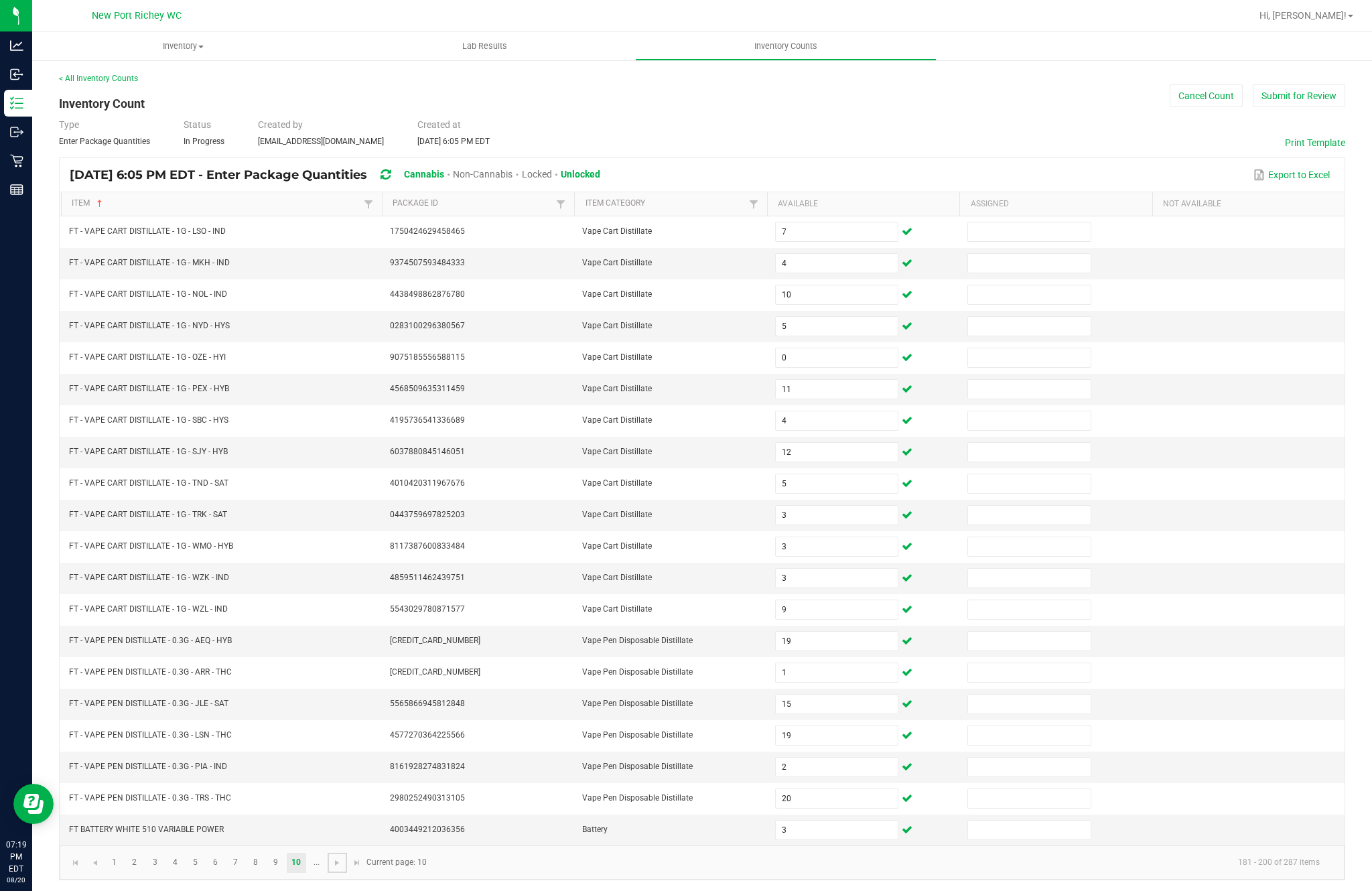
click at [343, 857] on span "Go to the next page" at bounding box center [337, 863] width 11 height 11
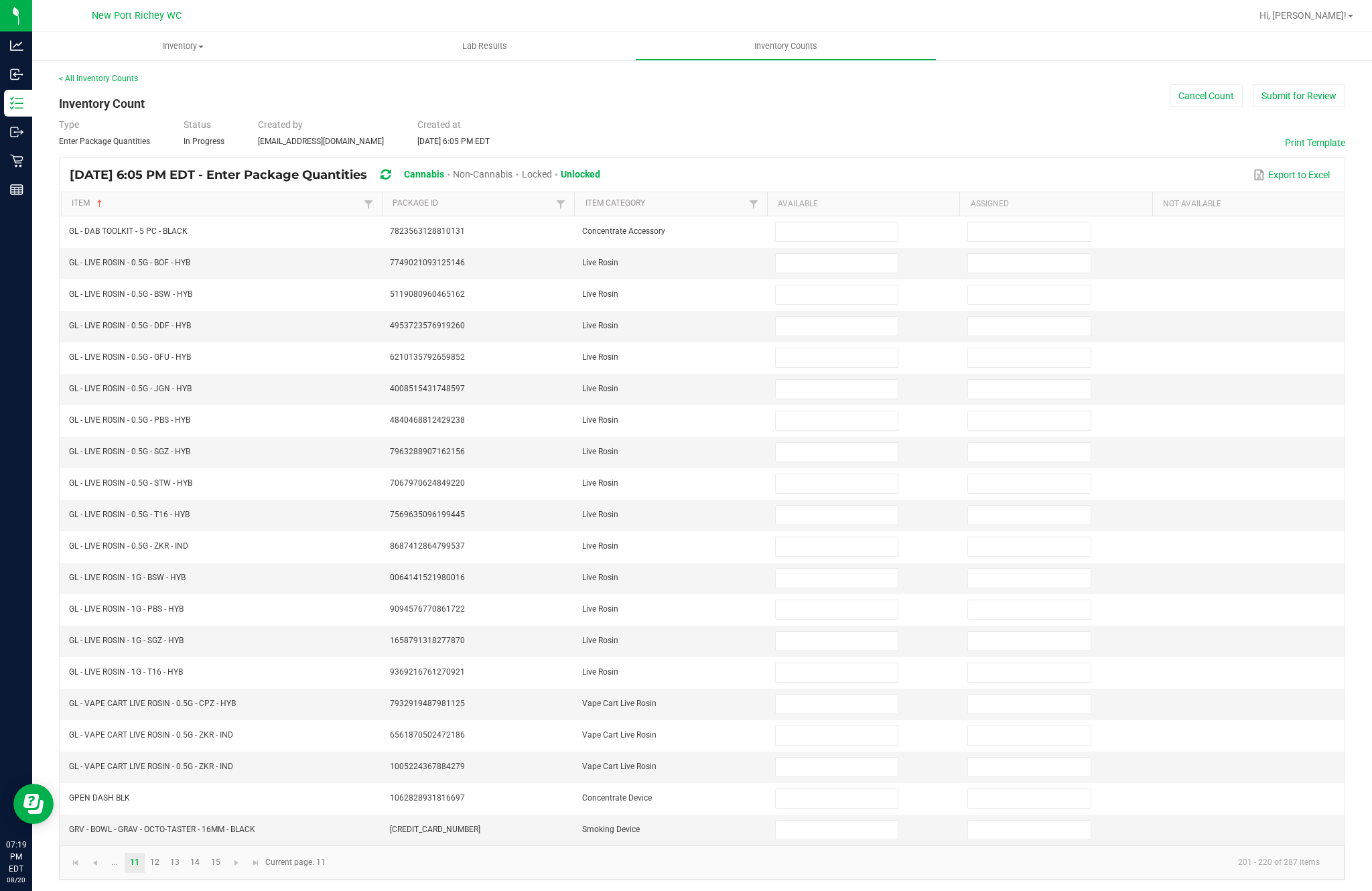
click at [802, 223] on input at bounding box center [837, 232] width 122 height 19
click at [843, 253] on input at bounding box center [837, 262] width 122 height 19
click at [845, 285] on input at bounding box center [837, 294] width 122 height 19
click at [898, 317] on input at bounding box center [837, 326] width 122 height 19
click at [802, 348] on input at bounding box center [837, 357] width 122 height 19
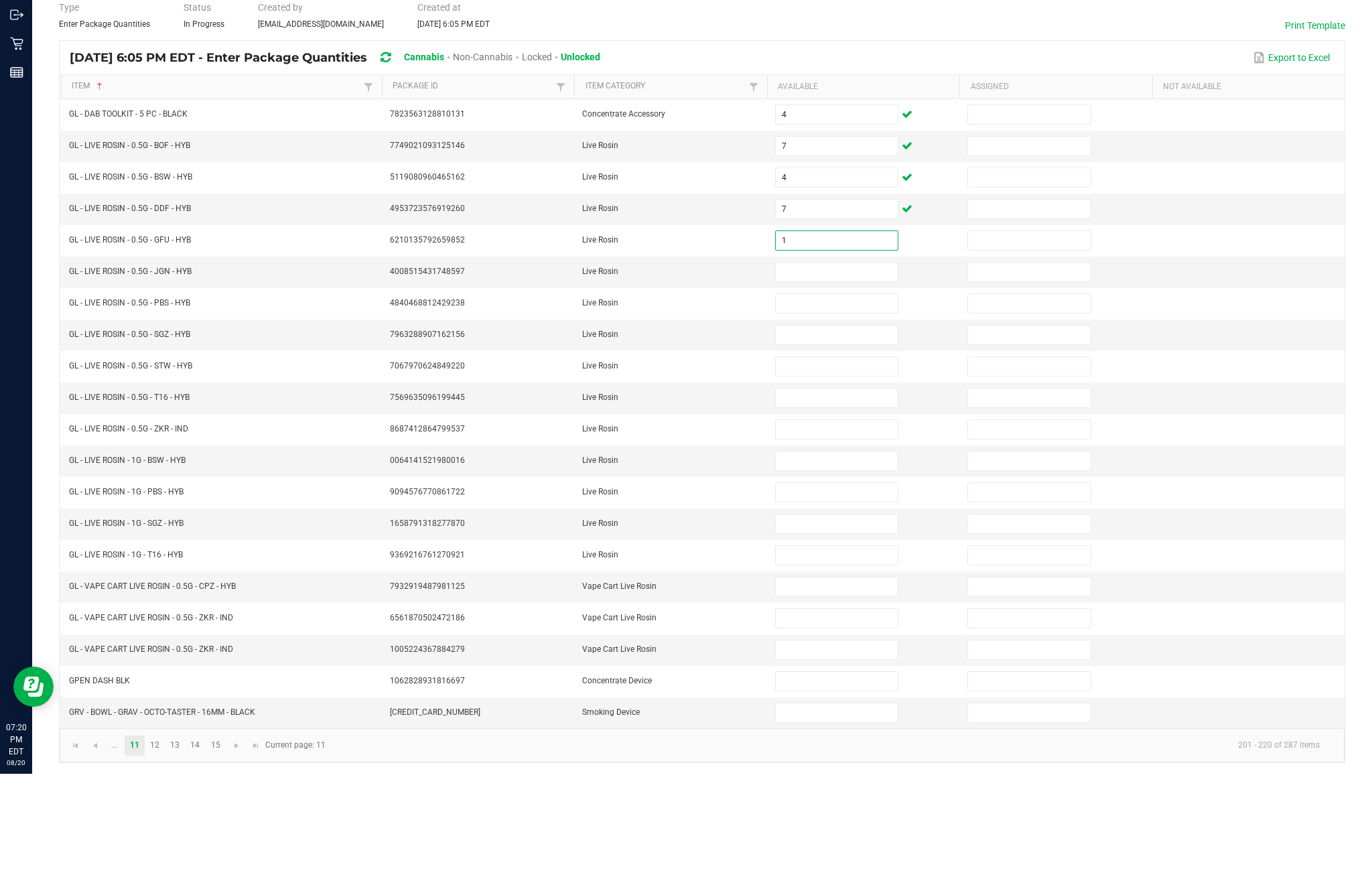
click at [802, 380] on input at bounding box center [837, 389] width 122 height 19
click at [879, 411] on input at bounding box center [837, 421] width 122 height 19
click at [832, 442] on input at bounding box center [837, 451] width 122 height 19
click at [843, 474] on input at bounding box center [837, 483] width 122 height 19
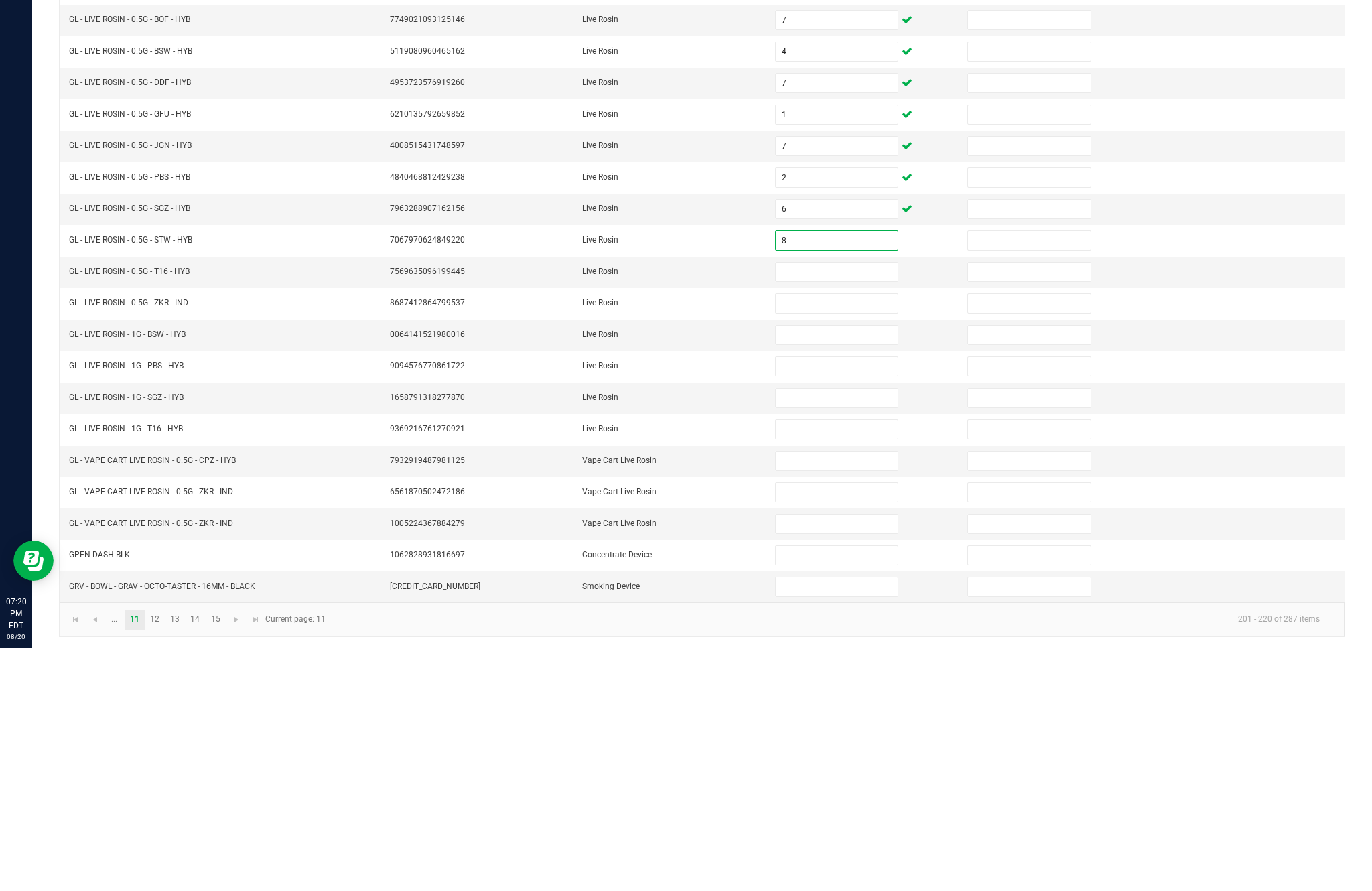
click at [851, 506] on input at bounding box center [837, 515] width 122 height 19
click at [866, 537] on input at bounding box center [837, 546] width 122 height 19
click at [838, 569] on input at bounding box center [837, 578] width 122 height 19
click at [817, 600] on input at bounding box center [837, 609] width 122 height 19
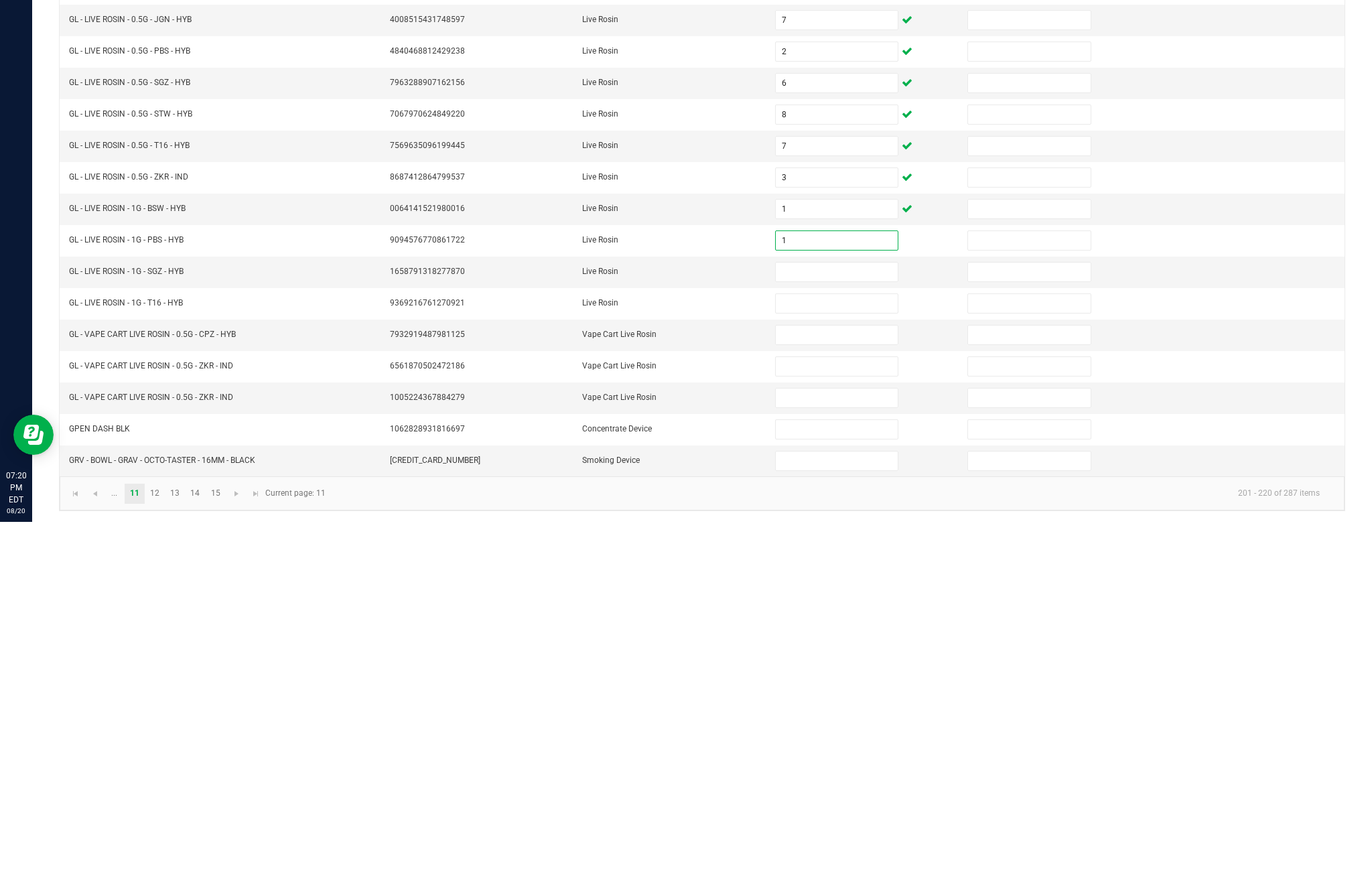
click at [838, 631] on input at bounding box center [837, 640] width 122 height 19
click at [834, 663] on input at bounding box center [837, 672] width 122 height 19
click at [843, 695] on input at bounding box center [837, 704] width 122 height 19
click at [849, 726] on input at bounding box center [837, 735] width 122 height 19
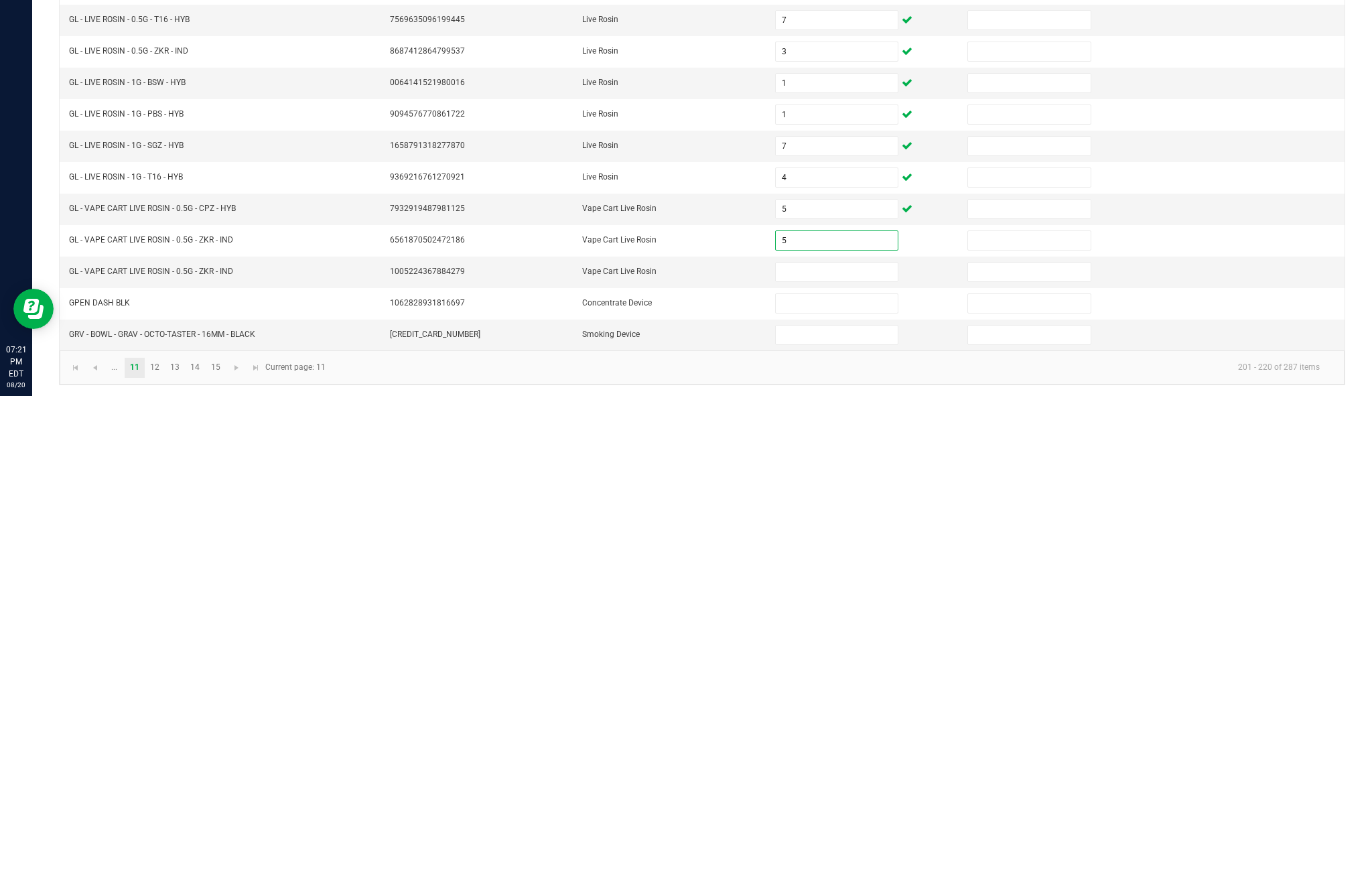
click at [866, 757] on input at bounding box center [837, 767] width 122 height 19
click at [867, 789] on input at bounding box center [837, 798] width 122 height 19
click at [839, 820] on input at bounding box center [837, 829] width 122 height 19
click at [171, 815] on td "GRV - BOWL - GRAV - OCTO-TASTER - 16MM - BLACK" at bounding box center [221, 830] width 321 height 31
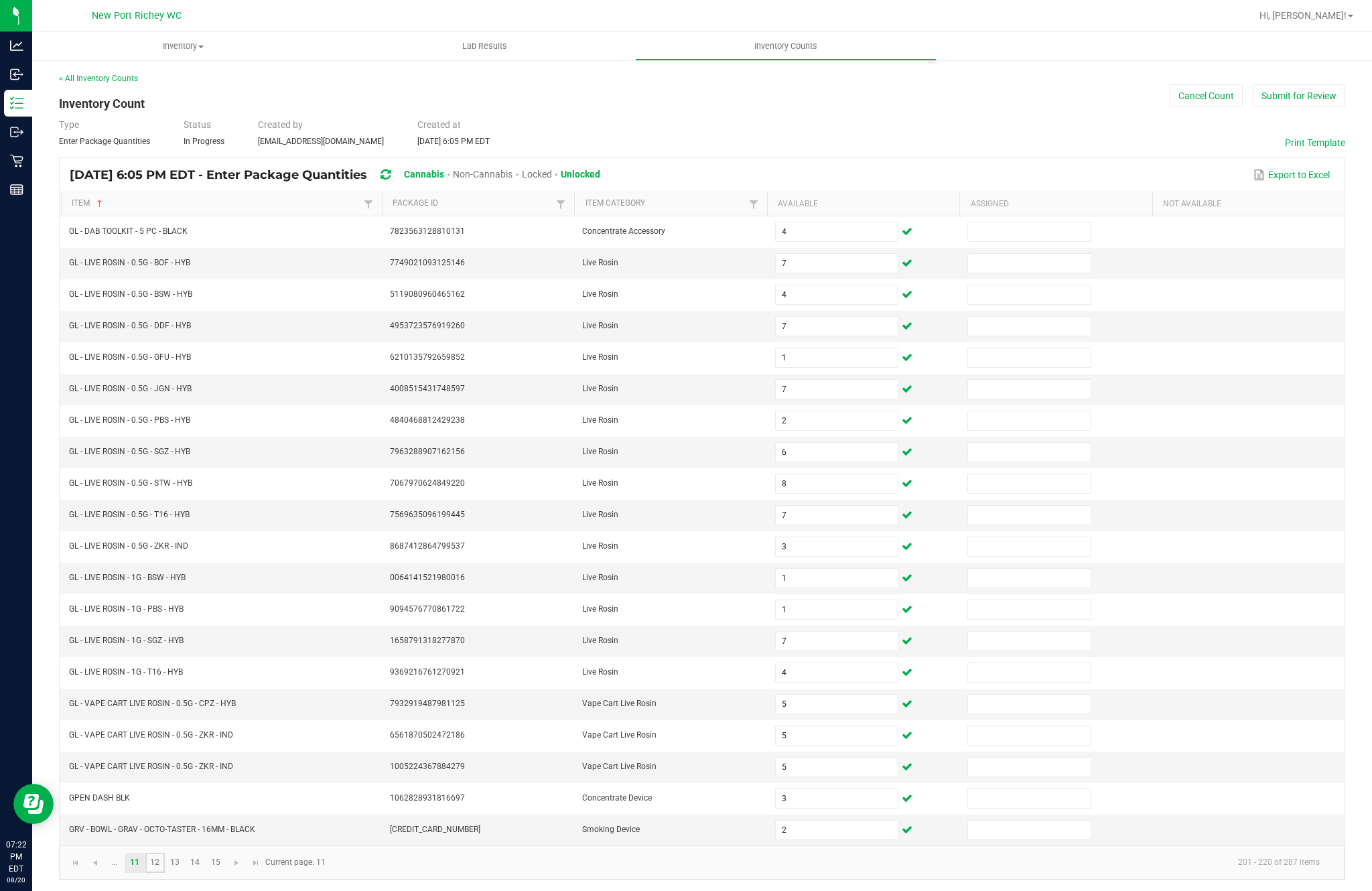
click at [164, 853] on link "12" at bounding box center [154, 863] width 19 height 20
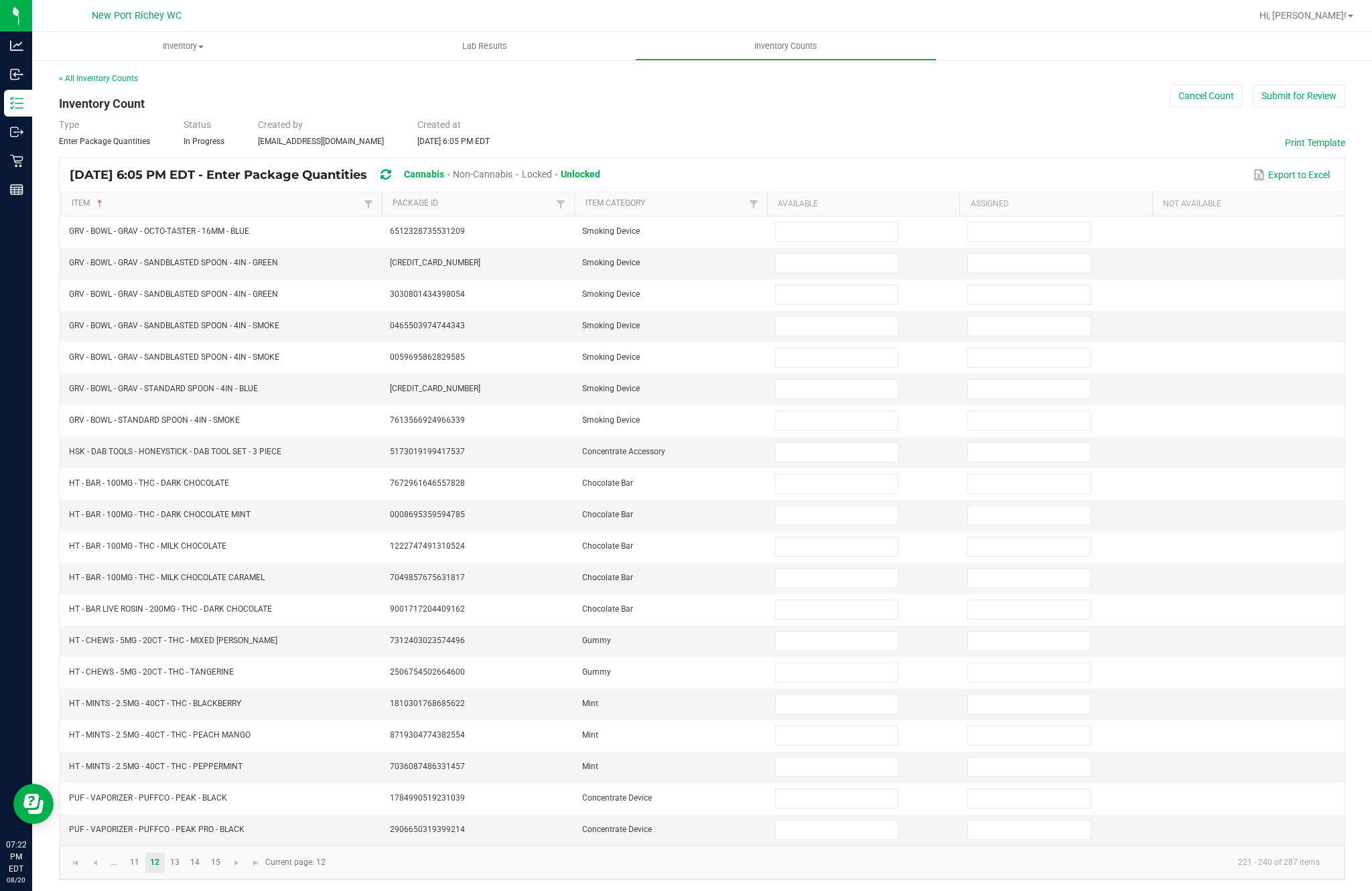
click at [805, 223] on input at bounding box center [837, 232] width 122 height 19
click at [830, 253] on input at bounding box center [837, 262] width 122 height 19
click at [830, 285] on input at bounding box center [837, 294] width 122 height 19
click at [817, 253] on input at bounding box center [837, 262] width 122 height 19
click at [833, 317] on input at bounding box center [837, 326] width 122 height 19
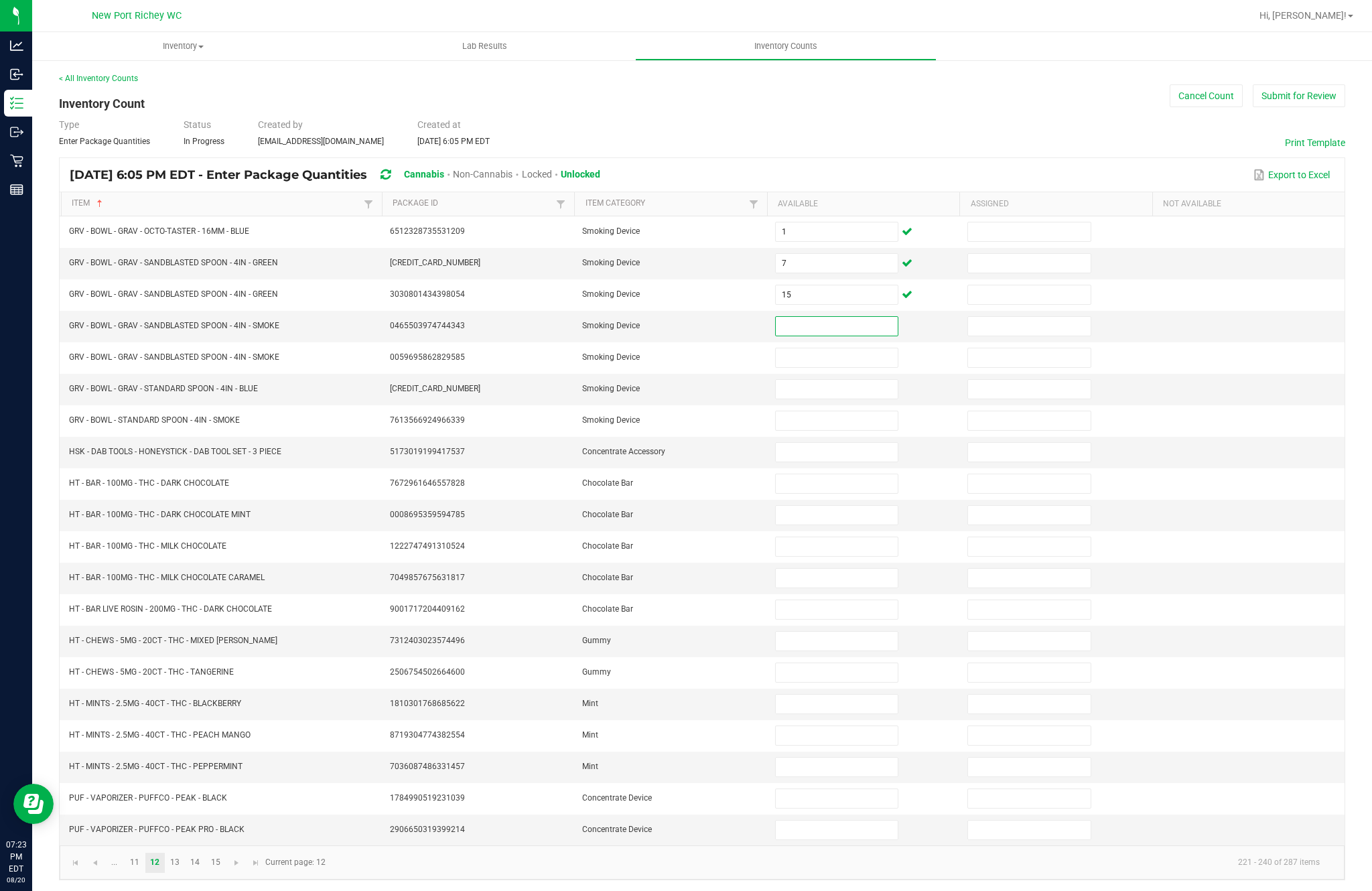
click at [870, 348] on input at bounding box center [837, 357] width 122 height 19
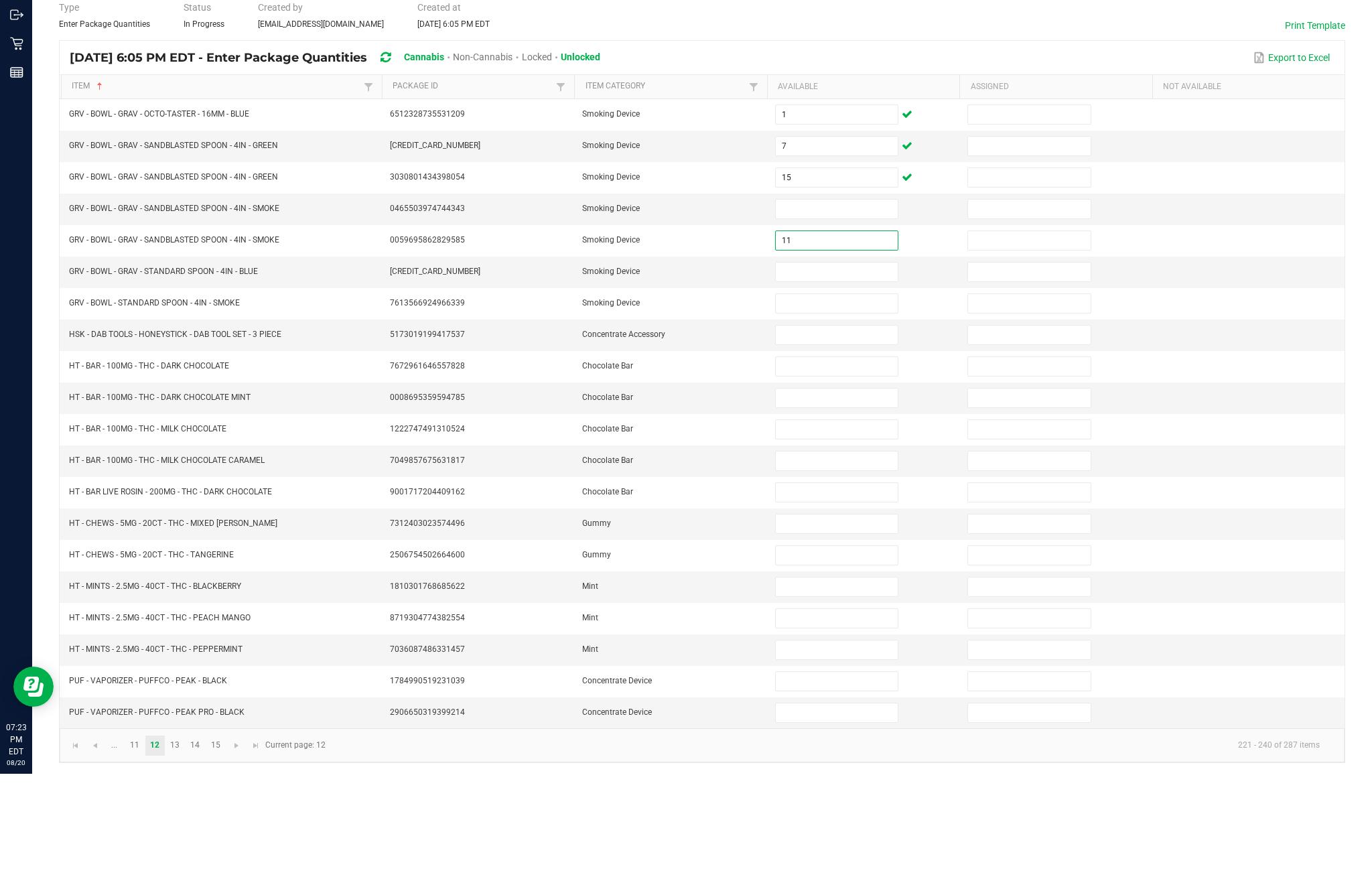
click at [846, 317] on input at bounding box center [837, 326] width 122 height 19
click at [853, 380] on input at bounding box center [837, 389] width 122 height 19
click at [825, 411] on input at bounding box center [837, 421] width 122 height 19
click at [846, 442] on input at bounding box center [837, 451] width 122 height 19
click at [836, 474] on input at bounding box center [837, 483] width 122 height 19
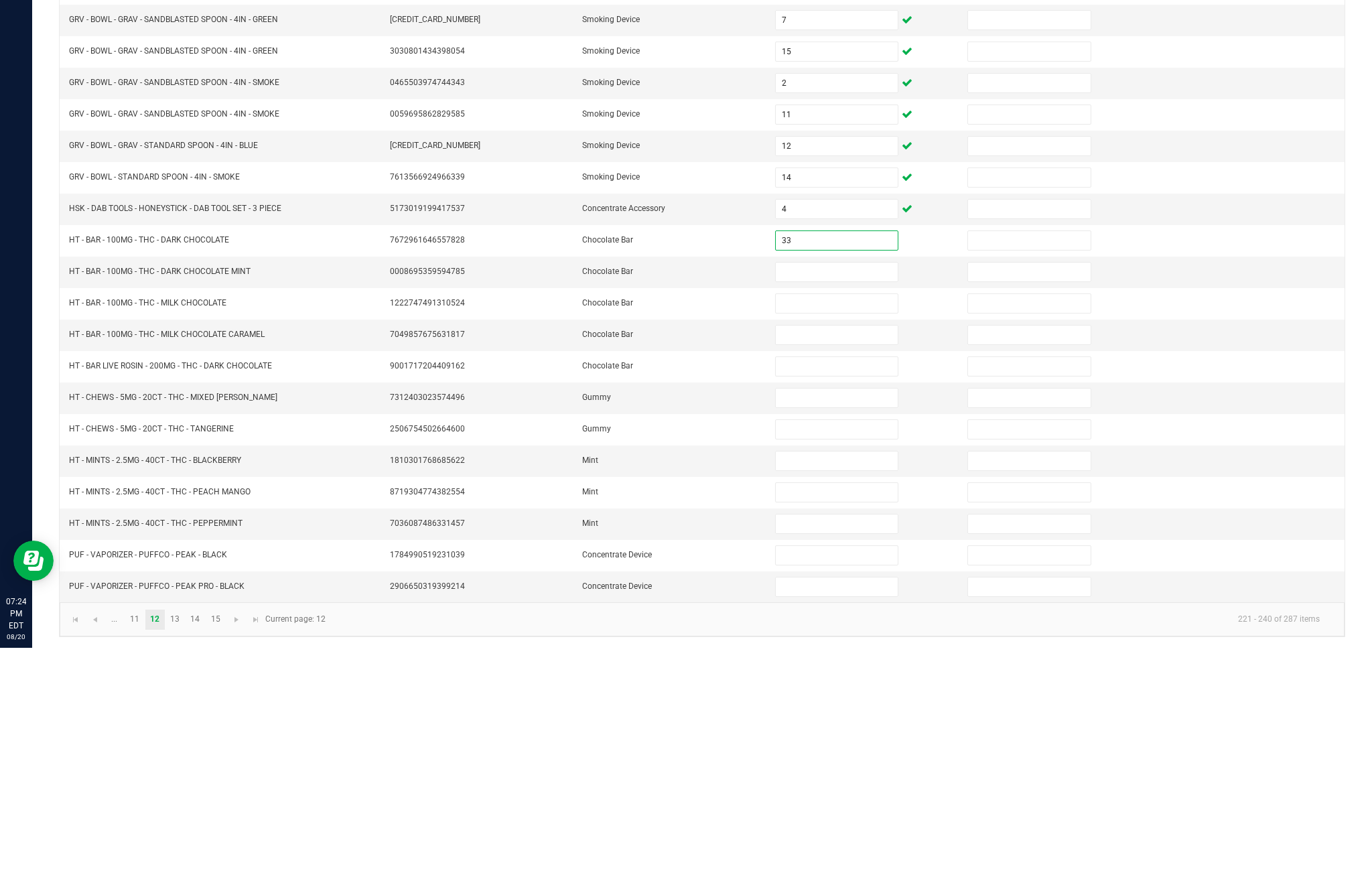
click at [869, 506] on input at bounding box center [837, 515] width 122 height 19
click at [859, 474] on input "33" at bounding box center [837, 483] width 122 height 19
click at [853, 506] on input at bounding box center [837, 515] width 122 height 19
click at [847, 474] on input at bounding box center [837, 483] width 122 height 19
click at [831, 537] on input at bounding box center [837, 546] width 122 height 19
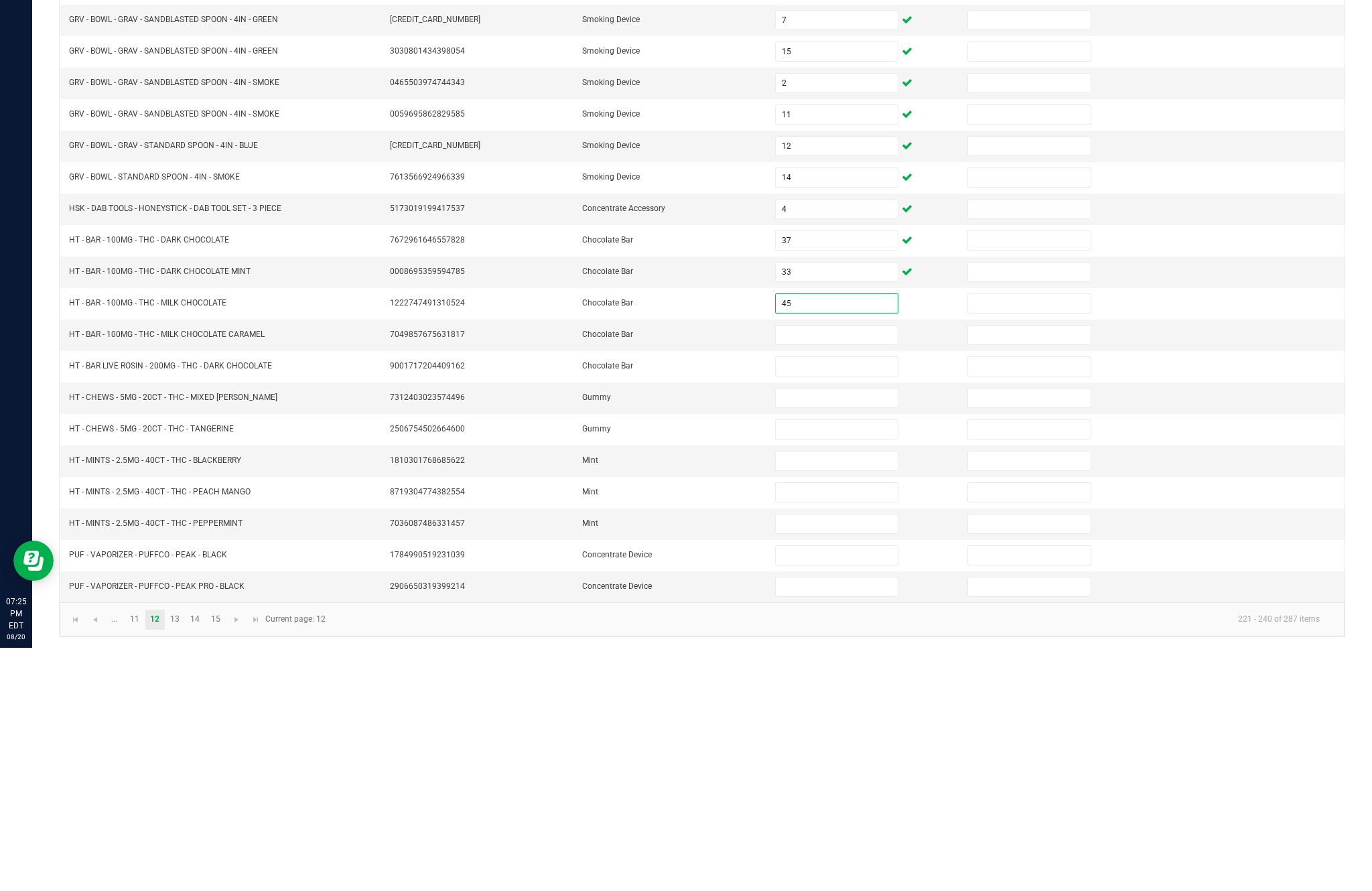
click at [853, 569] on input at bounding box center [837, 578] width 122 height 19
click at [850, 600] on input at bounding box center [837, 609] width 122 height 19
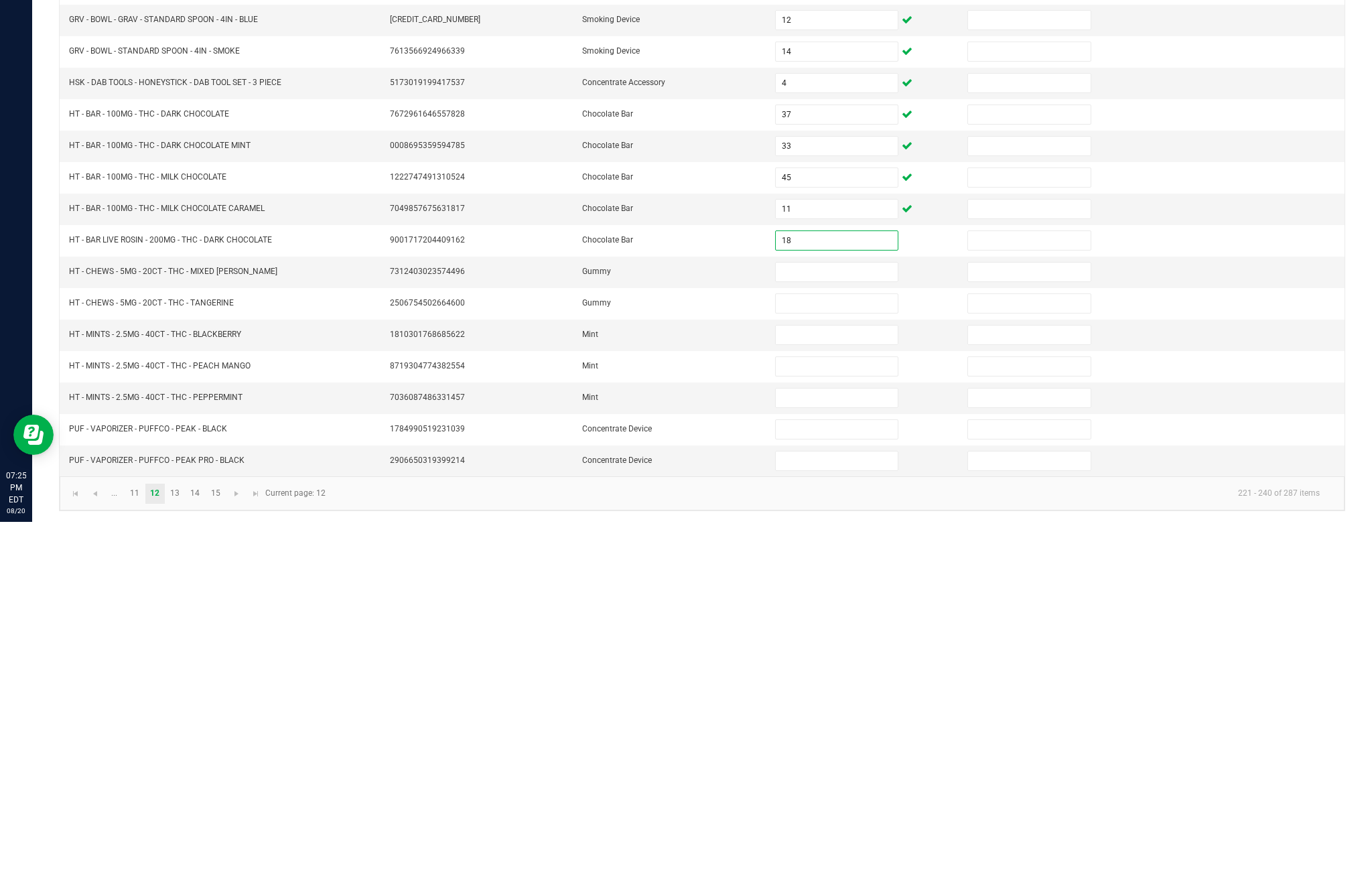
click at [841, 631] on input at bounding box center [837, 640] width 122 height 19
click at [838, 663] on input at bounding box center [837, 672] width 122 height 19
click at [830, 695] on input at bounding box center [837, 704] width 122 height 19
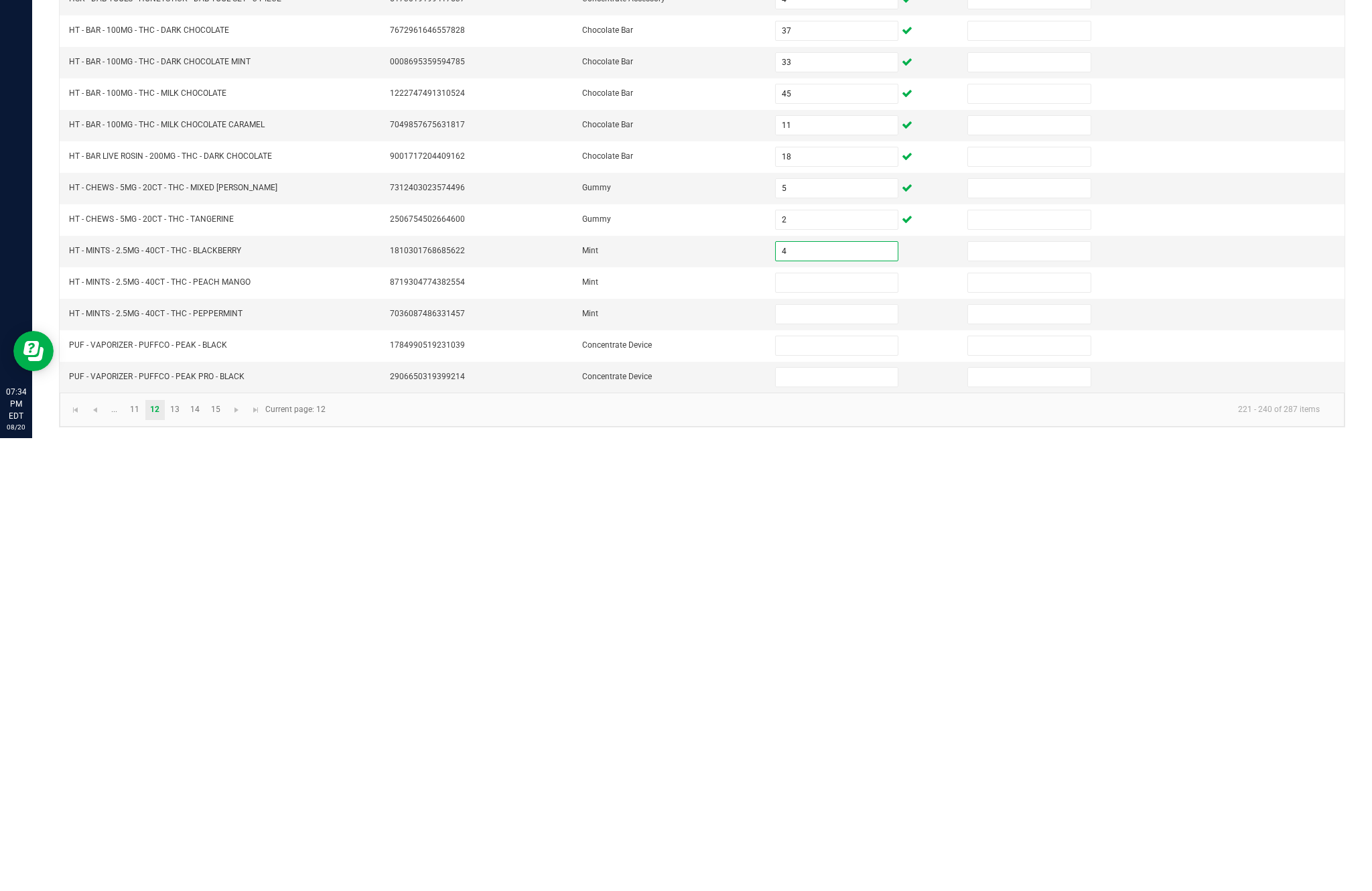
click at [820, 726] on input at bounding box center [837, 735] width 122 height 19
click at [810, 757] on input at bounding box center [837, 767] width 122 height 19
click at [874, 789] on input at bounding box center [837, 798] width 122 height 19
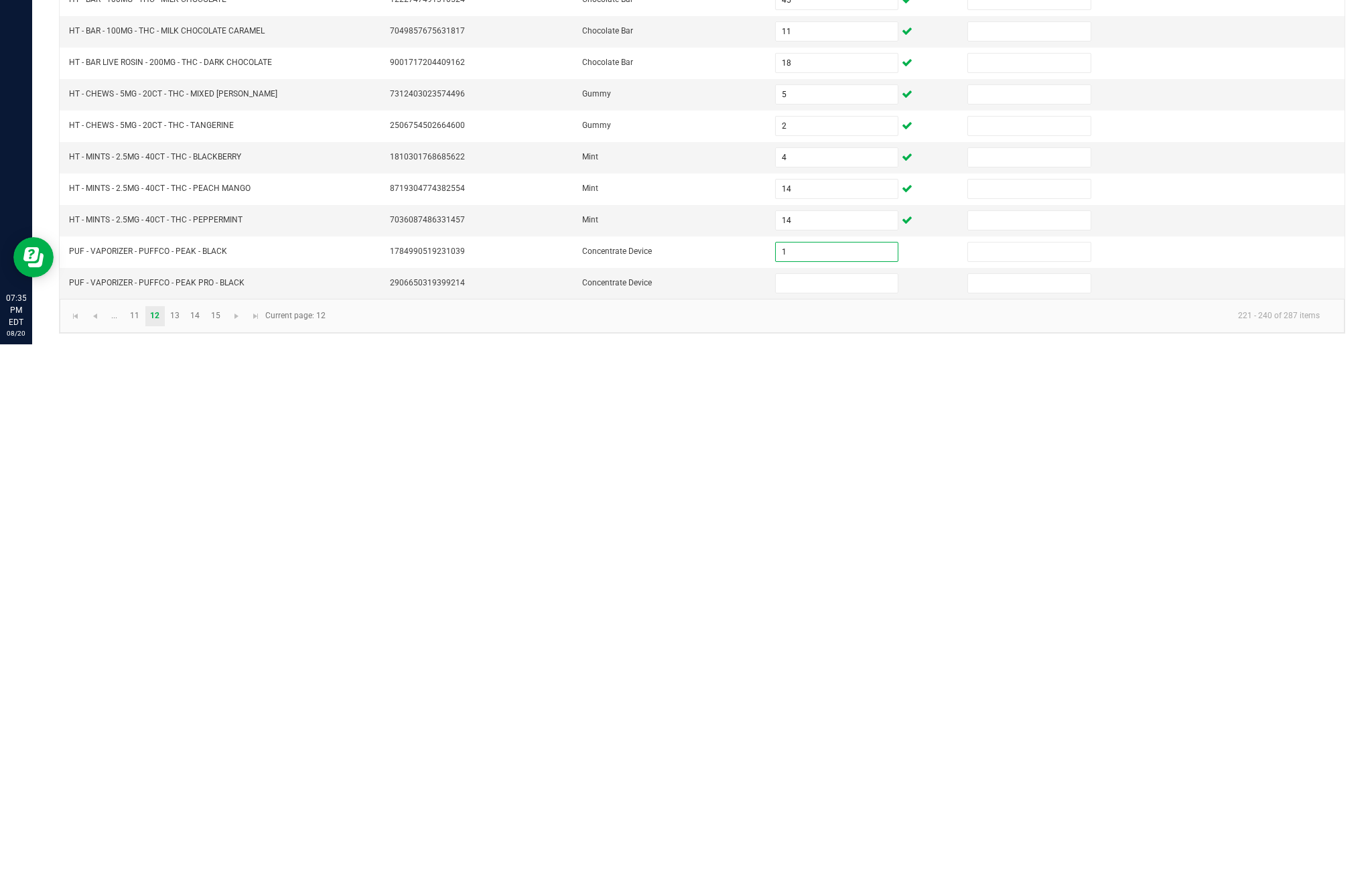
click at [815, 820] on input at bounding box center [837, 829] width 122 height 19
click at [498, 337] on div "Inventory All packages All inventory Waste log Create inventory Lab Results Inv…" at bounding box center [701, 460] width 1340 height 858
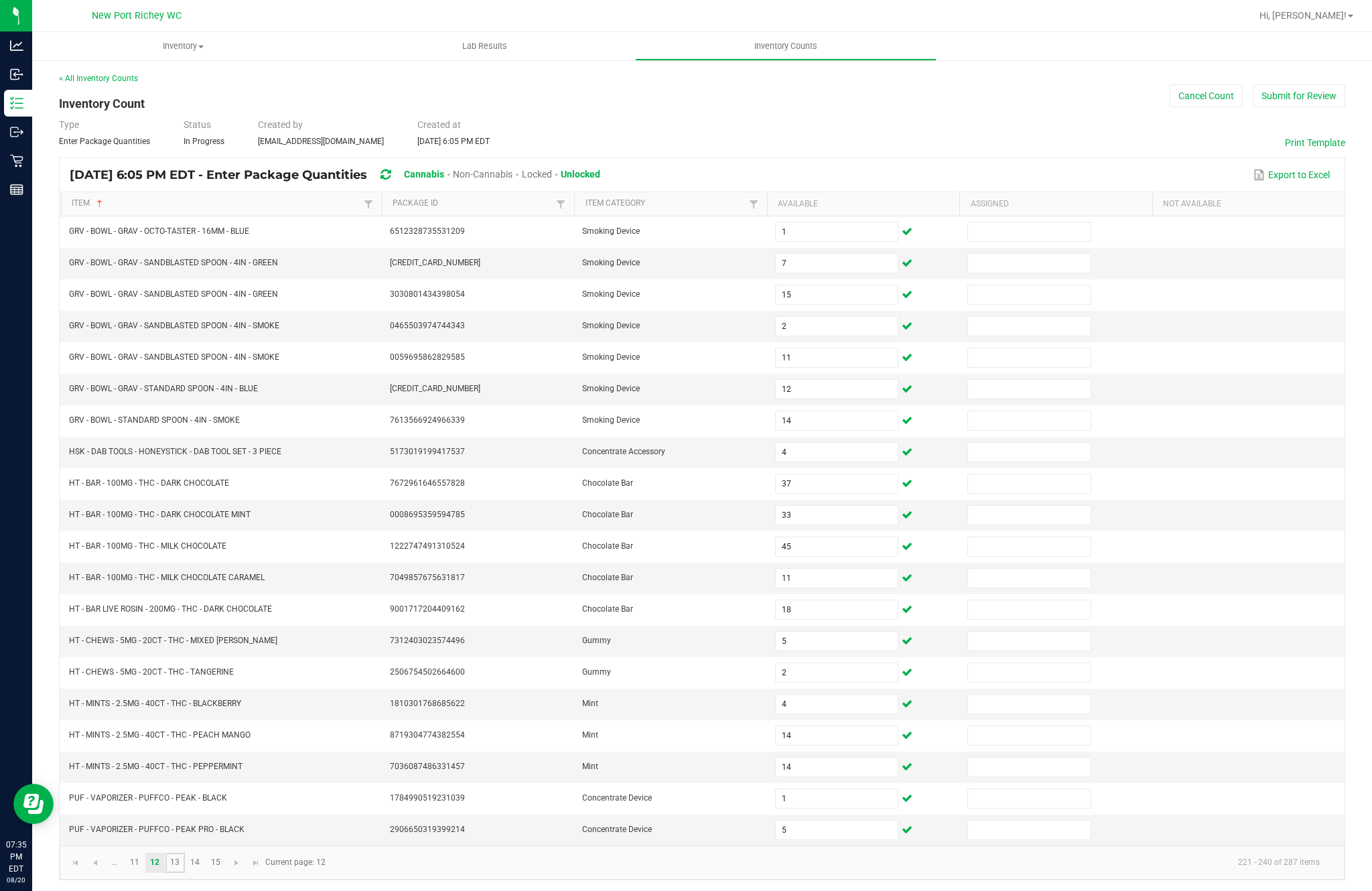
click at [185, 853] on link "13" at bounding box center [174, 863] width 19 height 20
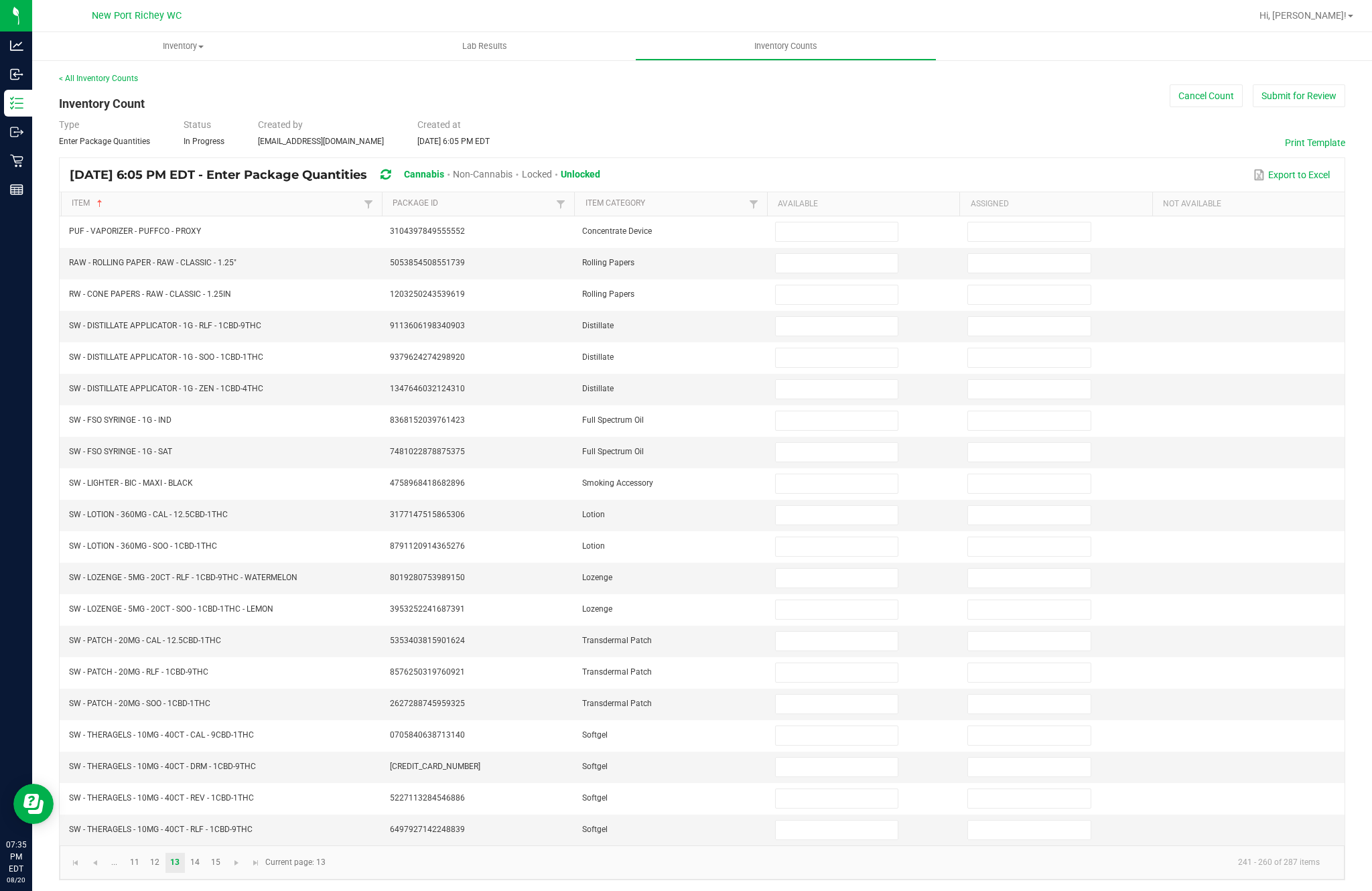
click at [891, 223] on input at bounding box center [837, 232] width 122 height 19
click at [881, 253] on input at bounding box center [837, 262] width 122 height 19
click at [840, 285] on input at bounding box center [837, 294] width 122 height 19
click at [863, 317] on input at bounding box center [837, 326] width 122 height 19
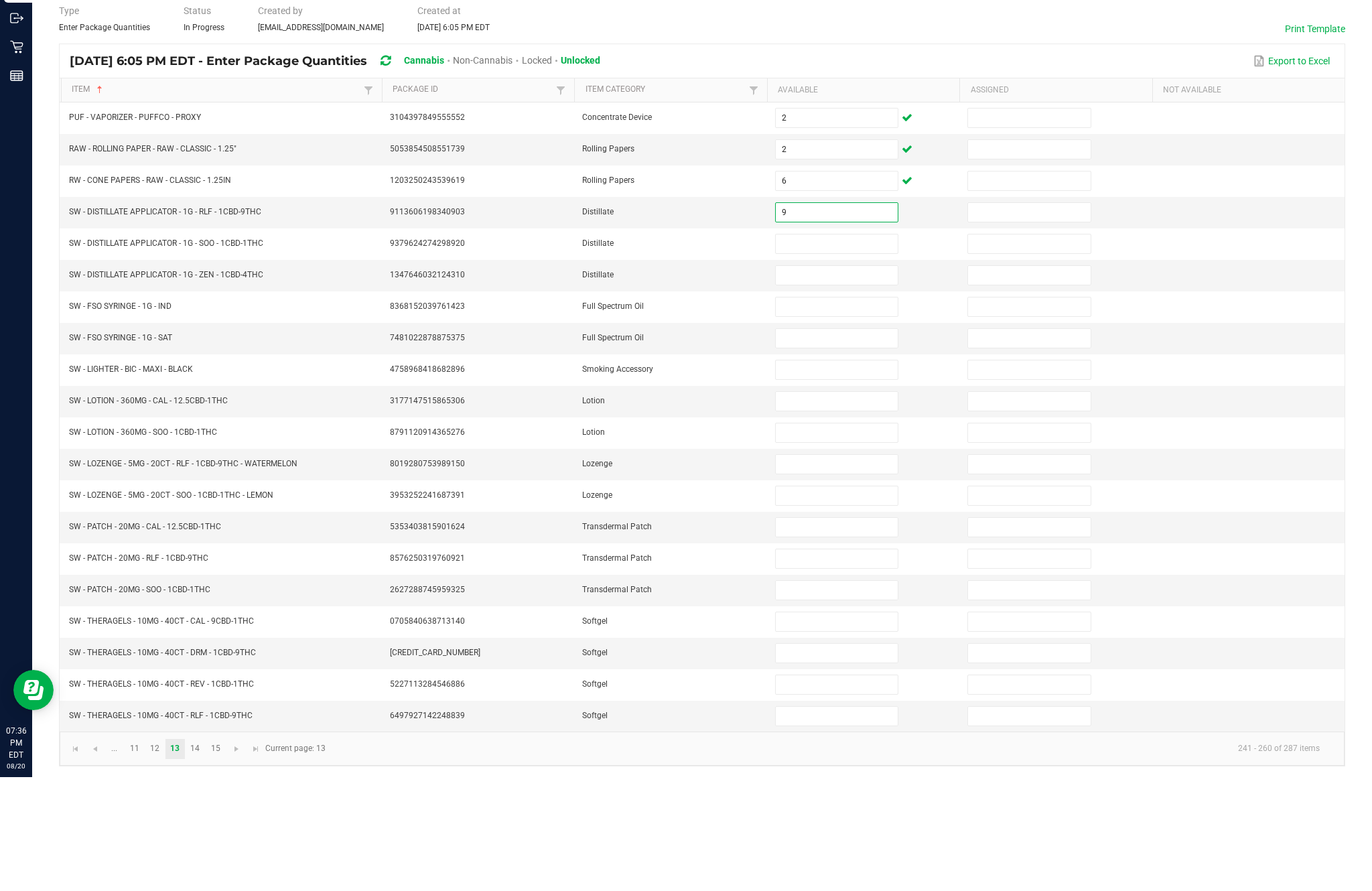
click at [862, 348] on input at bounding box center [837, 357] width 122 height 19
click at [828, 380] on input at bounding box center [837, 389] width 122 height 19
click at [851, 411] on input at bounding box center [837, 421] width 122 height 19
click at [848, 442] on input at bounding box center [837, 451] width 122 height 19
click at [853, 474] on input at bounding box center [837, 483] width 122 height 19
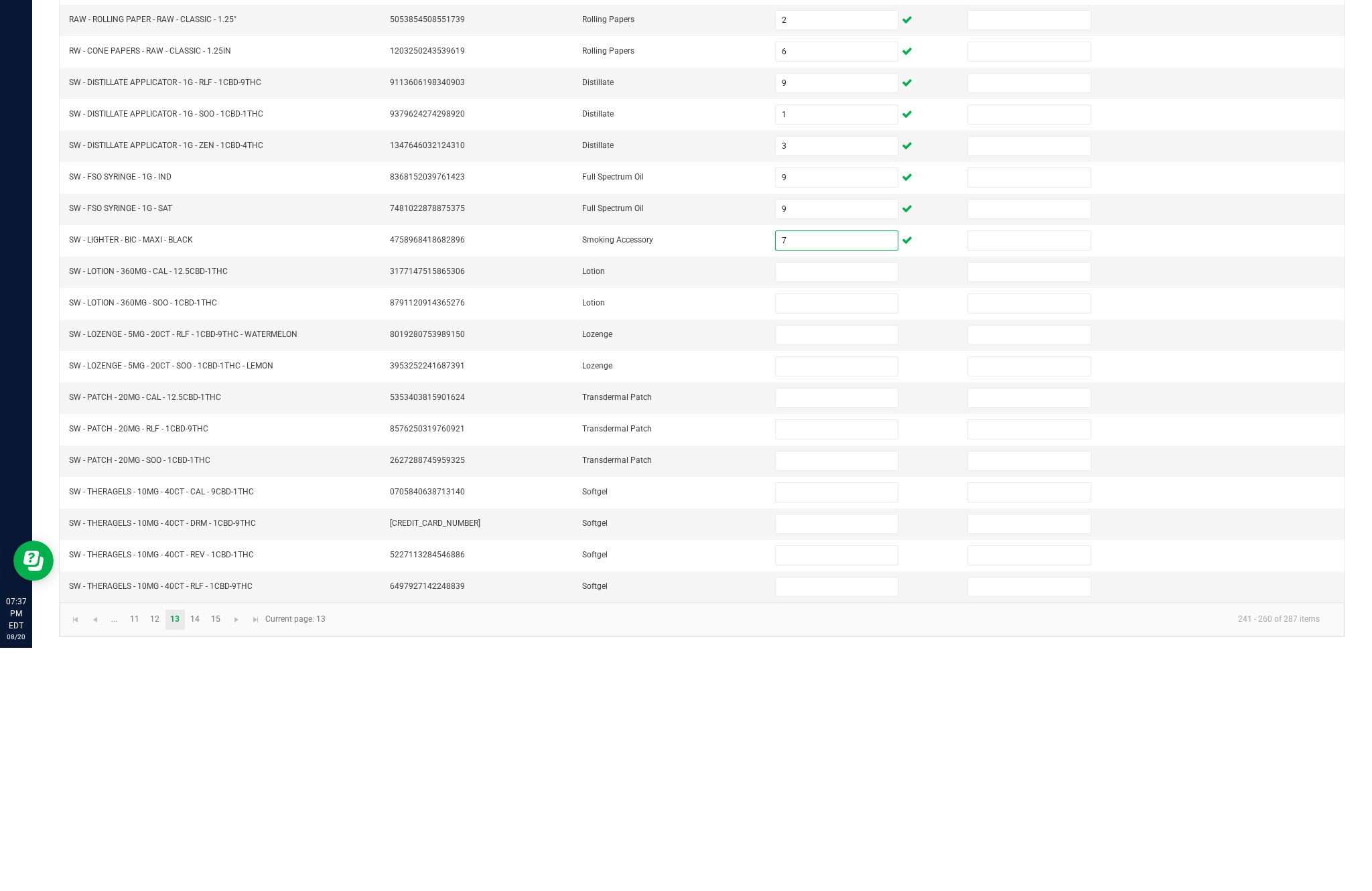
click at [797, 506] on input at bounding box center [837, 515] width 122 height 19
click at [841, 537] on input at bounding box center [837, 546] width 122 height 19
click at [848, 537] on input "10" at bounding box center [837, 546] width 122 height 19
click at [846, 569] on input at bounding box center [837, 578] width 122 height 19
click at [856, 600] on input at bounding box center [837, 609] width 122 height 19
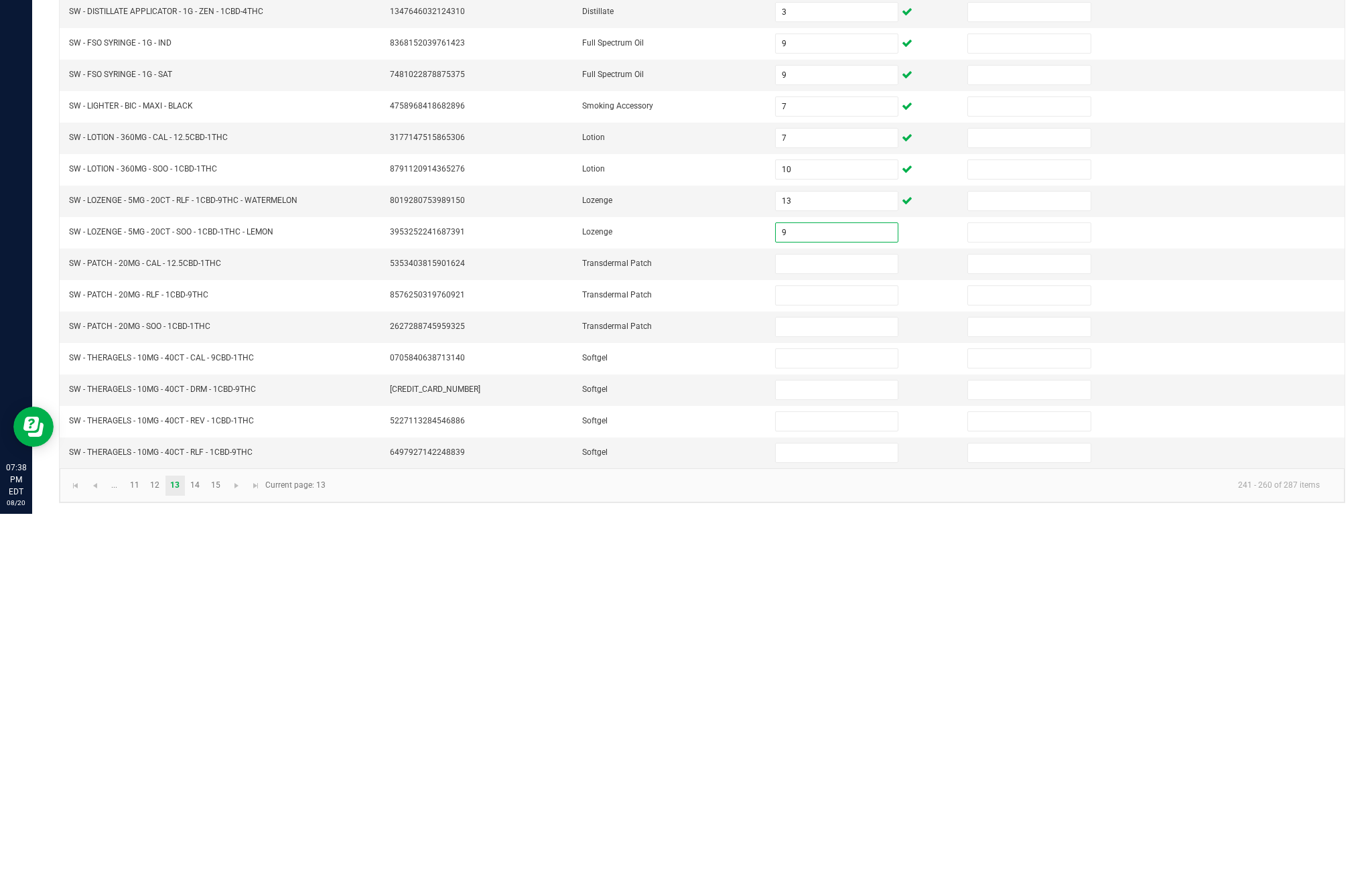
click at [876, 631] on input at bounding box center [837, 640] width 122 height 19
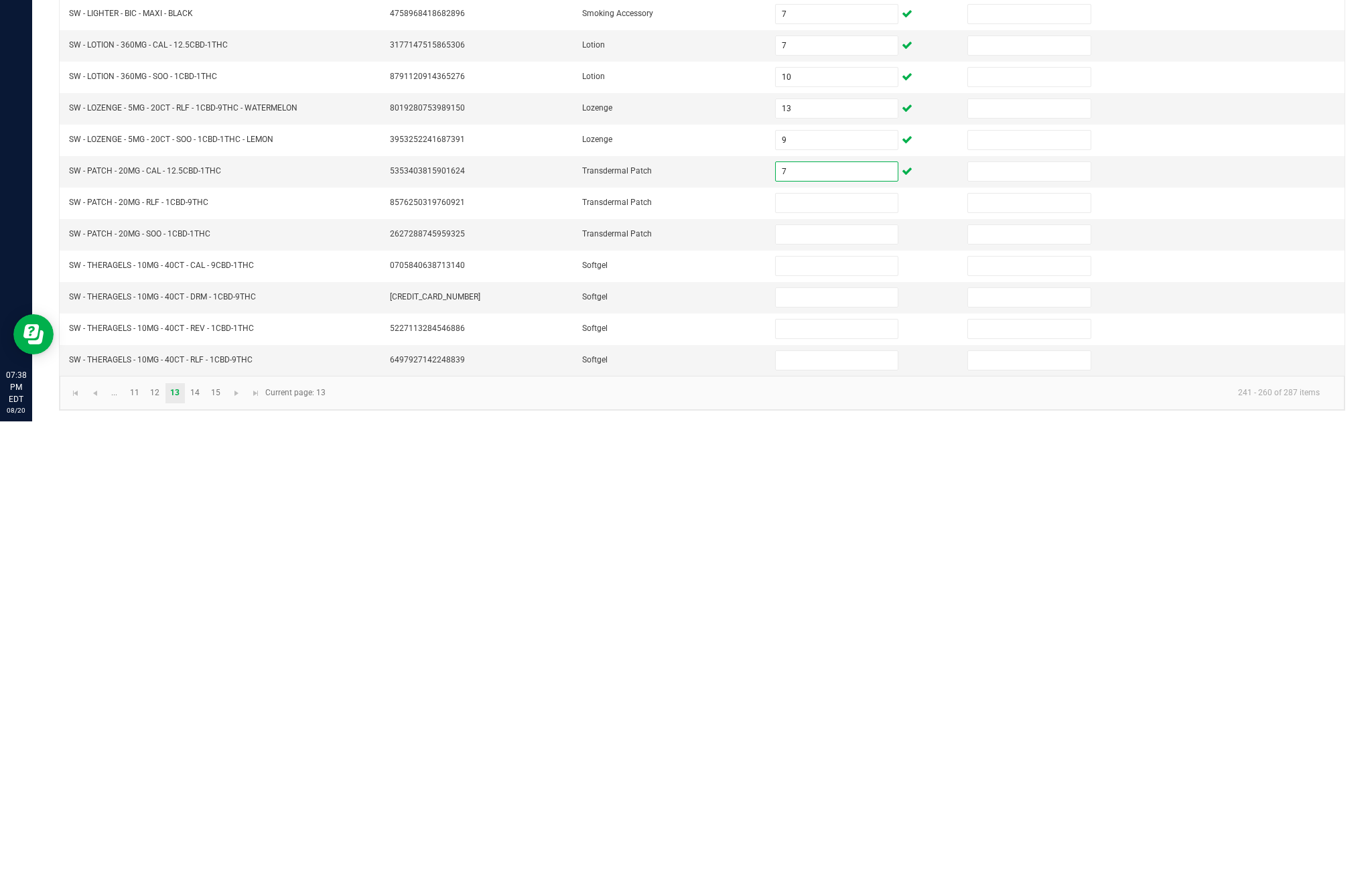
click at [838, 663] on input at bounding box center [837, 672] width 122 height 19
click at [808, 695] on input at bounding box center [837, 704] width 122 height 19
click at [833, 726] on input at bounding box center [837, 735] width 122 height 19
click at [854, 757] on input at bounding box center [837, 767] width 122 height 19
click at [877, 789] on input at bounding box center [837, 798] width 122 height 19
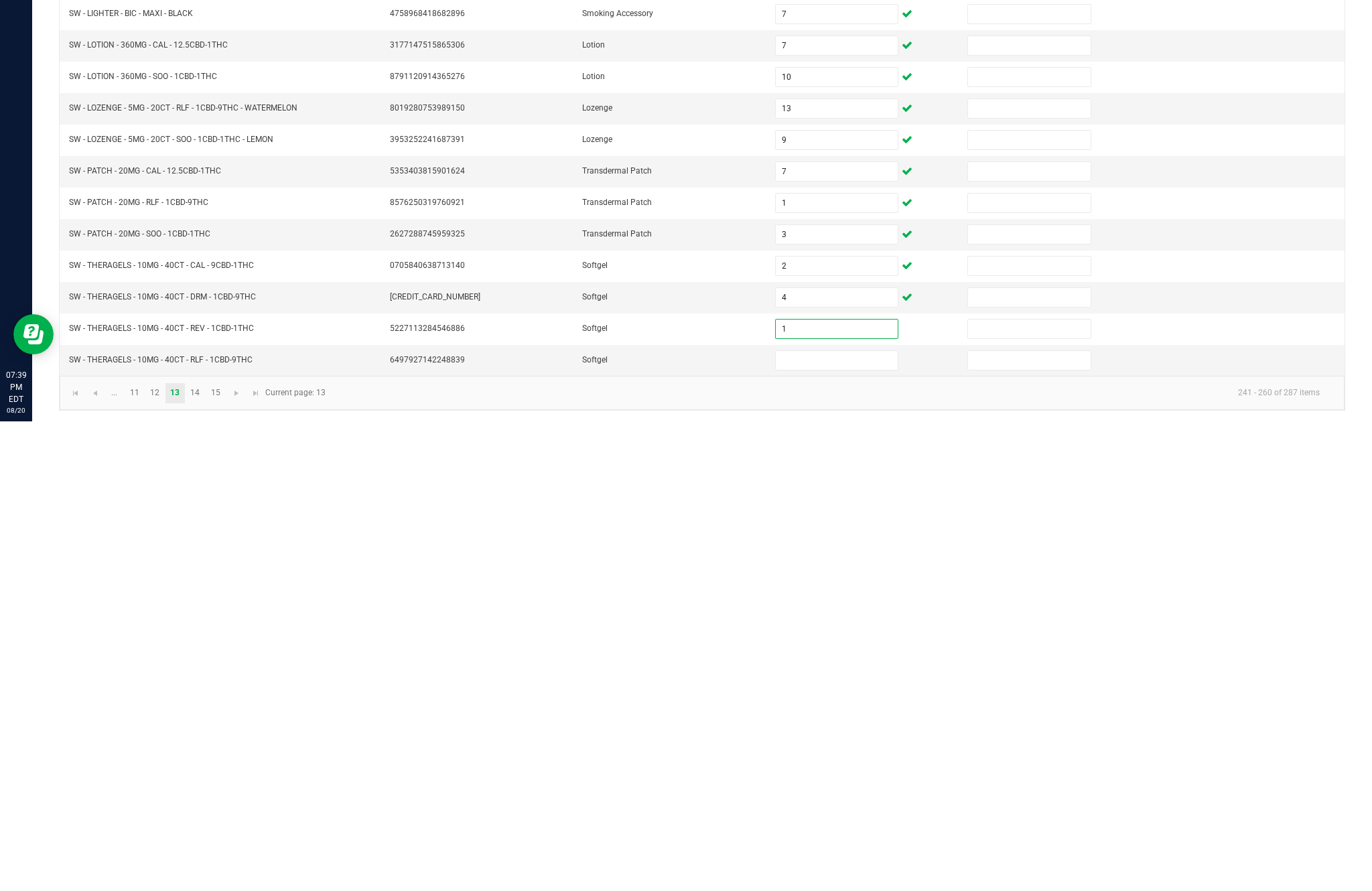
click at [834, 820] on input at bounding box center [837, 829] width 122 height 19
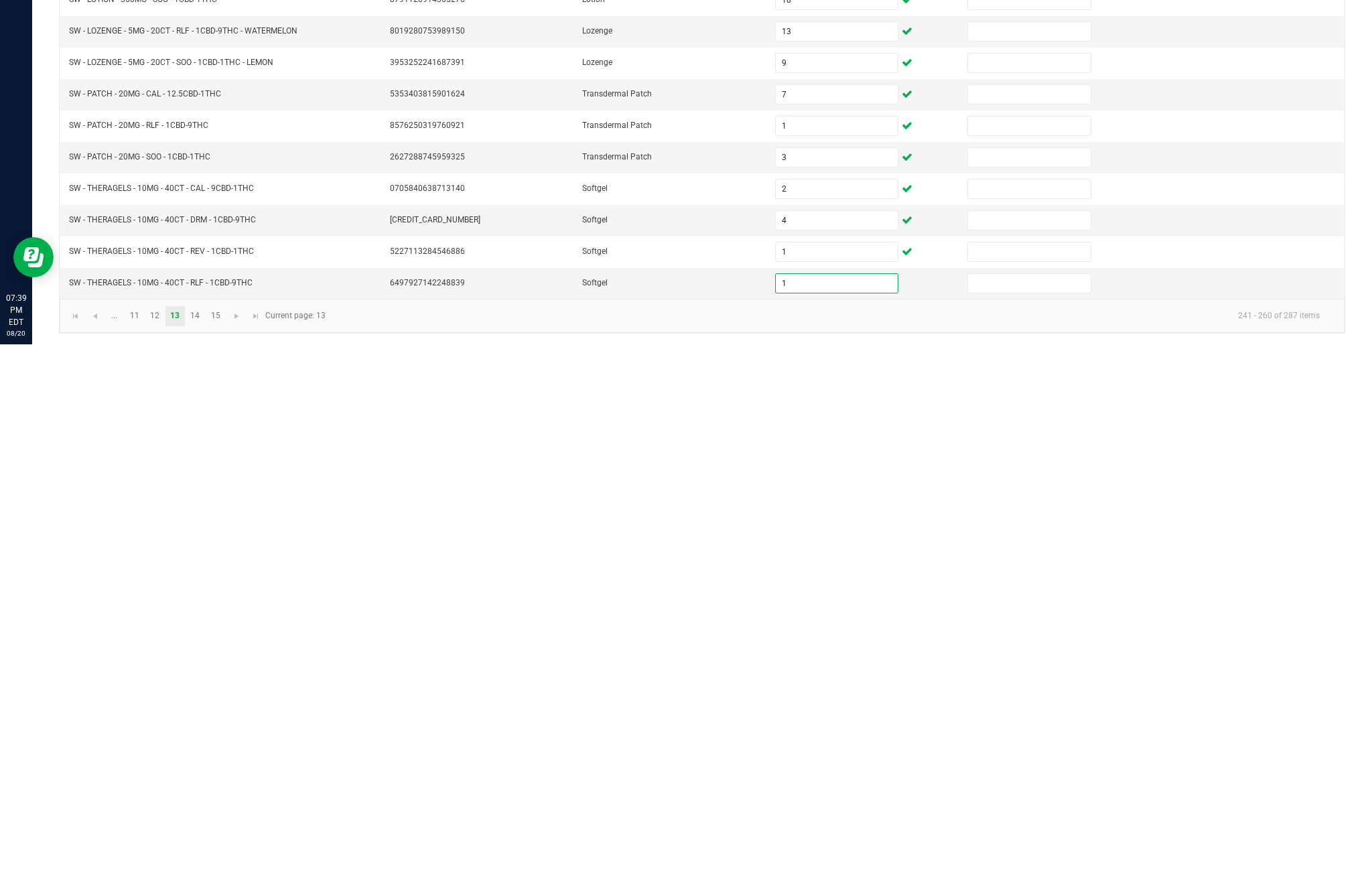
click at [576, 308] on div "Inventory All packages All inventory Waste log Create inventory Lab Results Inv…" at bounding box center [701, 460] width 1340 height 858
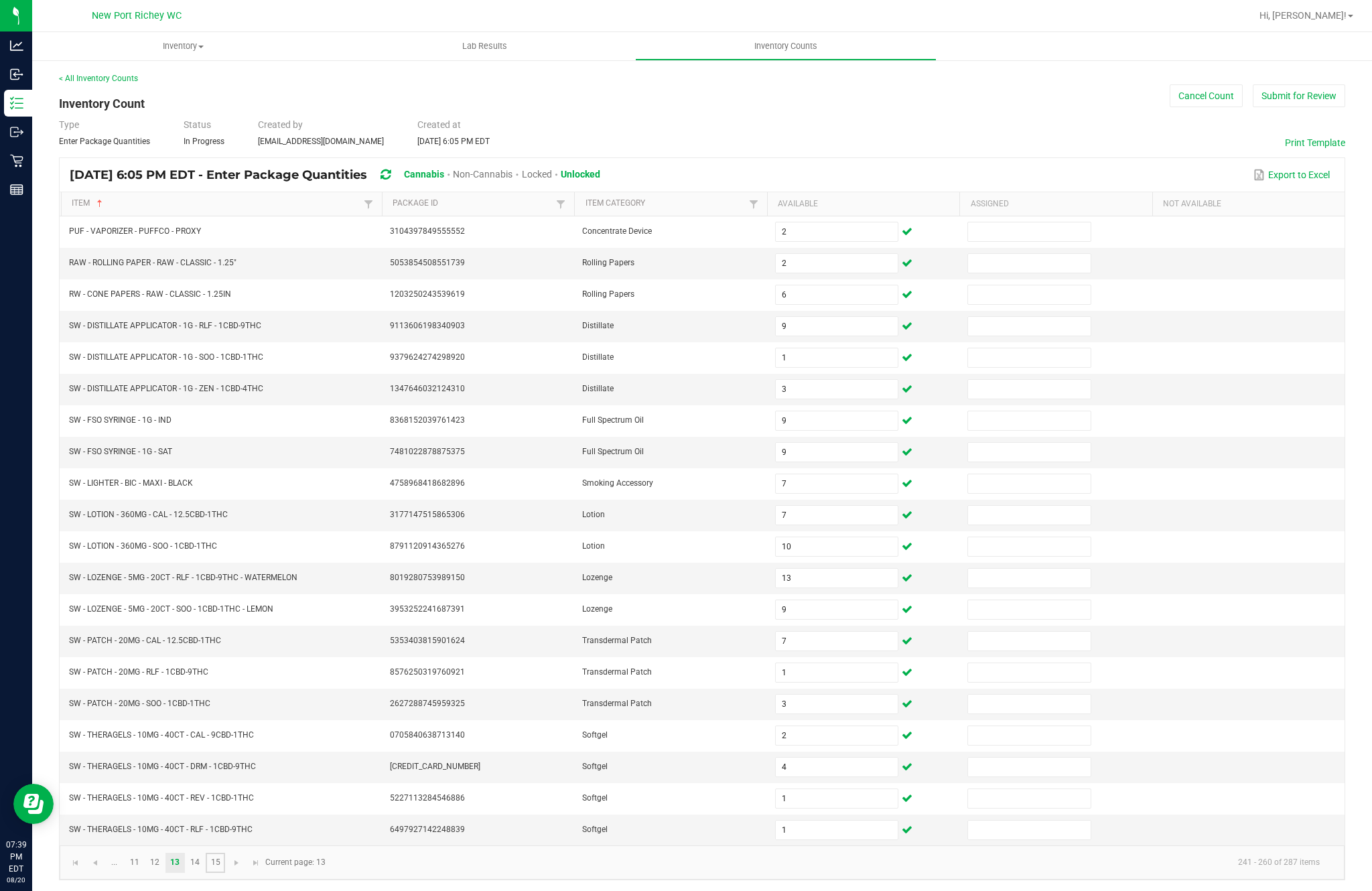
click at [224, 853] on link "15" at bounding box center [214, 863] width 19 height 20
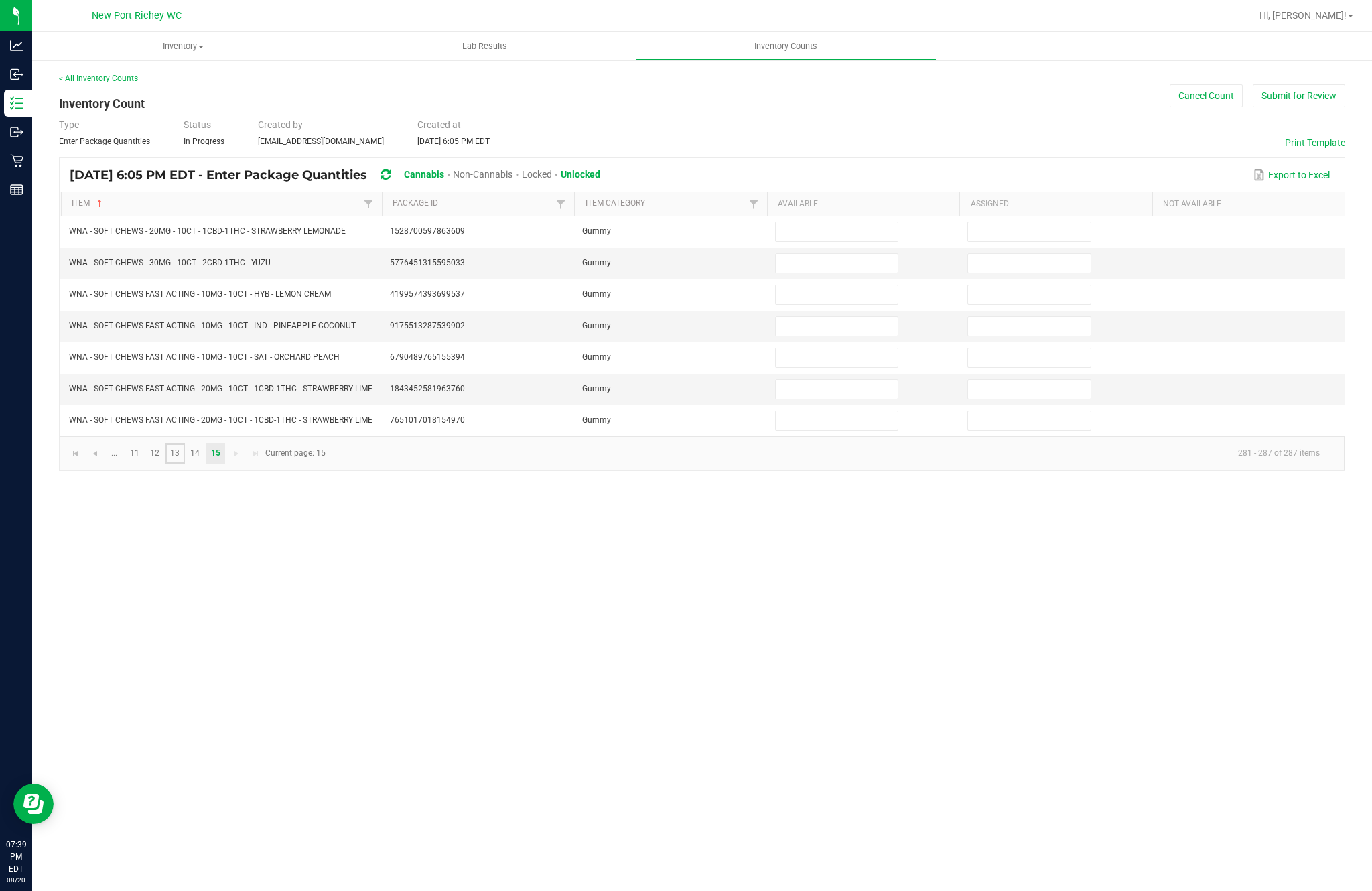
click at [185, 445] on link "13" at bounding box center [174, 453] width 19 height 20
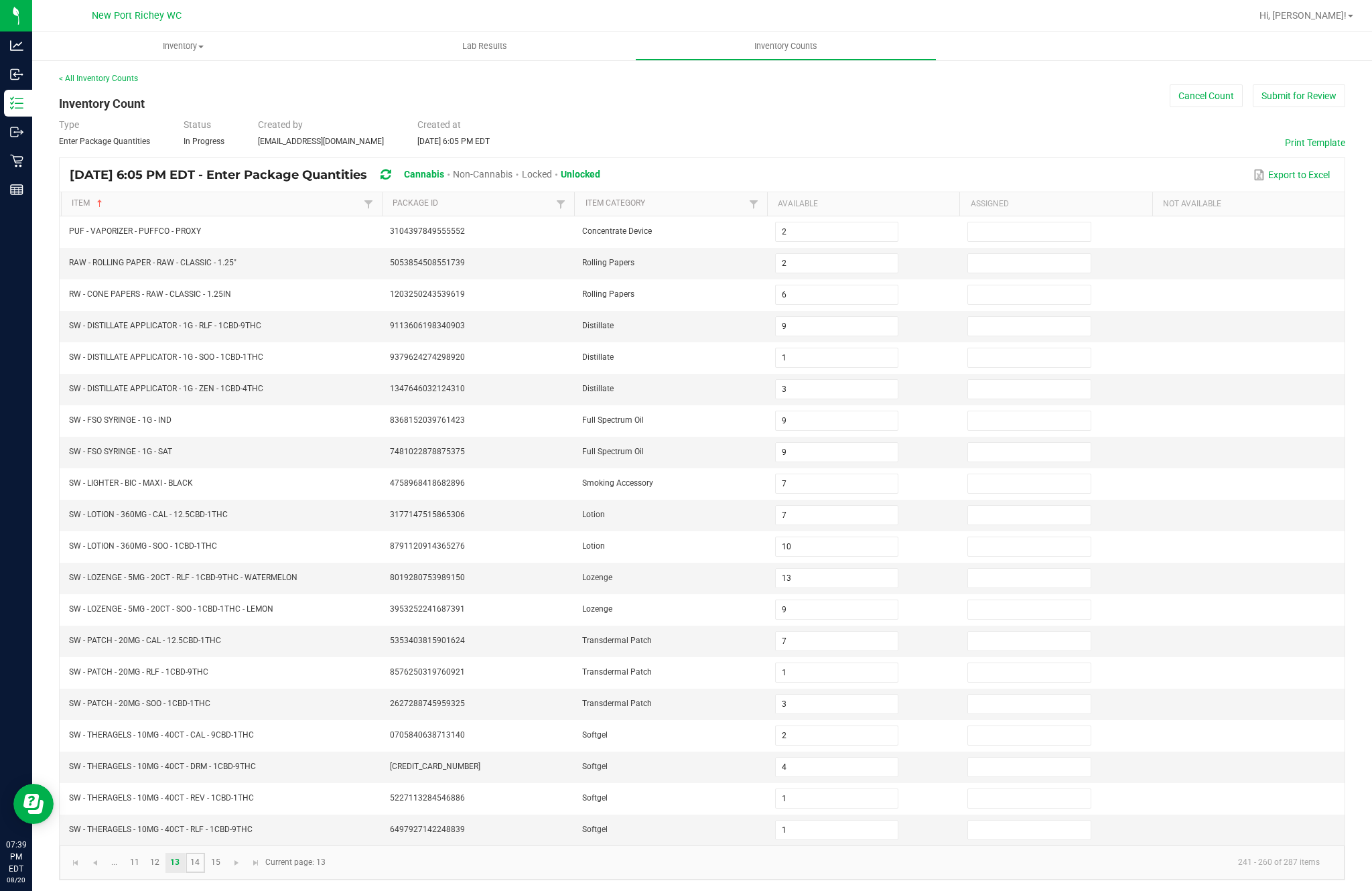
click at [205, 853] on link "14" at bounding box center [194, 863] width 19 height 20
click at [822, 223] on input at bounding box center [837, 232] width 122 height 19
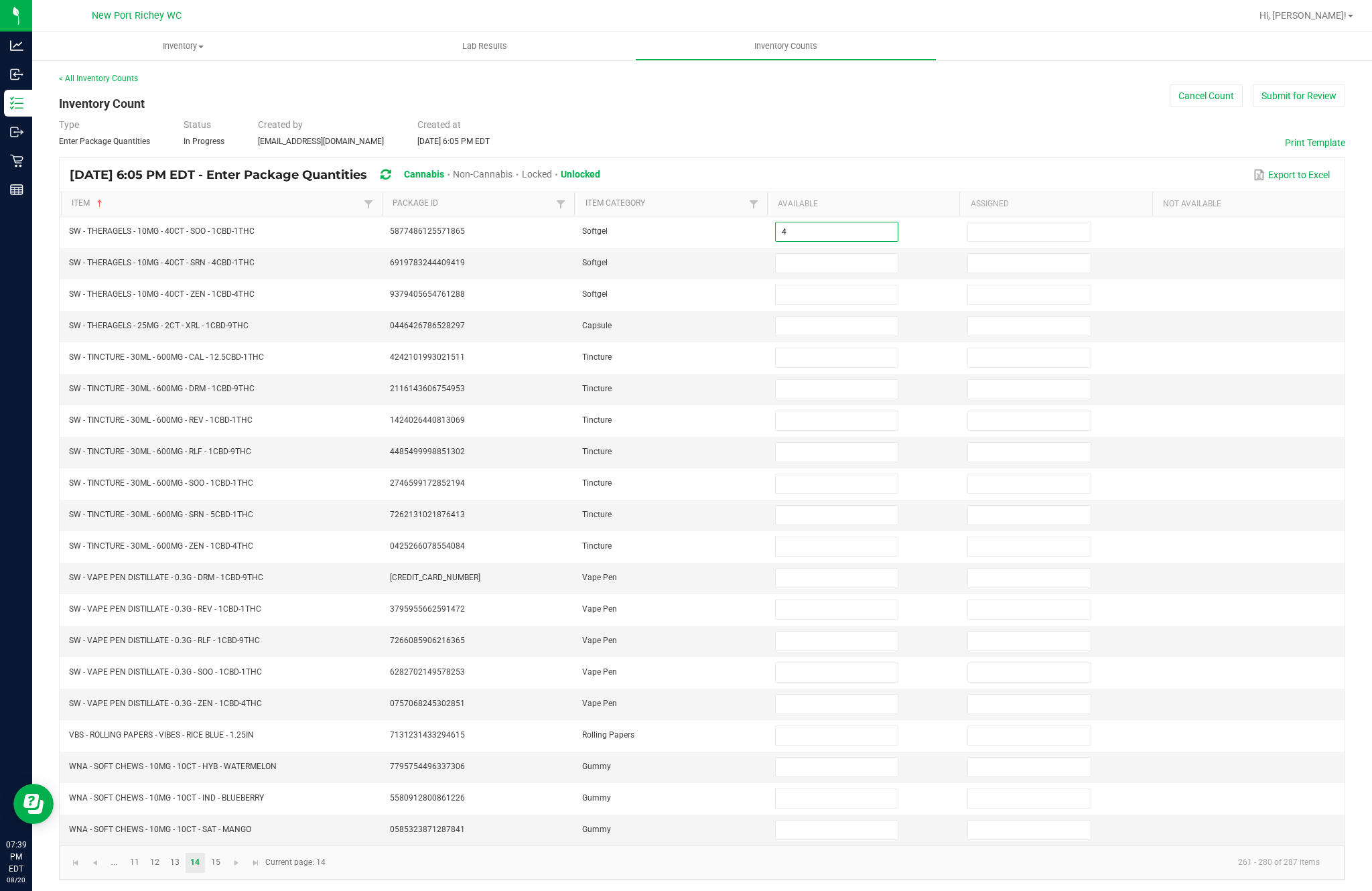
click at [816, 253] on input at bounding box center [837, 262] width 122 height 19
click at [869, 285] on input at bounding box center [837, 294] width 122 height 19
click at [853, 317] on input at bounding box center [837, 326] width 122 height 19
click at [849, 348] on input at bounding box center [837, 357] width 122 height 19
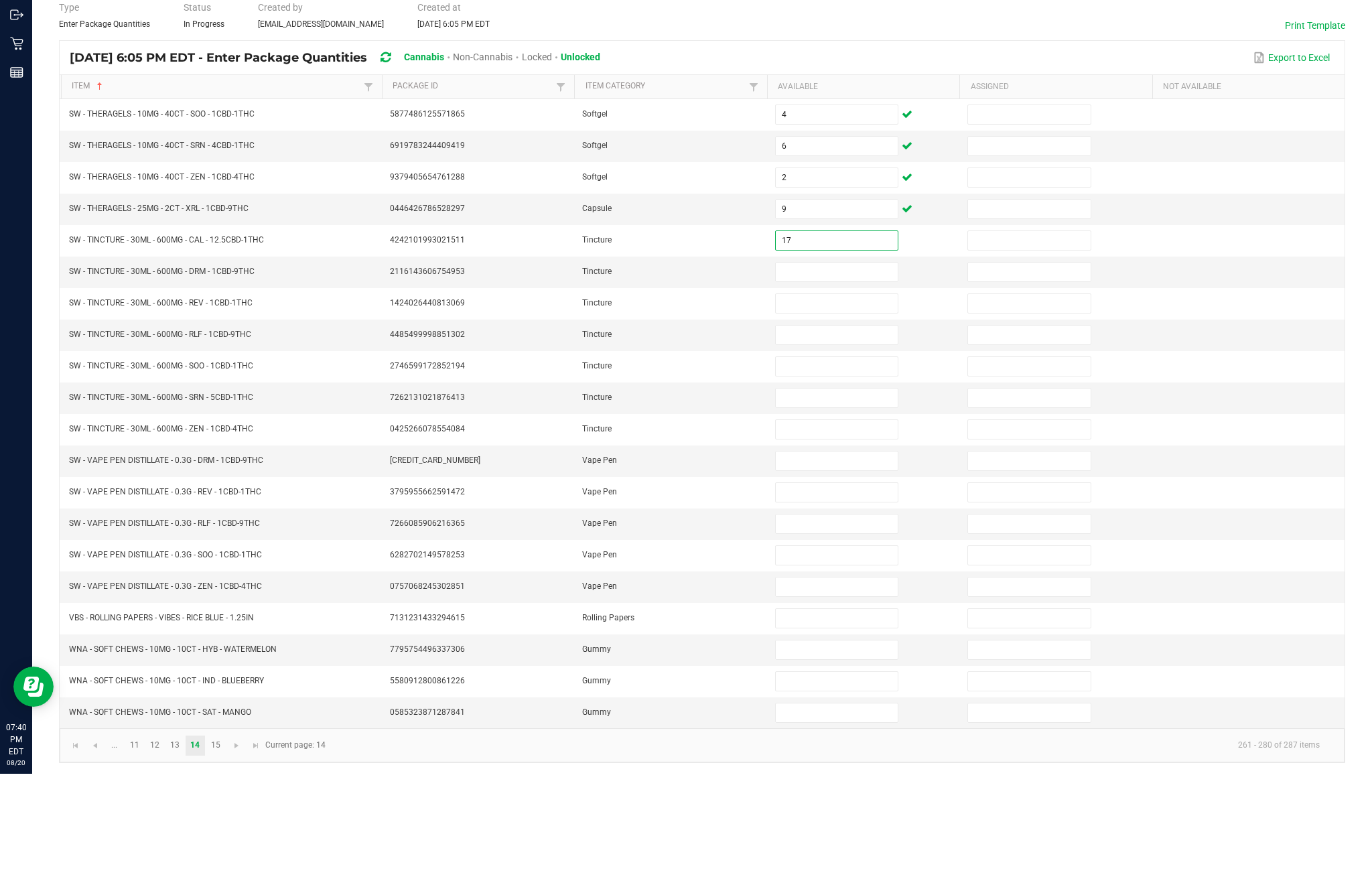
click at [848, 380] on input at bounding box center [837, 389] width 122 height 19
click at [850, 411] on input at bounding box center [837, 421] width 122 height 19
click at [838, 442] on input at bounding box center [837, 451] width 122 height 19
click at [817, 474] on input at bounding box center [837, 483] width 122 height 19
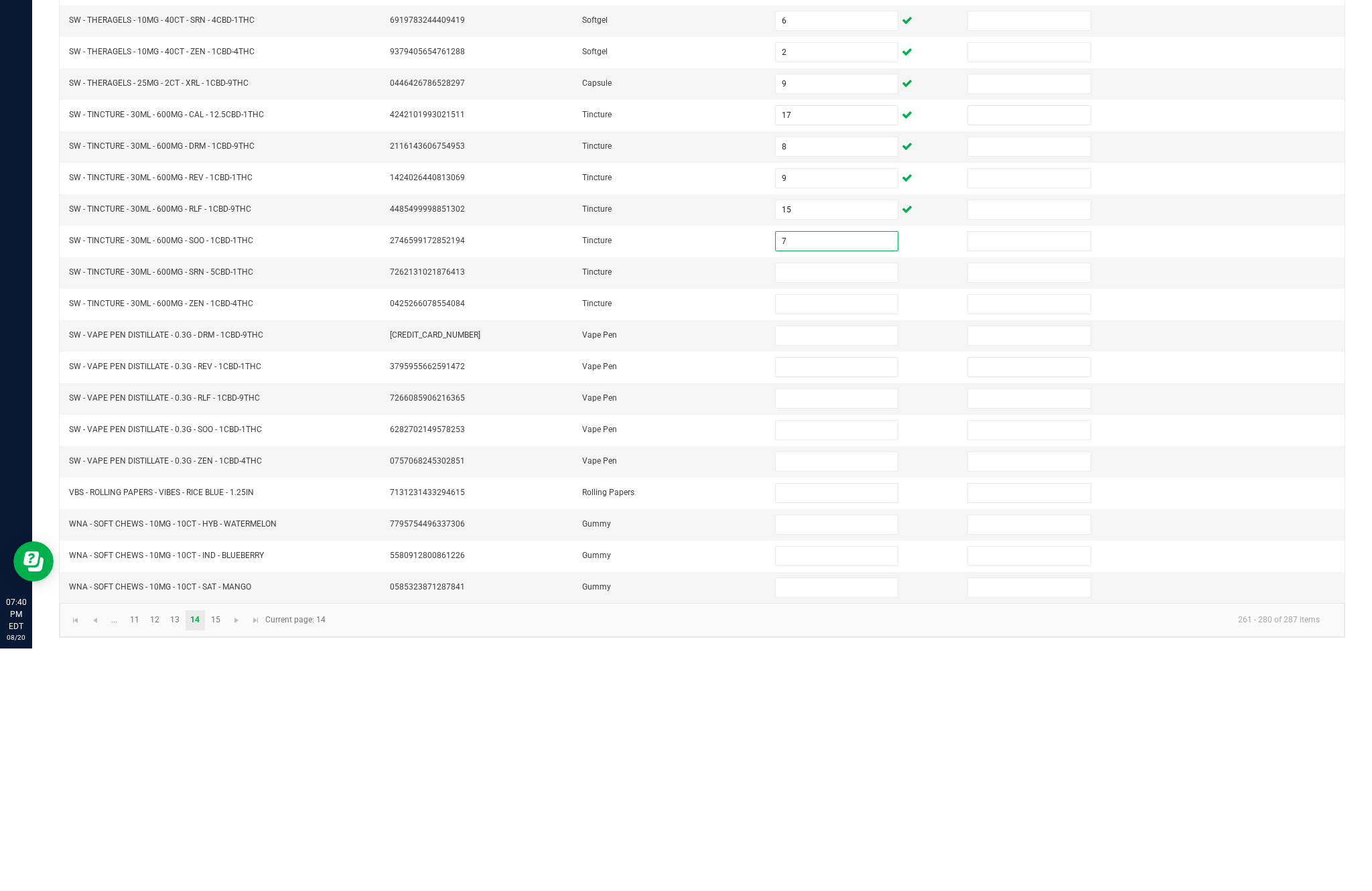
click at [840, 506] on input at bounding box center [837, 515] width 122 height 19
click at [868, 537] on input at bounding box center [837, 546] width 122 height 19
click at [838, 569] on input at bounding box center [837, 578] width 122 height 19
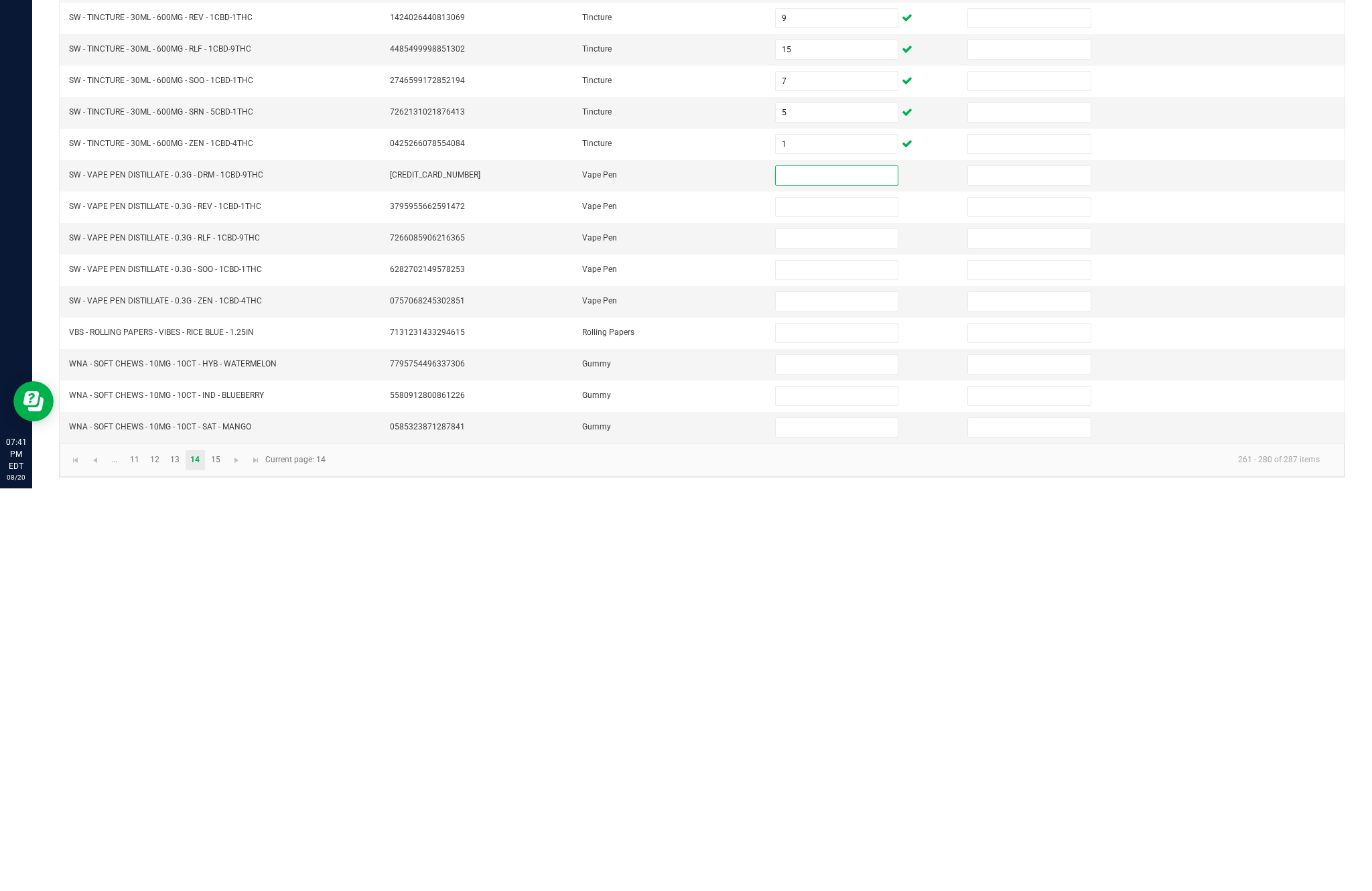
click at [845, 726] on input at bounding box center [837, 735] width 122 height 19
click at [824, 569] on input at bounding box center [837, 578] width 122 height 19
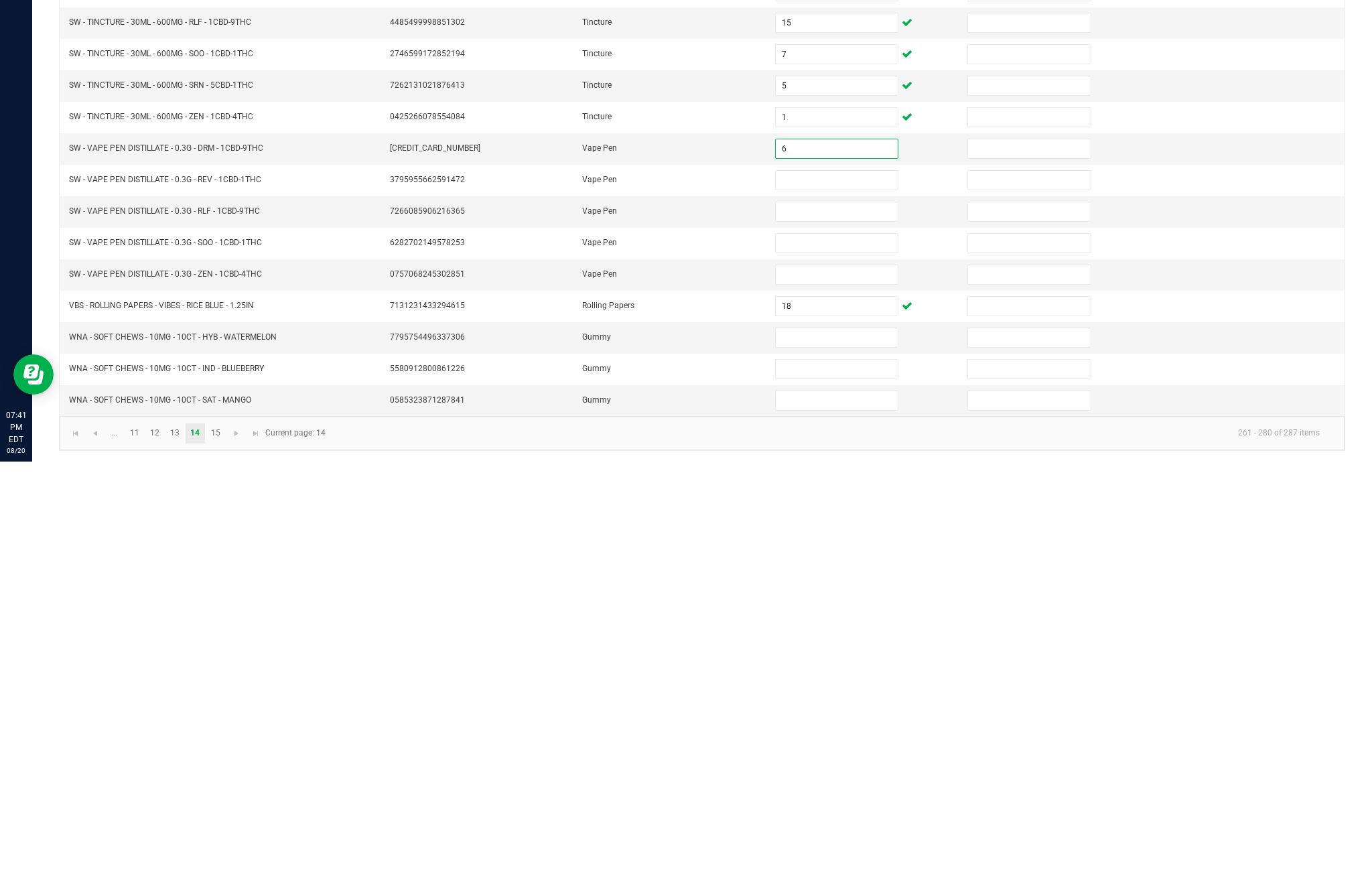
click at [833, 600] on input at bounding box center [837, 609] width 122 height 19
click at [847, 631] on input at bounding box center [837, 640] width 122 height 19
click at [848, 663] on input at bounding box center [837, 672] width 122 height 19
click at [848, 695] on input at bounding box center [837, 704] width 122 height 19
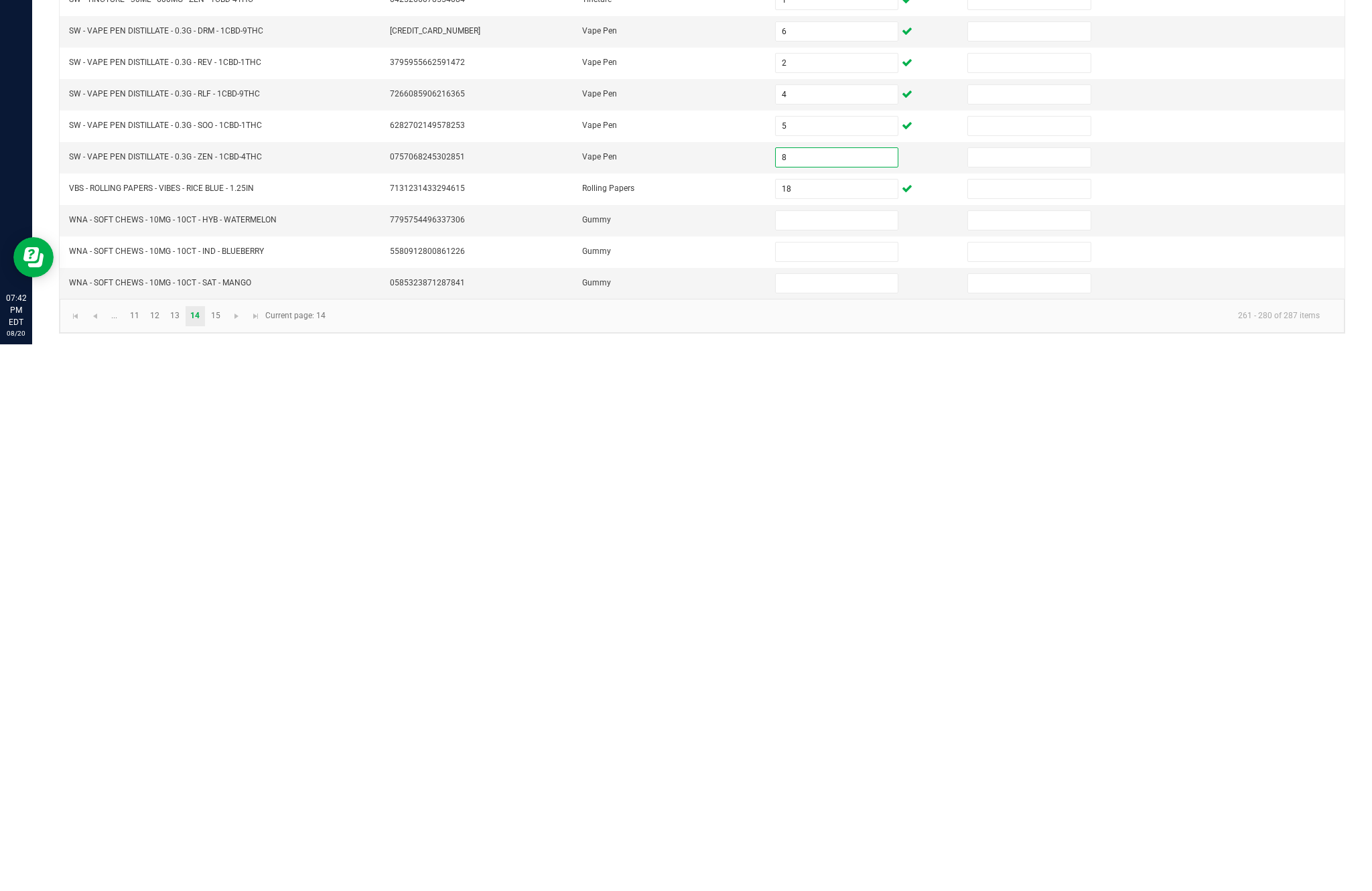
click at [845, 757] on input at bounding box center [837, 767] width 122 height 19
click at [834, 789] on input at bounding box center [837, 798] width 122 height 19
click at [830, 820] on input at bounding box center [837, 829] width 122 height 19
click at [716, 274] on kendo-grid "[DATE] 6:05 PM EDT - Enter Package Quantities Cannabis Non-Cannabis Locked Unlo…" at bounding box center [702, 519] width 1287 height 723
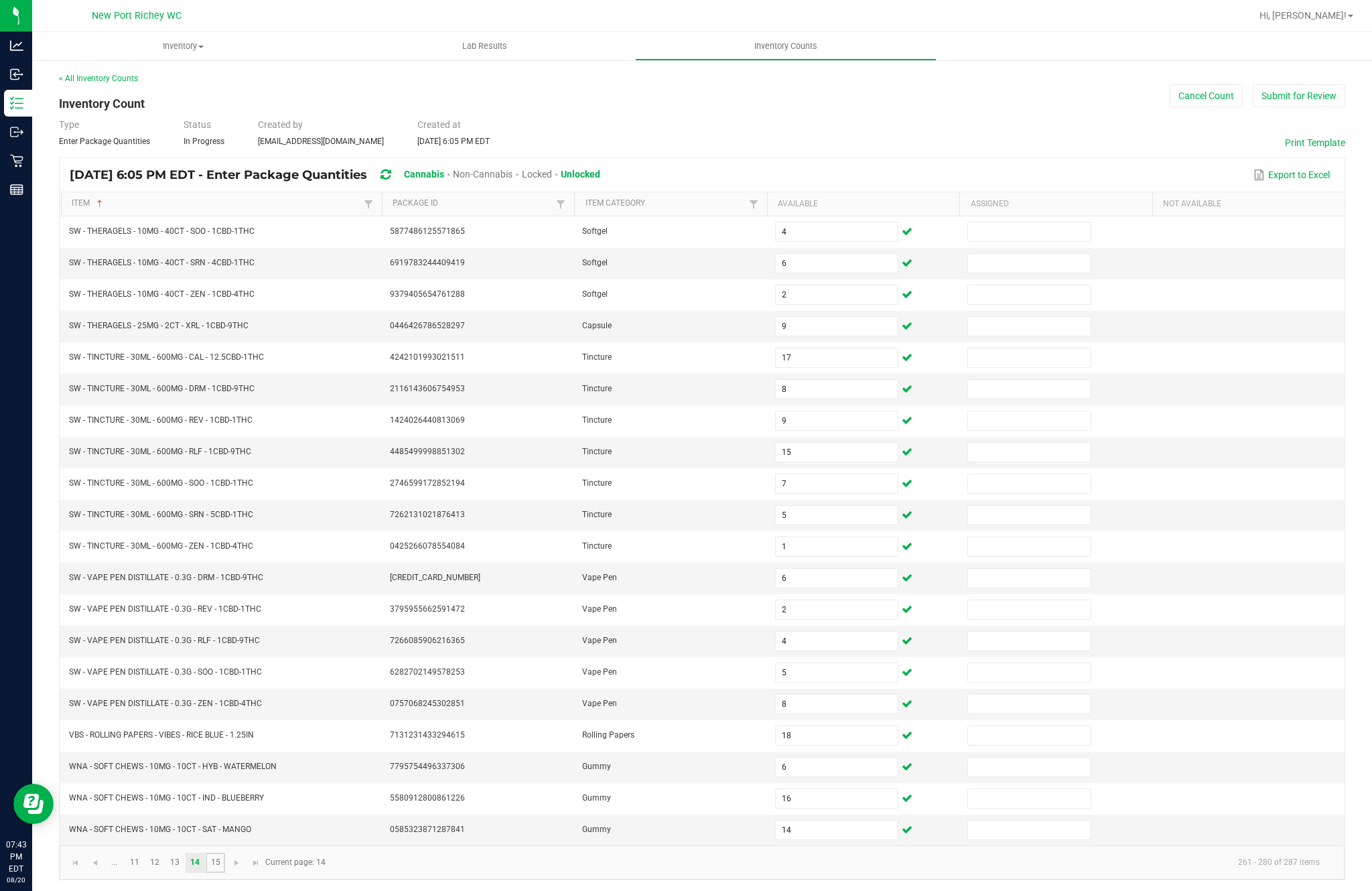
click at [225, 853] on link "15" at bounding box center [214, 863] width 19 height 20
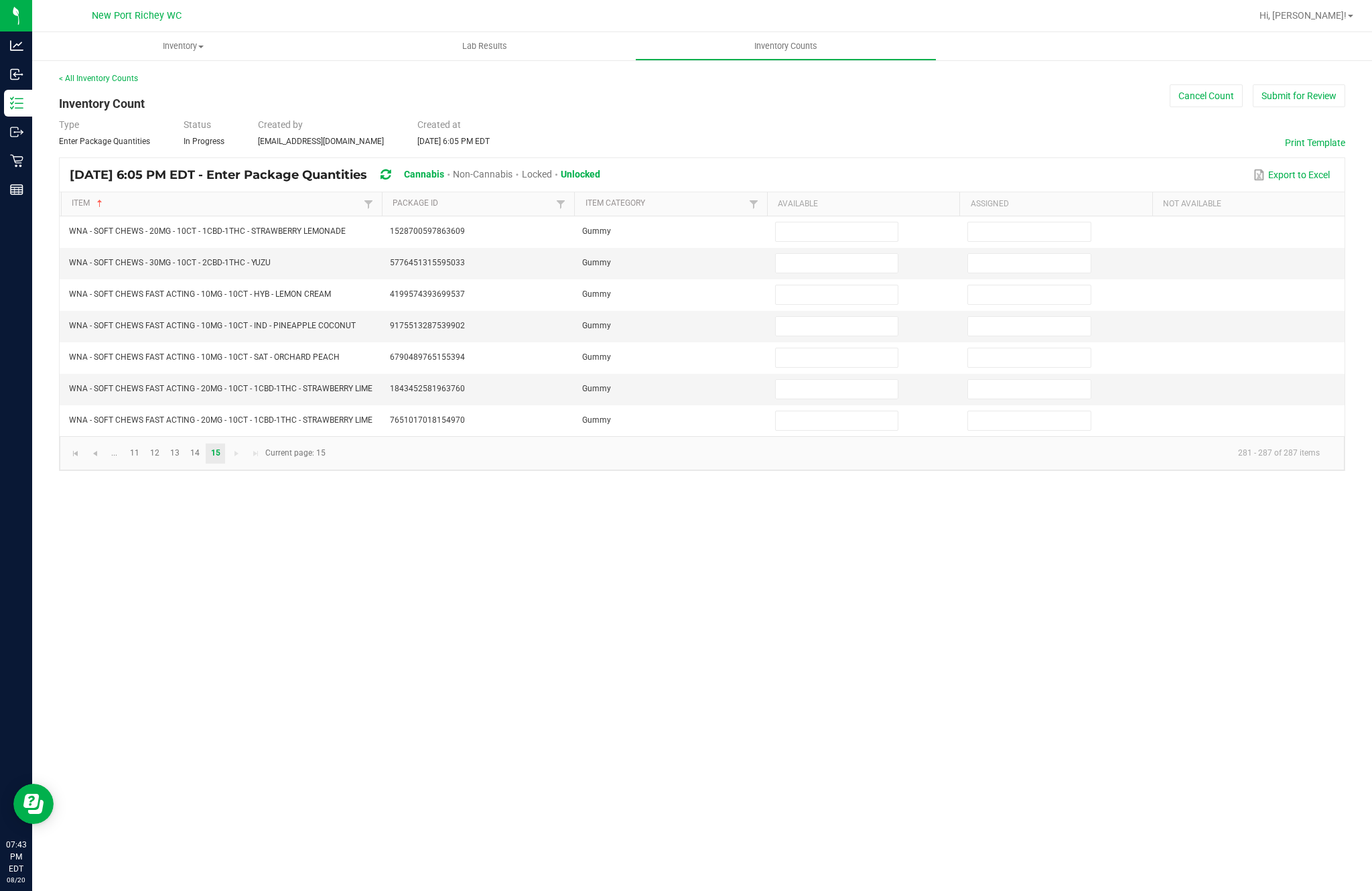
click at [846, 223] on input at bounding box center [837, 232] width 122 height 19
click at [866, 253] on input at bounding box center [837, 262] width 122 height 19
click at [859, 285] on input at bounding box center [837, 294] width 122 height 19
click at [863, 317] on input at bounding box center [837, 326] width 122 height 19
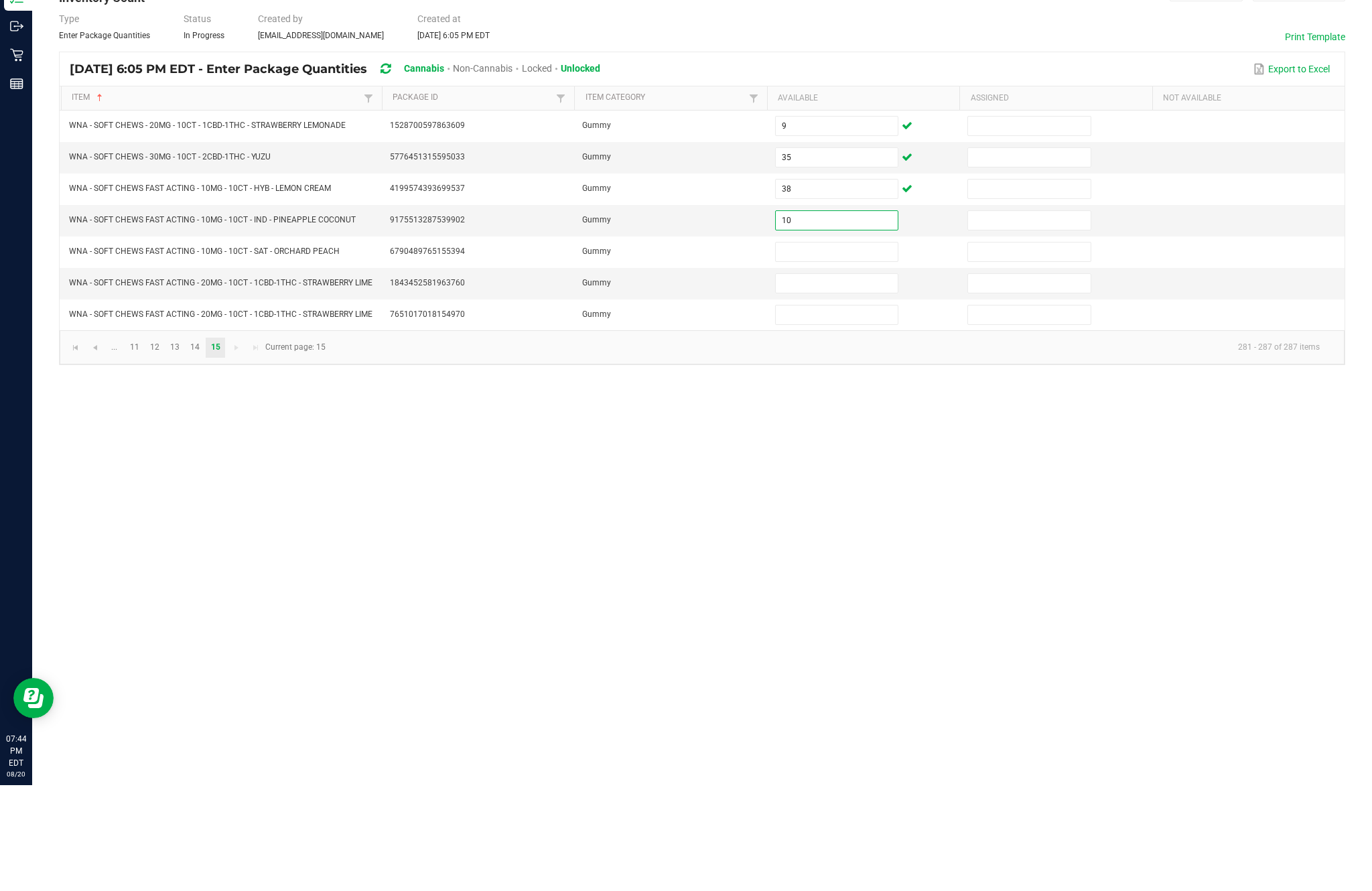
click at [805, 342] on td at bounding box center [863, 358] width 193 height 32
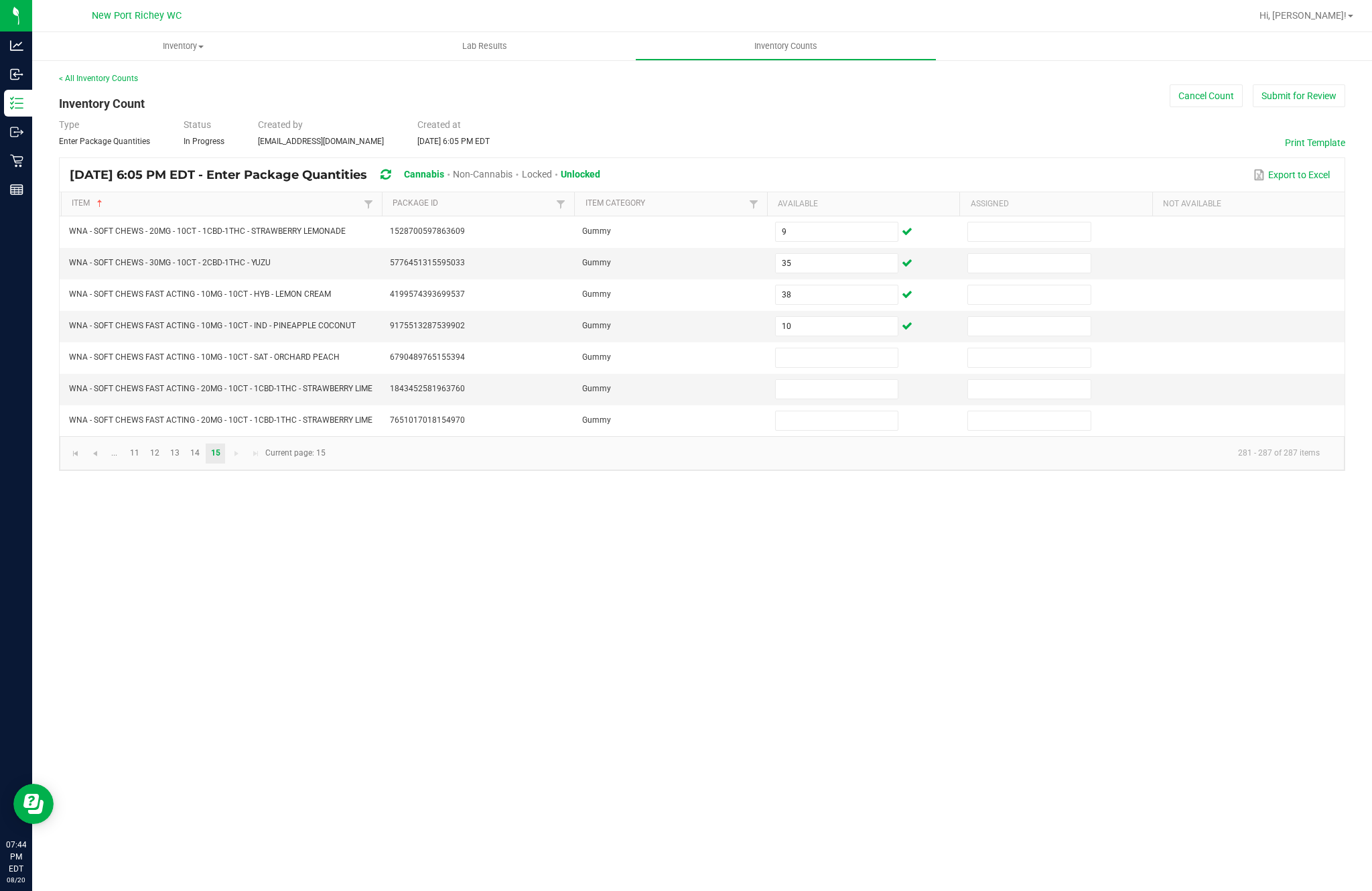
click at [868, 348] on input at bounding box center [837, 357] width 122 height 19
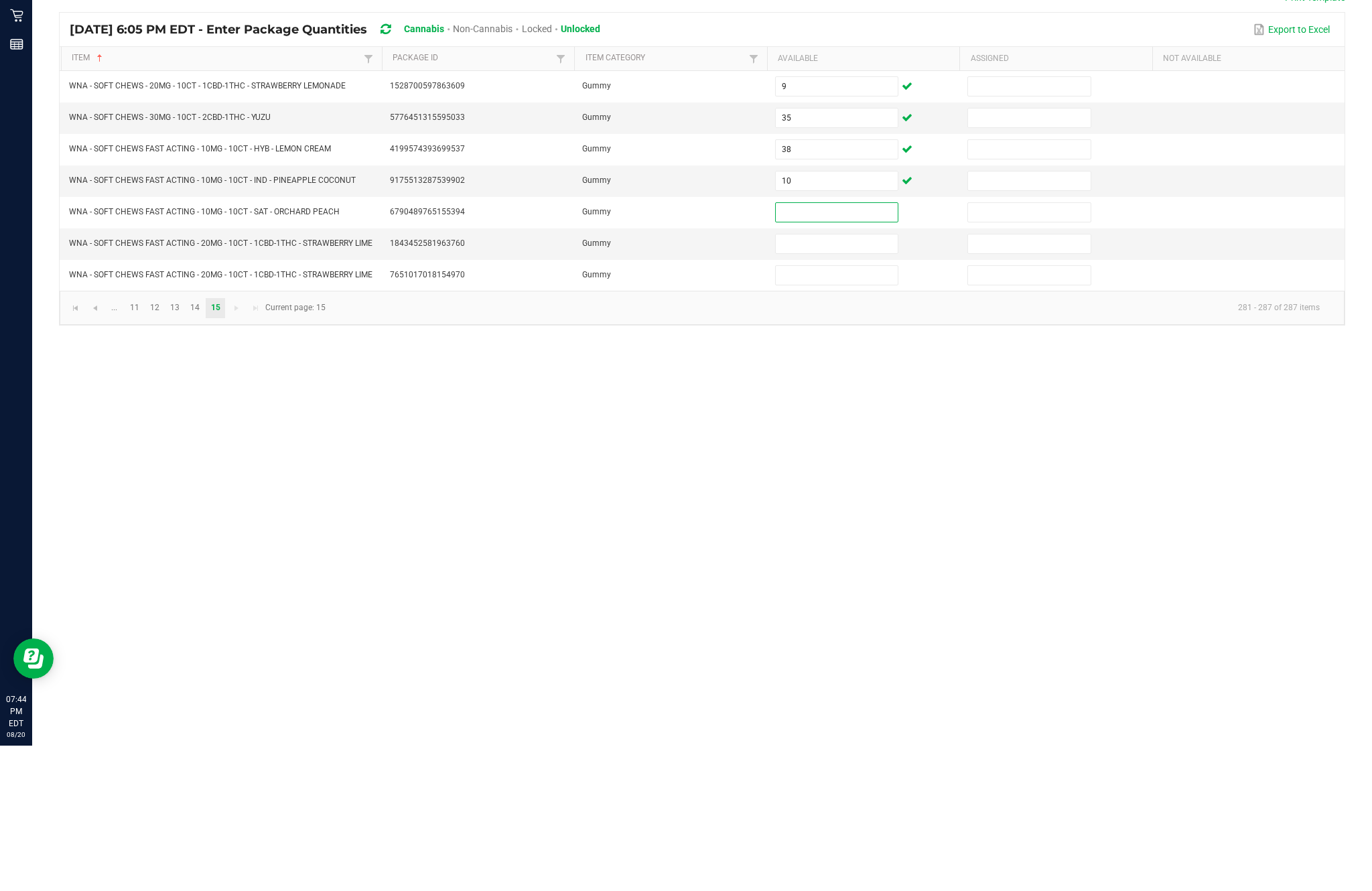
scroll to position [0, 0]
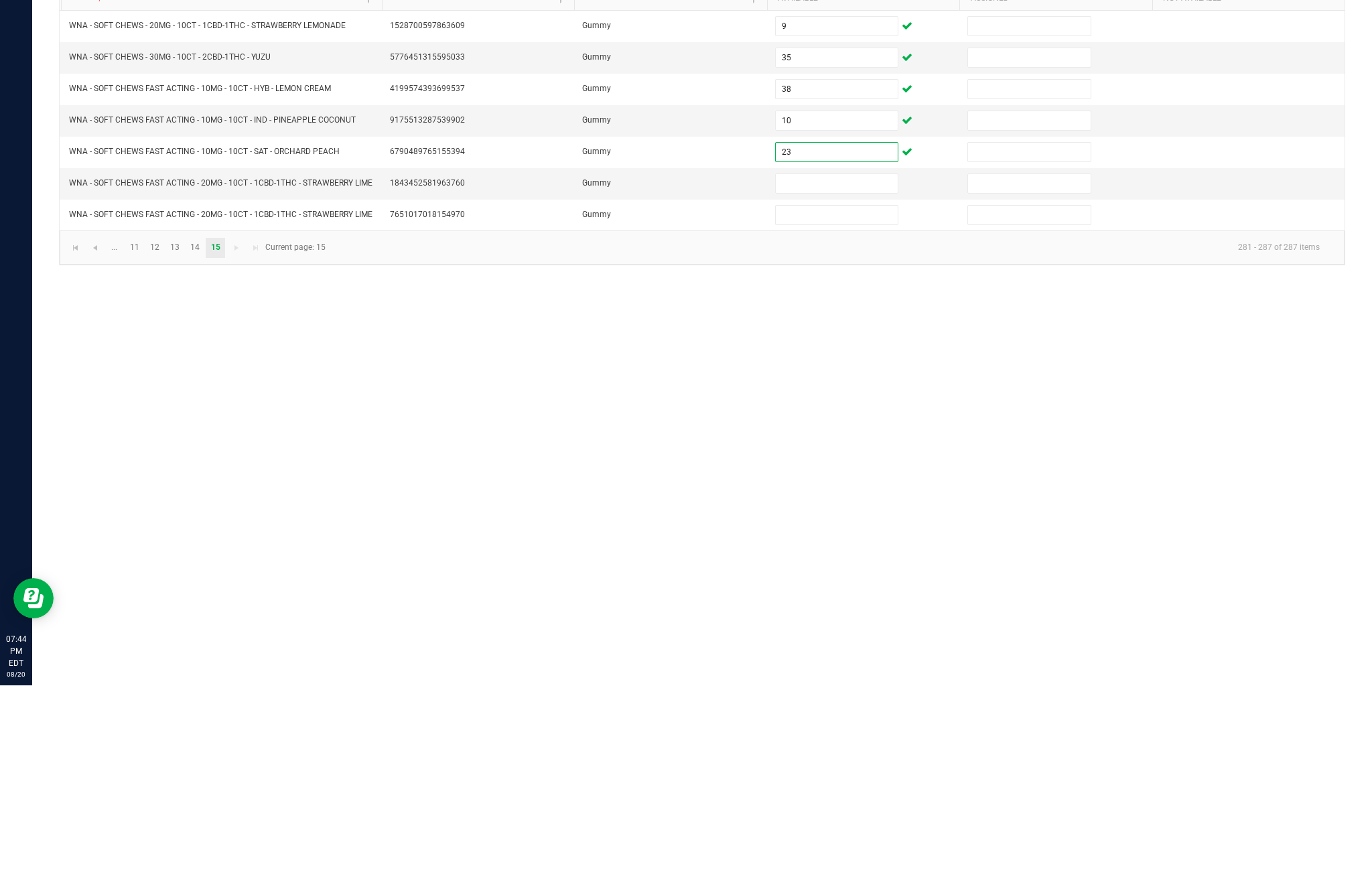
click at [850, 380] on input at bounding box center [837, 389] width 122 height 19
click at [859, 411] on input at bounding box center [837, 421] width 122 height 19
